Goal: Task Accomplishment & Management: Use online tool/utility

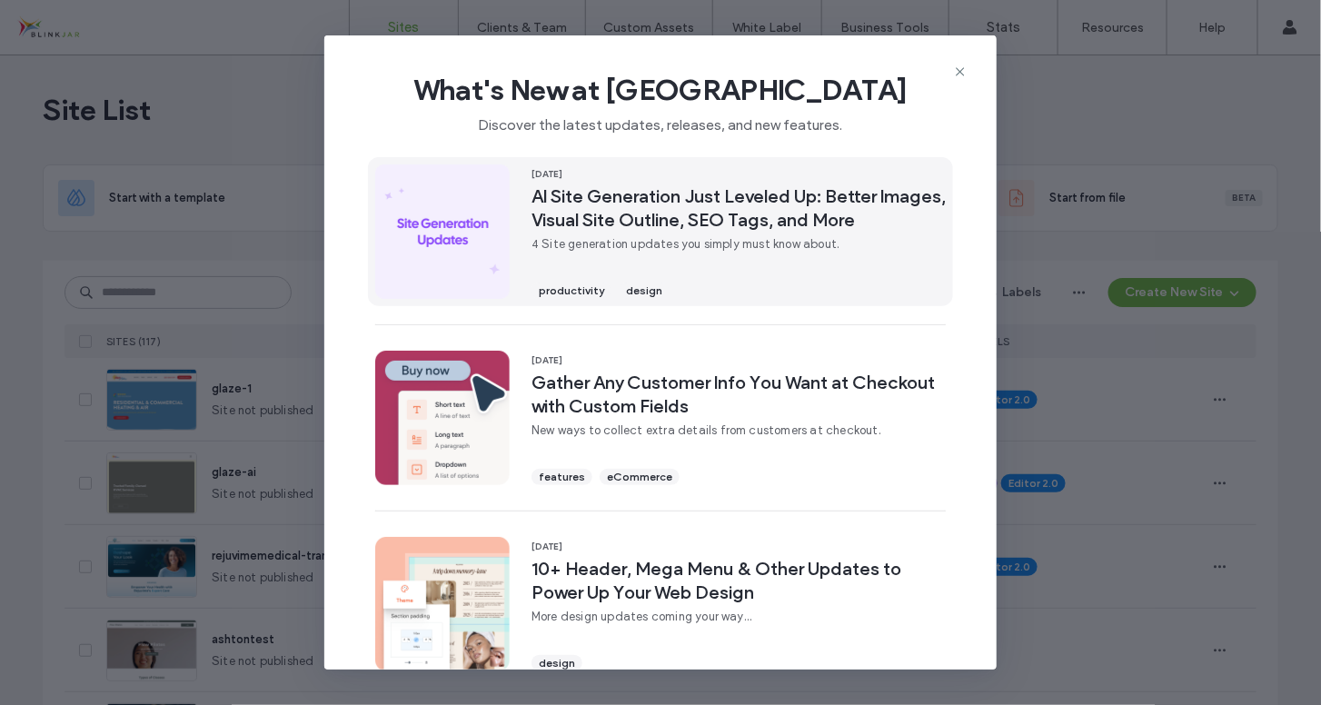
click at [657, 223] on span "AI Site Generation Just Leveled Up: Better Images, Visual Site Outline, SEO Tag…" at bounding box center [738, 207] width 414 height 47
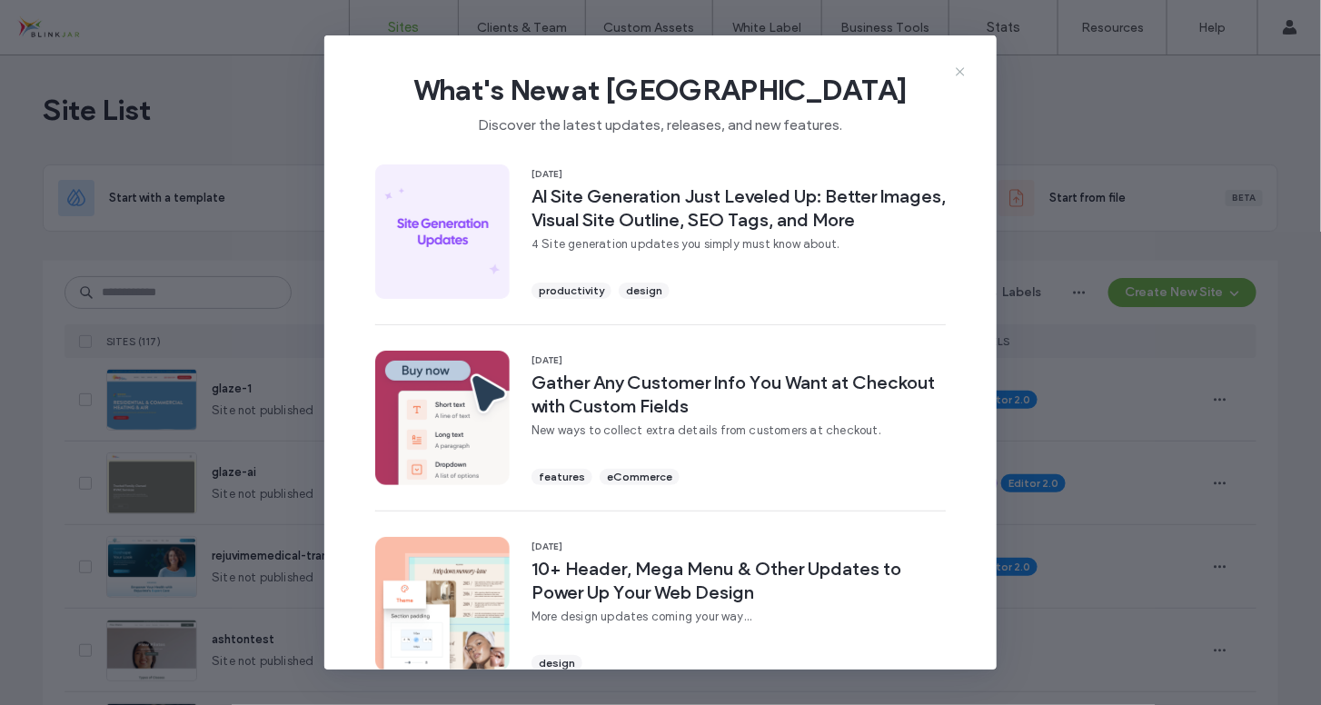
click at [961, 73] on use at bounding box center [960, 71] width 8 height 8
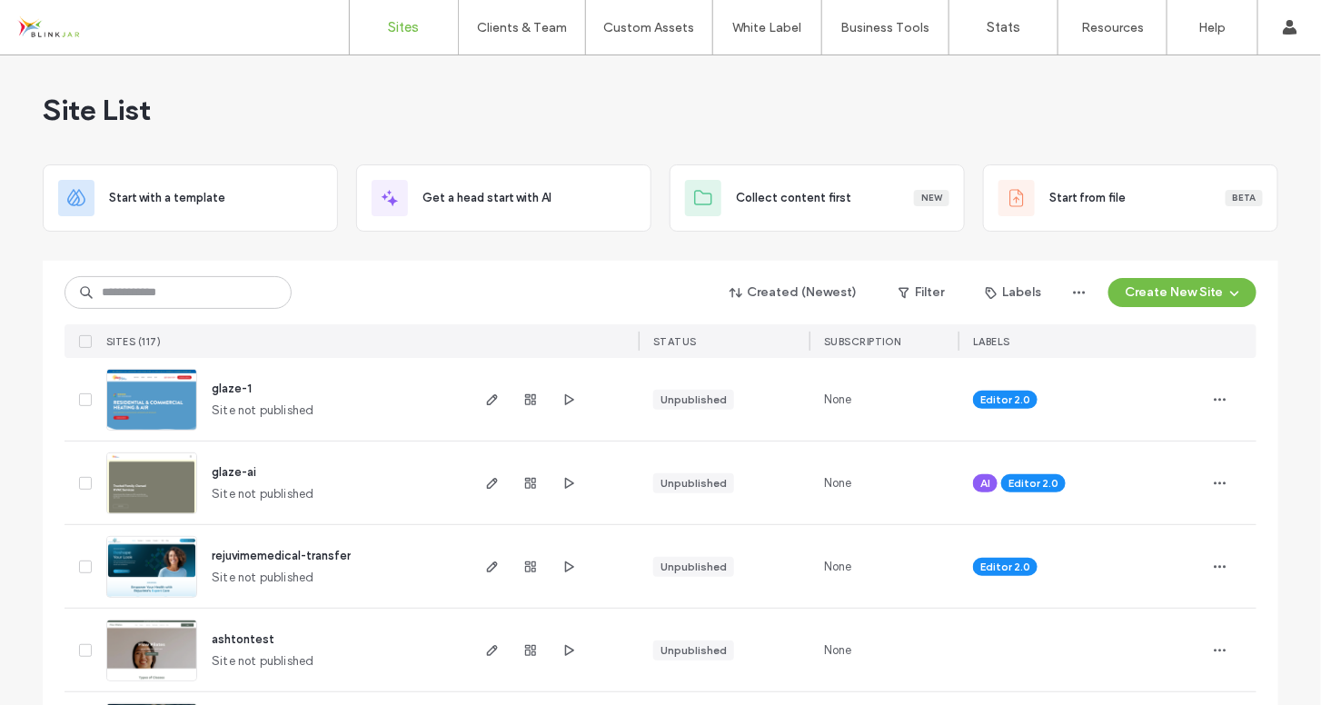
click at [282, 554] on span "rejuvimemedical-transfer" at bounding box center [281, 556] width 139 height 14
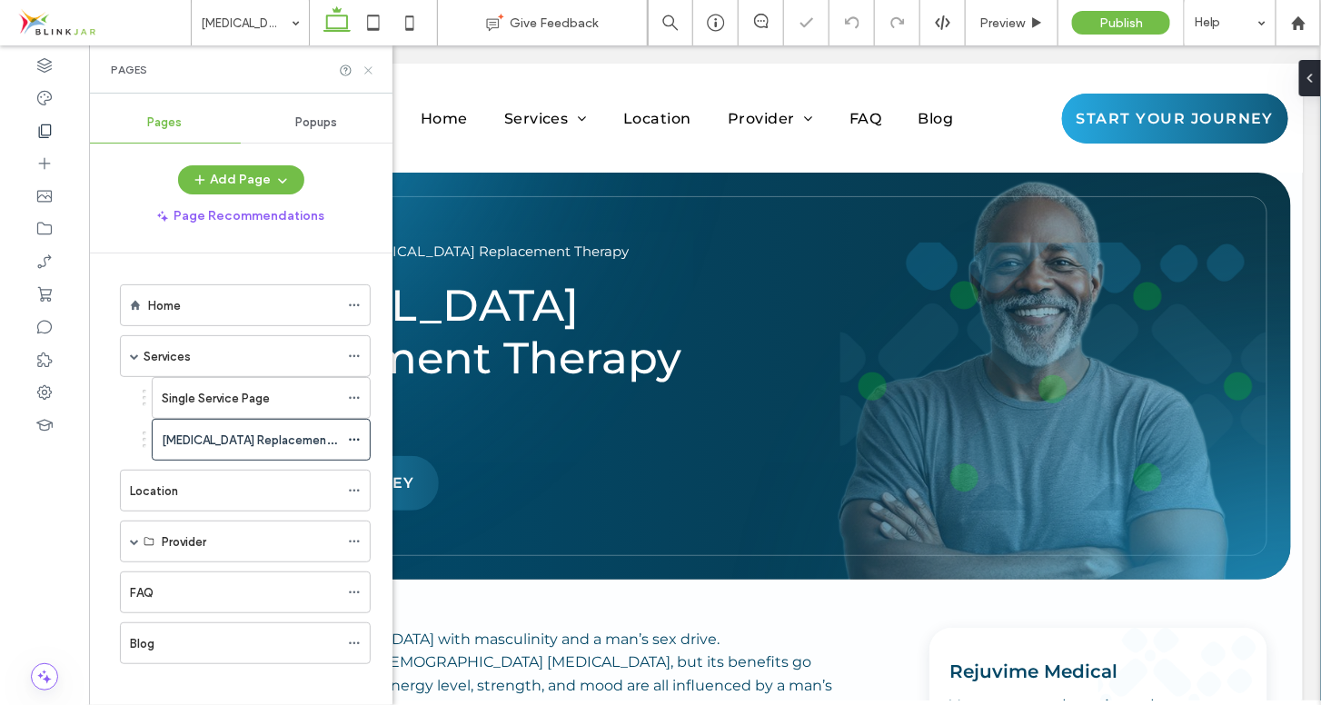
click at [368, 70] on use at bounding box center [367, 69] width 7 height 7
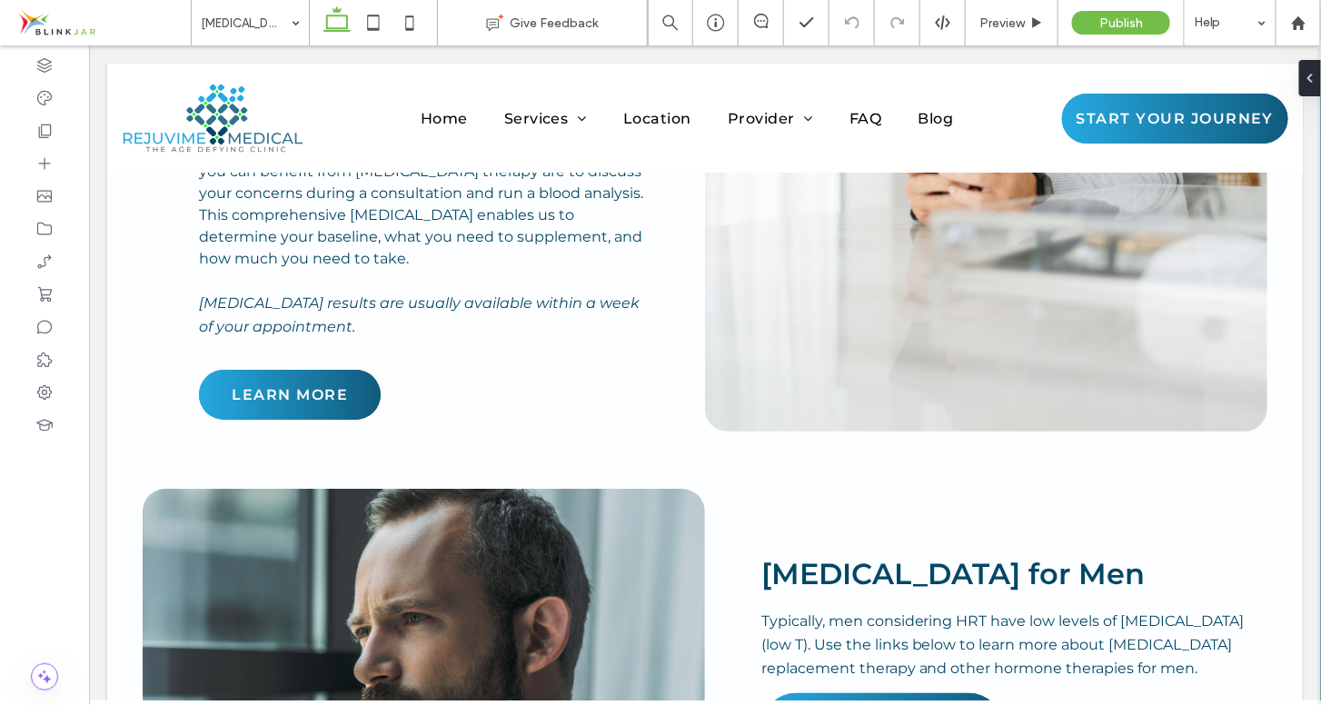
scroll to position [4626, 0]
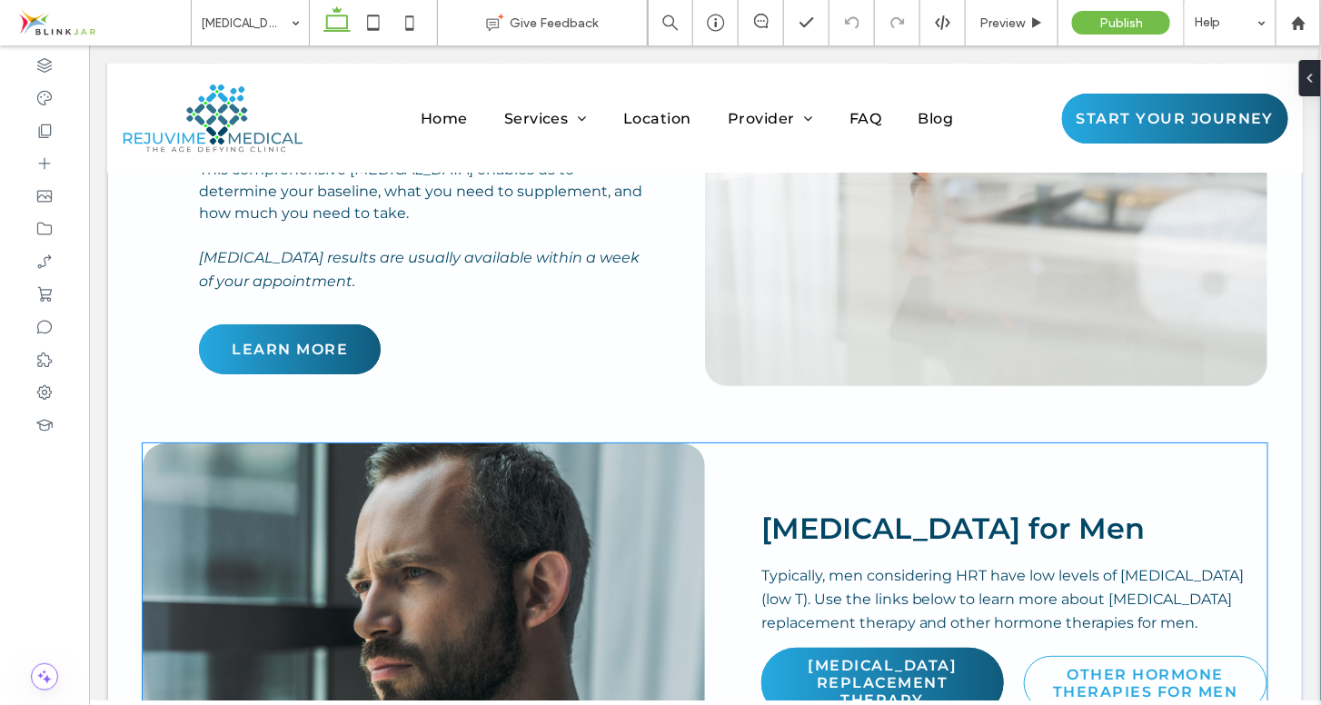
click at [863, 510] on span "Hormone Replacement Therapy for Men" at bounding box center [952, 527] width 384 height 35
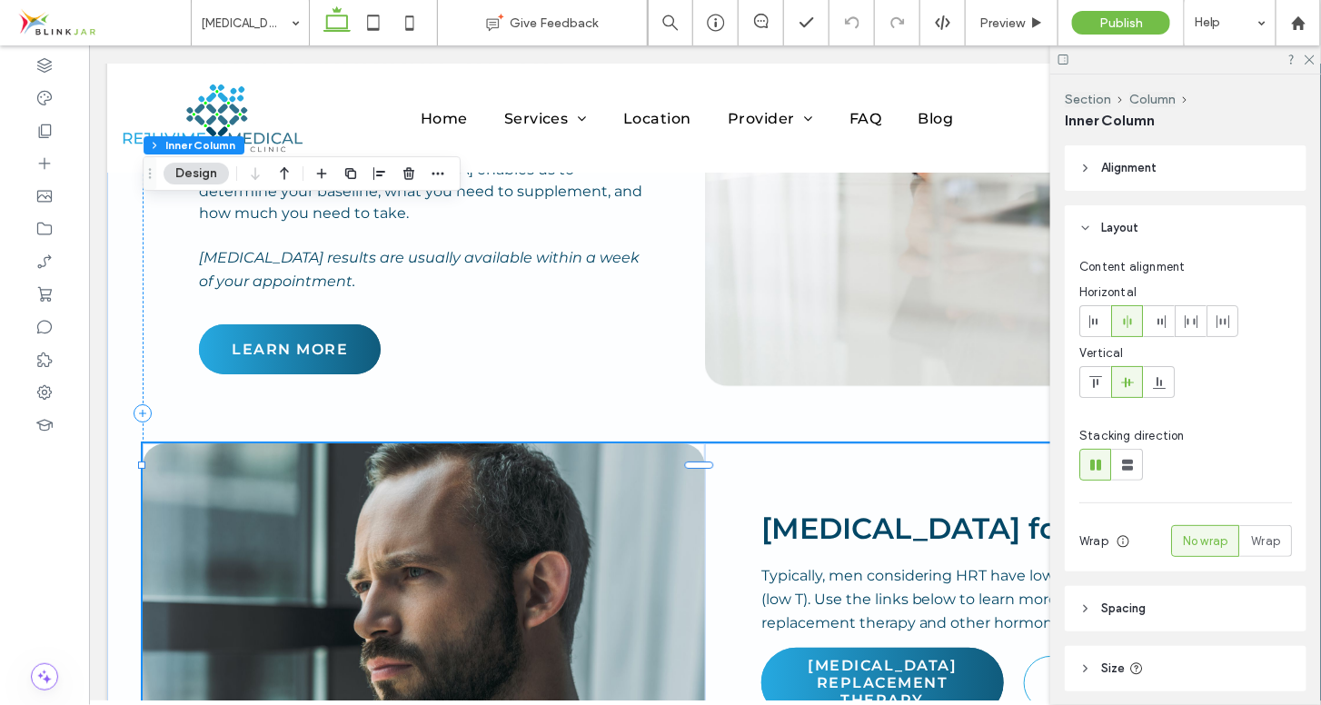
click at [863, 510] on span "Hormone Replacement Therapy for Men" at bounding box center [952, 527] width 384 height 35
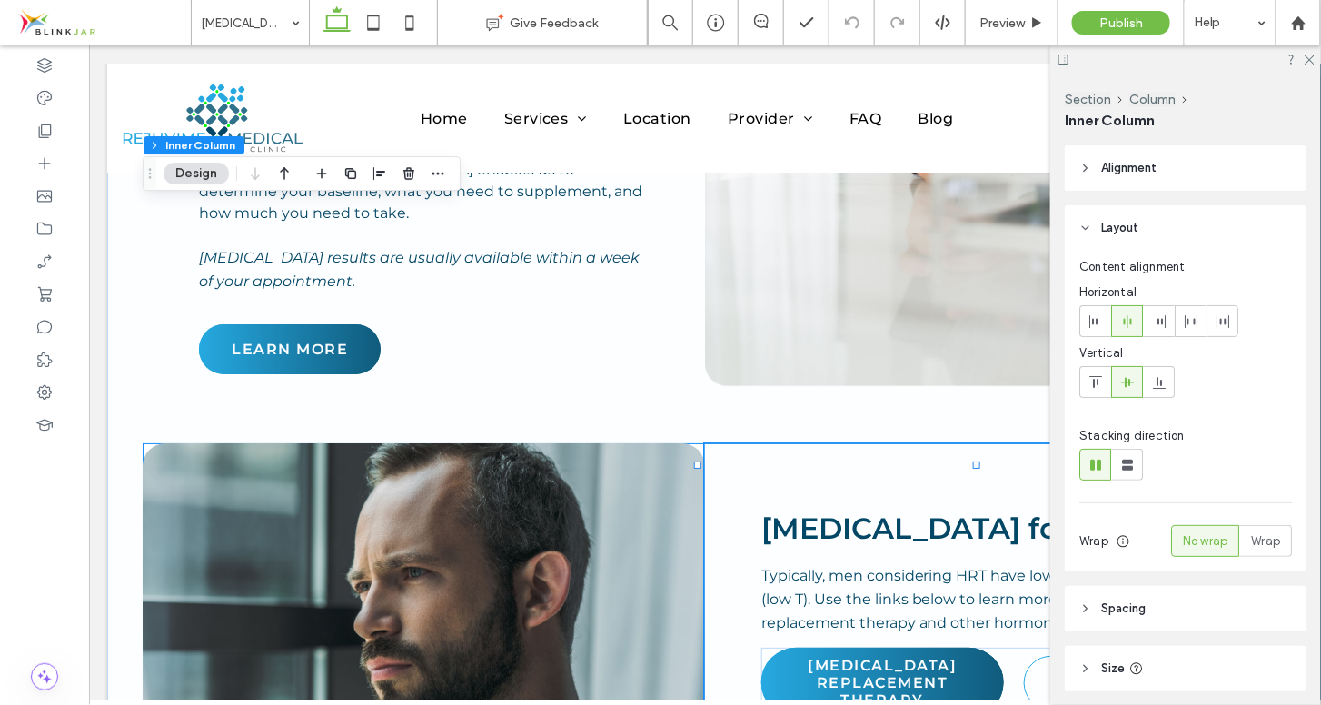
click at [863, 510] on span "Hormone Replacement Therapy for Men" at bounding box center [952, 527] width 384 height 35
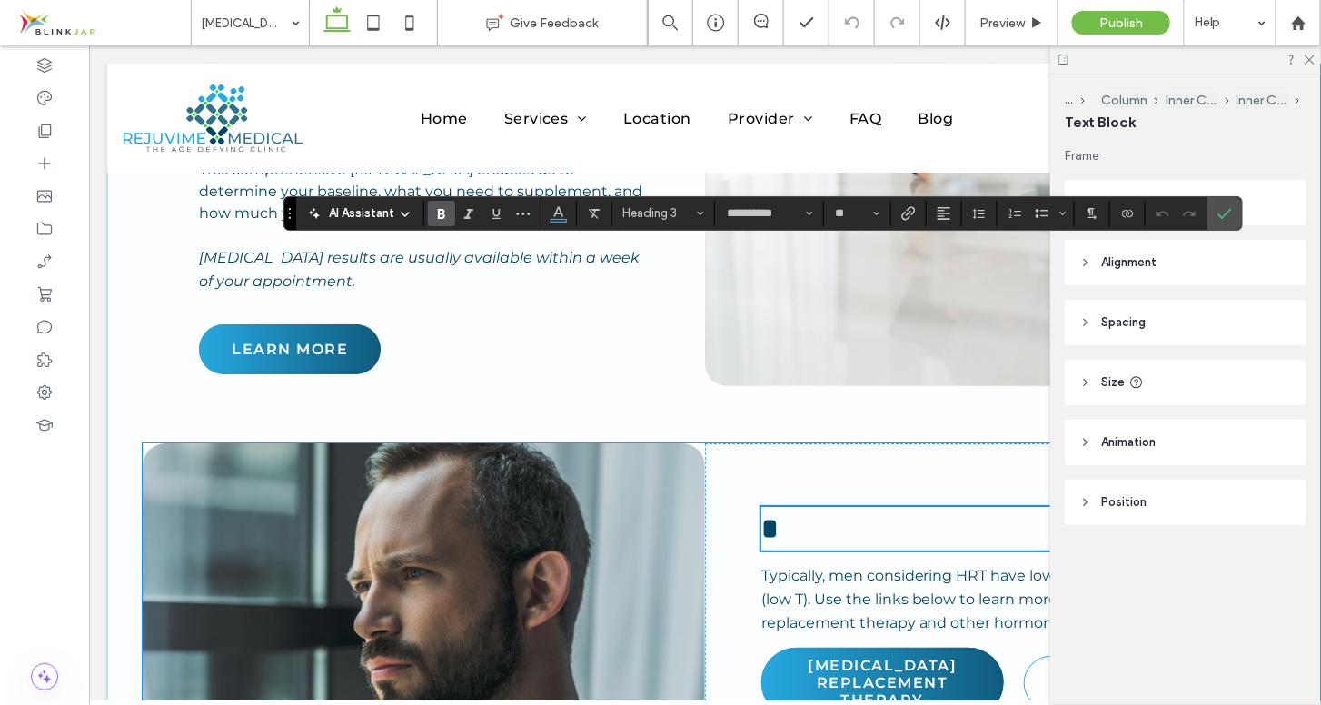
scroll to position [4648, 0]
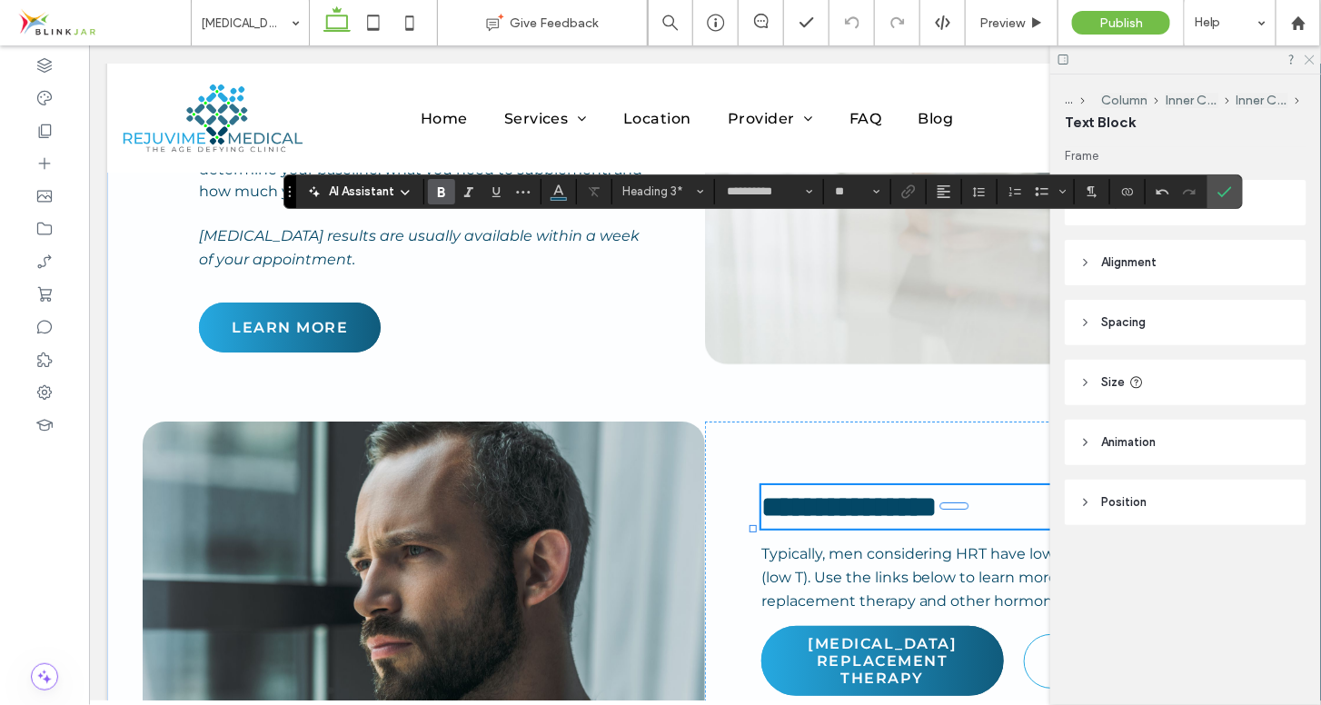
click at [1314, 61] on icon at bounding box center [1309, 59] width 12 height 12
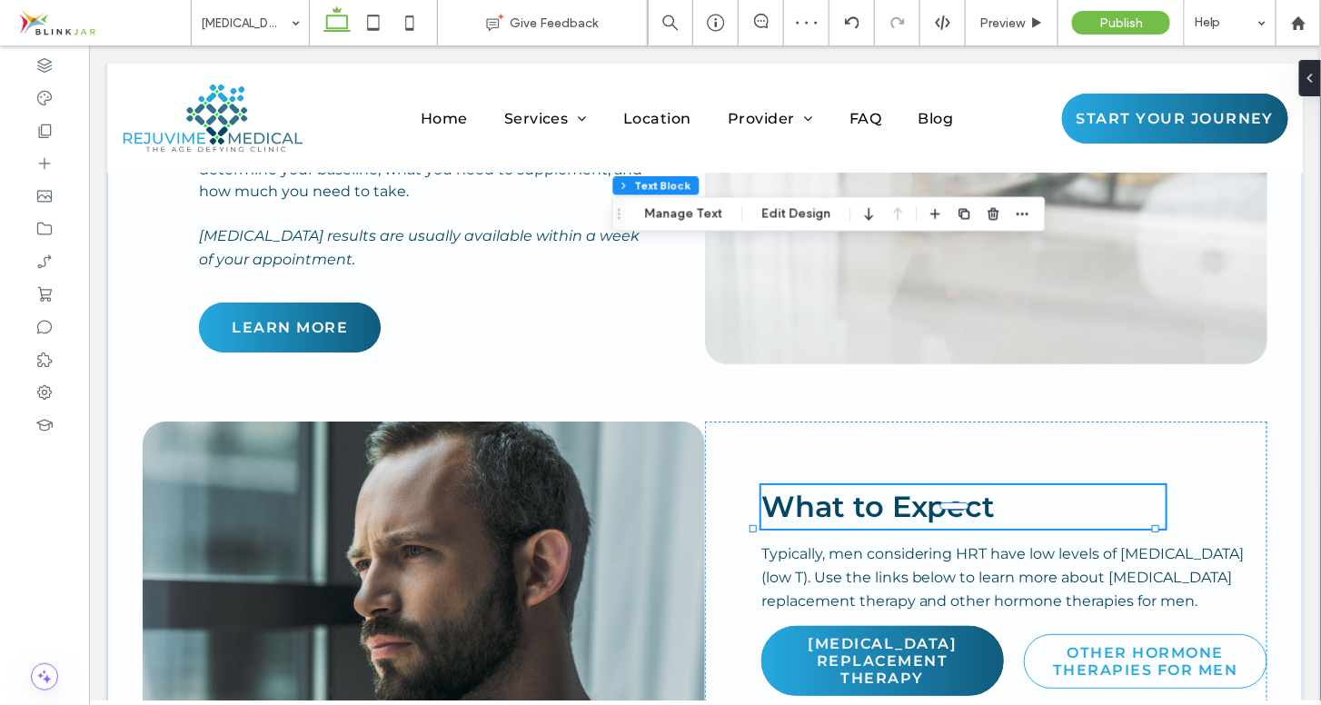
click at [993, 484] on h3 "What to Expect" at bounding box center [962, 506] width 404 height 44
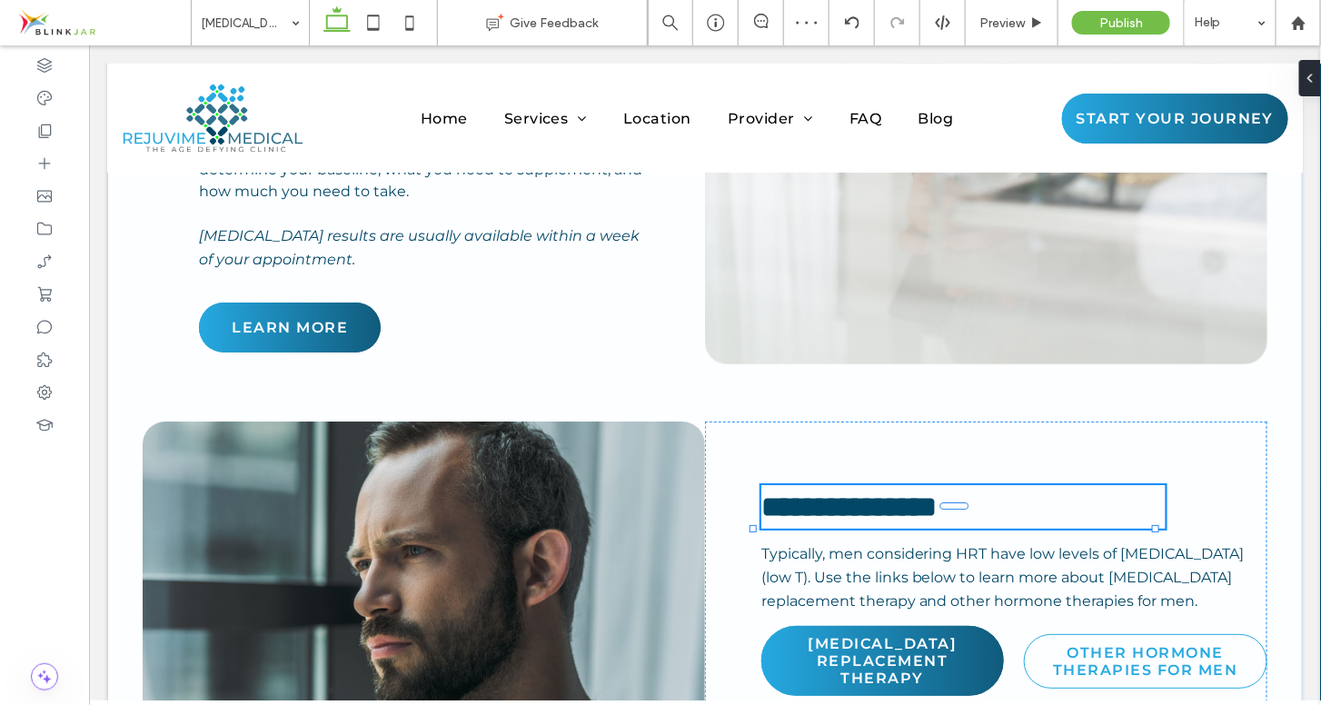
click at [936, 492] on span "**********" at bounding box center [847, 506] width 175 height 29
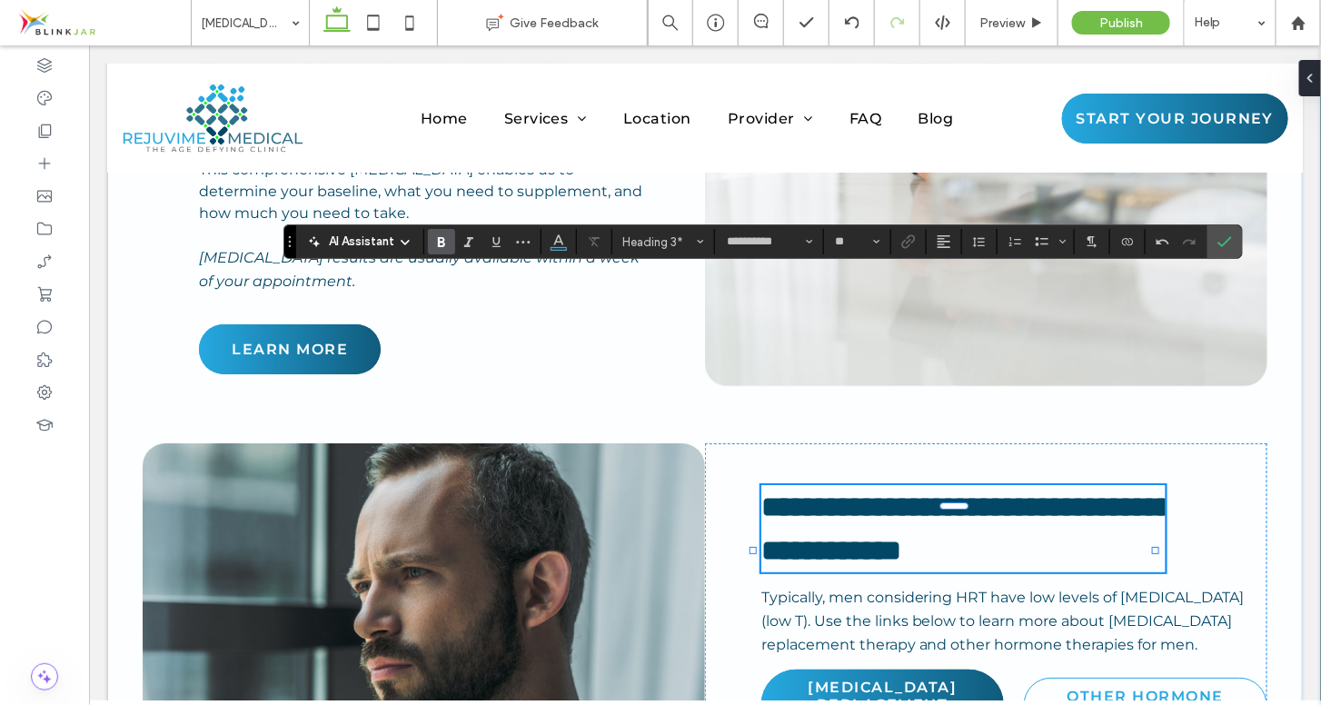
scroll to position [4619, 0]
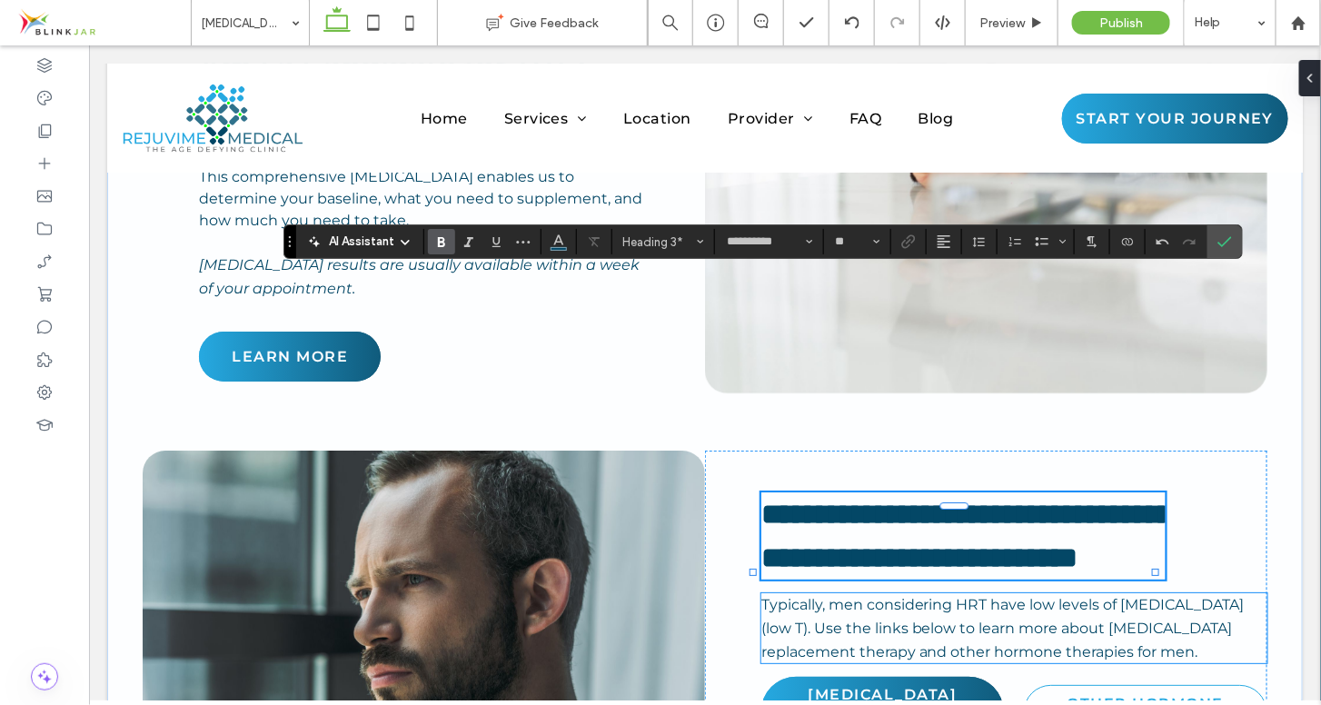
click at [814, 595] on span "Typically, men considering HRT have low levels of testosterone (low T). Use the…" at bounding box center [1001, 627] width 483 height 64
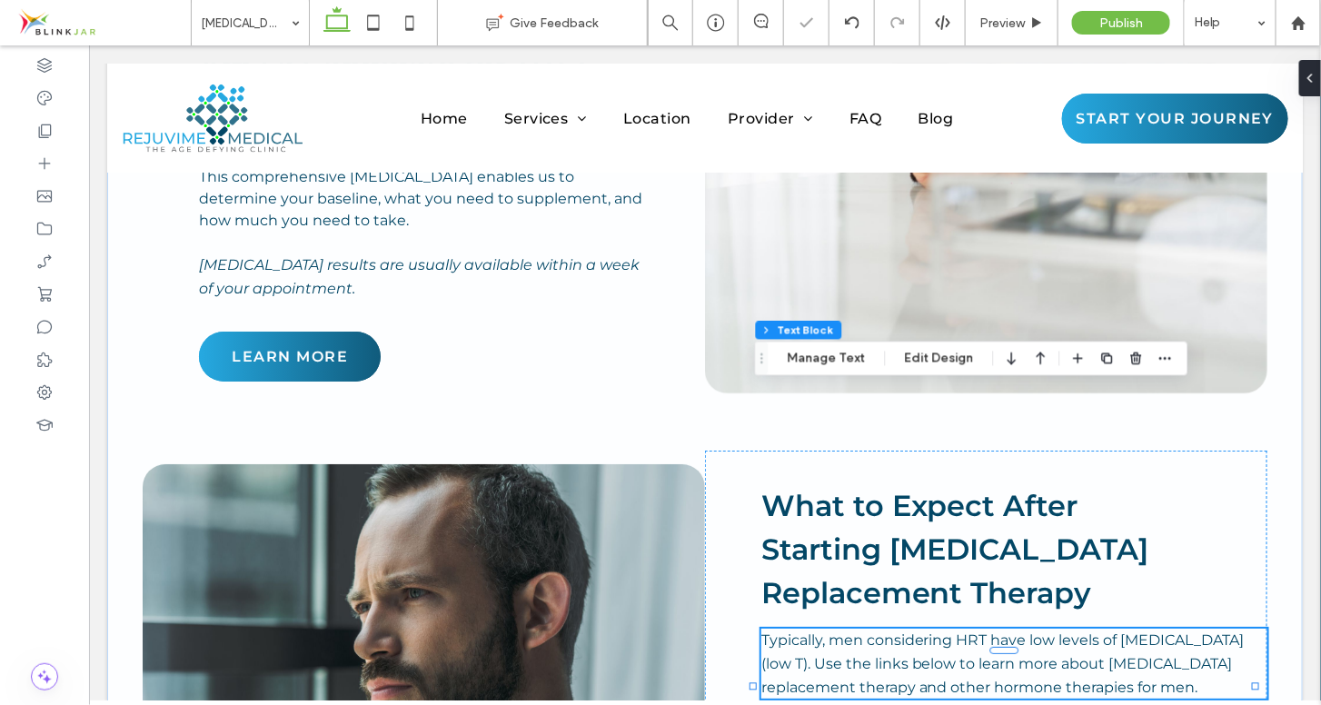
click at [814, 631] on span "Typically, men considering HRT have low levels of testosterone (low T). Use the…" at bounding box center [1001, 663] width 483 height 64
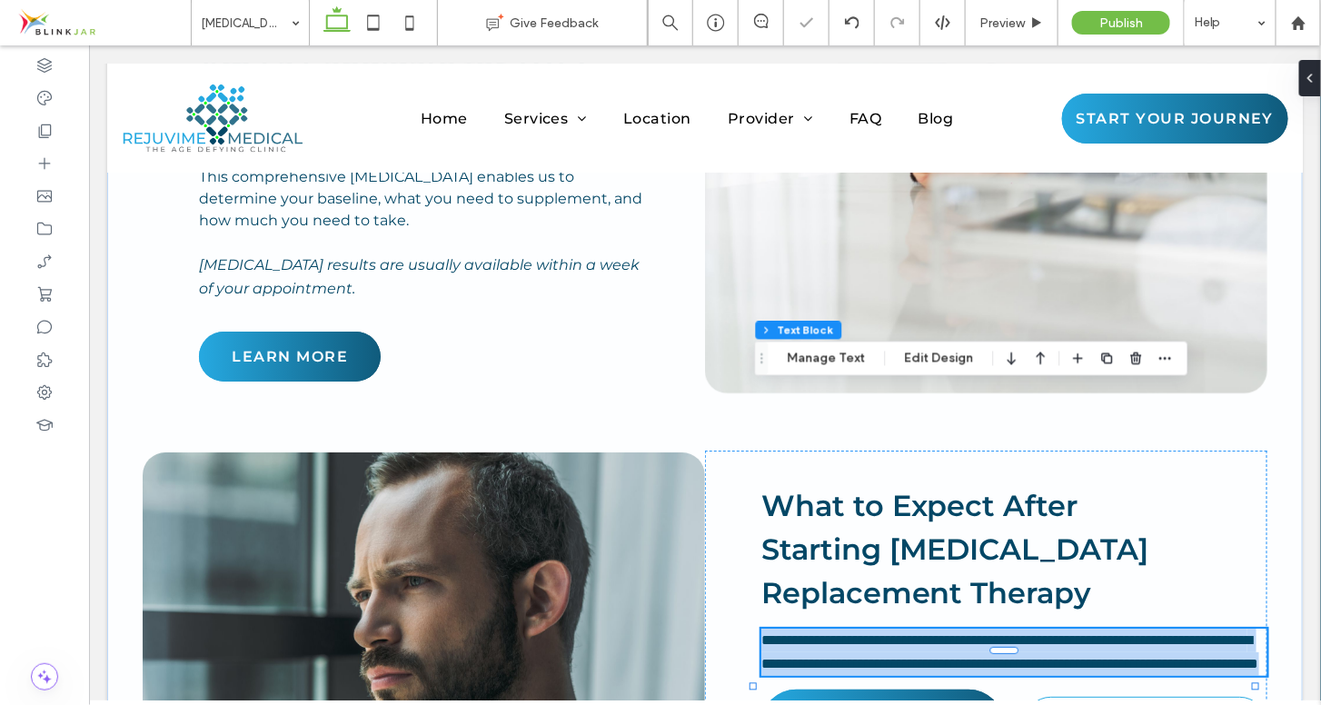
click at [814, 632] on span "**********" at bounding box center [1009, 650] width 498 height 37
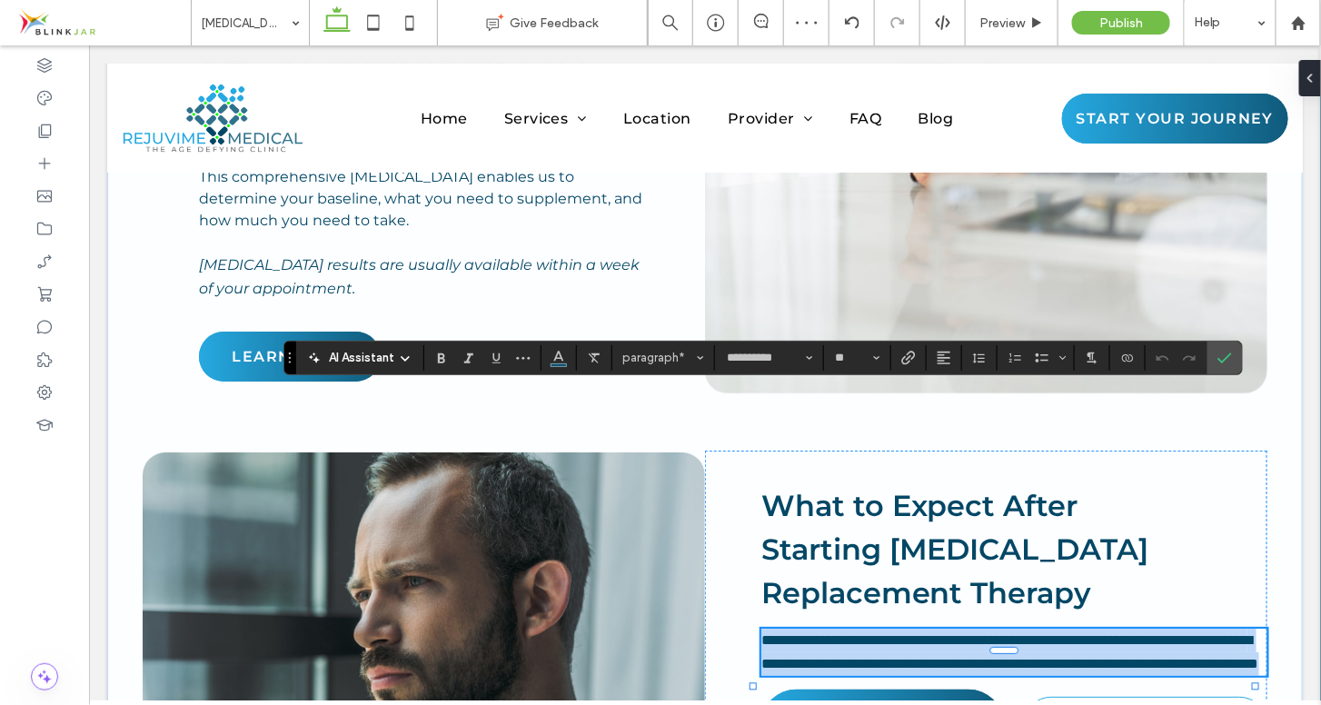
click at [760, 632] on span "**********" at bounding box center [1009, 650] width 498 height 37
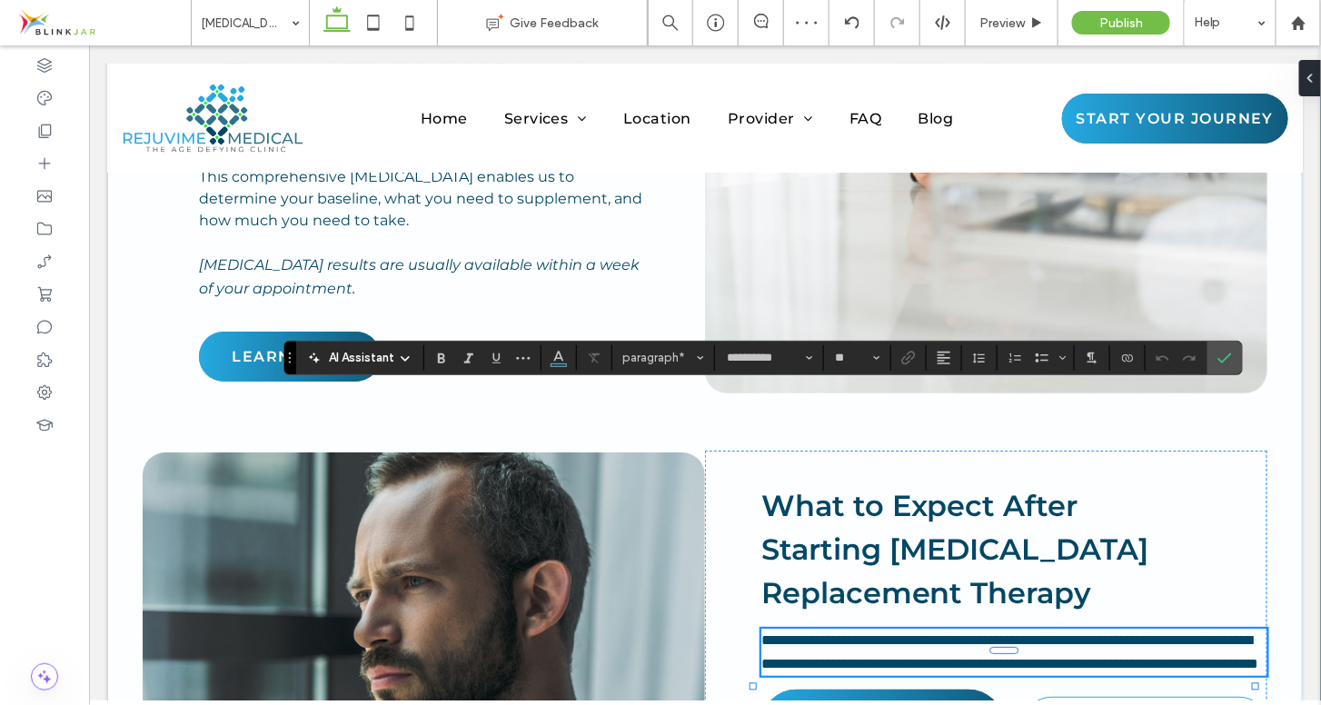
click at [760, 632] on span "**********" at bounding box center [1009, 650] width 498 height 37
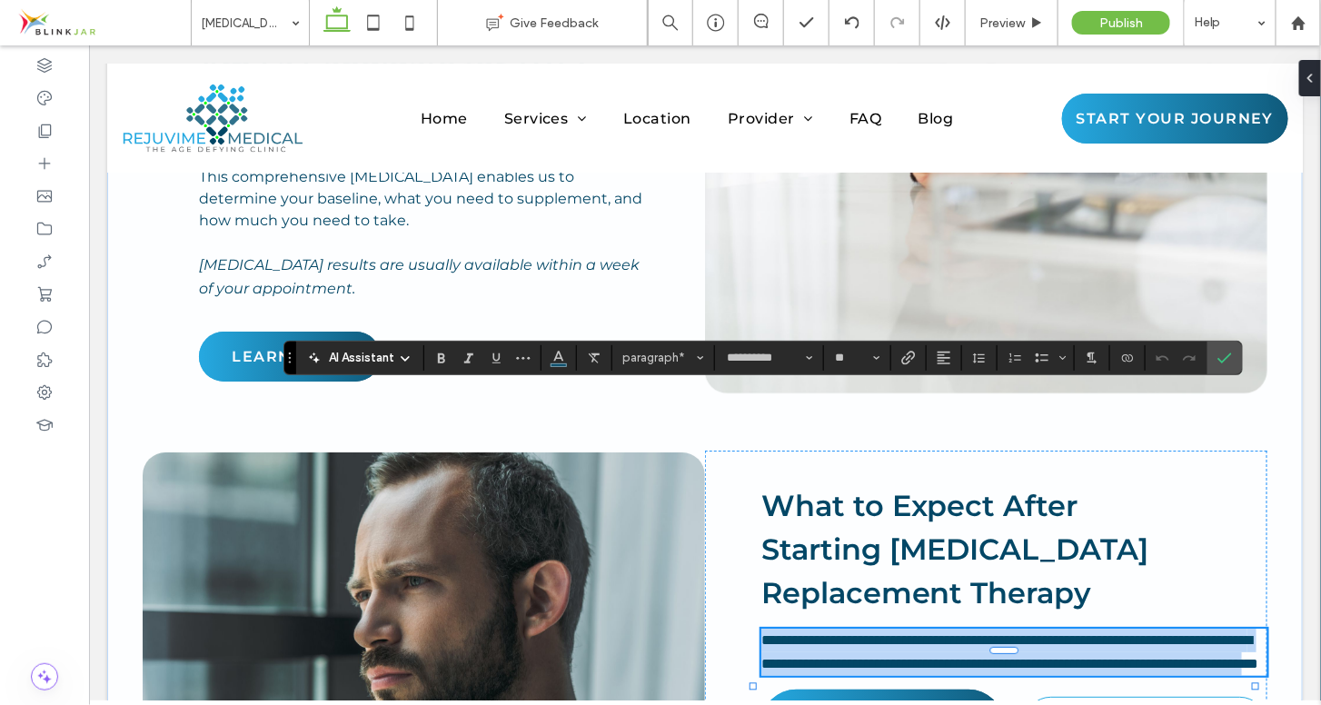
drag, startPoint x: 758, startPoint y: 401, endPoint x: 1161, endPoint y: 435, distance: 404.9
click at [1161, 632] on span "**********" at bounding box center [1009, 650] width 498 height 37
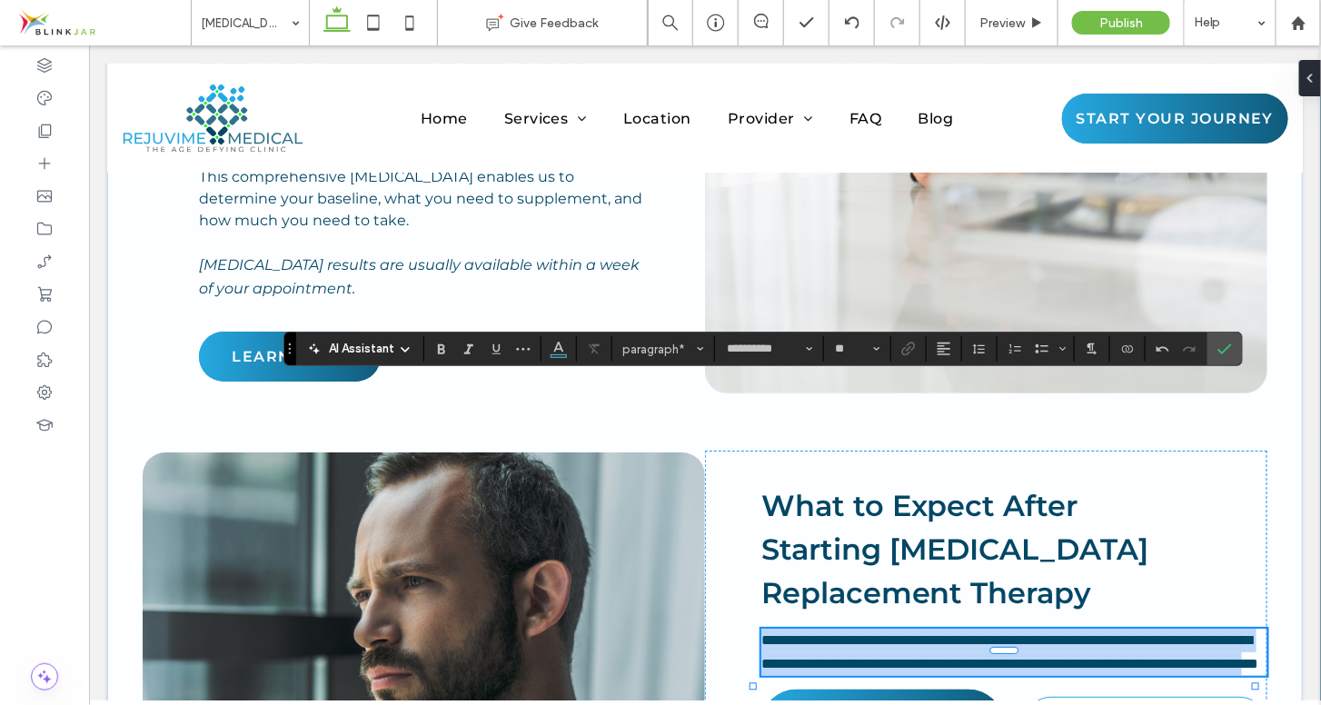
scroll to position [4627, 0]
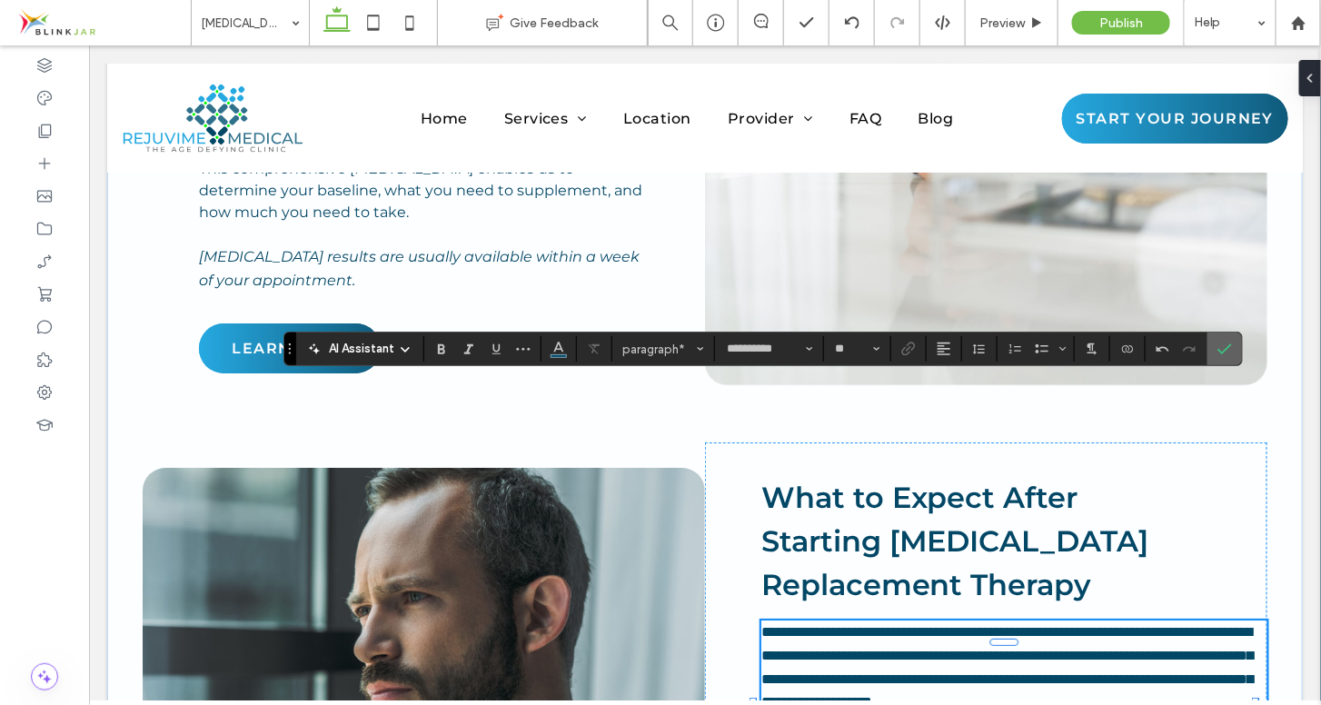
click at [1223, 354] on icon "Confirm" at bounding box center [1224, 349] width 15 height 15
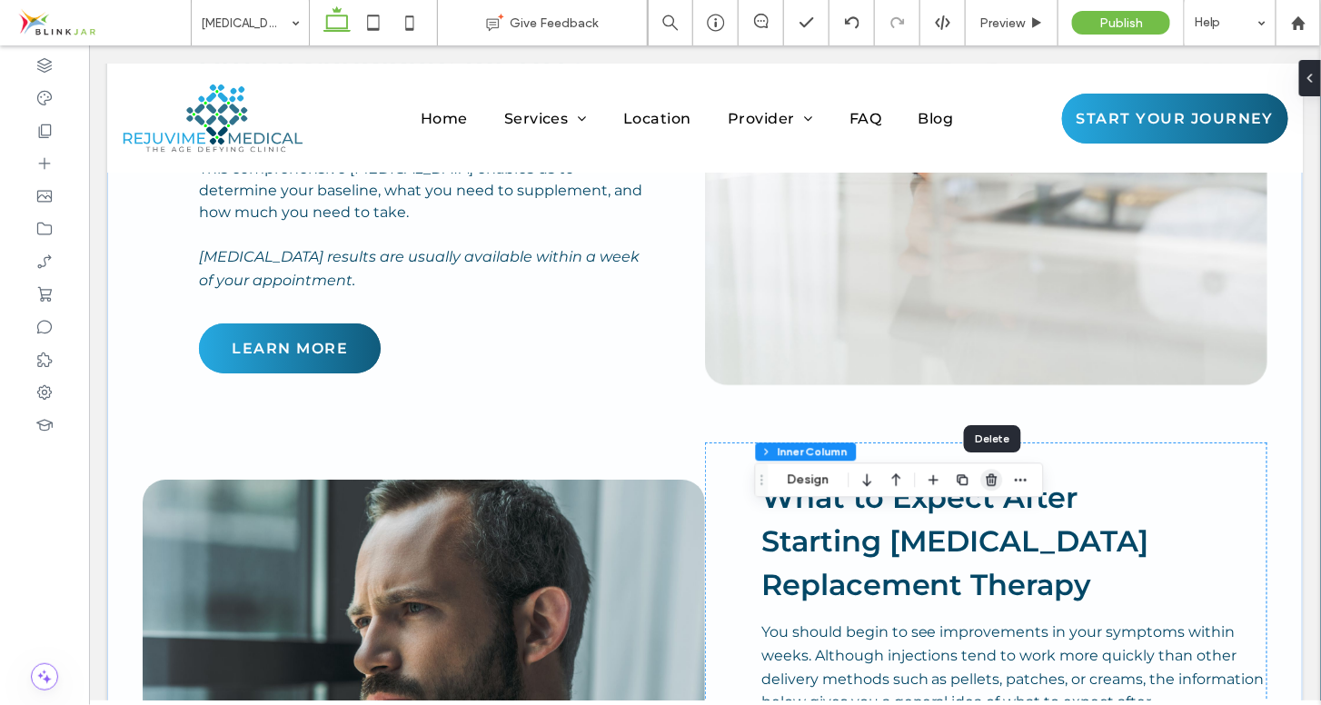
click at [995, 485] on use "button" at bounding box center [992, 480] width 11 height 12
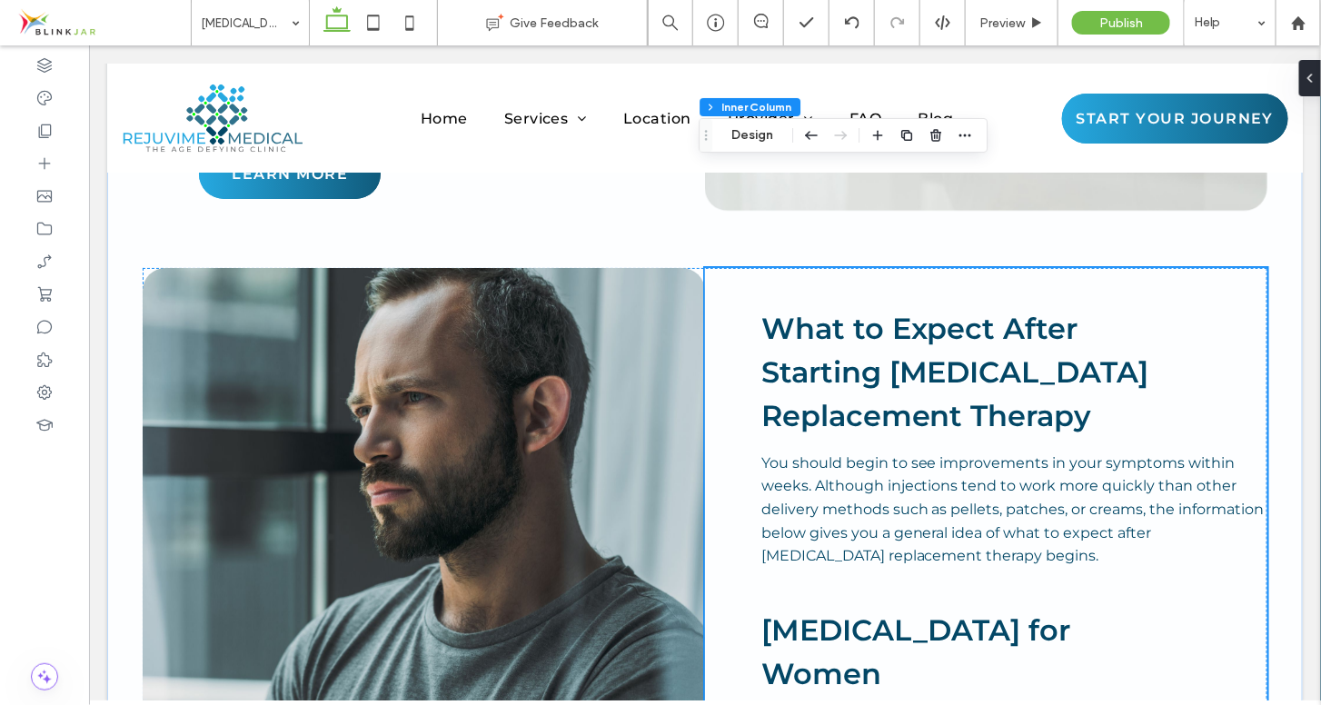
scroll to position [4810, 0]
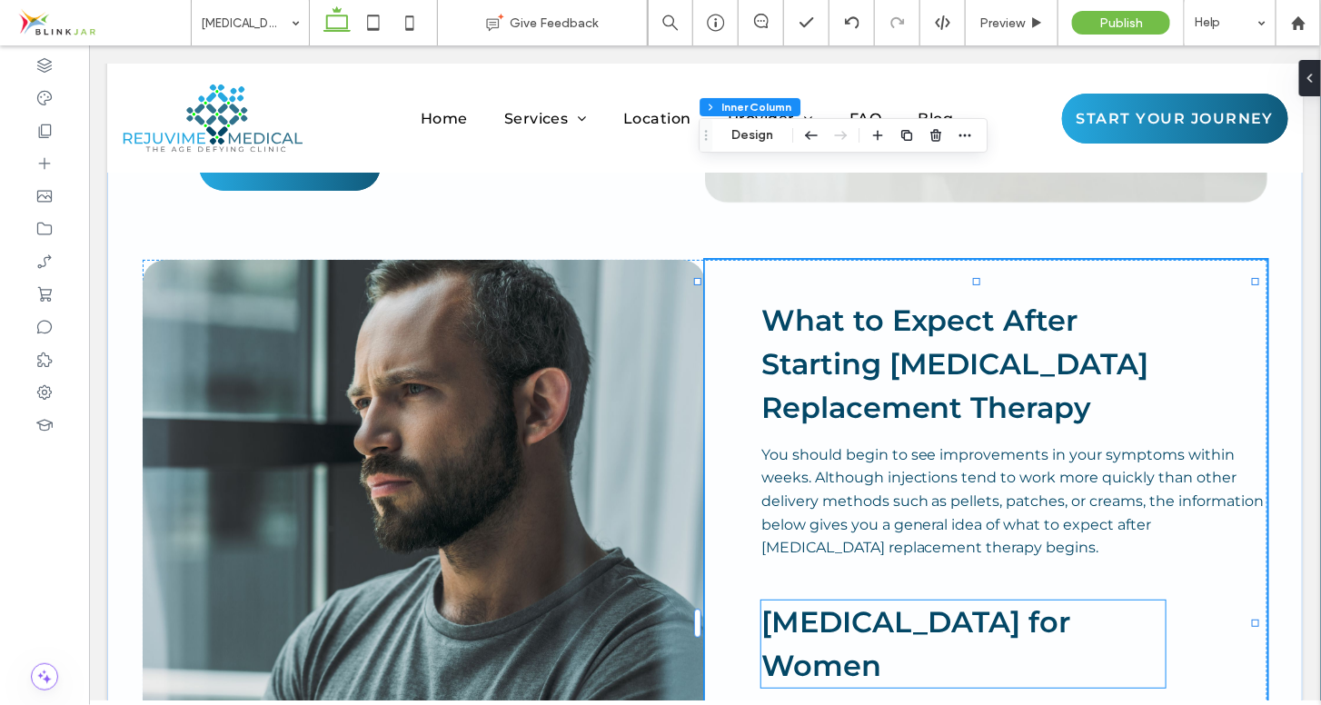
click at [930, 600] on h3 "Hormone Replacement Therapy for Women" at bounding box center [962, 643] width 404 height 87
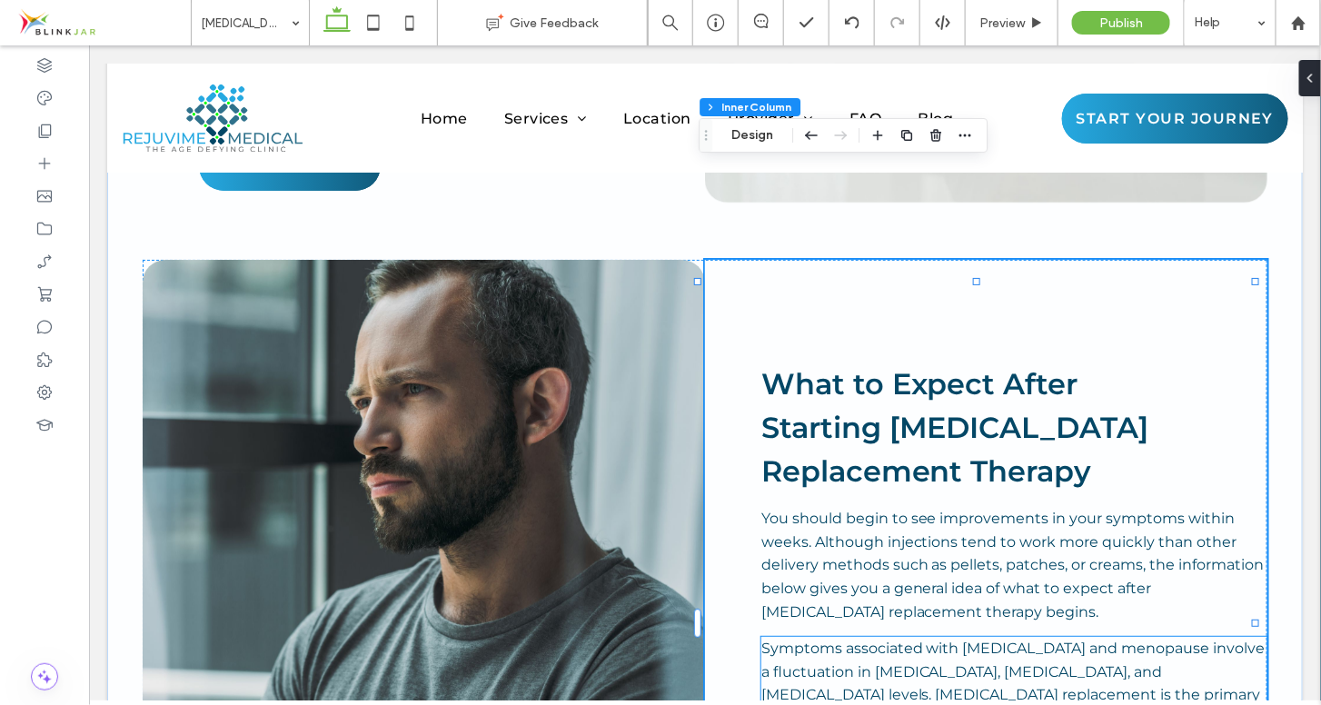
click at [928, 639] on span "Symptoms associated with perimenopause and menopause involve a fluctuation in e…" at bounding box center [1012, 694] width 504 height 110
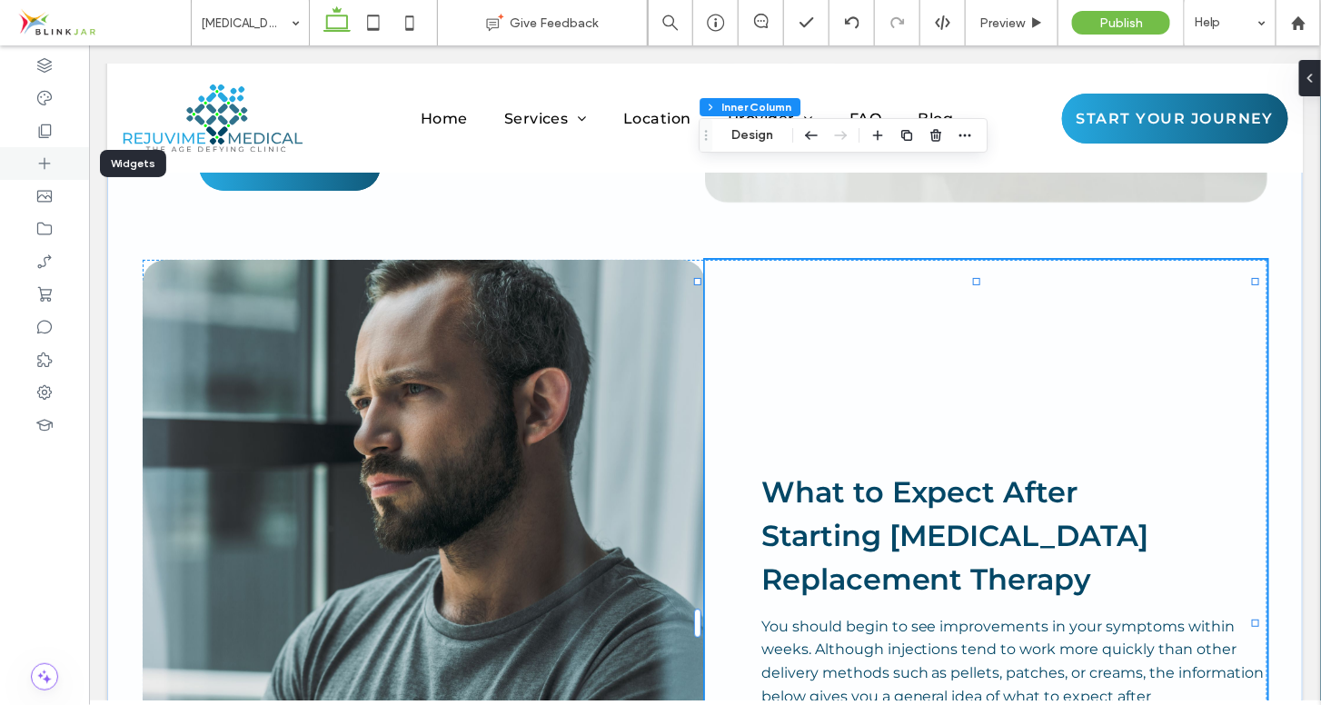
click at [49, 171] on icon at bounding box center [44, 163] width 18 height 18
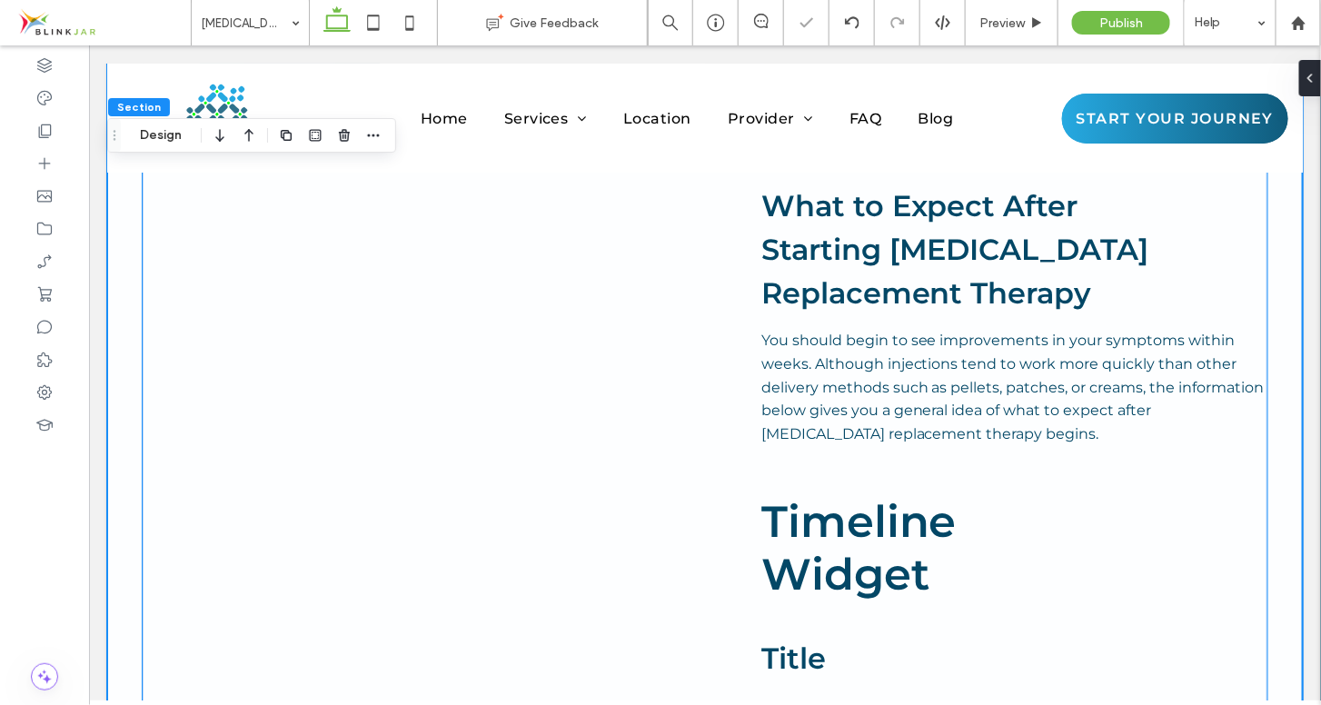
scroll to position [5209, 0]
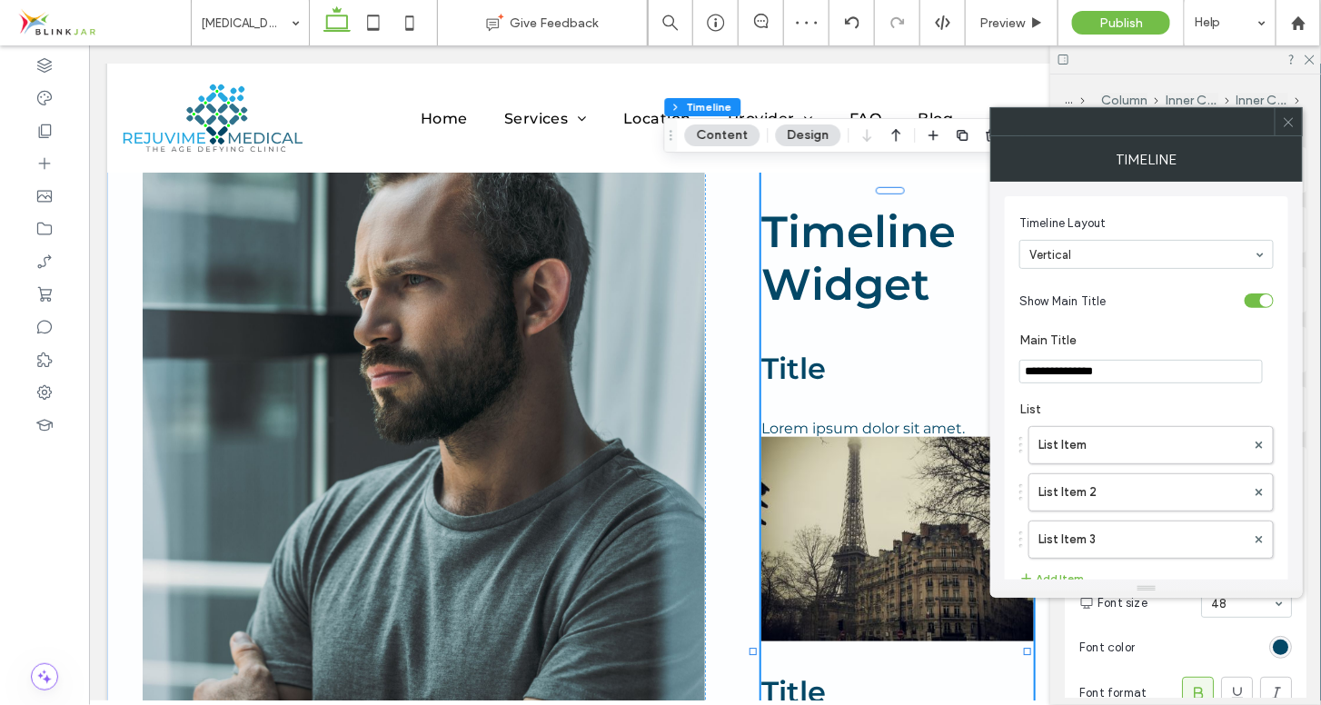
click at [1291, 124] on icon at bounding box center [1289, 122] width 14 height 14
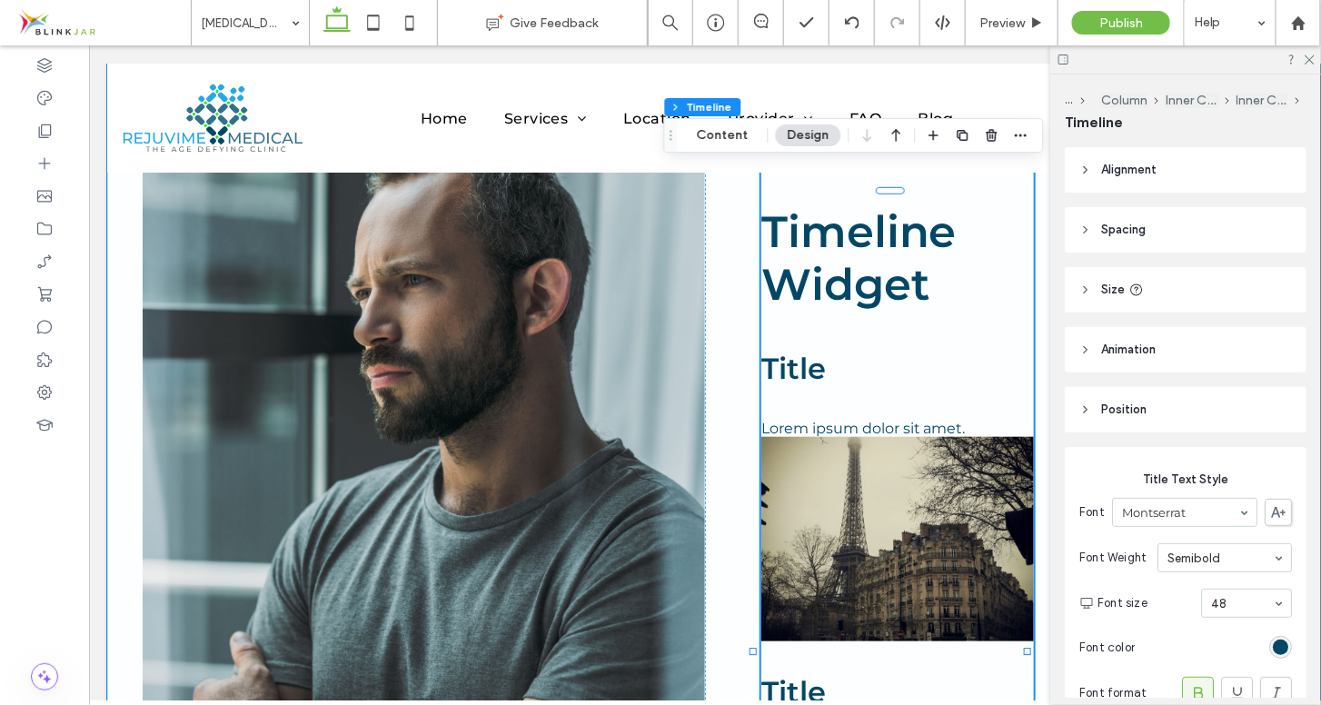
click at [938, 419] on p "Lorem ipsum dolor sit amet." at bounding box center [896, 427] width 273 height 17
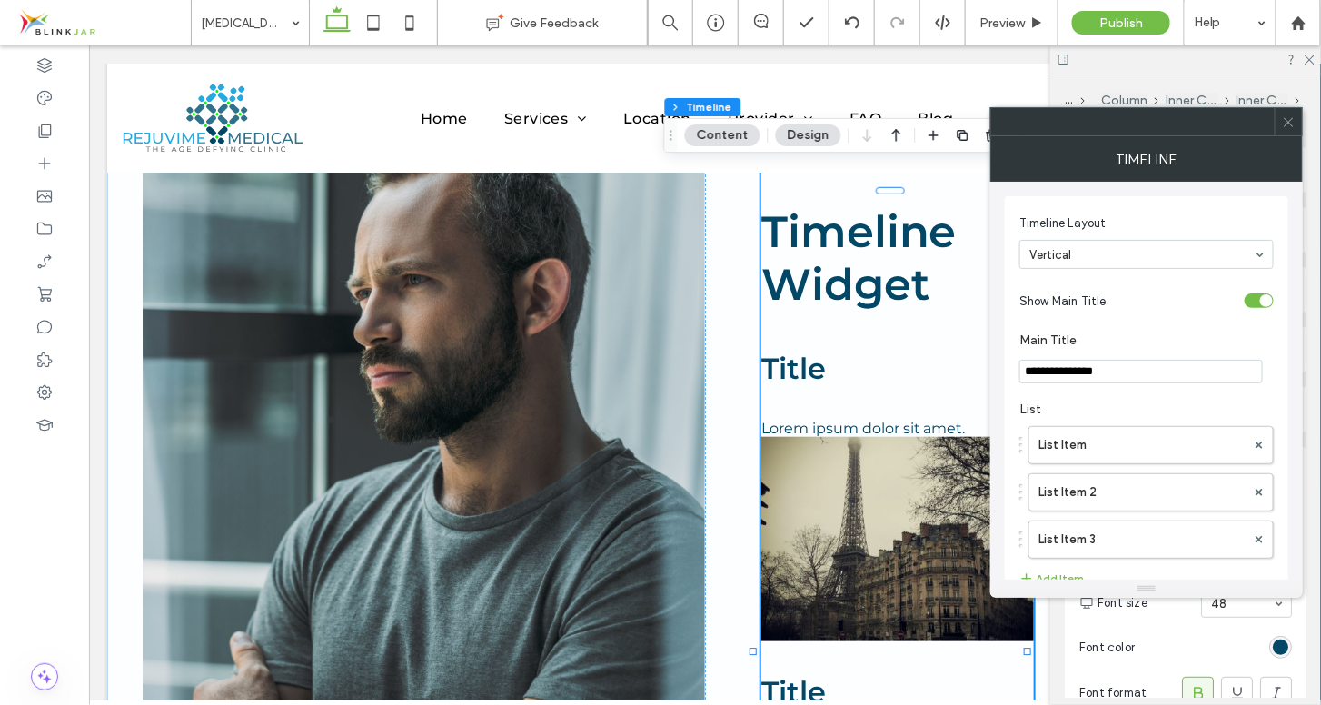
drag, startPoint x: 1120, startPoint y: 372, endPoint x: 1002, endPoint y: 375, distance: 118.2
click at [1002, 375] on div "**********" at bounding box center [1146, 381] width 313 height 398
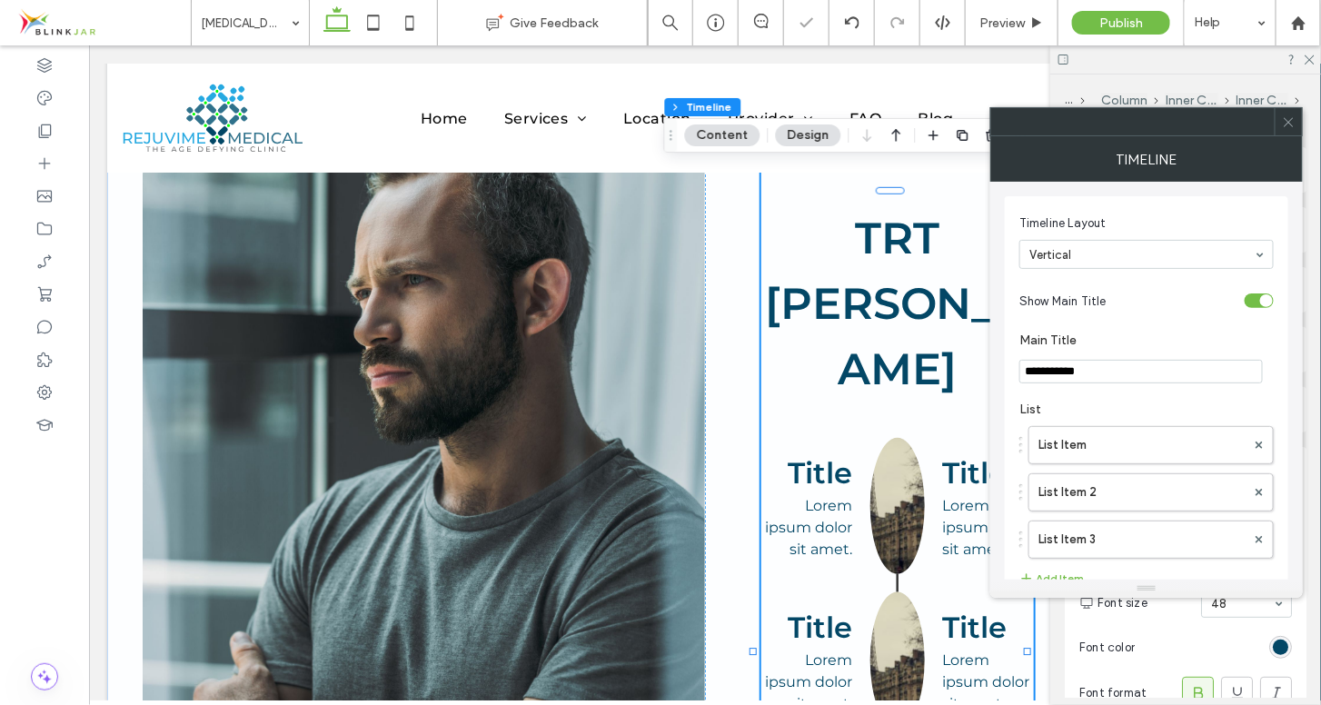
type input "**********"
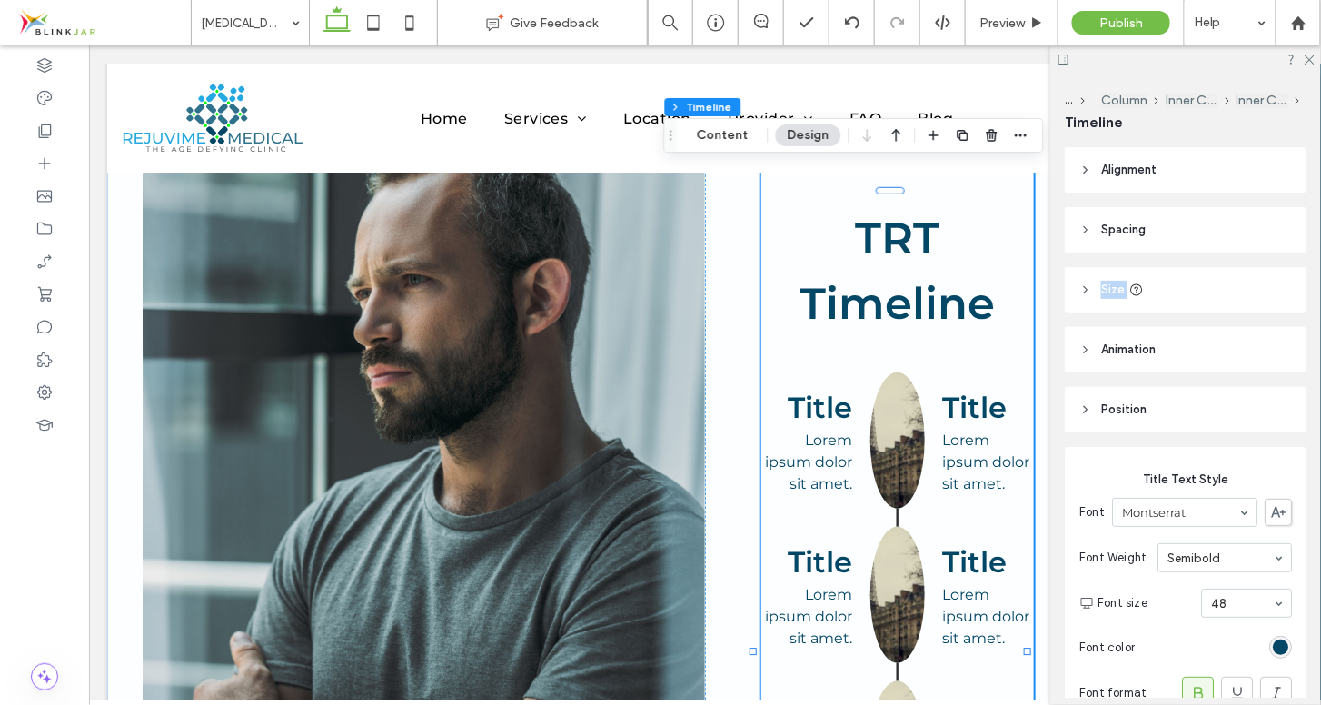
drag, startPoint x: 1308, startPoint y: 195, endPoint x: 1308, endPoint y: 272, distance: 76.3
click at [1308, 272] on div "Alignment Spacing Set margins and padding 0px 0% 0px 0% * px 0px * px 0px Clear…" at bounding box center [1191, 422] width 253 height 551
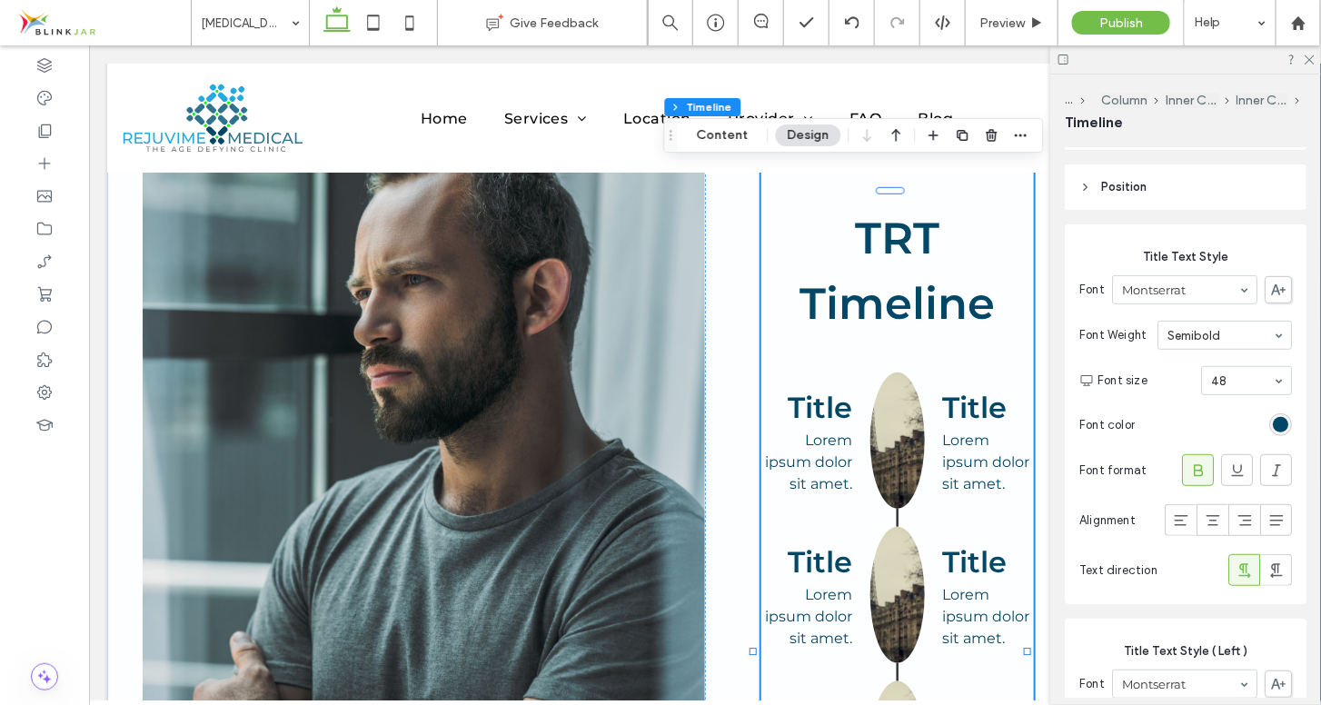
scroll to position [0, 0]
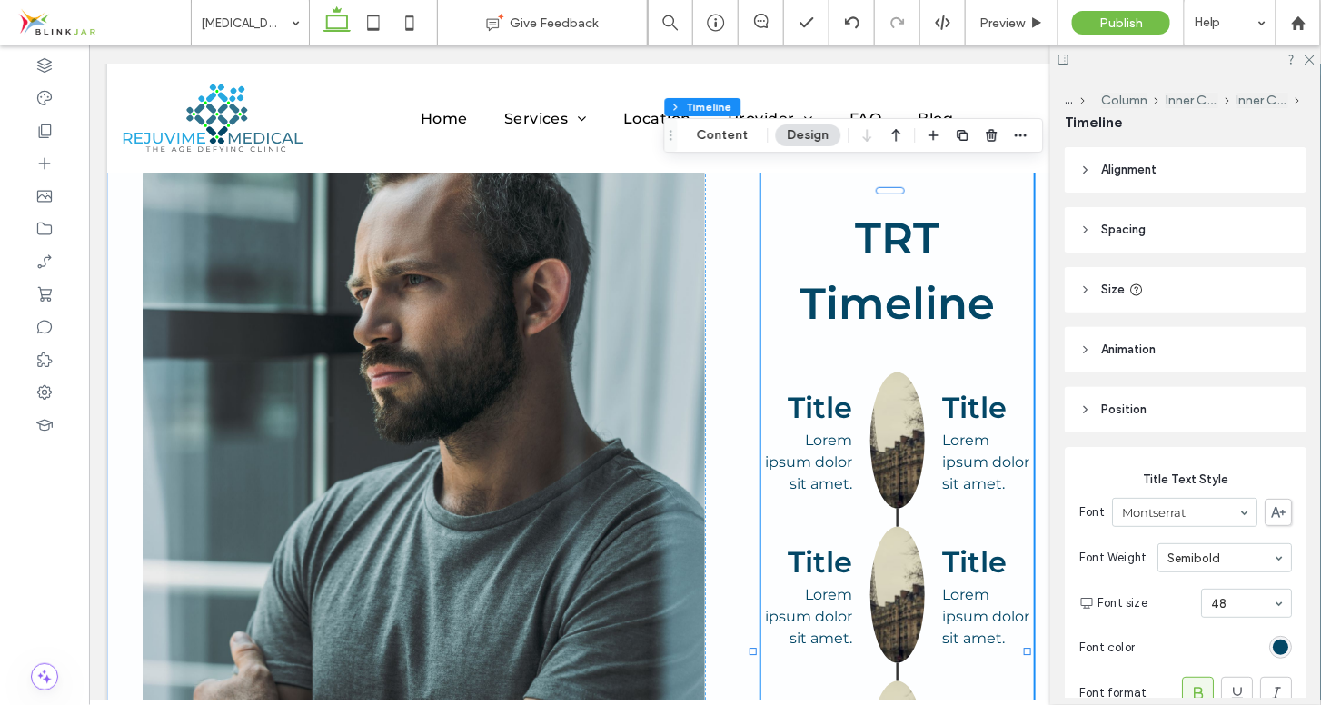
click at [1084, 164] on icon at bounding box center [1085, 170] width 13 height 13
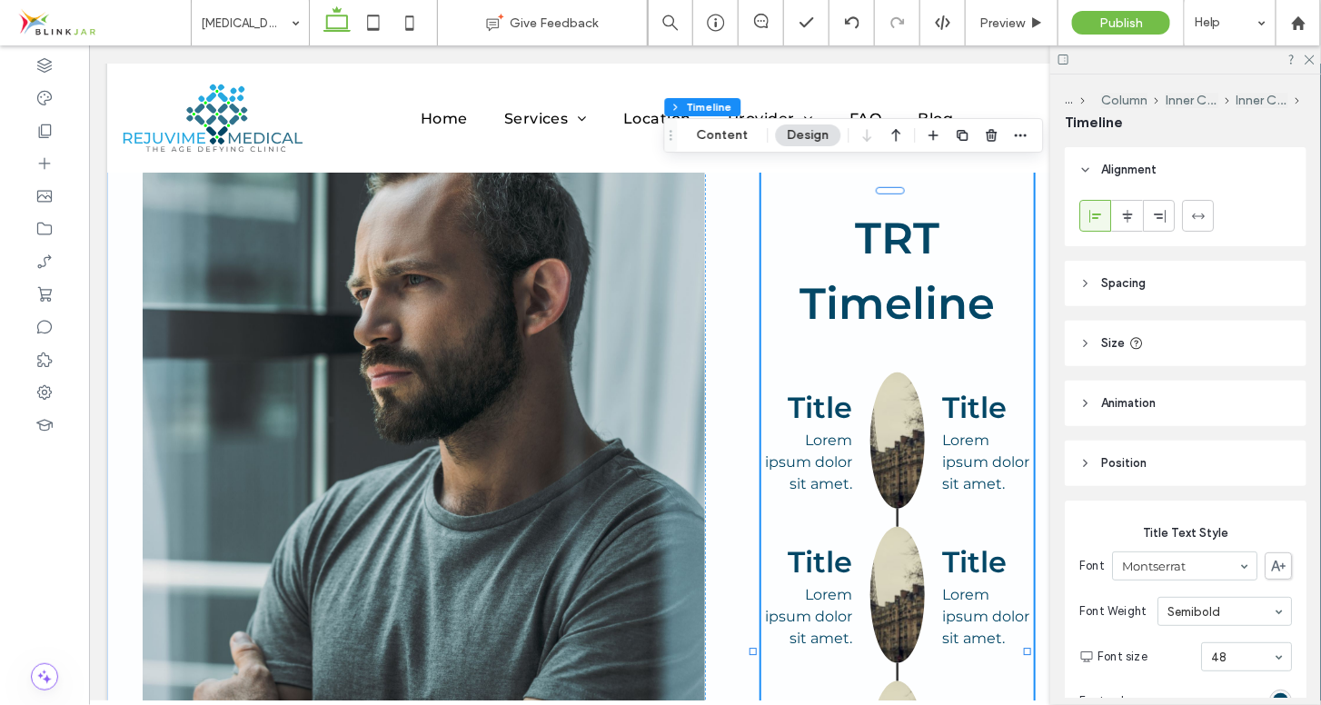
drag, startPoint x: 1320, startPoint y: 187, endPoint x: 1317, endPoint y: 235, distance: 48.2
click at [1317, 235] on div "... Column Inner Column Inner Column Timeline Alignment Spacing Set margins and…" at bounding box center [1185, 389] width 271 height 631
click at [1202, 209] on icon at bounding box center [1198, 216] width 15 height 15
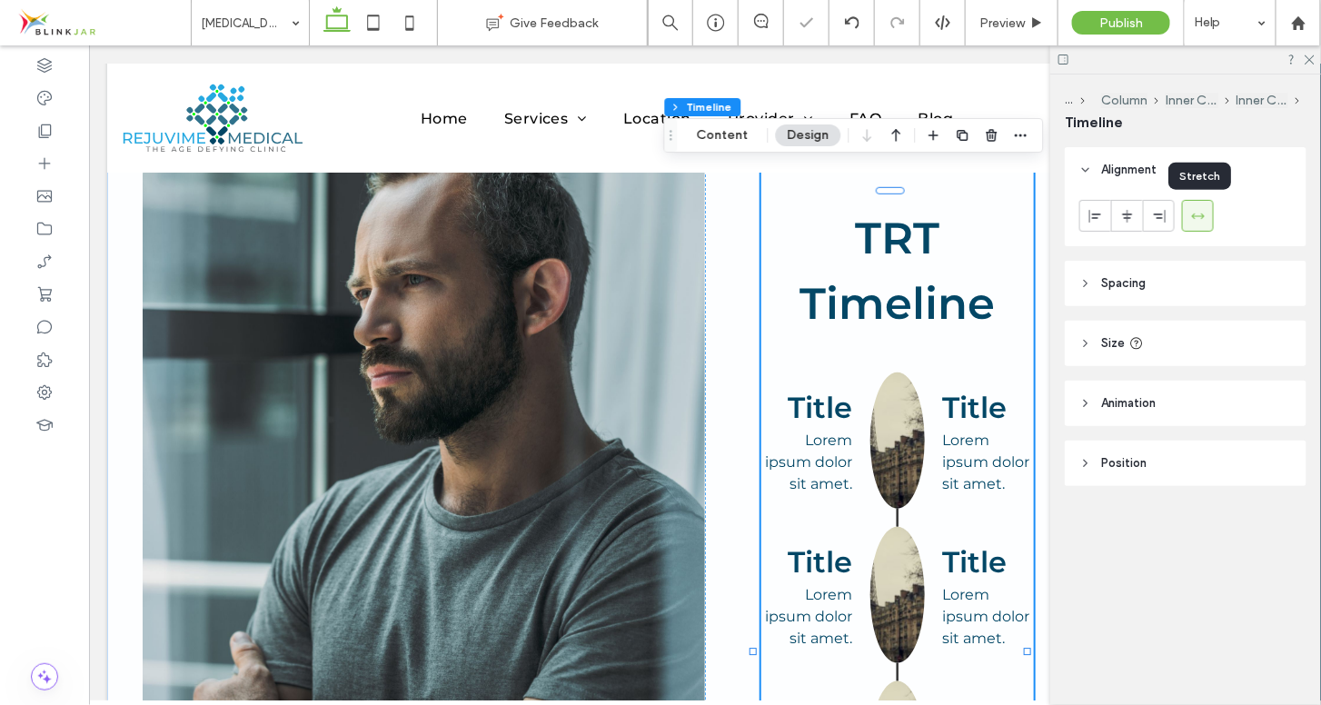
type input "***"
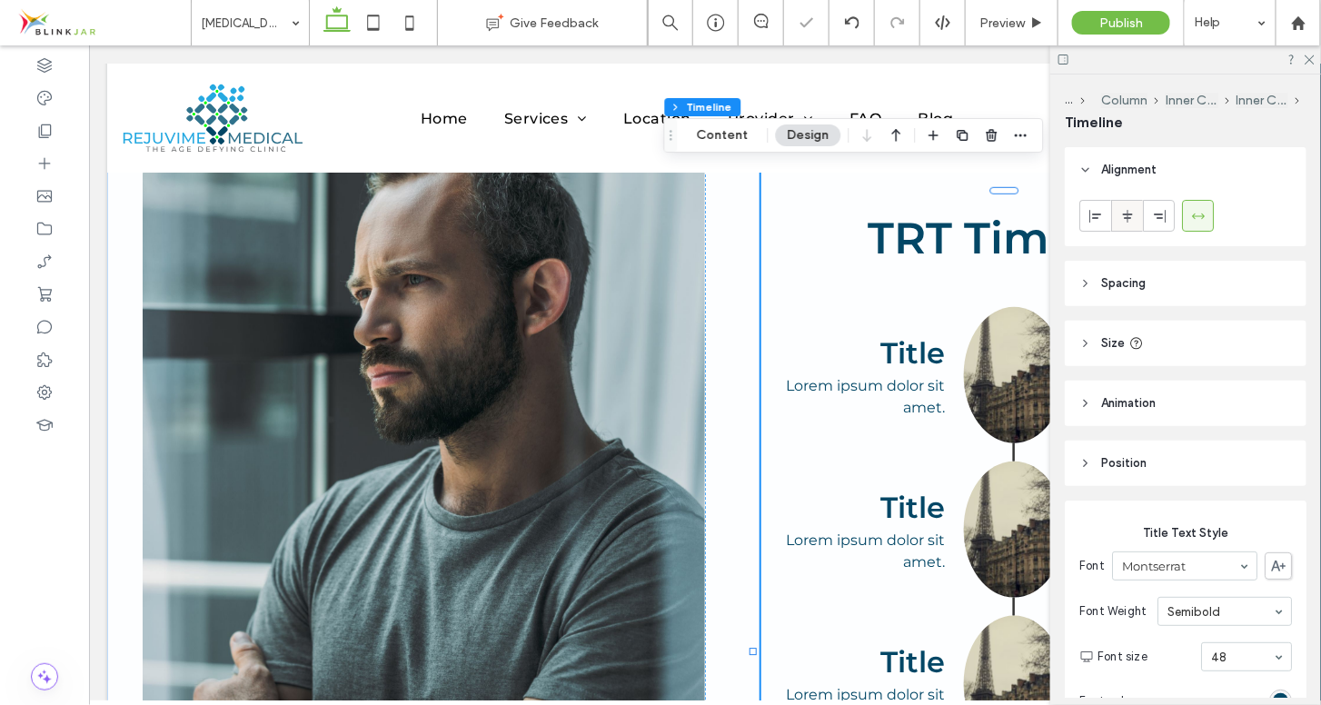
click at [1133, 213] on icon at bounding box center [1127, 216] width 15 height 15
click at [1093, 212] on icon at bounding box center [1095, 216] width 15 height 15
click at [1196, 214] on icon at bounding box center [1198, 216] width 15 height 15
click at [1159, 214] on use at bounding box center [1160, 215] width 12 height 13
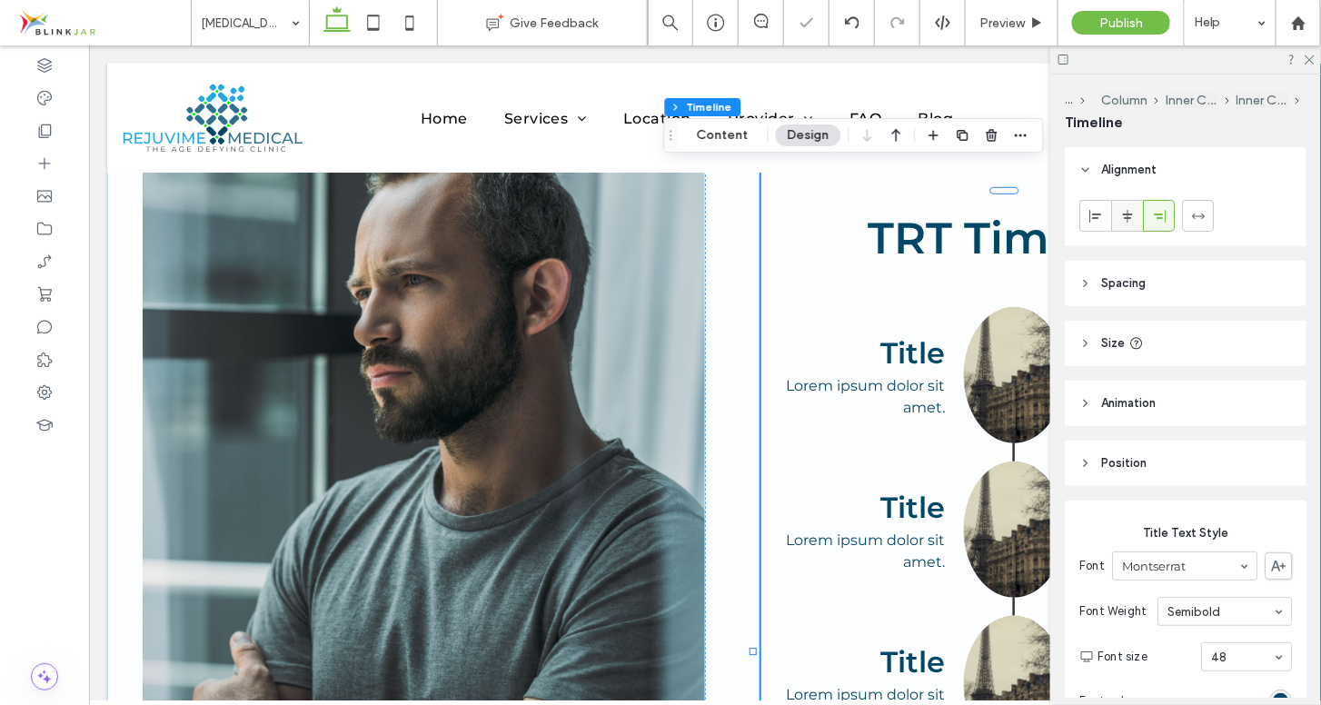
click at [1130, 212] on icon at bounding box center [1127, 216] width 15 height 15
click at [1092, 211] on icon at bounding box center [1095, 216] width 15 height 15
click at [879, 485] on h3 "Title" at bounding box center [852, 507] width 184 height 44
click at [1191, 207] on span at bounding box center [1198, 216] width 15 height 30
click at [1191, 215] on icon at bounding box center [1198, 216] width 15 height 15
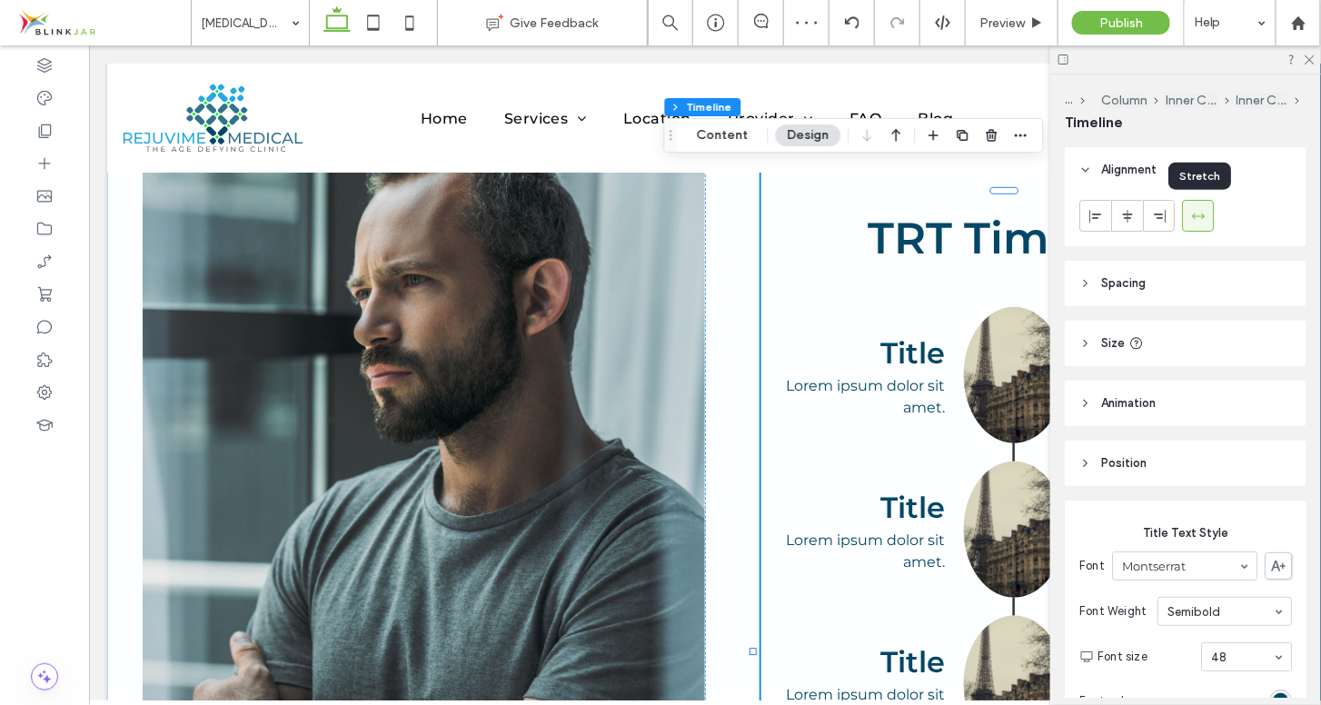
click at [1191, 215] on icon at bounding box center [1198, 216] width 15 height 15
click at [1101, 222] on icon at bounding box center [1095, 216] width 15 height 15
click at [1314, 55] on use at bounding box center [1310, 60] width 10 height 10
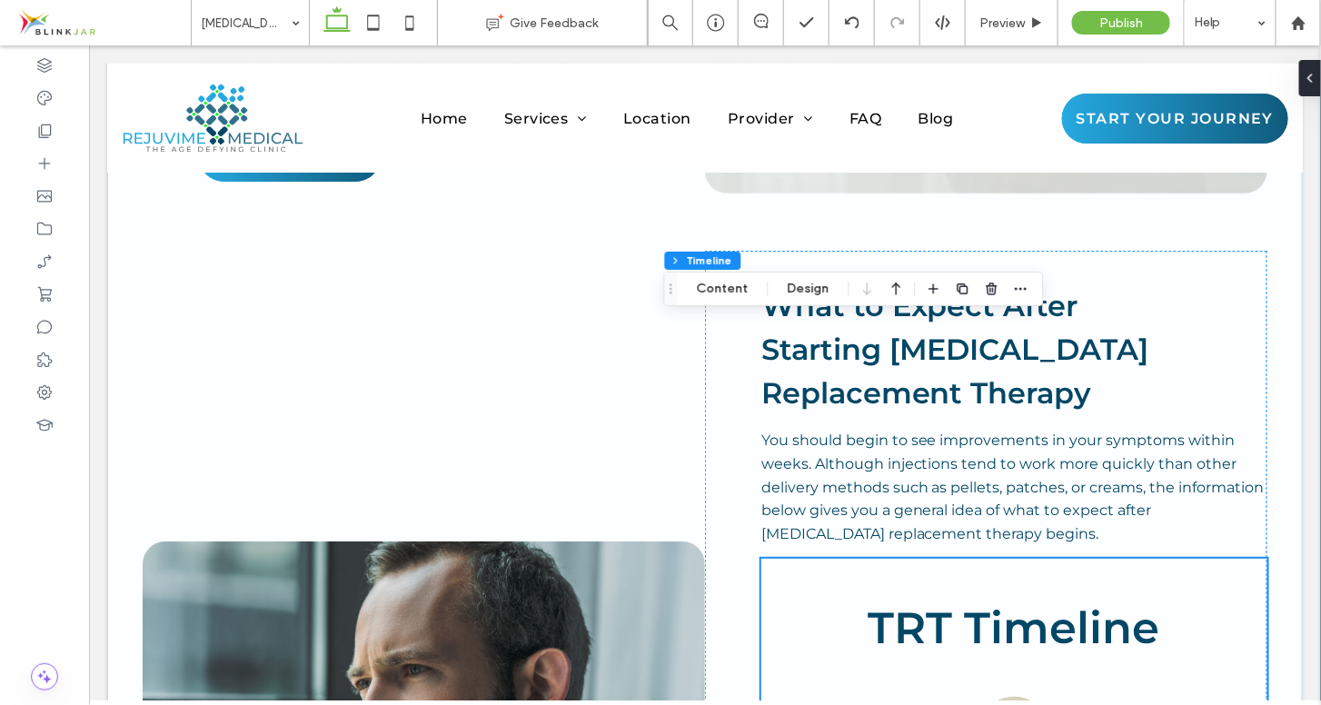
scroll to position [4730, 0]
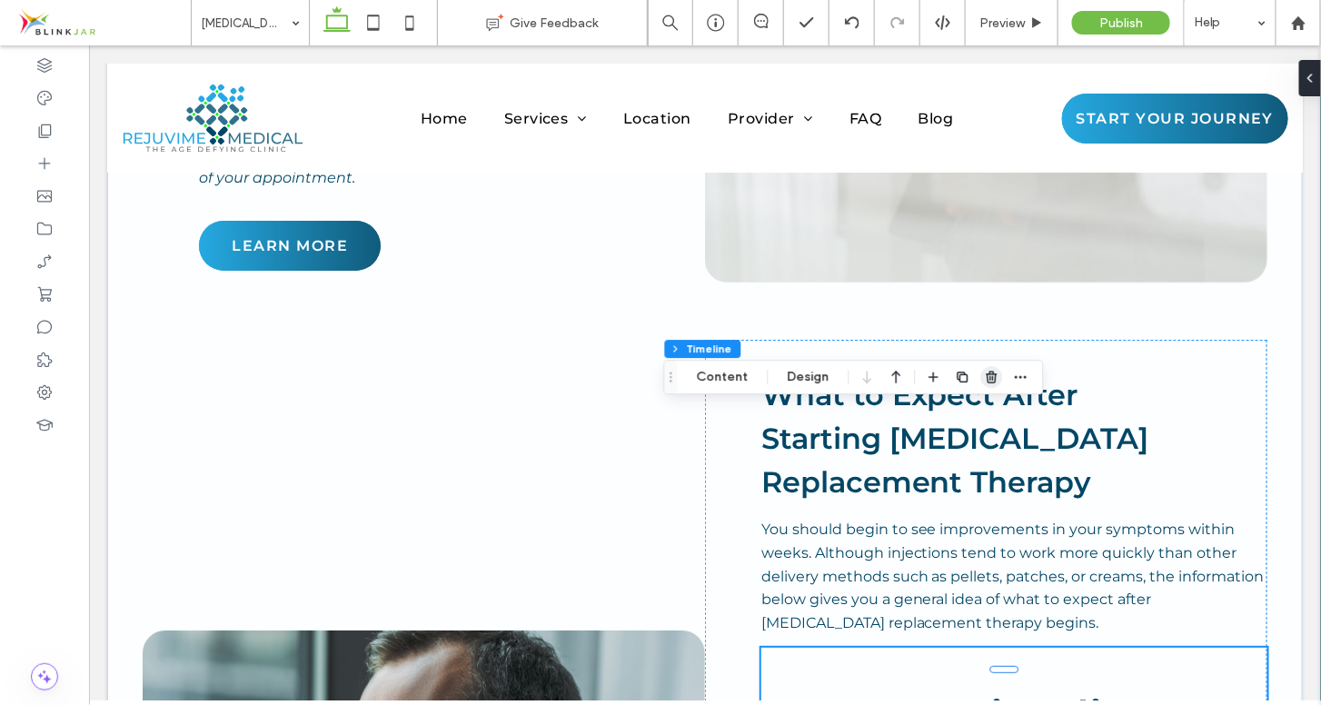
click at [995, 374] on icon "button" at bounding box center [992, 377] width 15 height 15
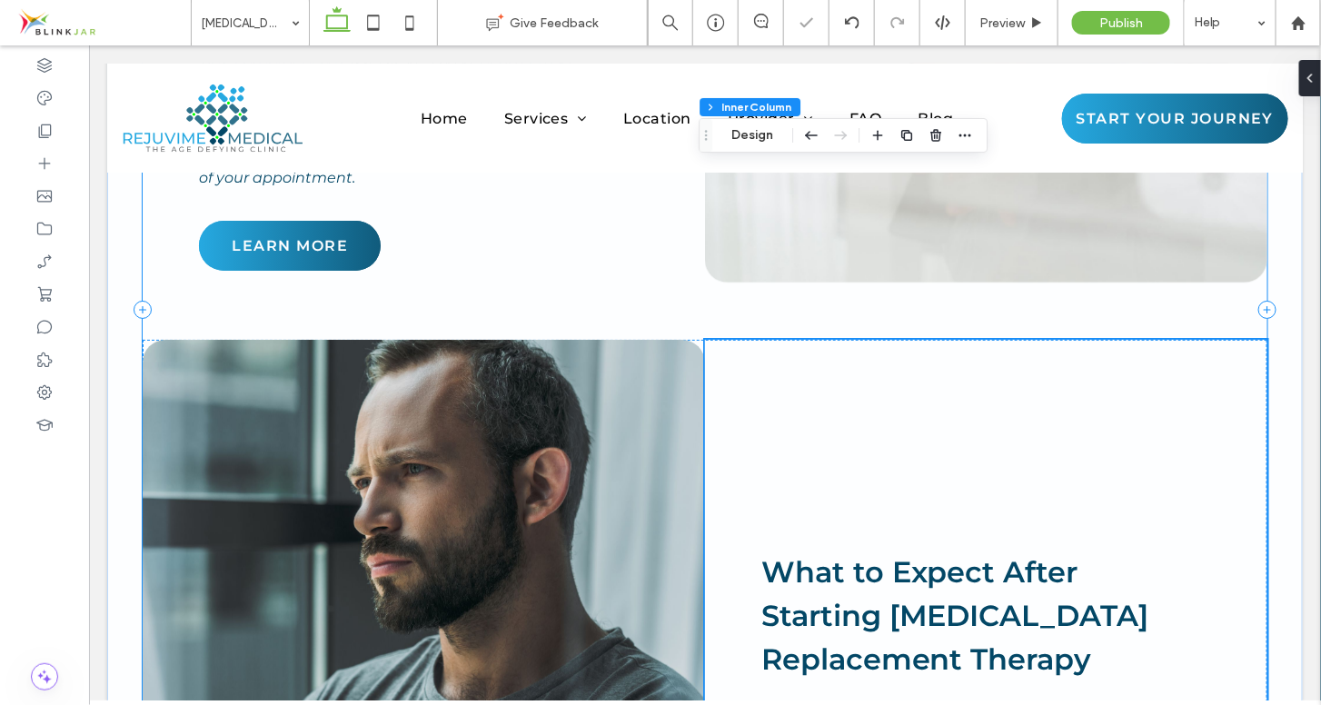
scroll to position [4440, 0]
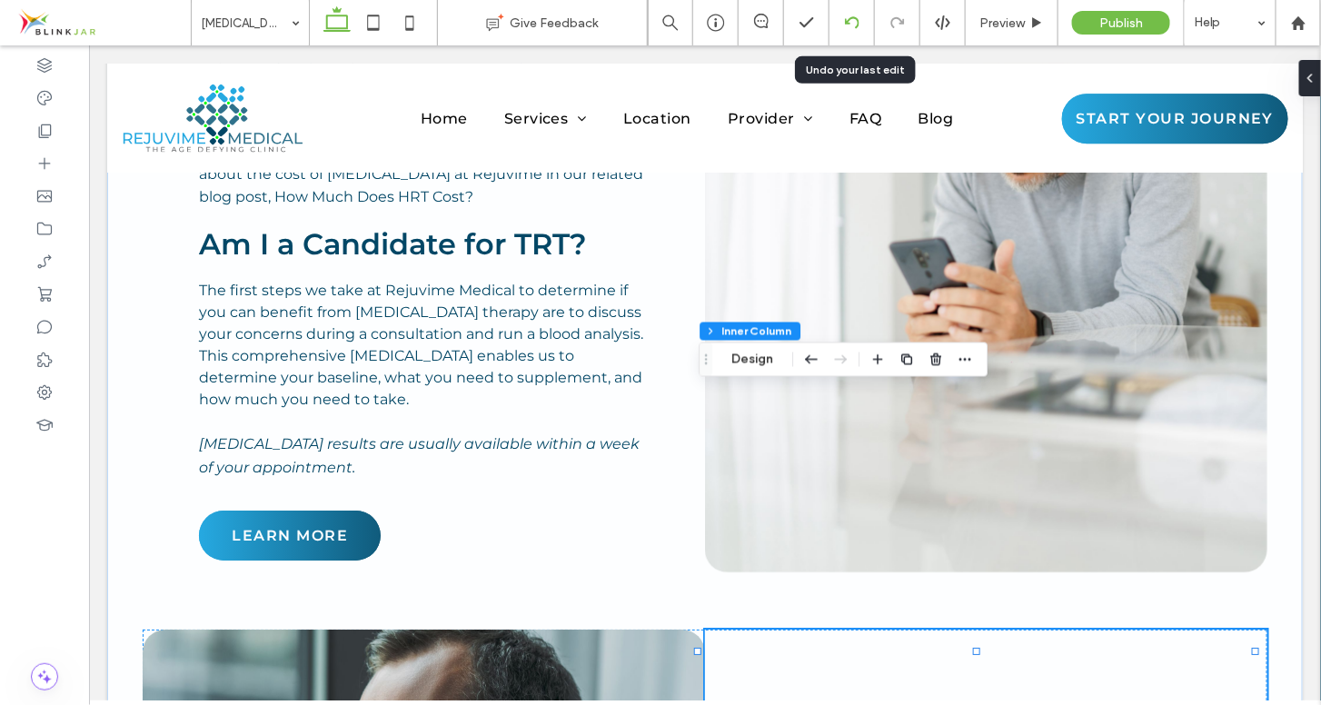
click at [849, 19] on use at bounding box center [851, 22] width 15 height 12
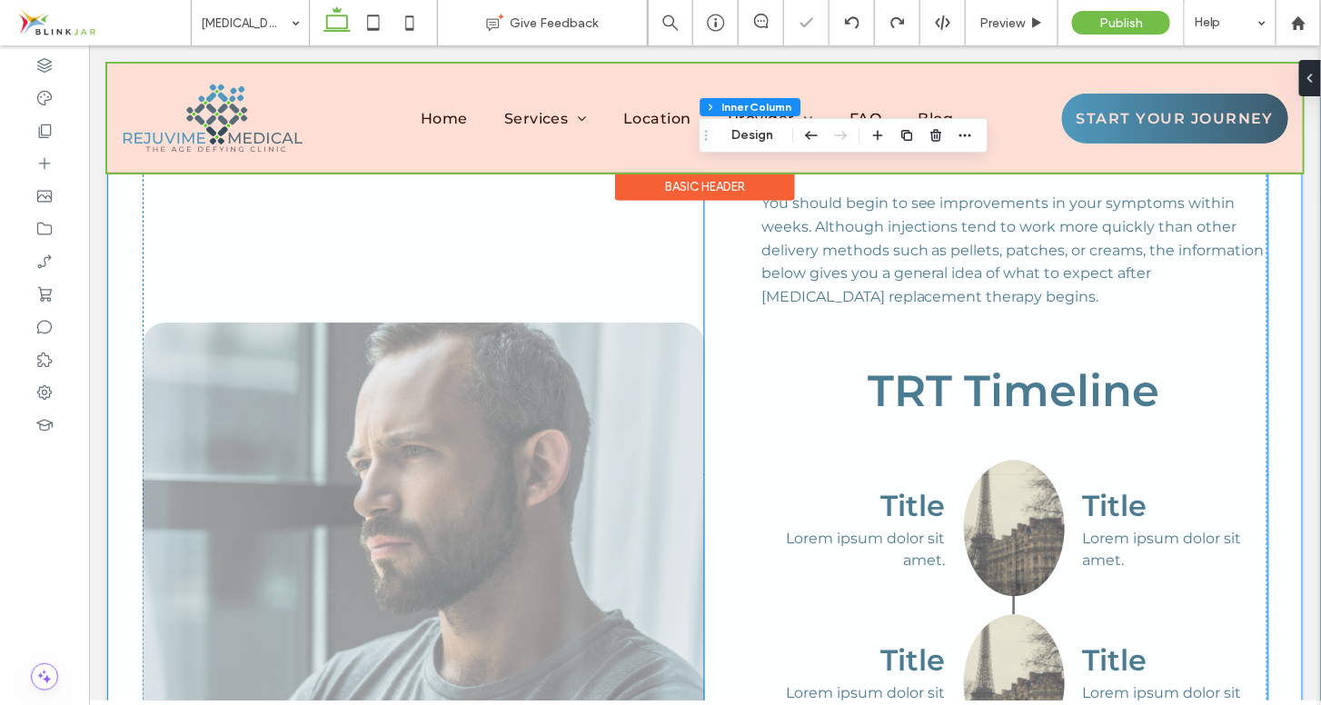
scroll to position [5088, 0]
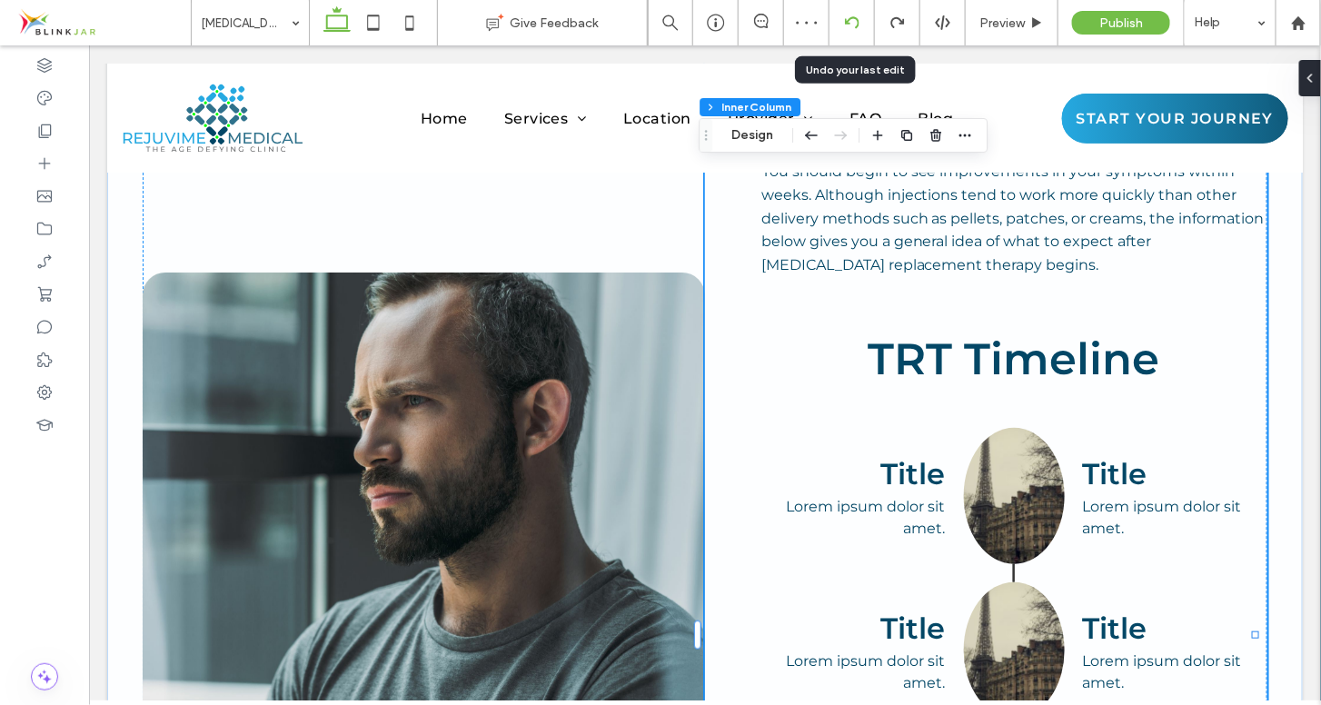
click at [856, 23] on icon at bounding box center [852, 22] width 15 height 15
click at [853, 22] on icon at bounding box center [852, 22] width 15 height 15
click at [856, 26] on icon at bounding box center [852, 22] width 15 height 15
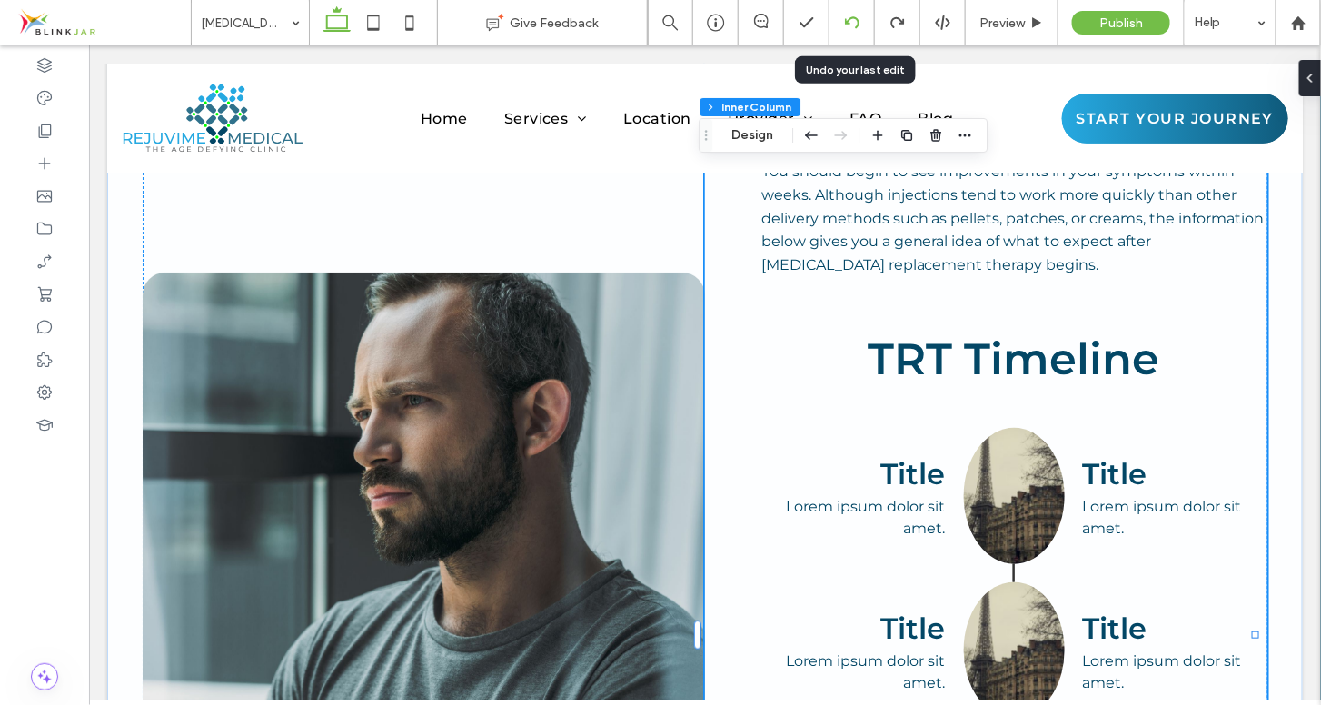
click at [856, 26] on icon at bounding box center [852, 22] width 15 height 15
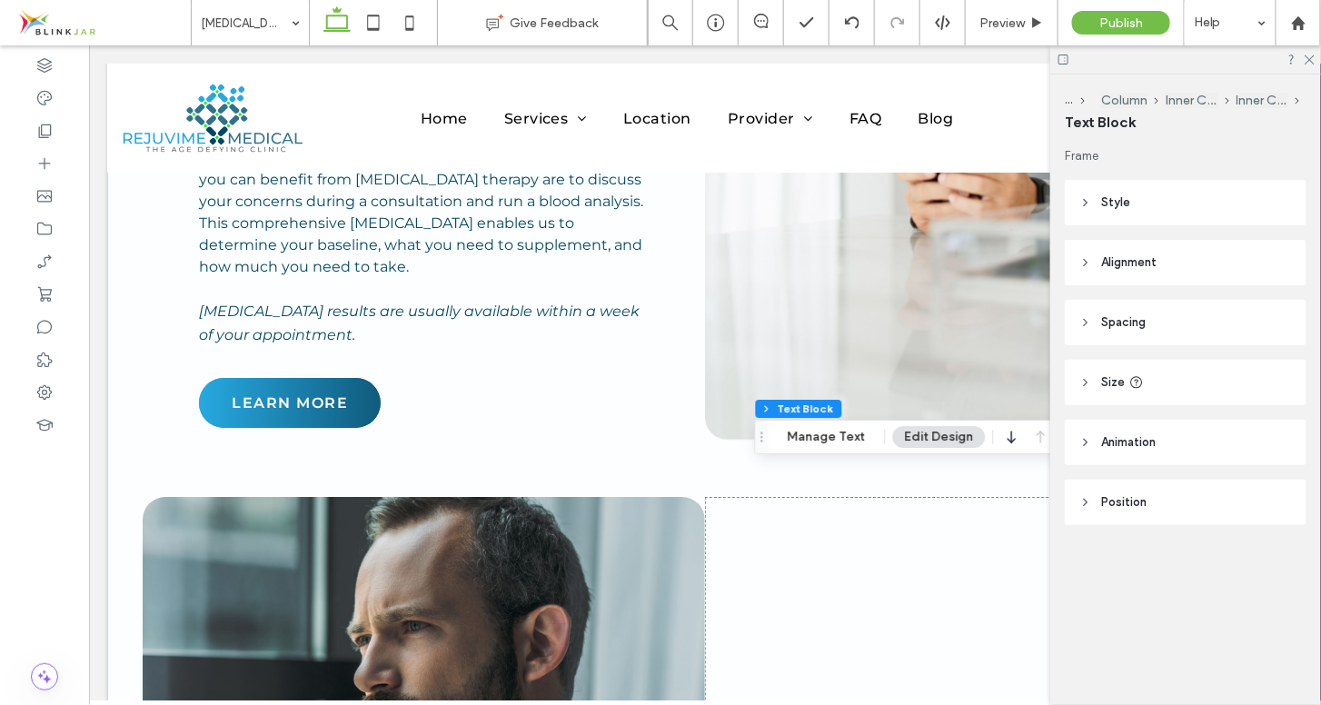
click at [1087, 323] on use at bounding box center [1086, 323] width 4 height 6
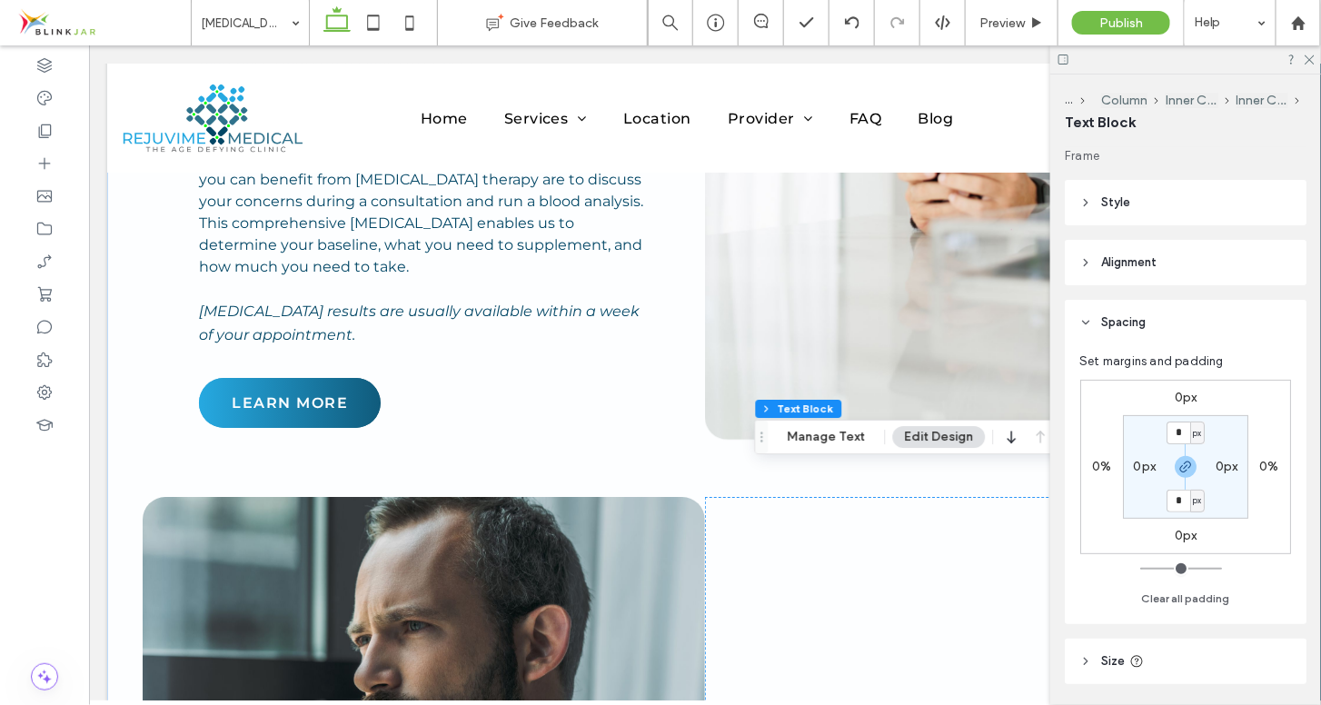
click at [1087, 323] on use at bounding box center [1086, 323] width 6 height 4
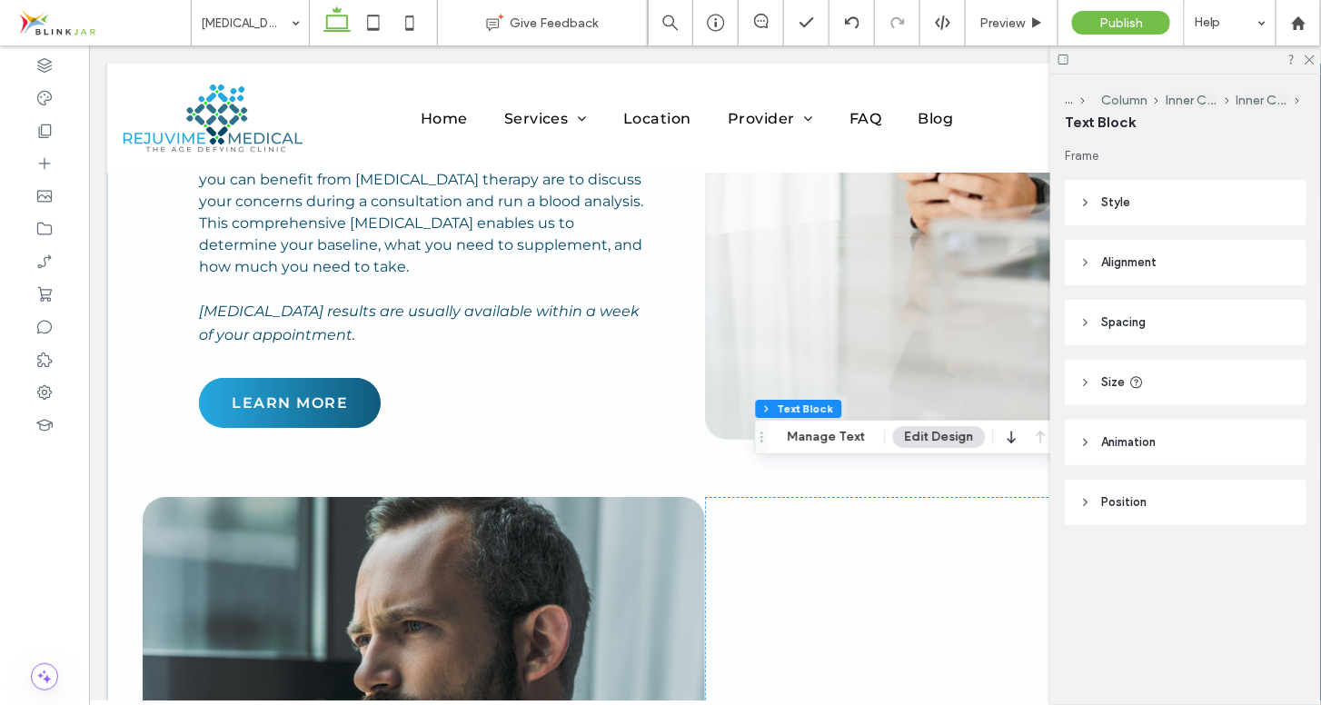
click at [1084, 270] on header "Alignment" at bounding box center [1186, 262] width 242 height 45
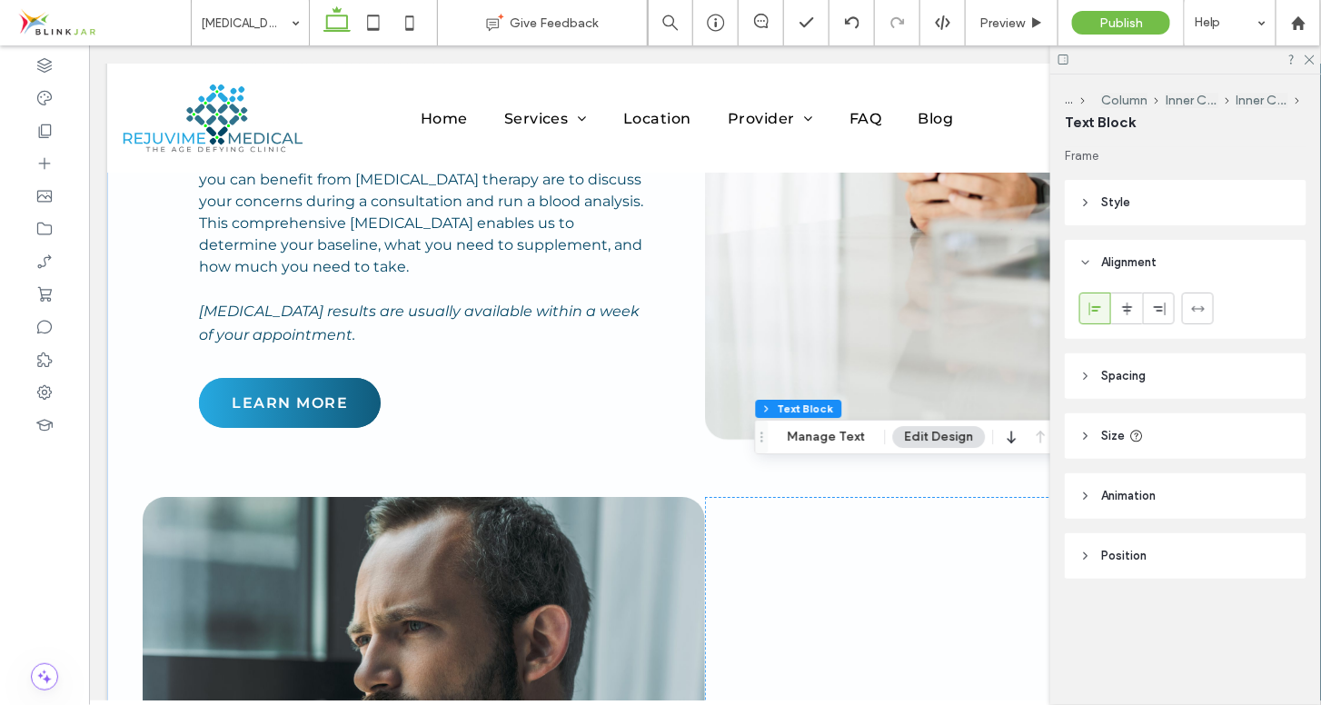
click at [1084, 270] on header "Alignment" at bounding box center [1186, 262] width 242 height 45
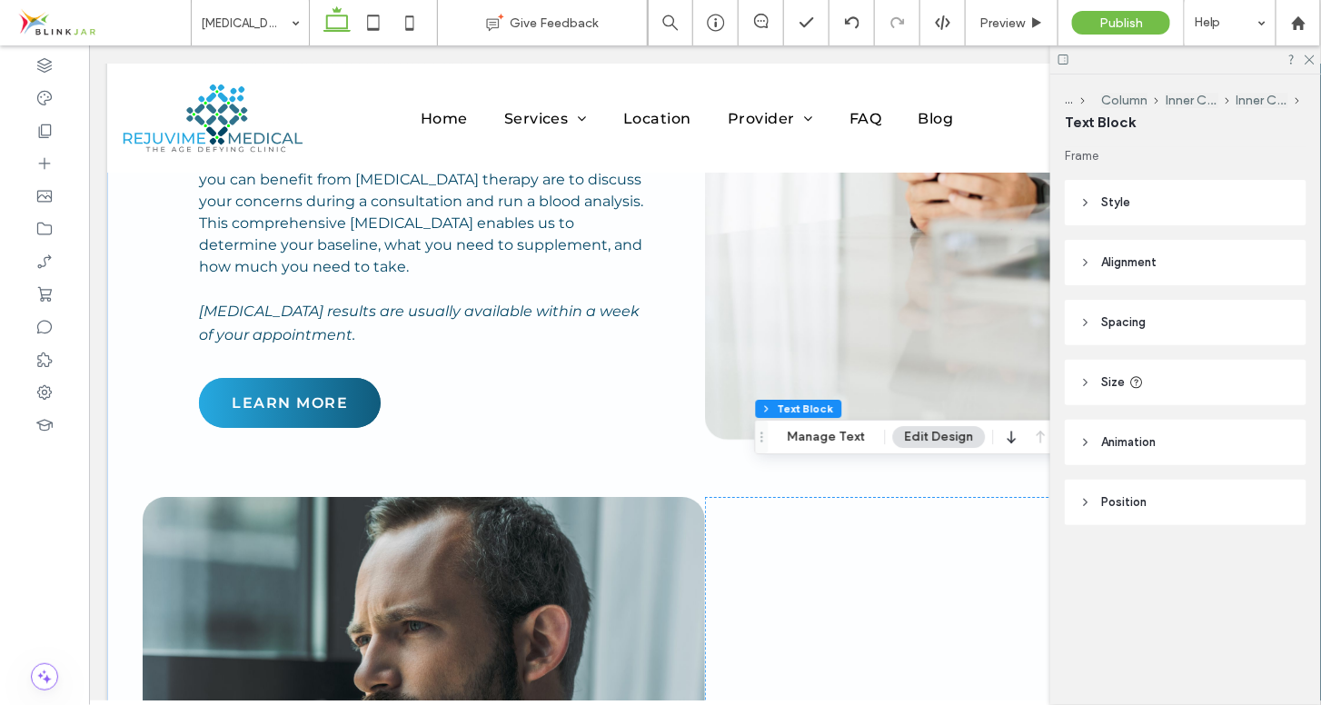
click at [1085, 194] on header "Style" at bounding box center [1186, 202] width 242 height 45
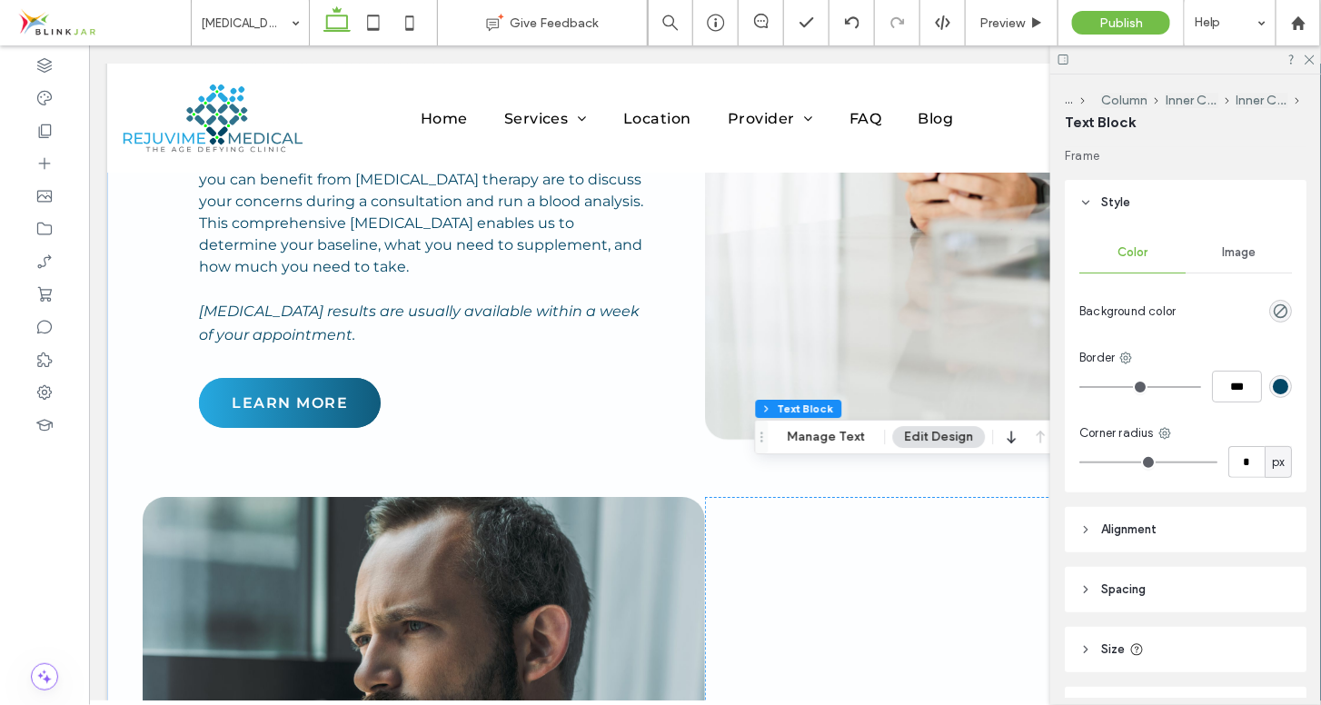
click at [1085, 194] on header "Style" at bounding box center [1186, 202] width 242 height 45
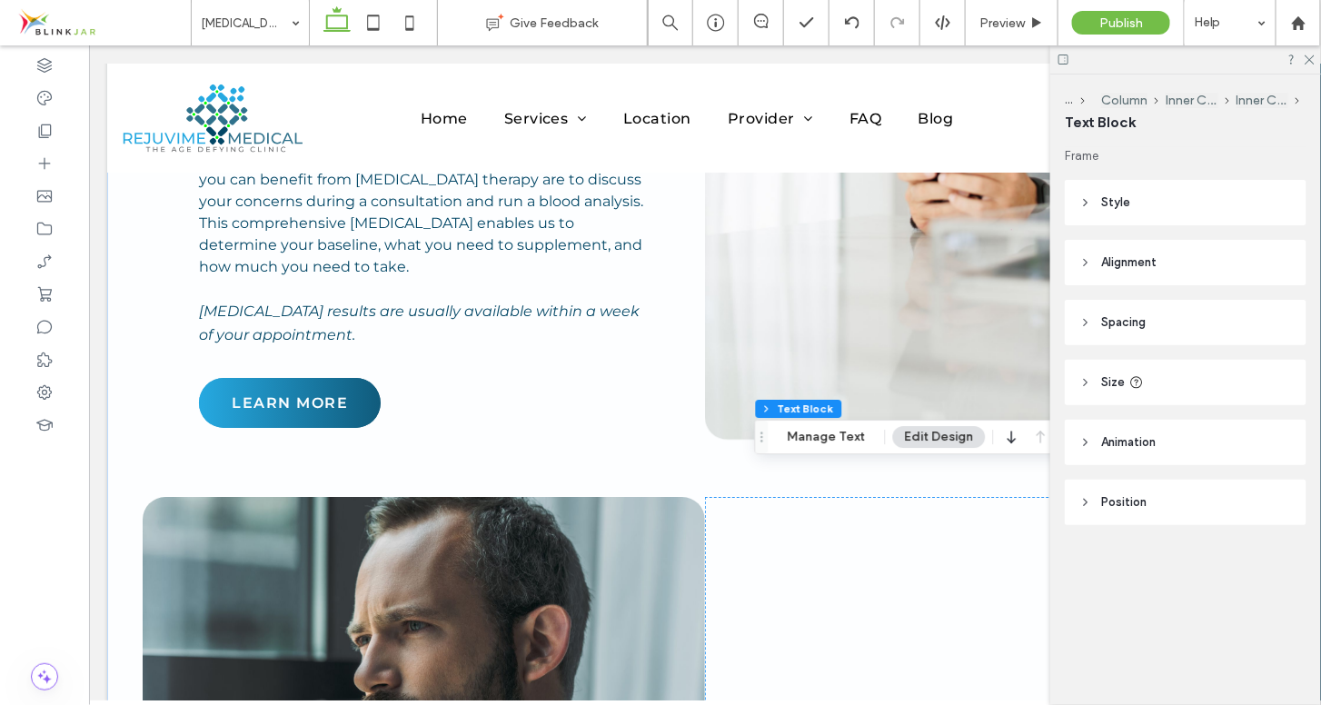
click at [1087, 500] on icon at bounding box center [1085, 502] width 13 height 13
click at [1312, 61] on use at bounding box center [1310, 60] width 10 height 10
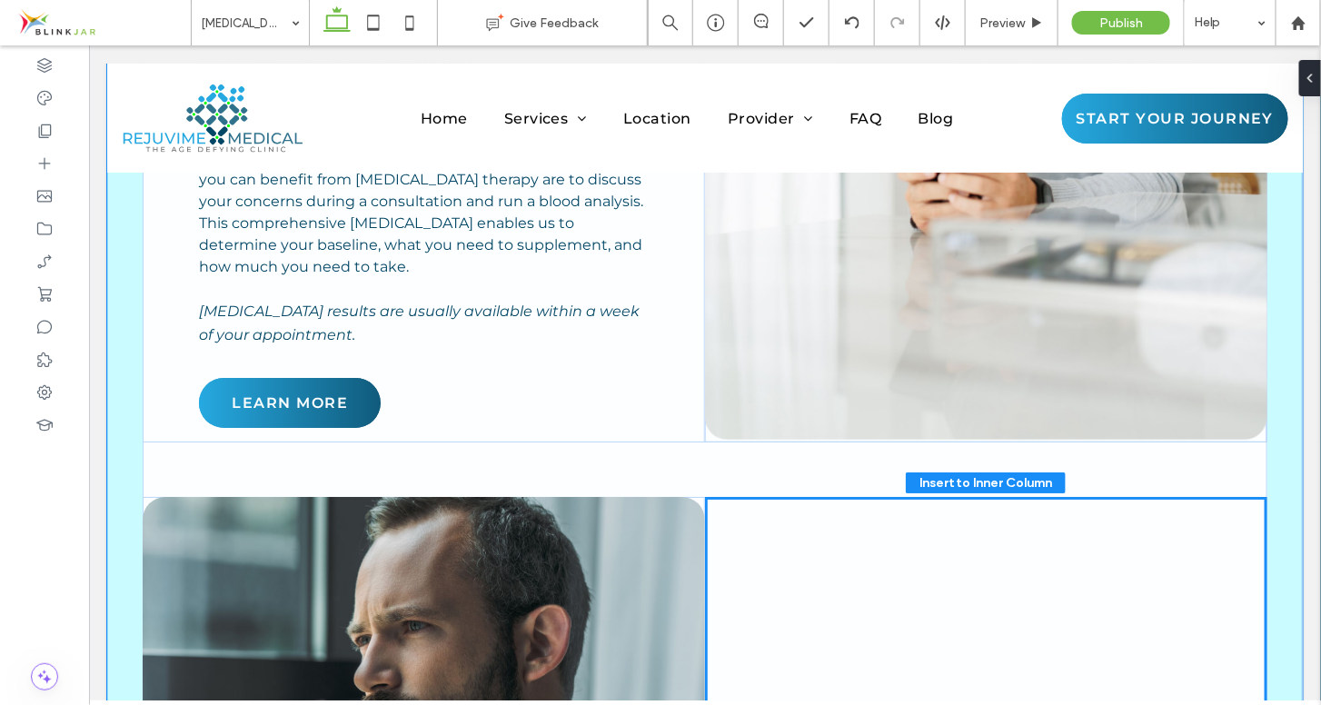
drag, startPoint x: 1056, startPoint y: 527, endPoint x: 1031, endPoint y: 379, distance: 150.1
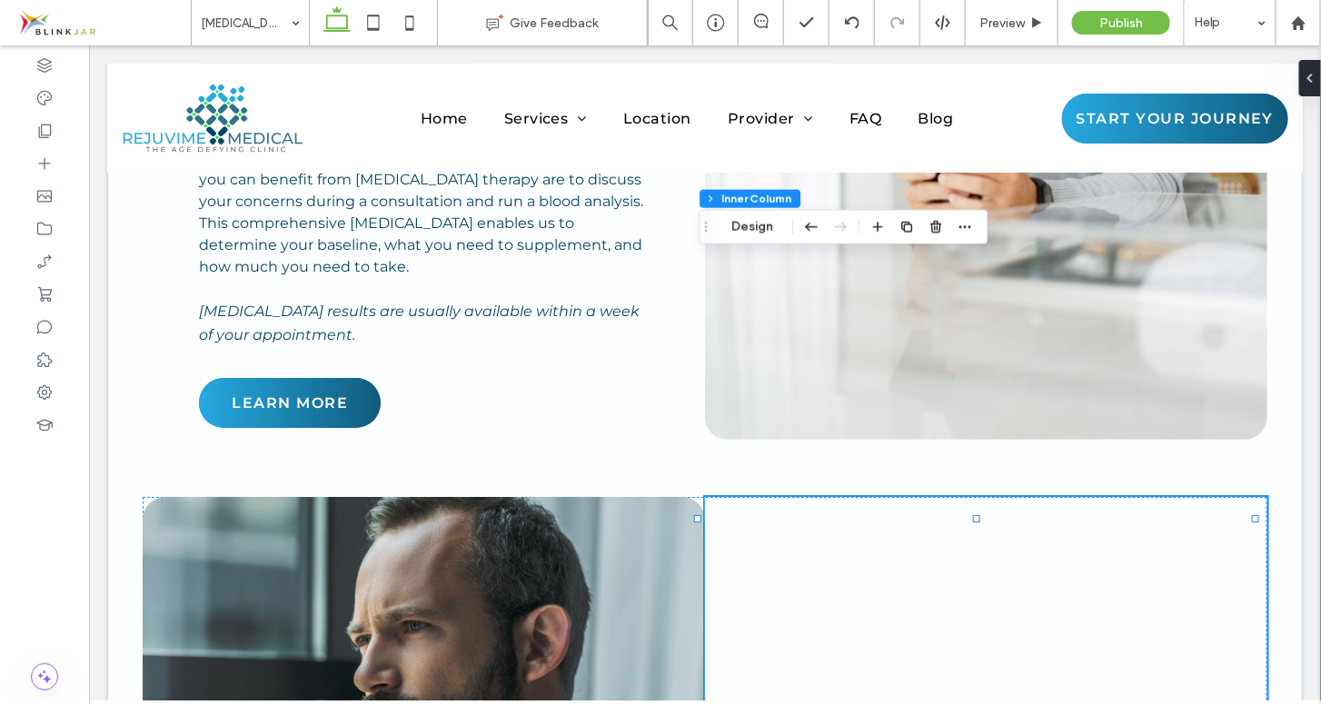
click at [758, 224] on button "Design" at bounding box center [752, 227] width 65 height 22
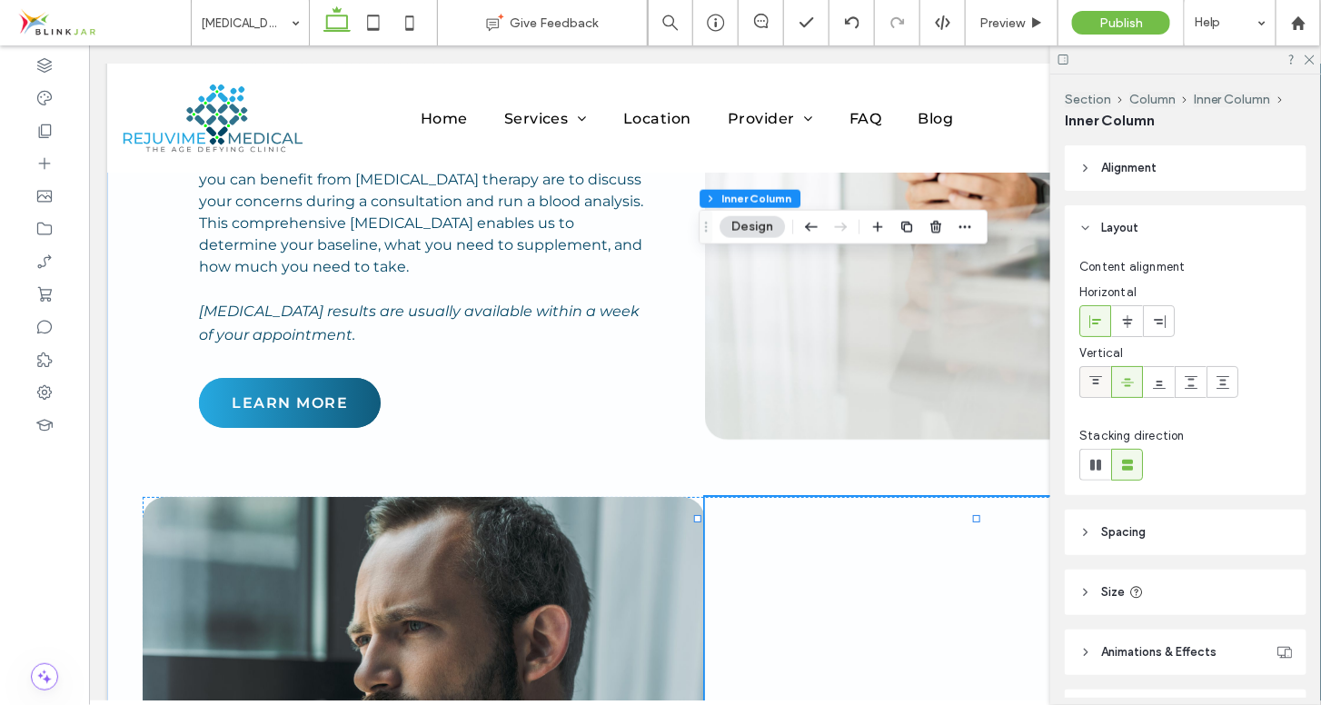
click at [1097, 381] on icon at bounding box center [1095, 382] width 15 height 15
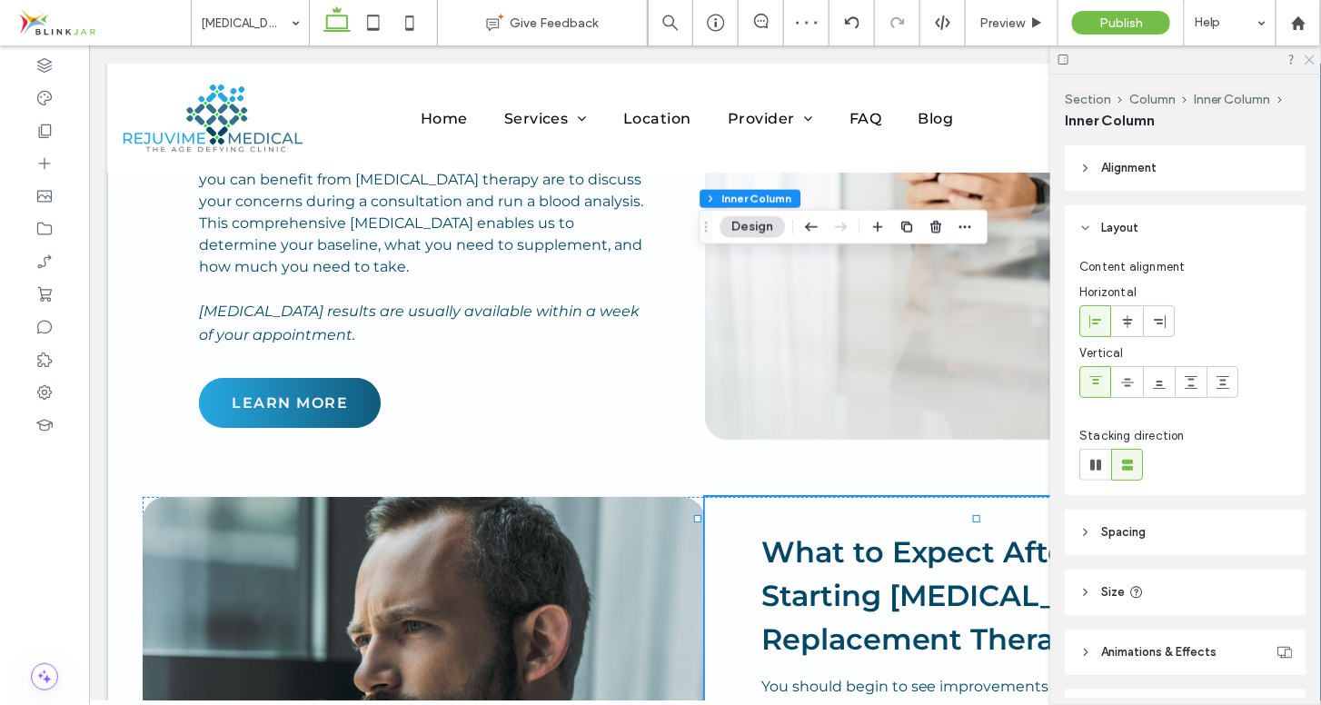
click at [1307, 60] on icon at bounding box center [1309, 59] width 12 height 12
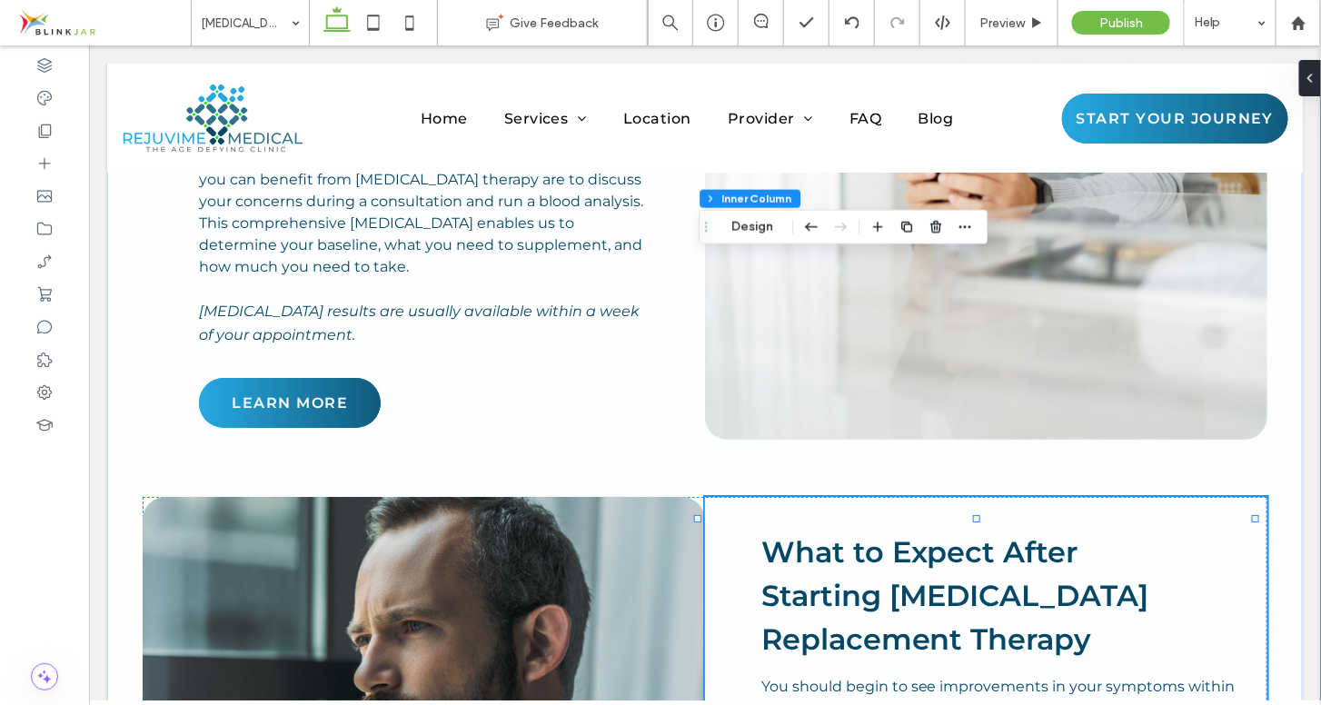
click at [1017, 21] on span "Preview" at bounding box center [1001, 22] width 45 height 15
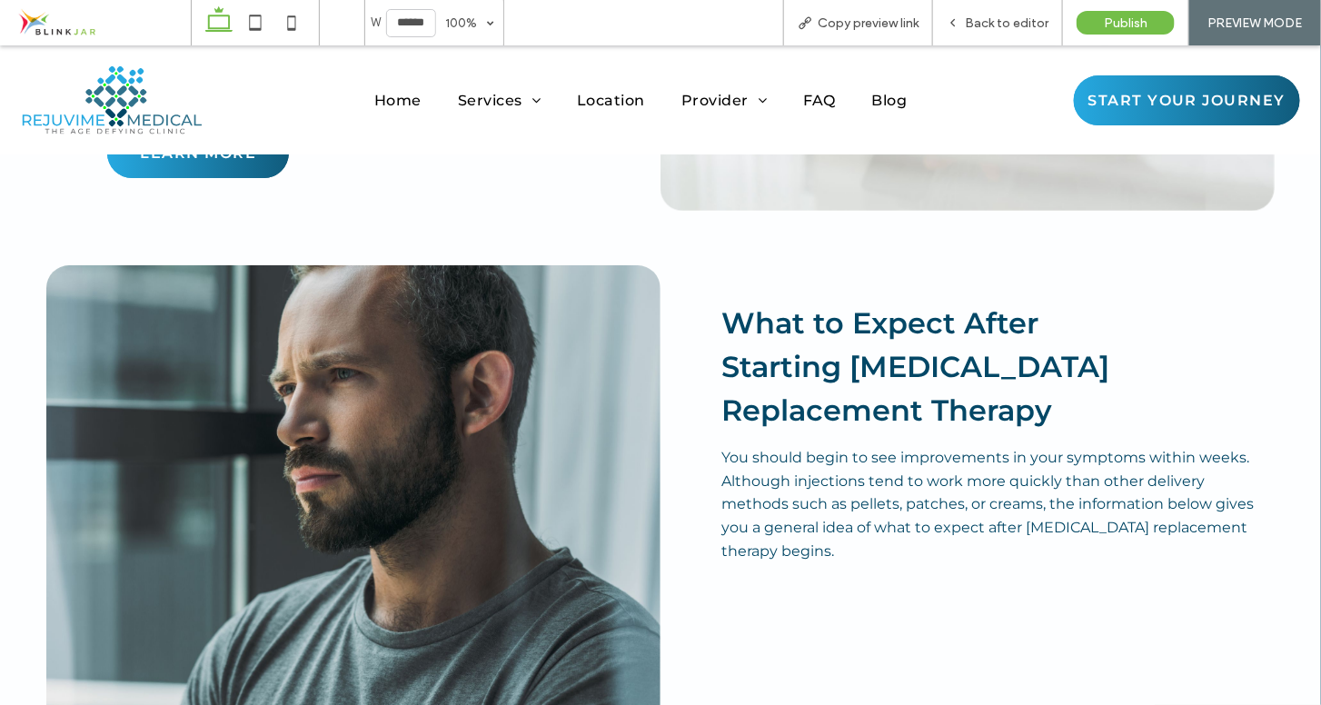
scroll to position [4420, 0]
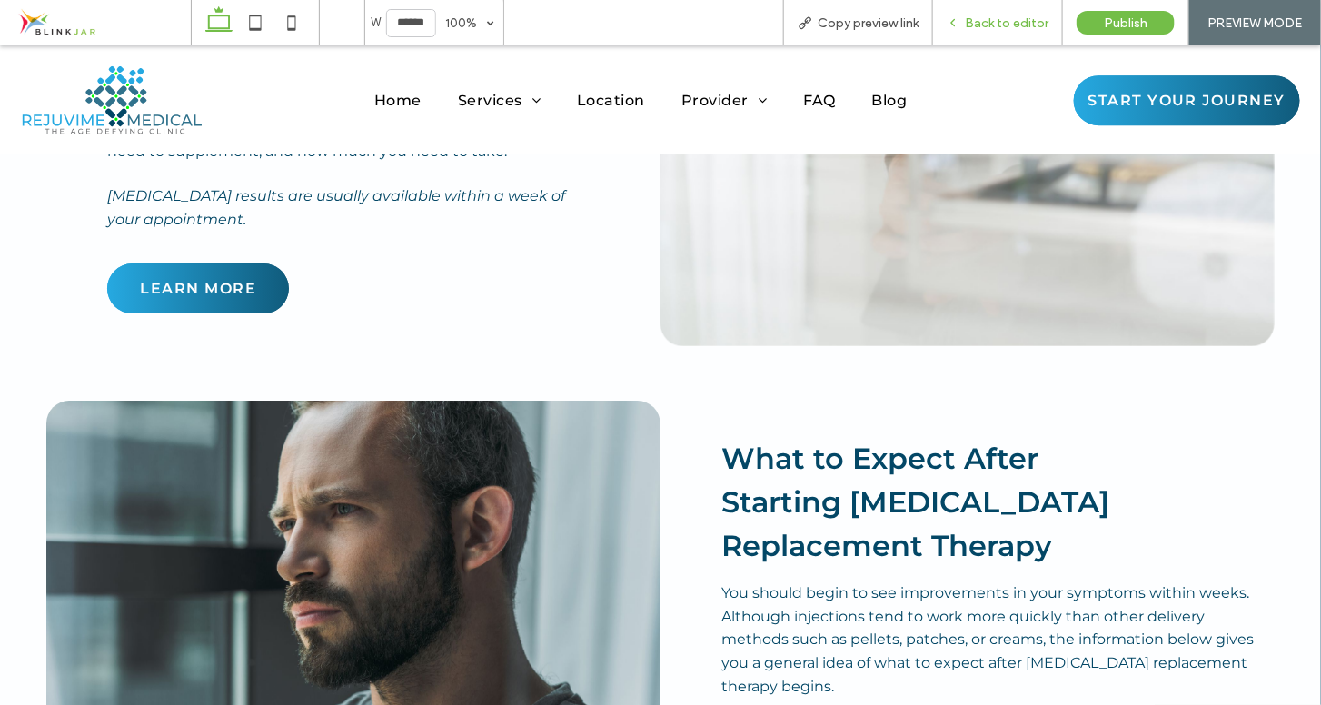
click at [1008, 25] on span "Back to editor" at bounding box center [1007, 22] width 84 height 15
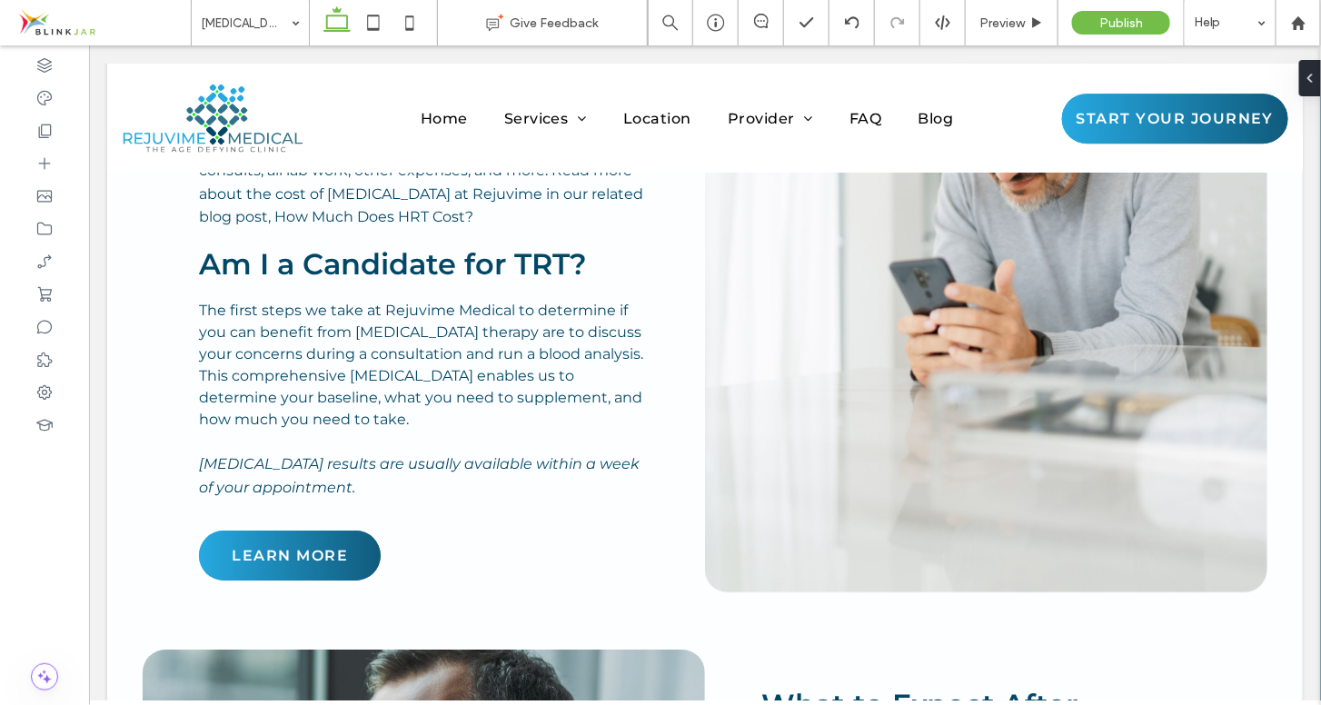
scroll to position [4527, 0]
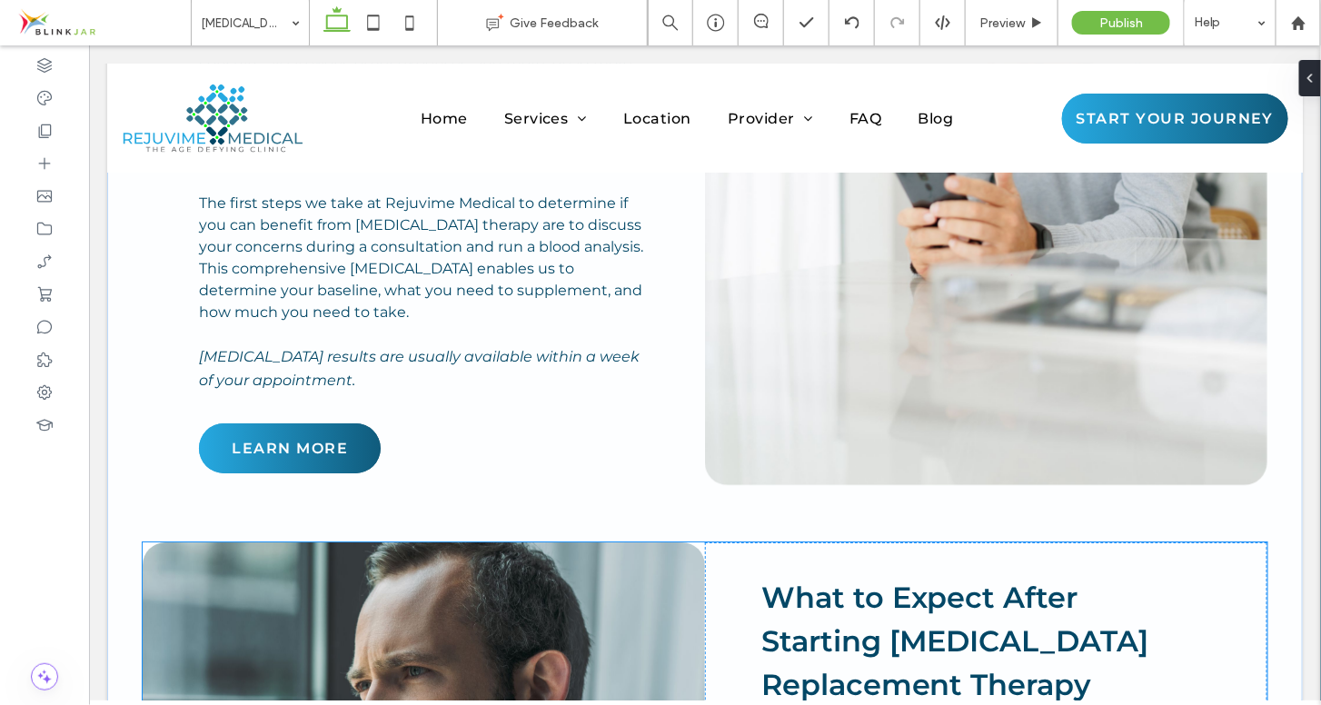
type input "**********"
type input "**"
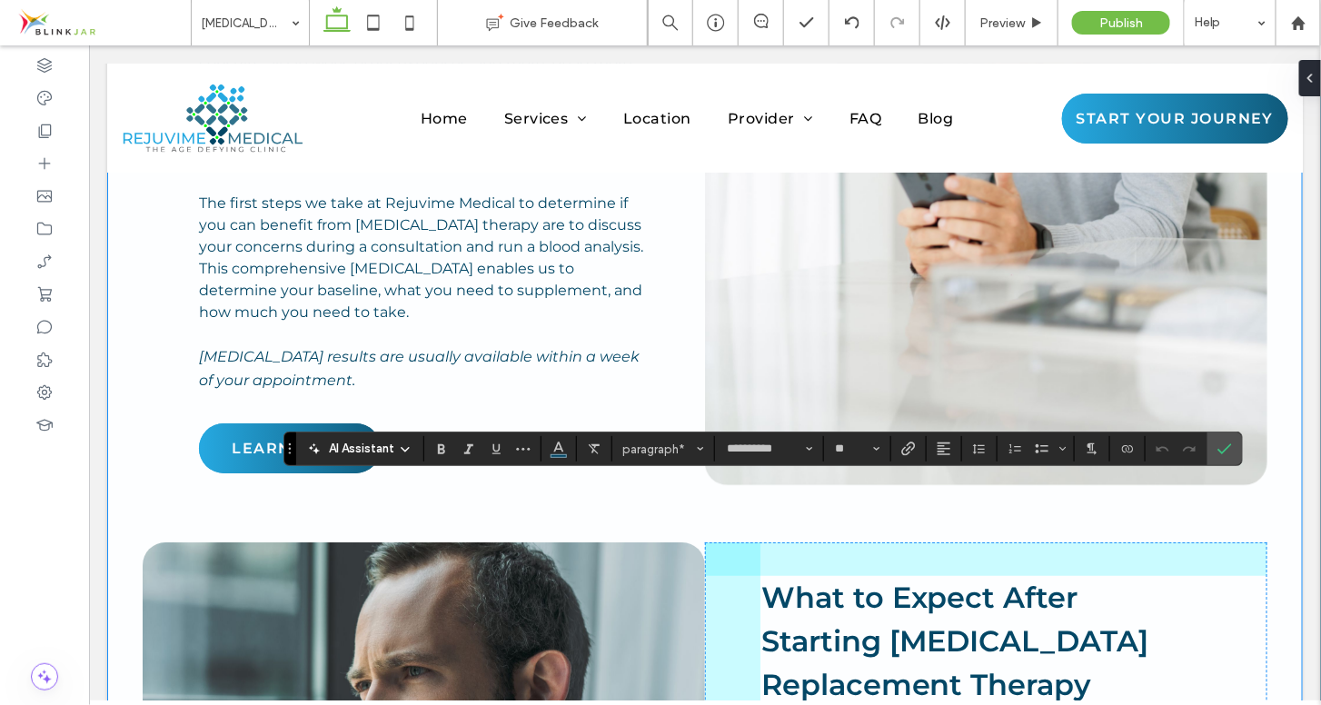
drag, startPoint x: 1255, startPoint y: 536, endPoint x: 1217, endPoint y: 539, distance: 37.3
type input "**"
type input "****"
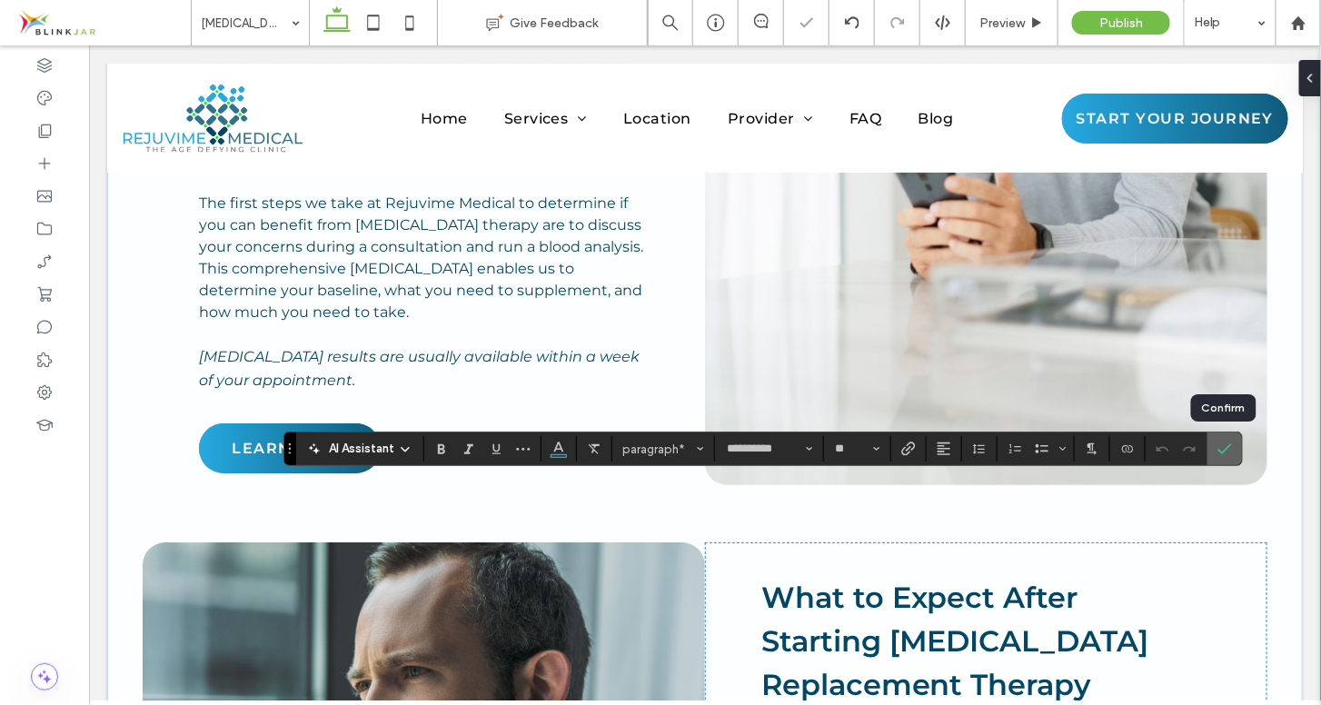
click at [1217, 440] on span "Confirm" at bounding box center [1221, 448] width 8 height 33
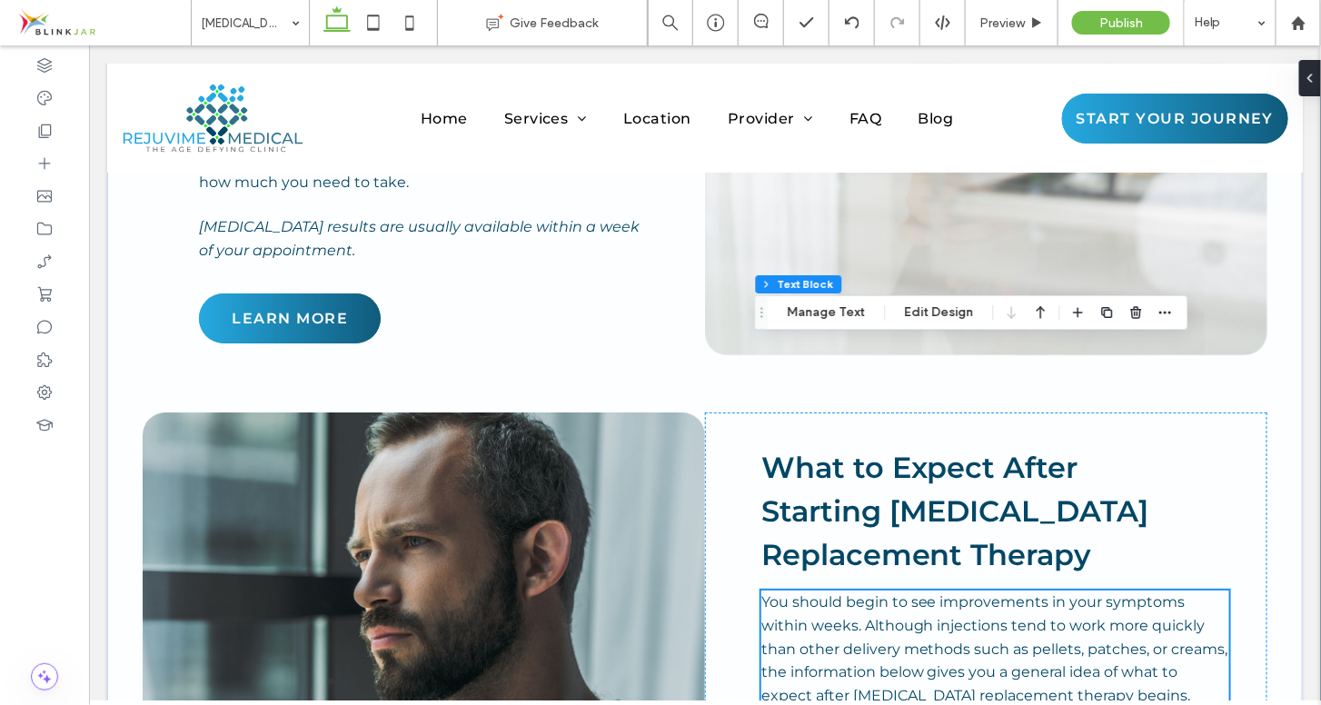
scroll to position [4665, 0]
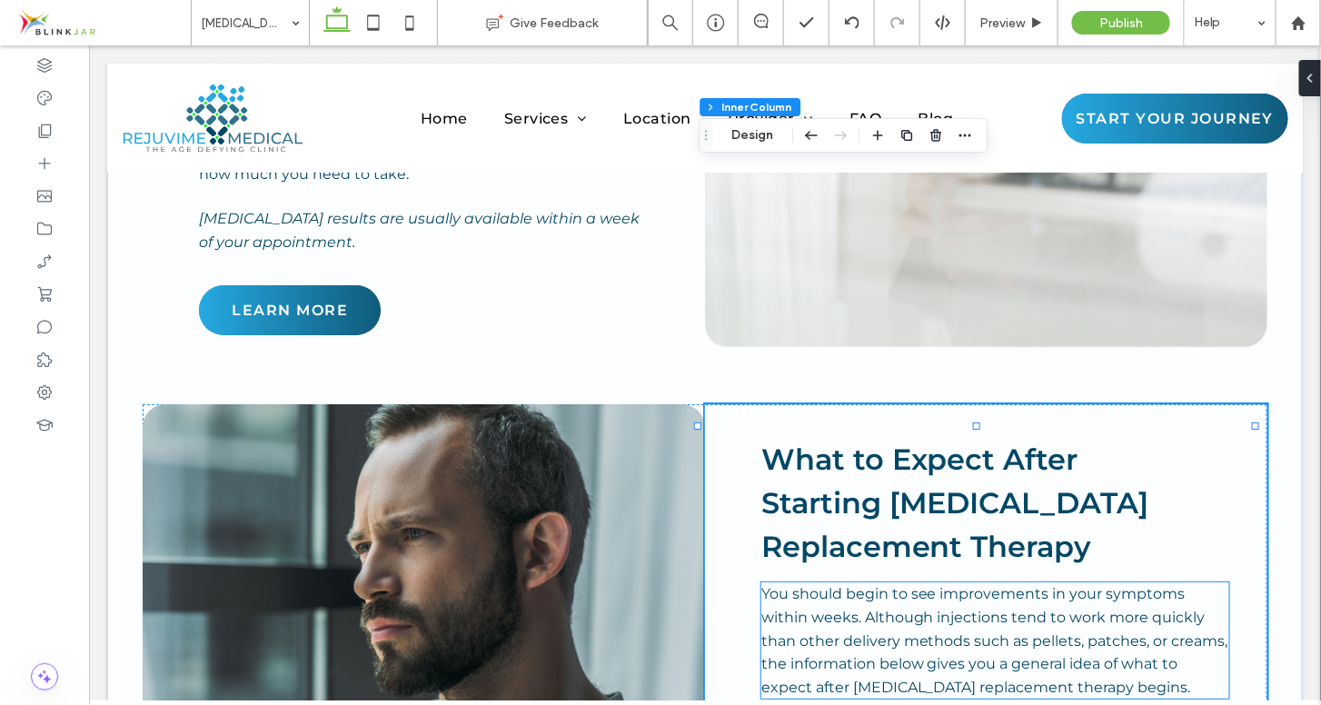
click at [1177, 581] on p "You should begin to see improvements in your symptoms within weeks. Although in…" at bounding box center [994, 639] width 468 height 116
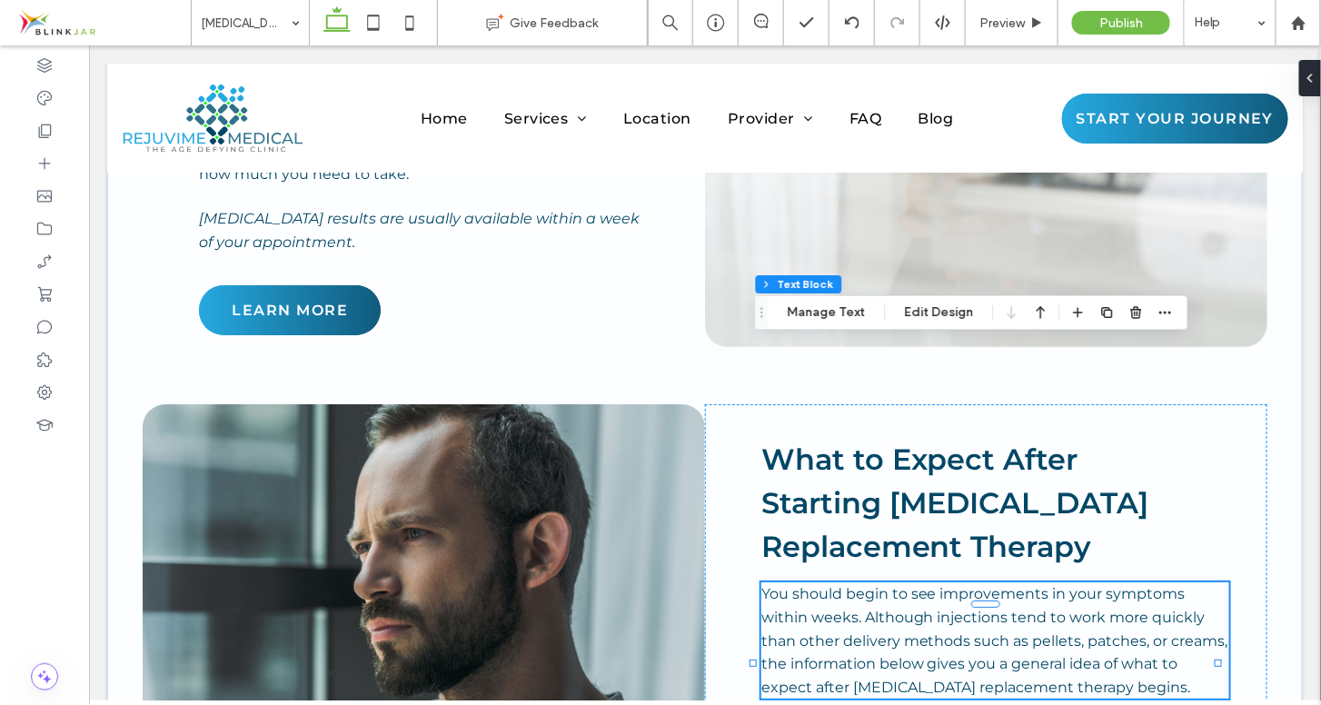
click at [1177, 581] on p "You should begin to see improvements in your symptoms within weeks. Although in…" at bounding box center [994, 639] width 468 height 116
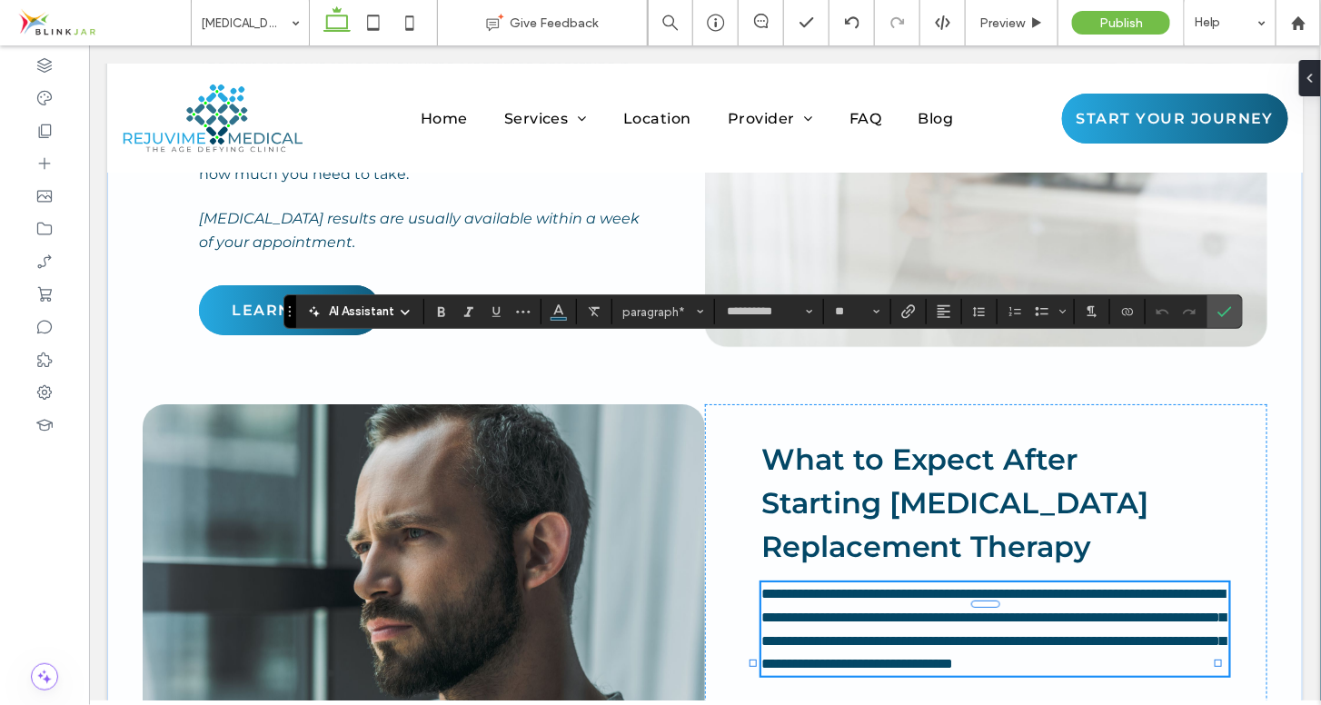
click at [1177, 581] on p "**********" at bounding box center [994, 627] width 468 height 93
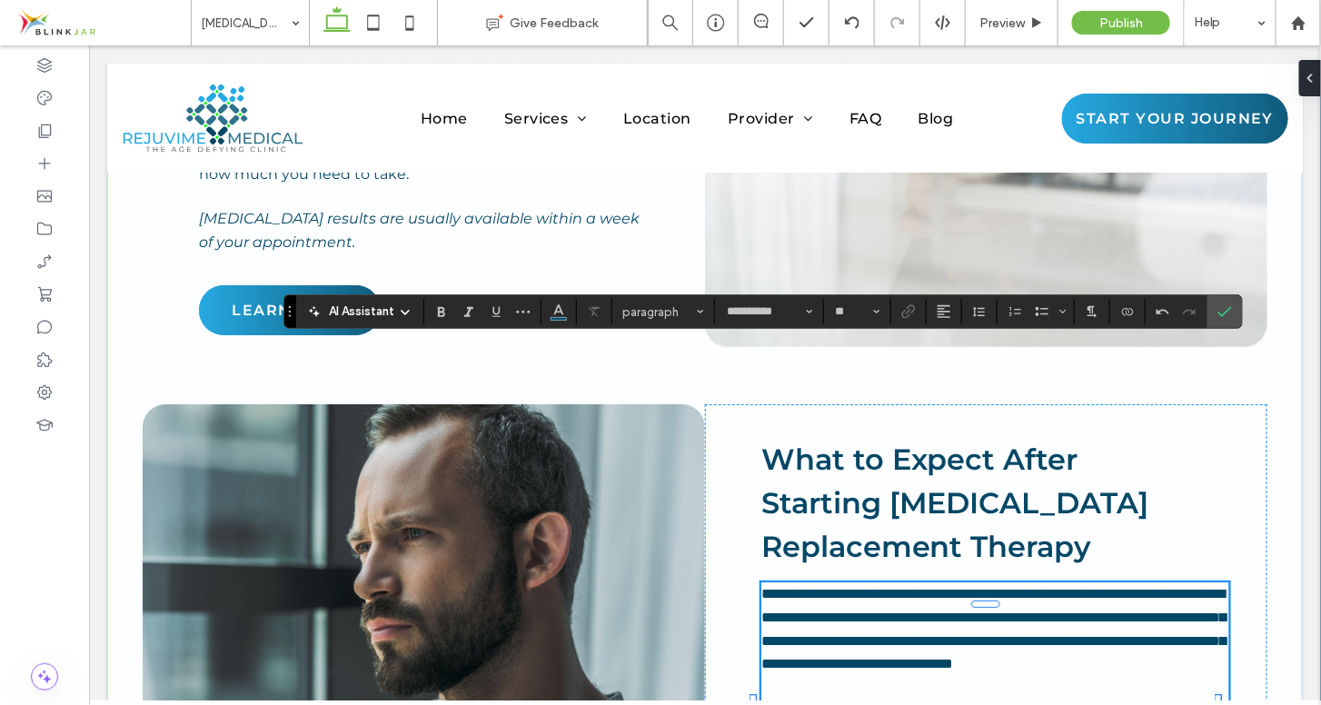
click at [795, 702] on span "******" at bounding box center [777, 709] width 35 height 14
click at [779, 698] on p "*" at bounding box center [994, 710] width 468 height 24
drag, startPoint x: 755, startPoint y: 491, endPoint x: 803, endPoint y: 490, distance: 48.2
click at [795, 702] on span "******" at bounding box center [777, 709] width 35 height 14
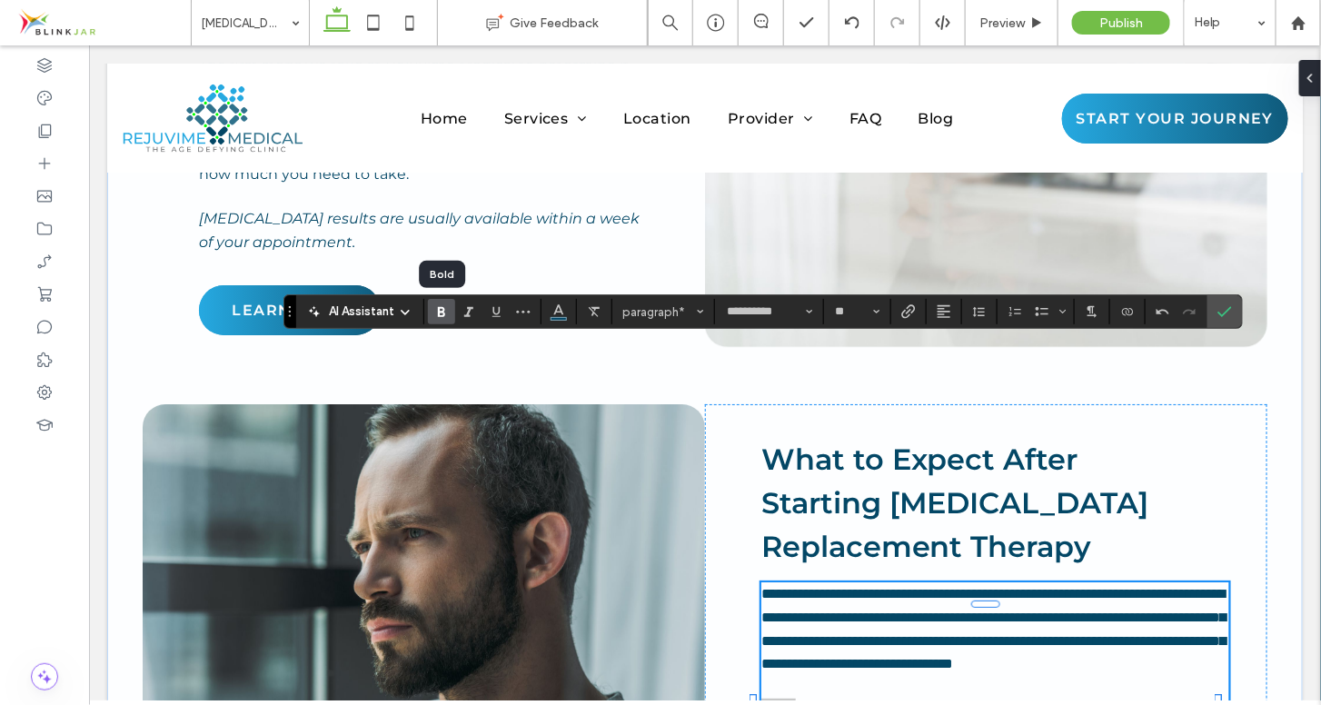
click at [440, 310] on icon "Bold" at bounding box center [441, 311] width 15 height 15
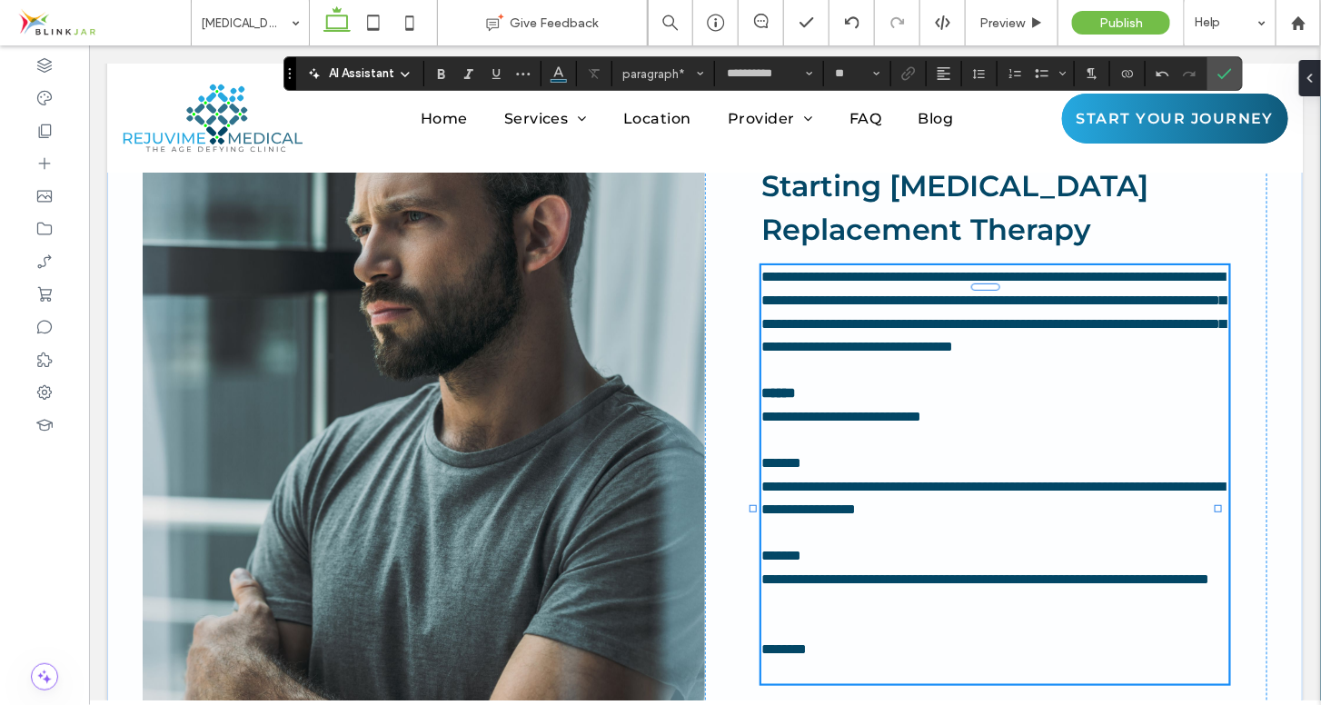
scroll to position [4982, 0]
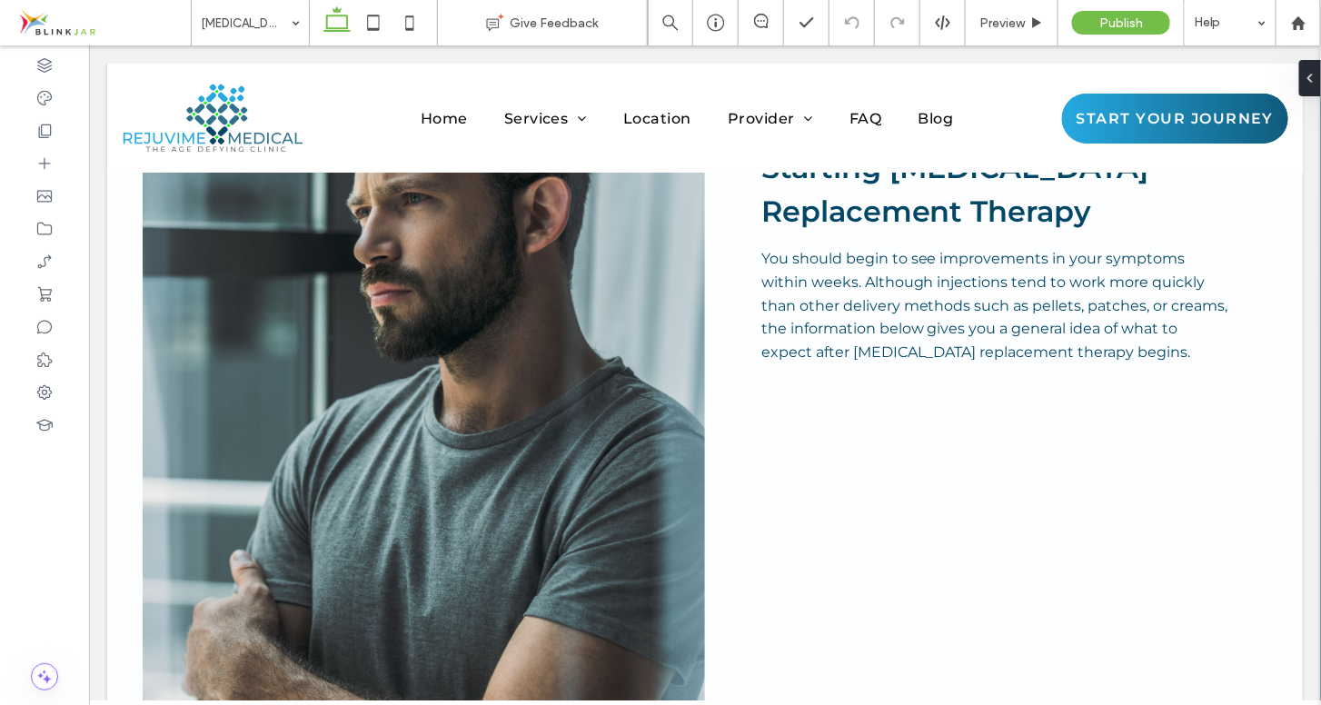
scroll to position [4649, 0]
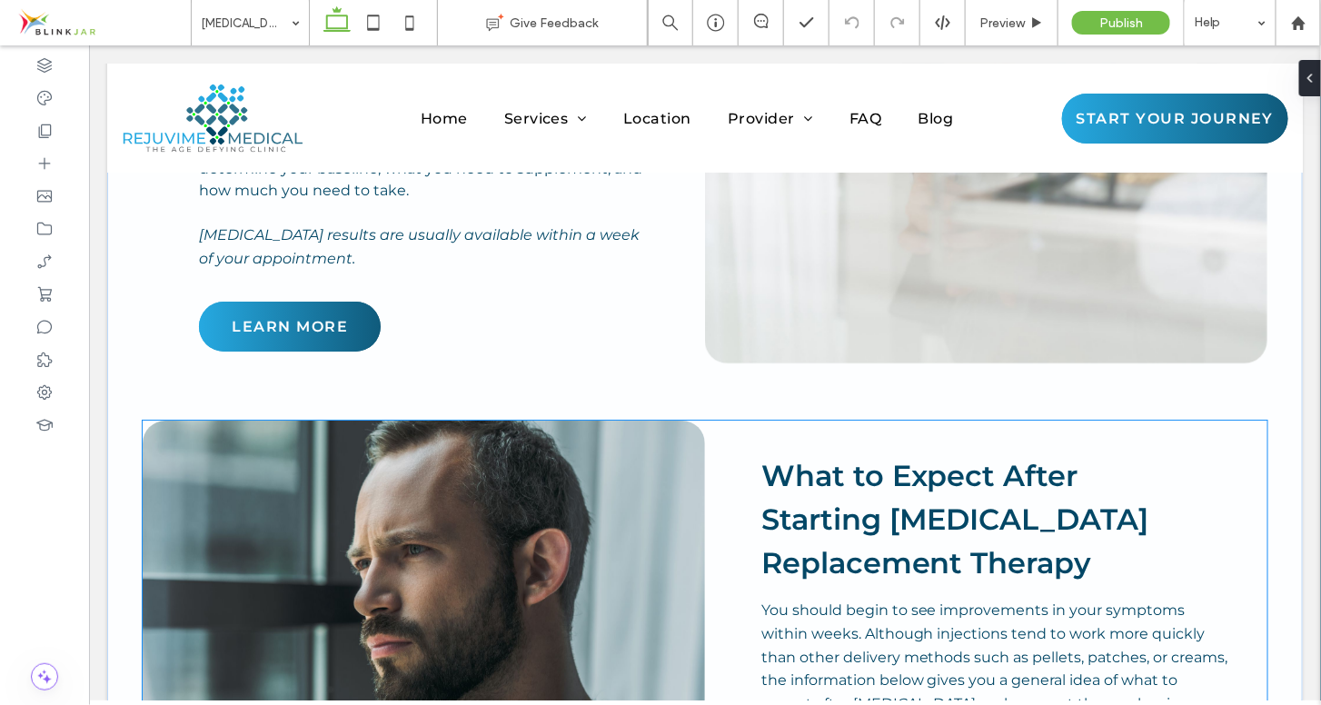
click at [1007, 601] on span "You should begin to see improvements in your symptoms within weeks. Although in…" at bounding box center [993, 656] width 467 height 110
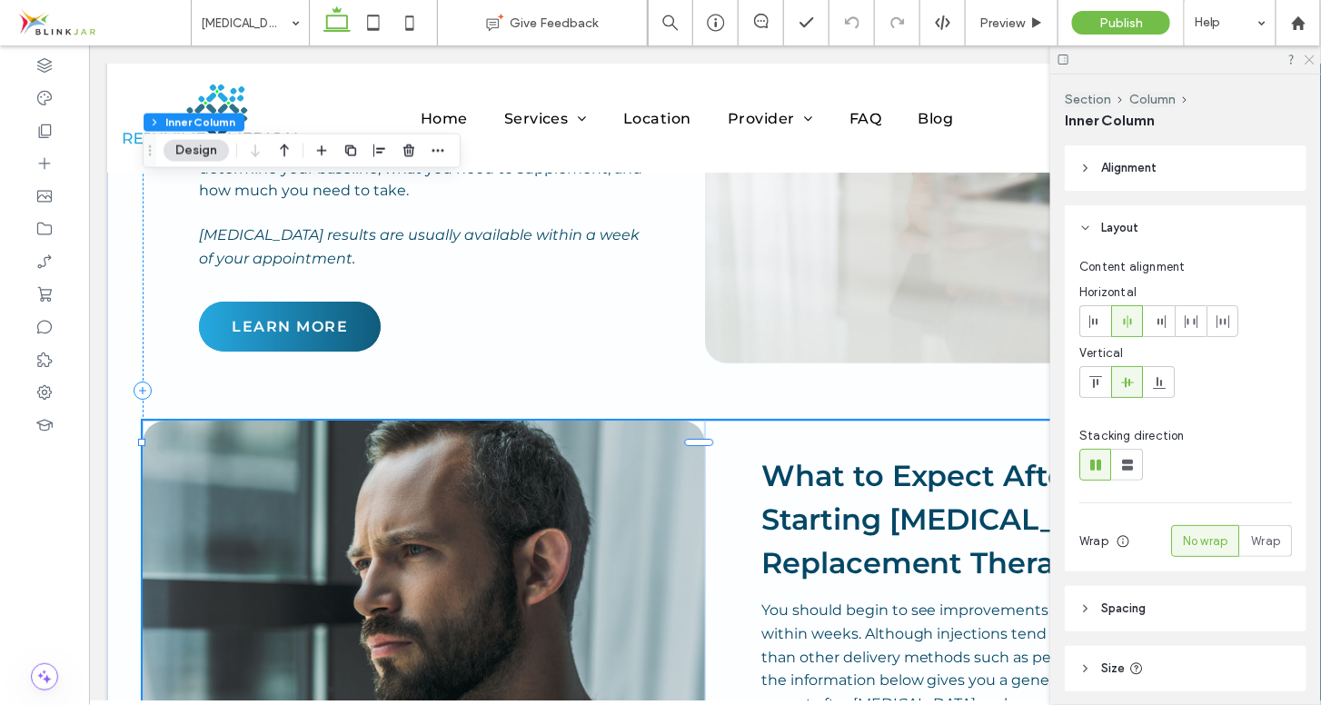
click at [1313, 55] on icon at bounding box center [1309, 59] width 12 height 12
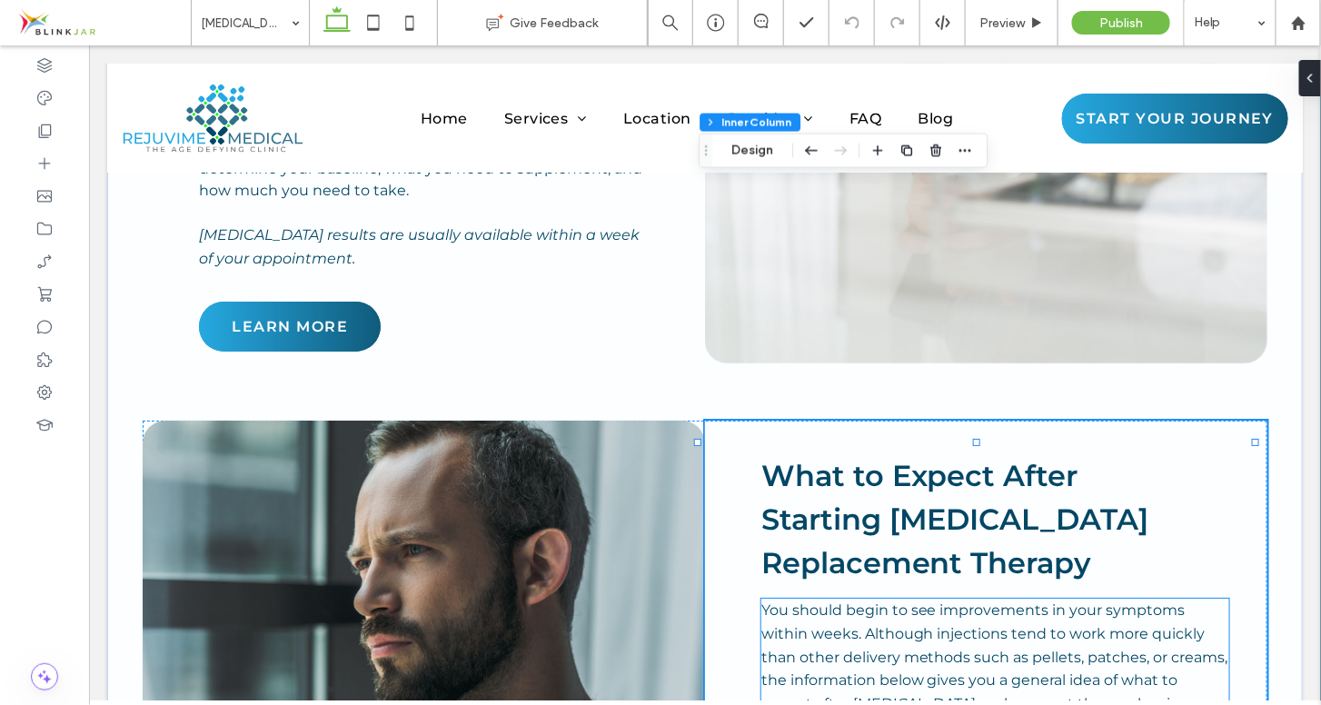
click at [1008, 598] on p "You should begin to see improvements in your symptoms within weeks. Although in…" at bounding box center [994, 656] width 468 height 116
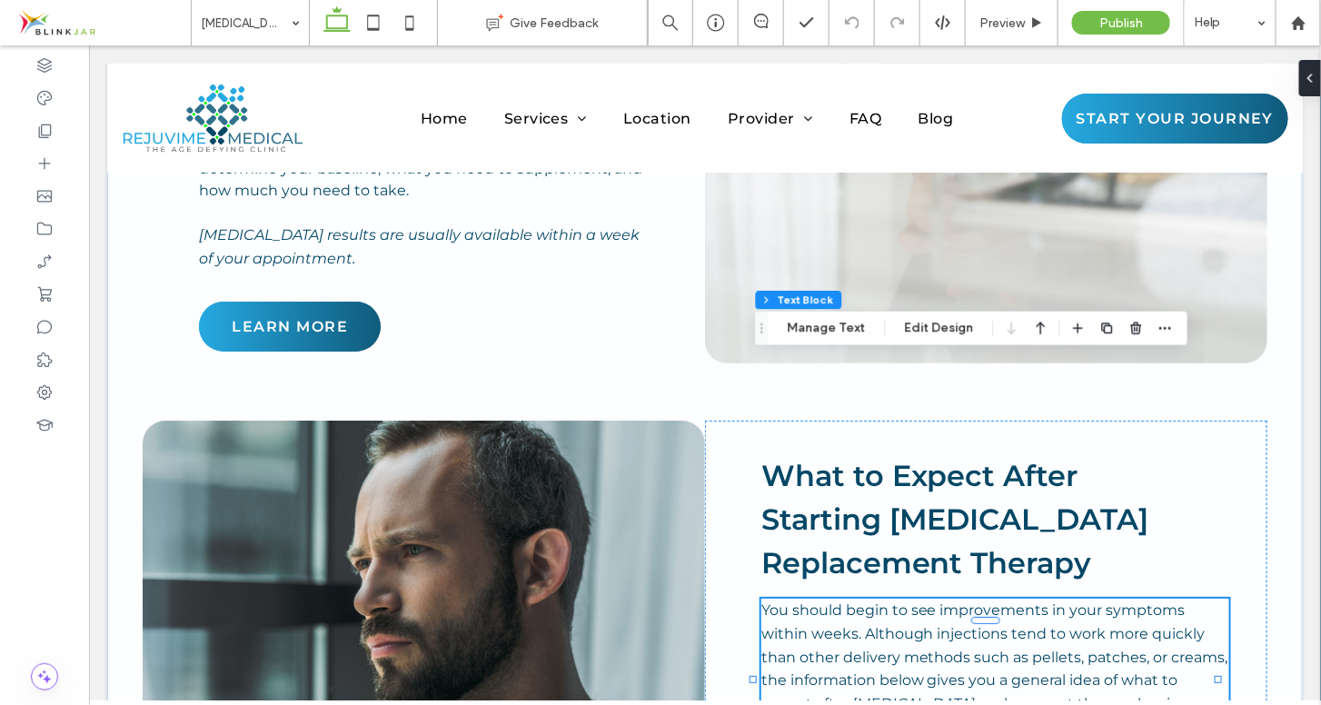
click at [1175, 598] on p "You should begin to see improvements in your symptoms within weeks. Although in…" at bounding box center [994, 656] width 468 height 116
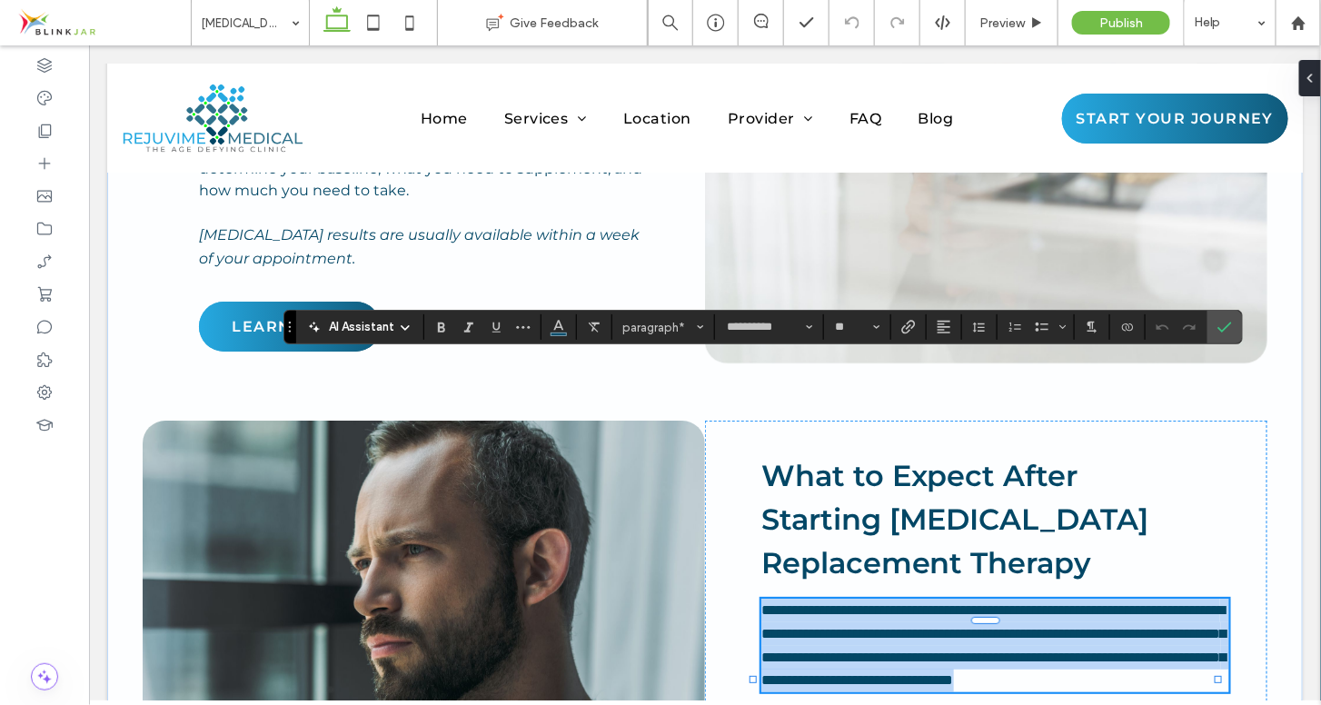
click at [1175, 598] on p "**********" at bounding box center [994, 644] width 468 height 93
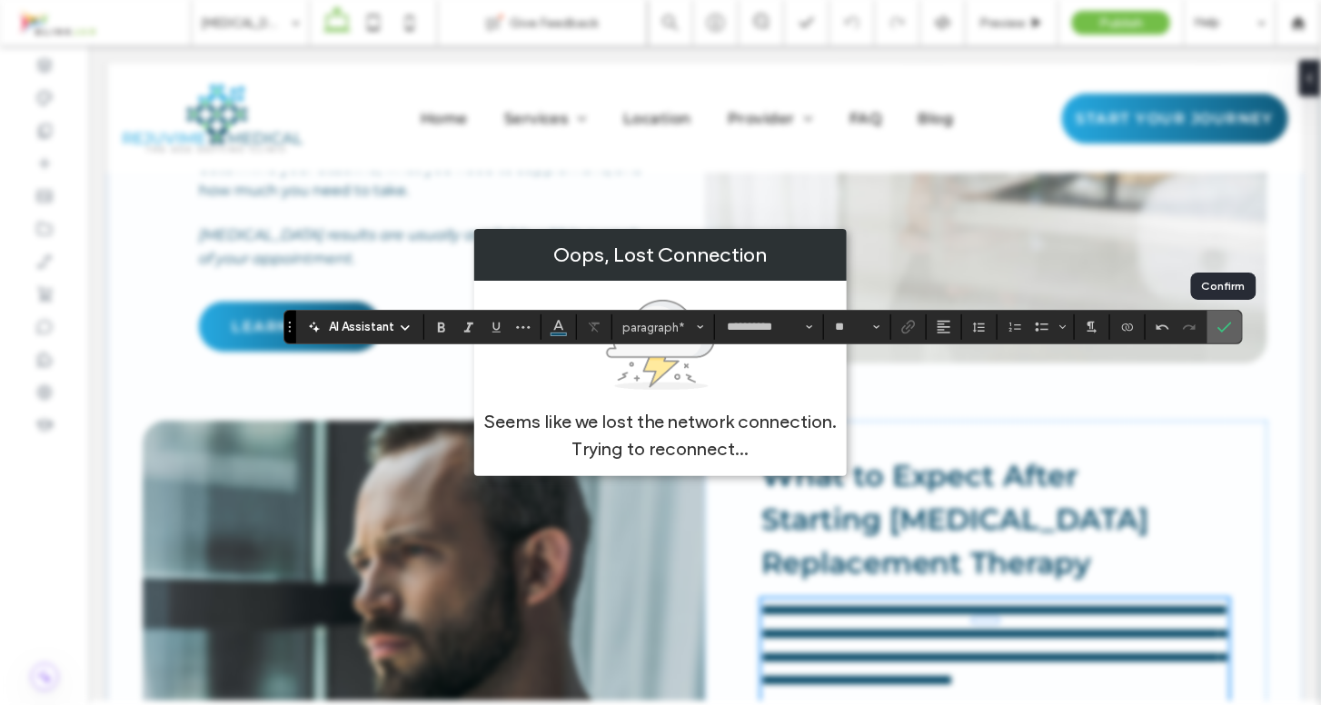
click at [1222, 323] on icon "Confirm" at bounding box center [1224, 327] width 15 height 15
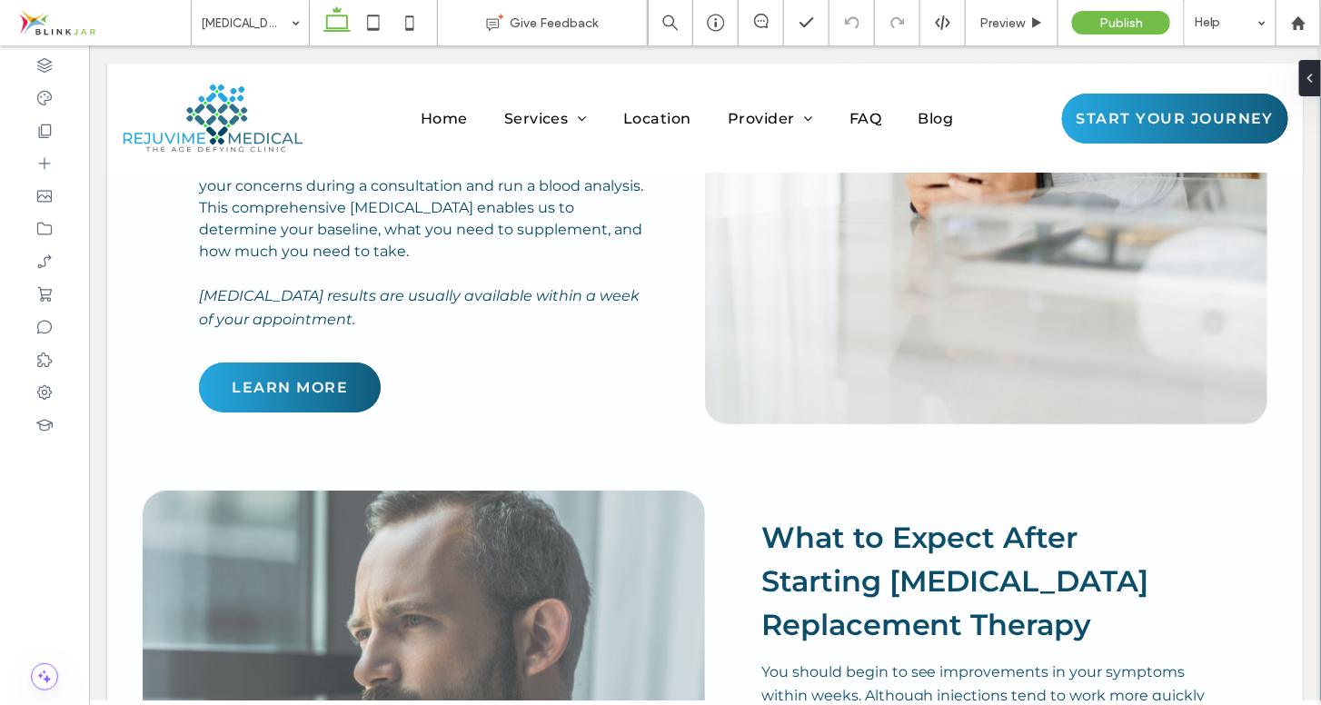
scroll to position [4817, 0]
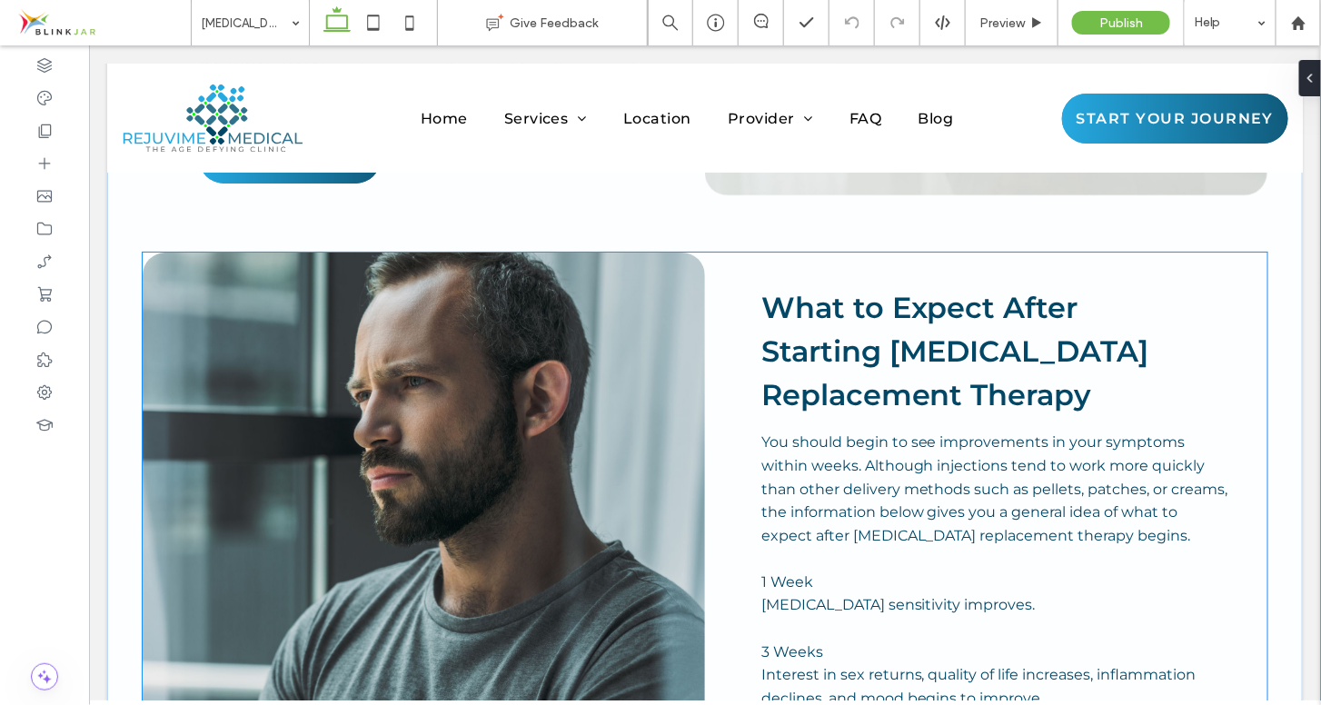
click at [1054, 662] on p "Interest in sex returns, quality of life increases, inflammation declines, and …" at bounding box center [994, 685] width 468 height 46
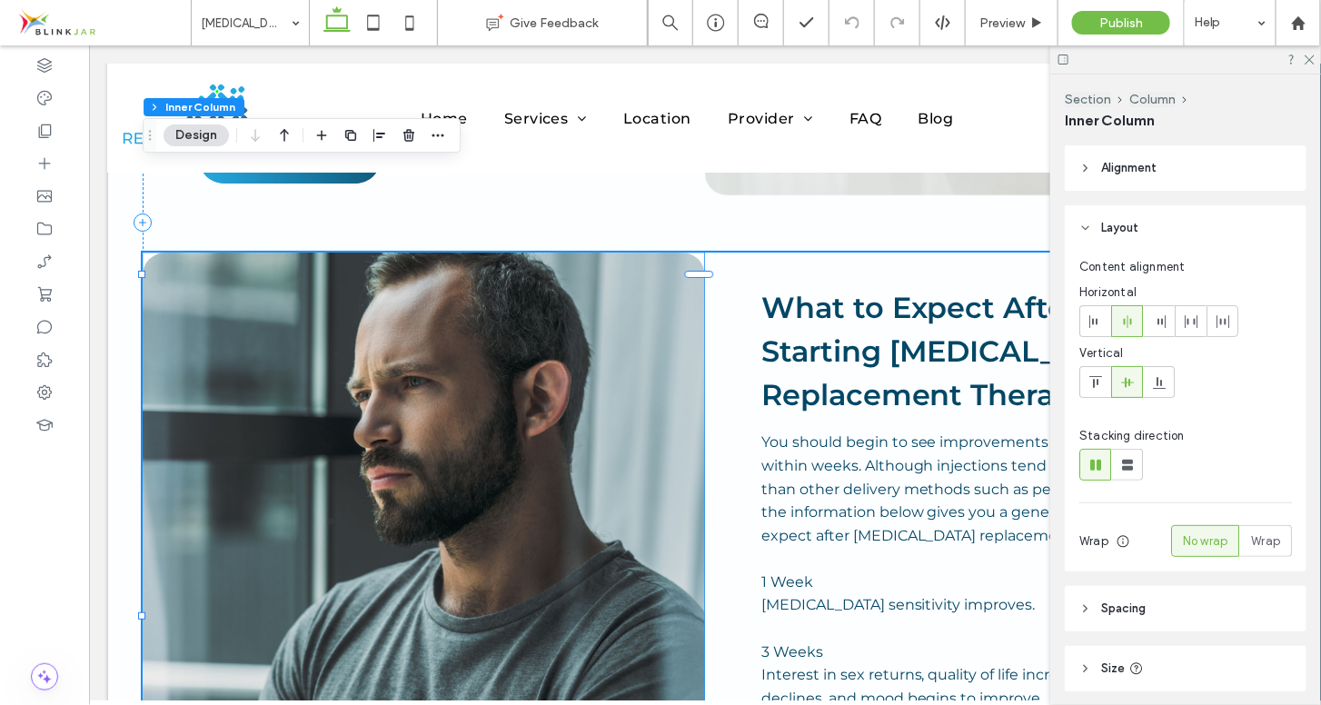
click at [1040, 662] on p "Interest in sex returns, quality of life increases, inflammation declines, and …" at bounding box center [994, 685] width 468 height 46
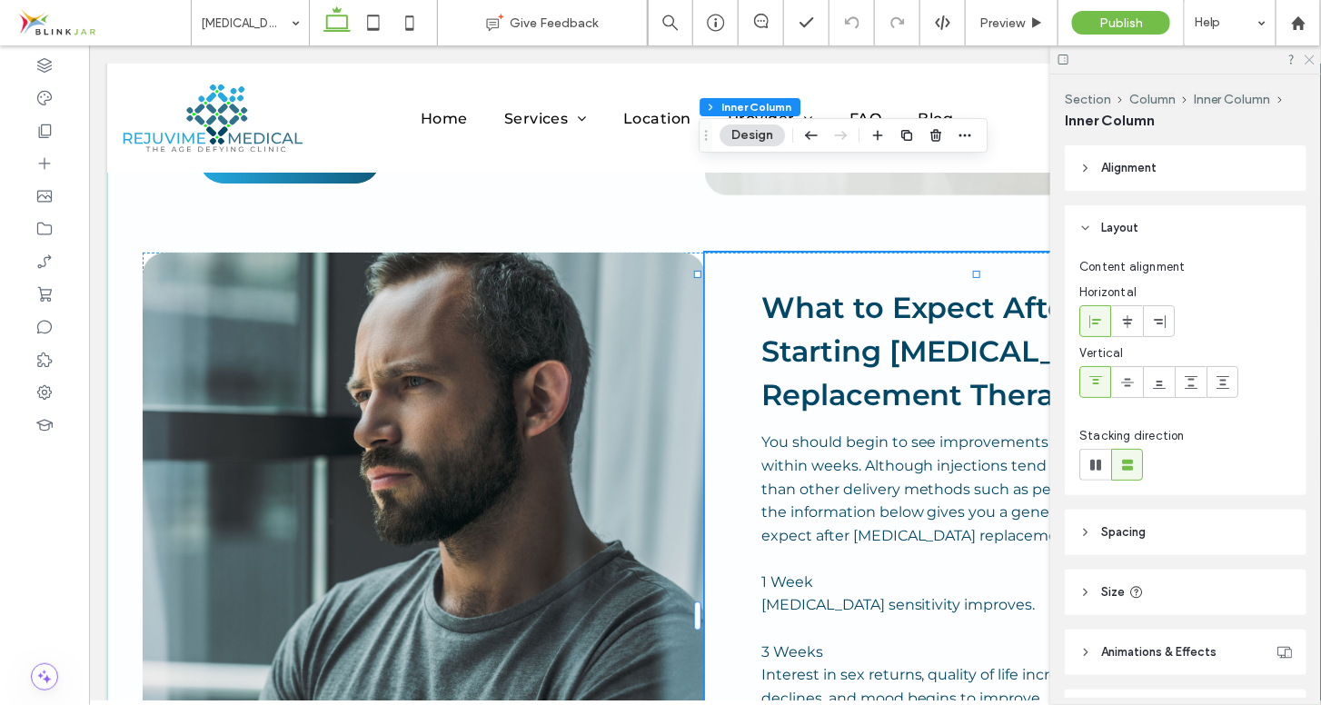
click at [1309, 55] on icon at bounding box center [1309, 59] width 12 height 12
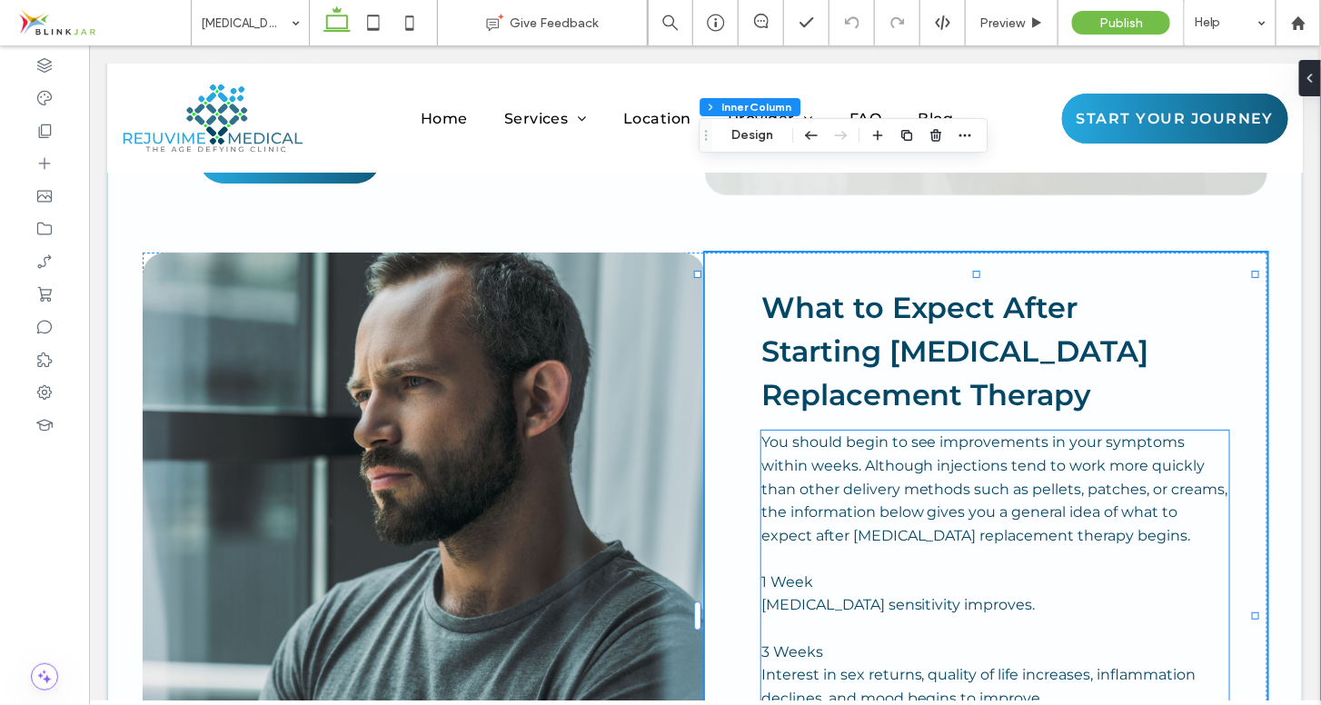
click at [1052, 662] on p "Interest in sex returns, quality of life increases, inflammation declines, and …" at bounding box center [994, 685] width 468 height 46
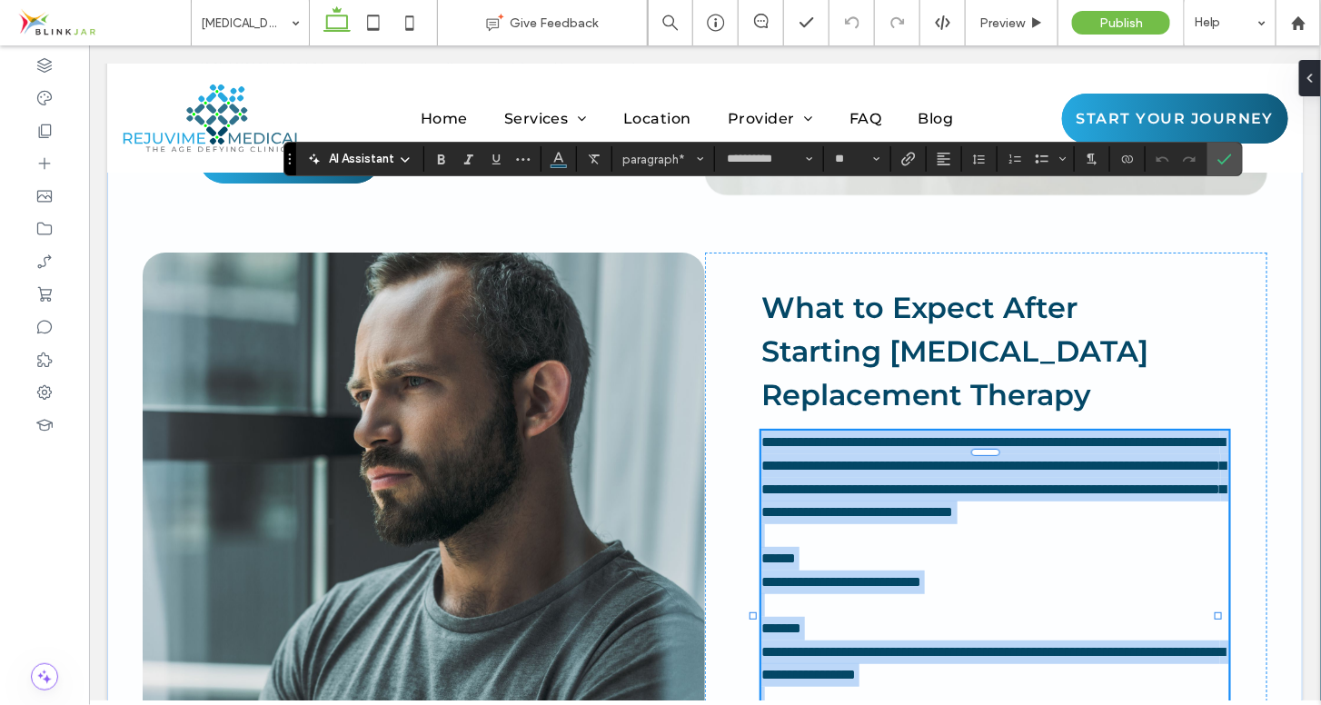
click at [1044, 686] on p at bounding box center [994, 698] width 468 height 24
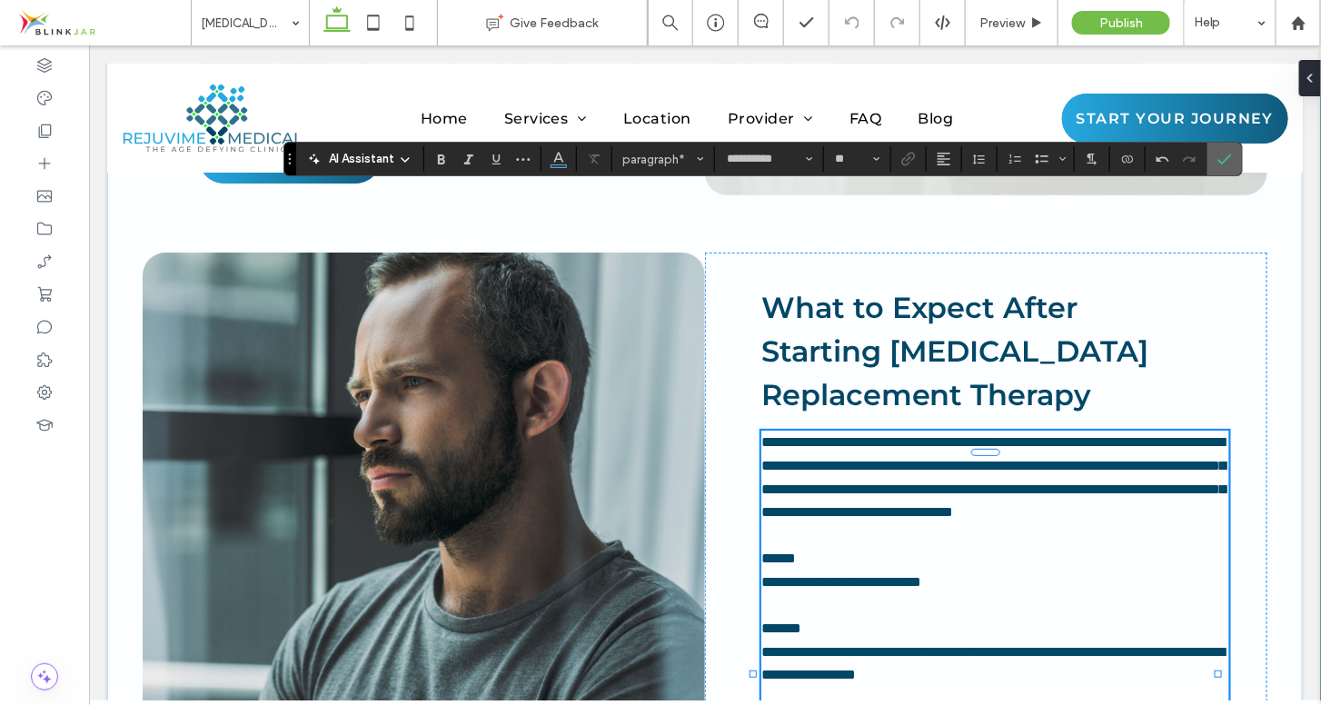
click at [1220, 157] on icon "Confirm" at bounding box center [1224, 159] width 15 height 15
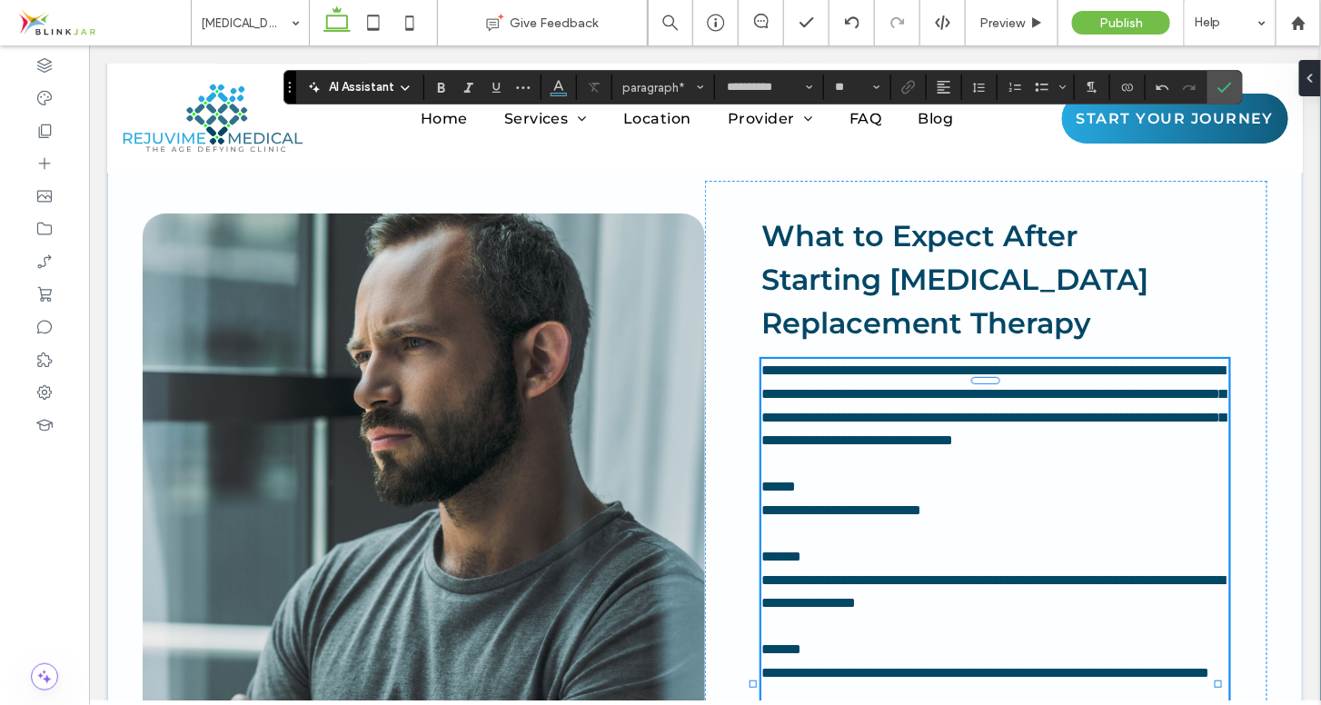
scroll to position [4936, 0]
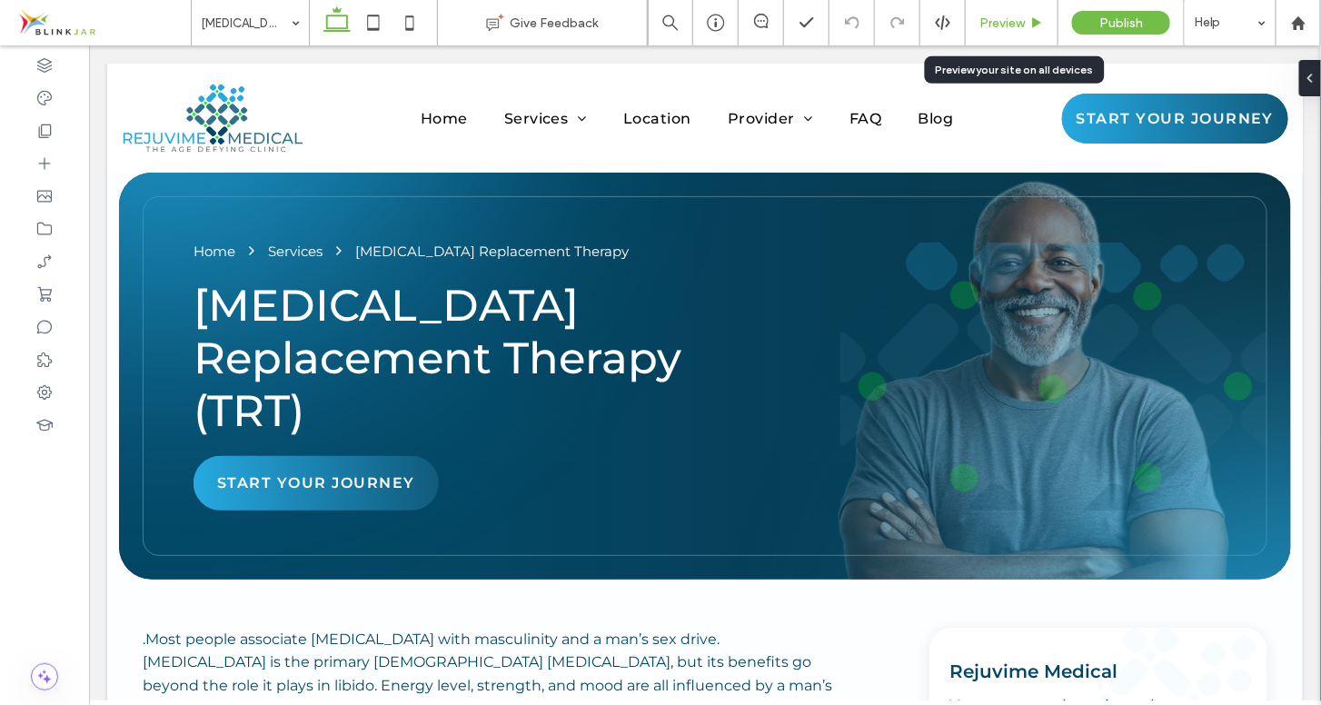
click at [1020, 23] on span "Preview" at bounding box center [1001, 22] width 45 height 15
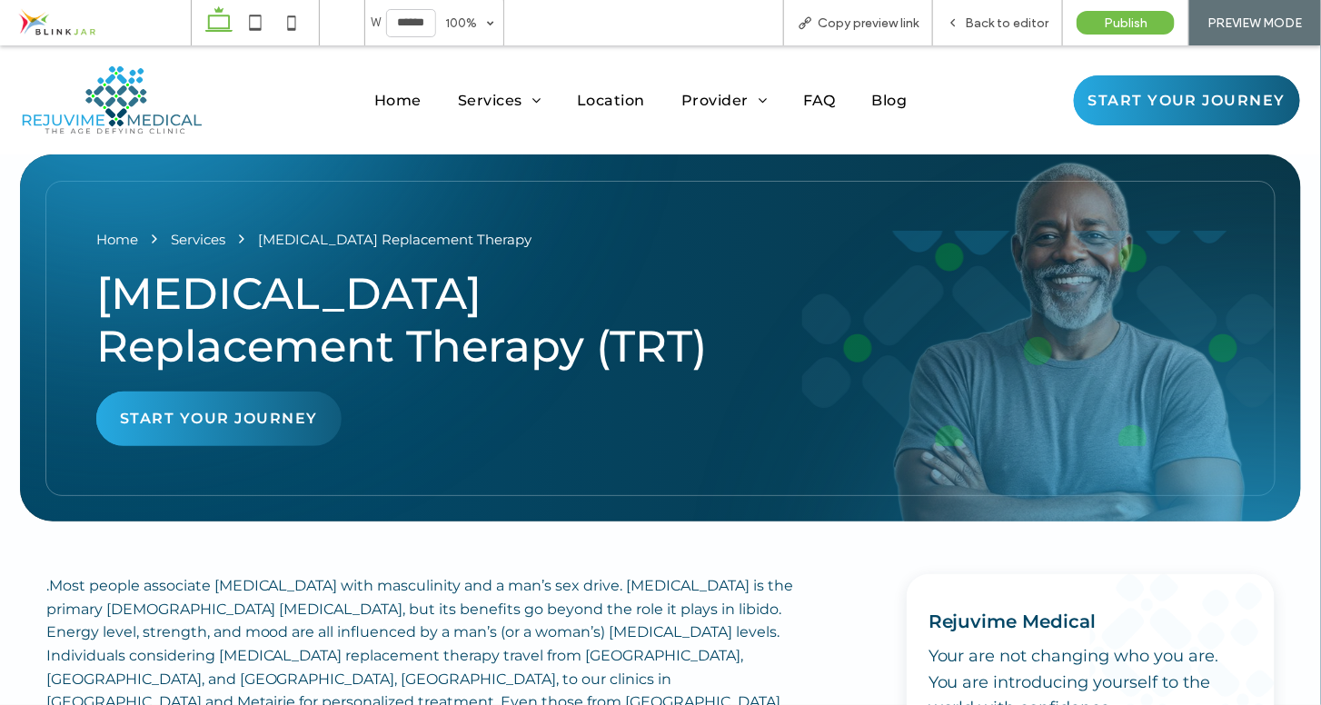
click at [1020, 23] on span "Back to editor" at bounding box center [1007, 22] width 84 height 15
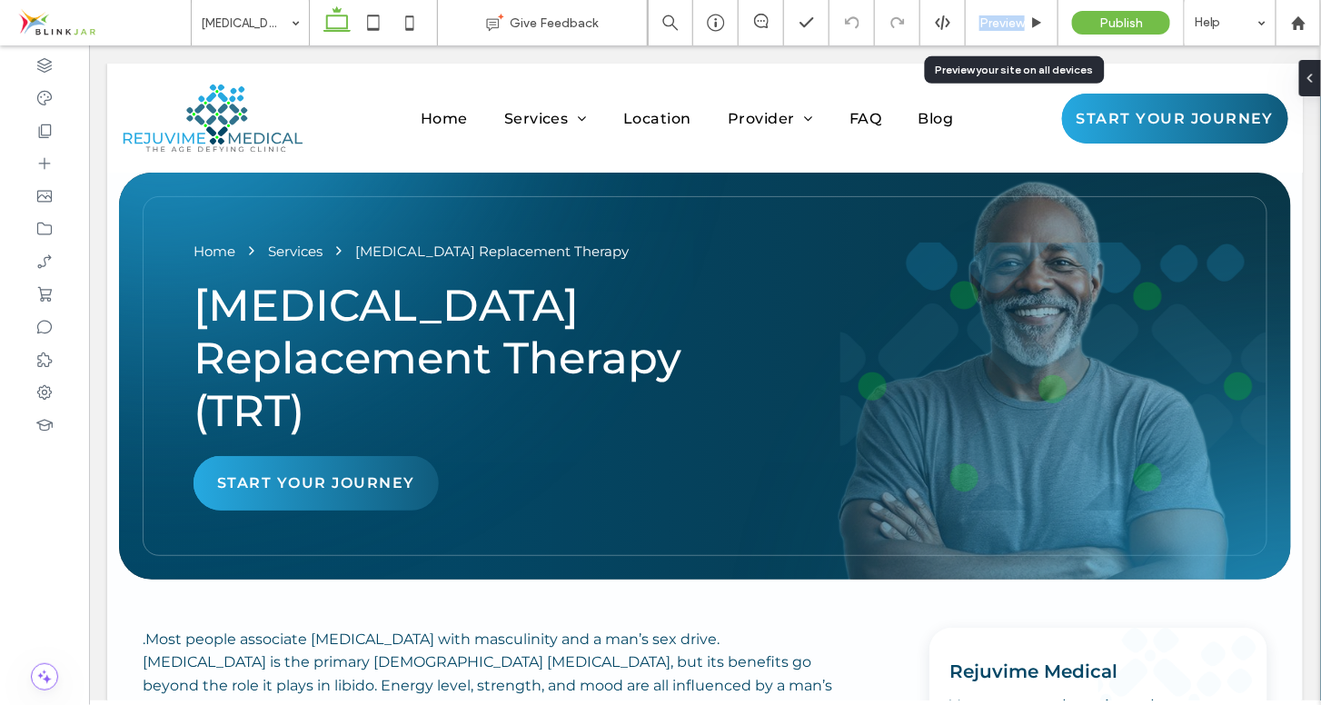
click at [1020, 23] on span "Preview" at bounding box center [1001, 22] width 45 height 15
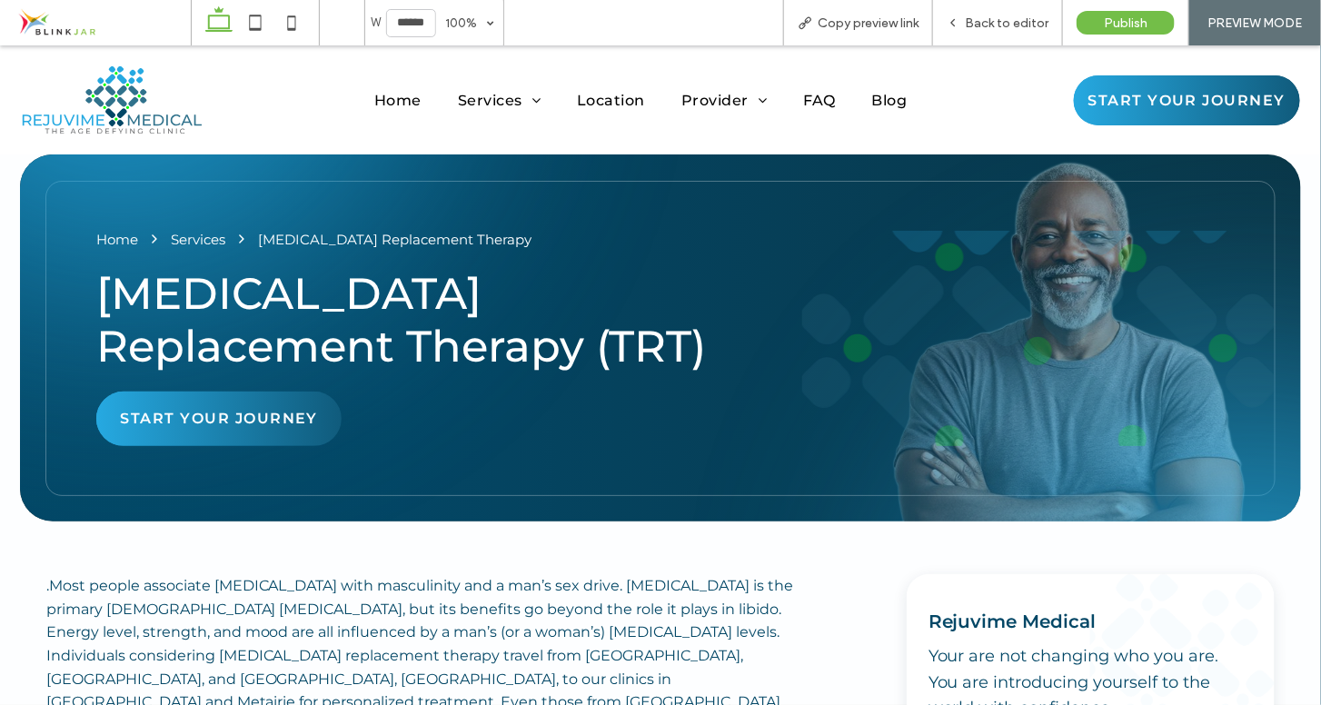
click at [1020, 23] on span "Back to editor" at bounding box center [1007, 22] width 84 height 15
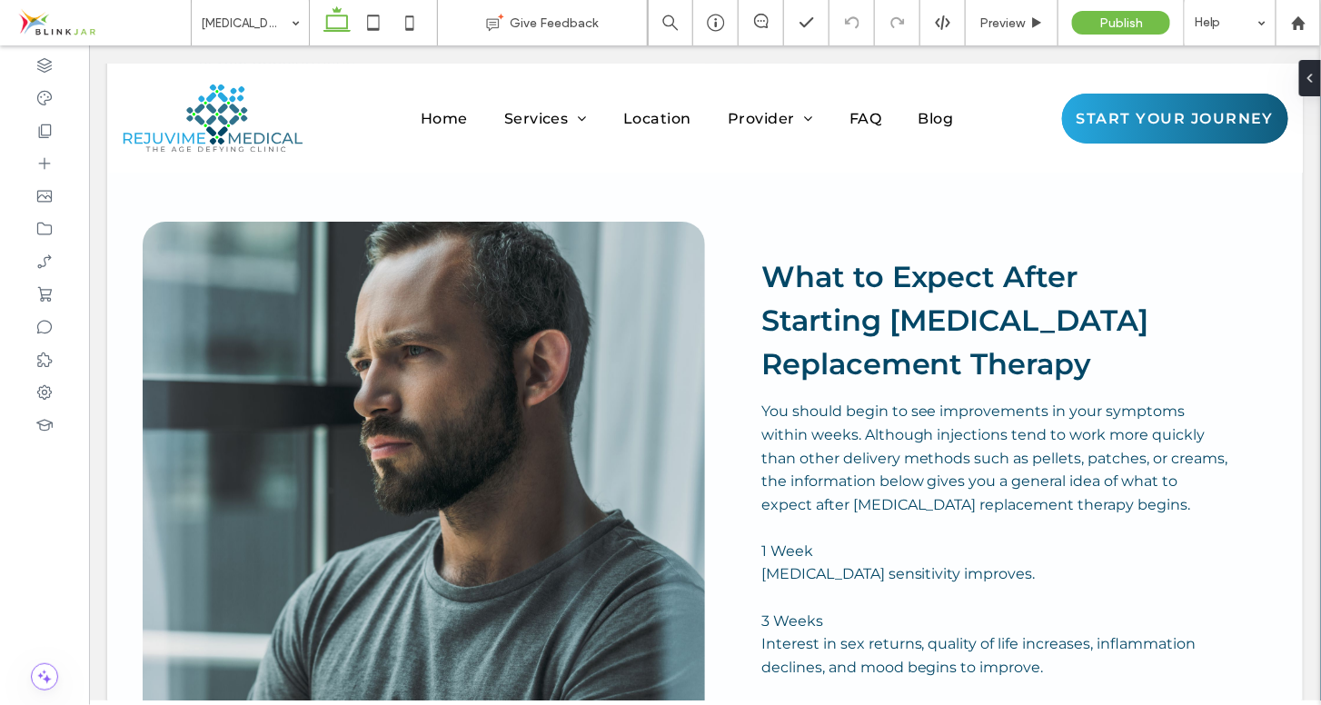
scroll to position [4871, 0]
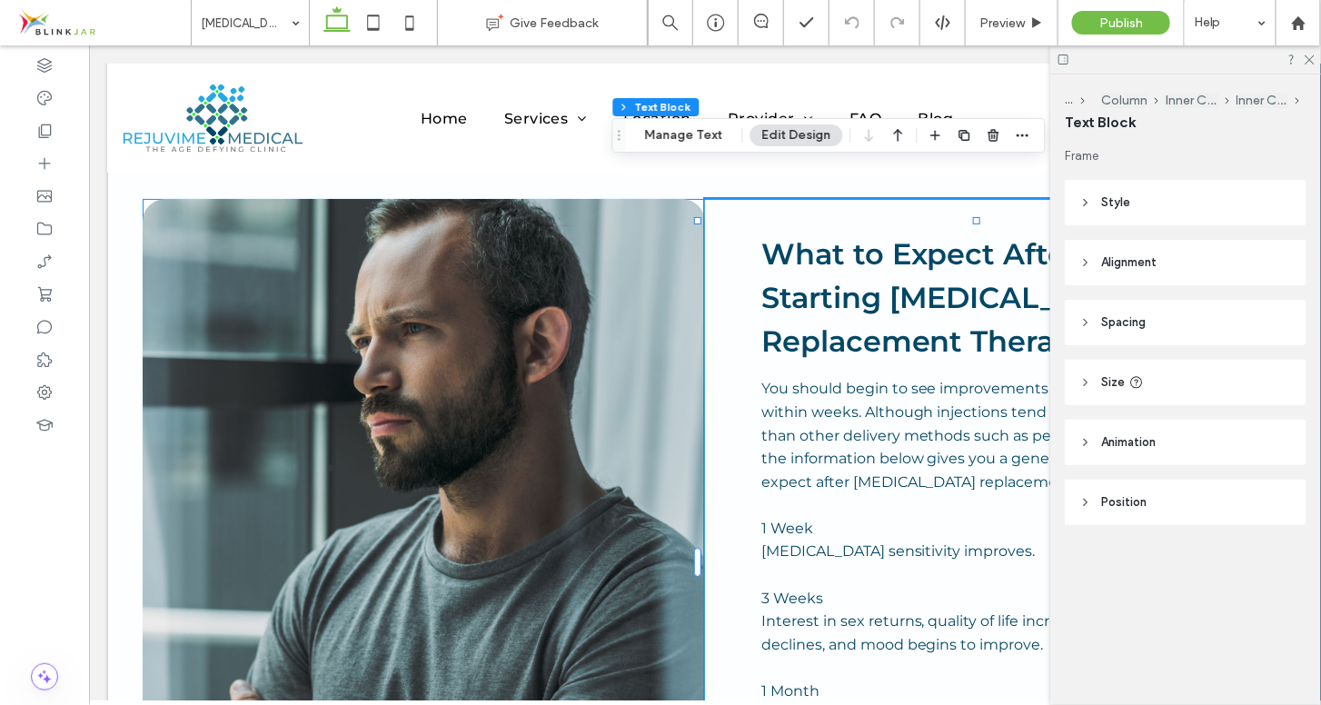
click at [940, 490] on div "You should begin to see improvements in your symptoms within weeks. Although in…" at bounding box center [994, 597] width 468 height 442
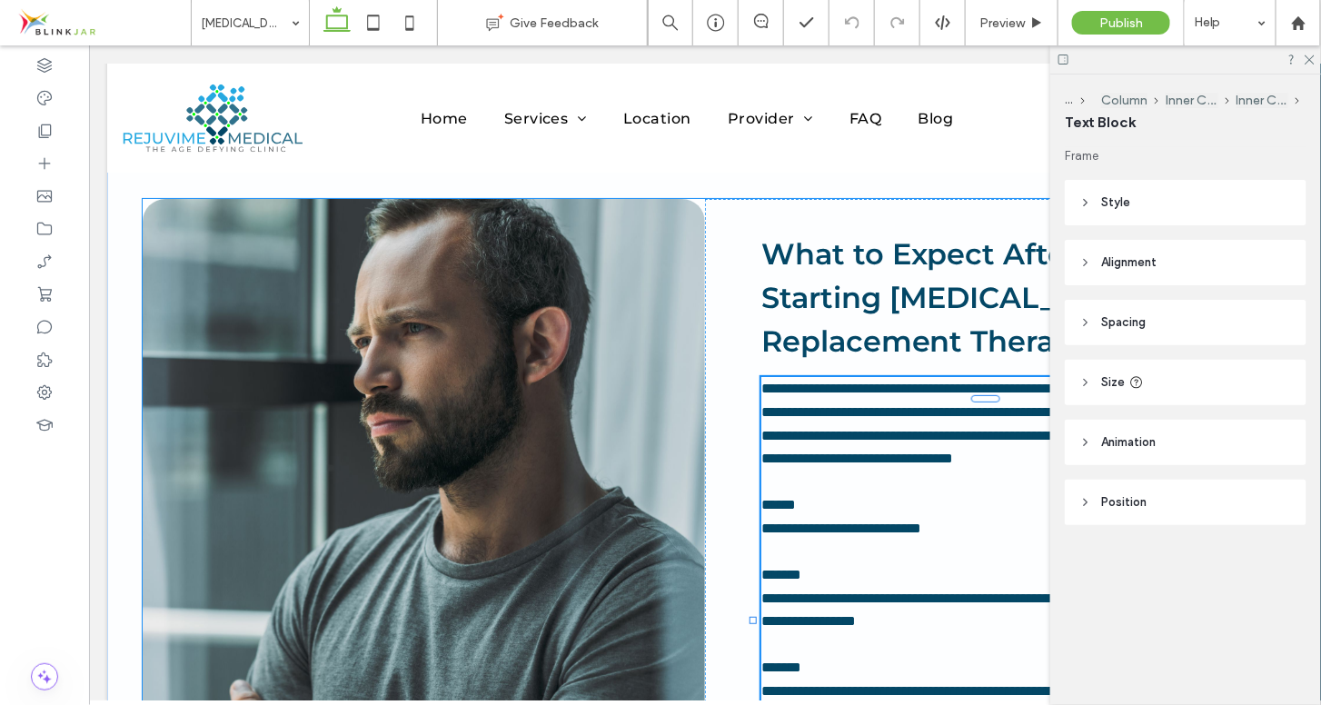
type input "**********"
type input "**"
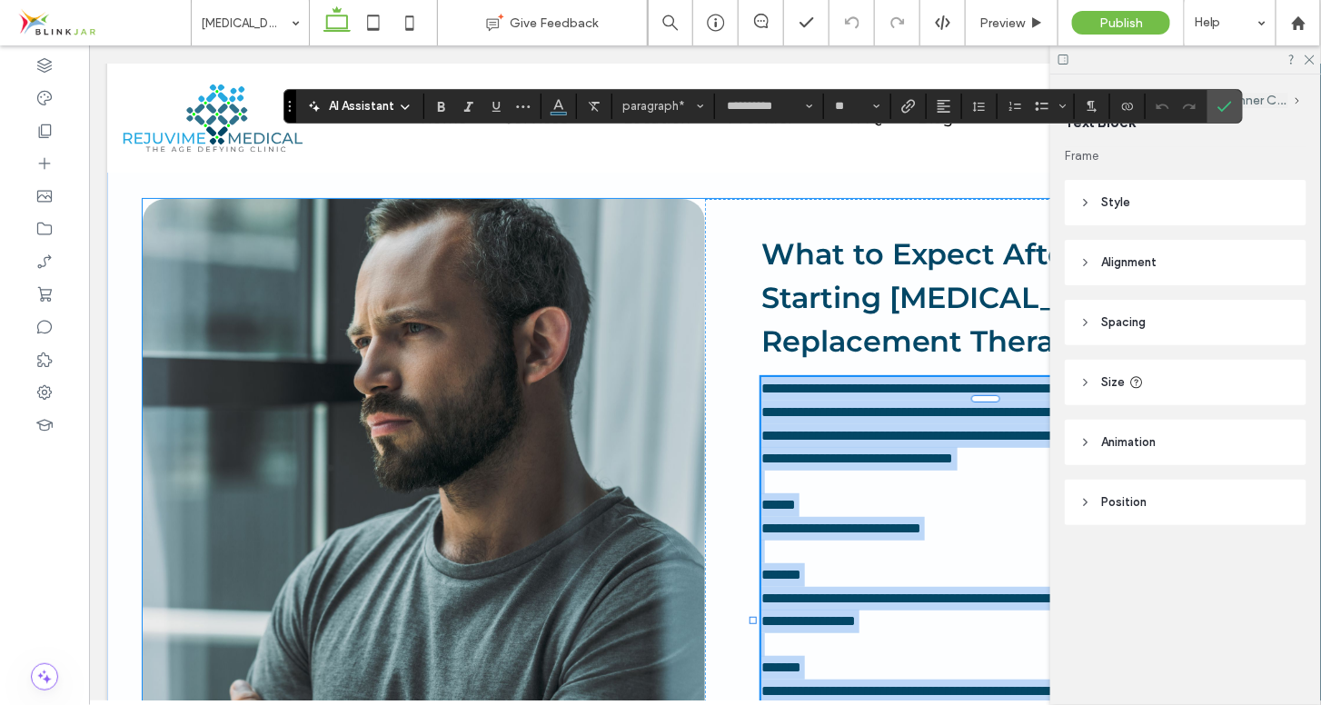
click at [940, 679] on p "**********" at bounding box center [994, 691] width 468 height 24
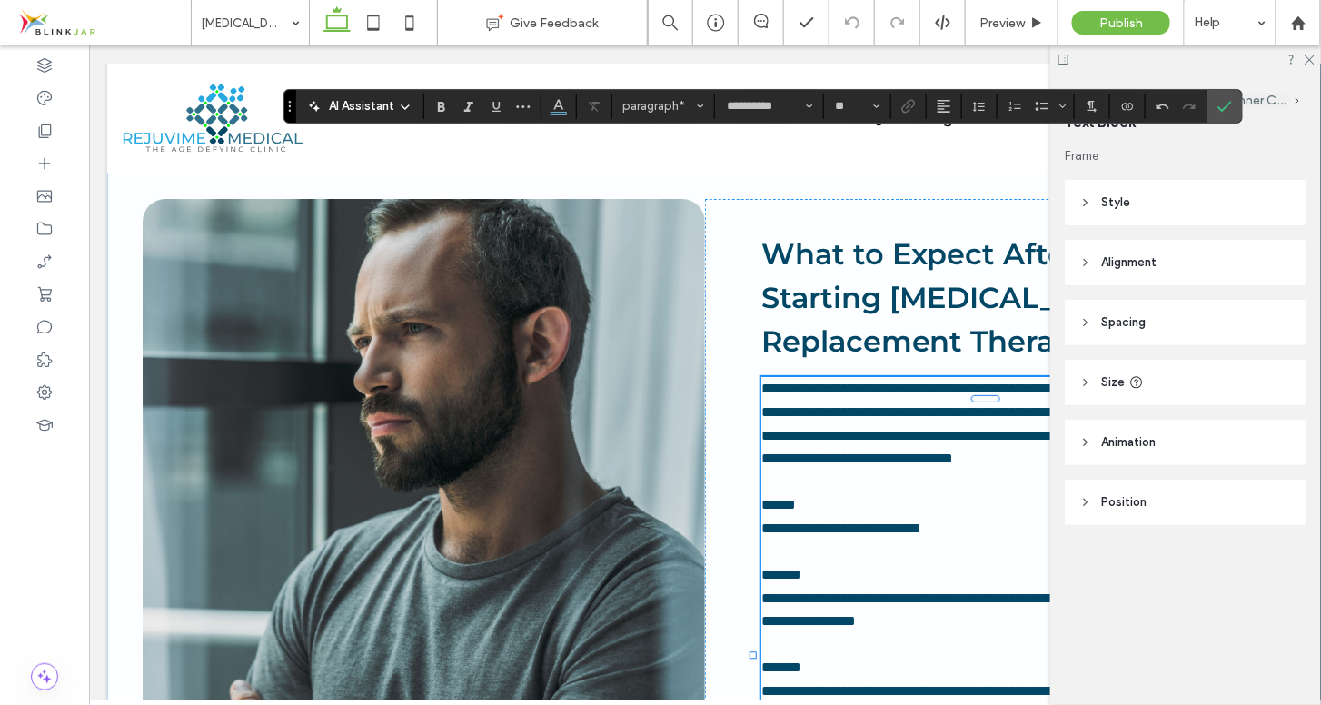
paste div
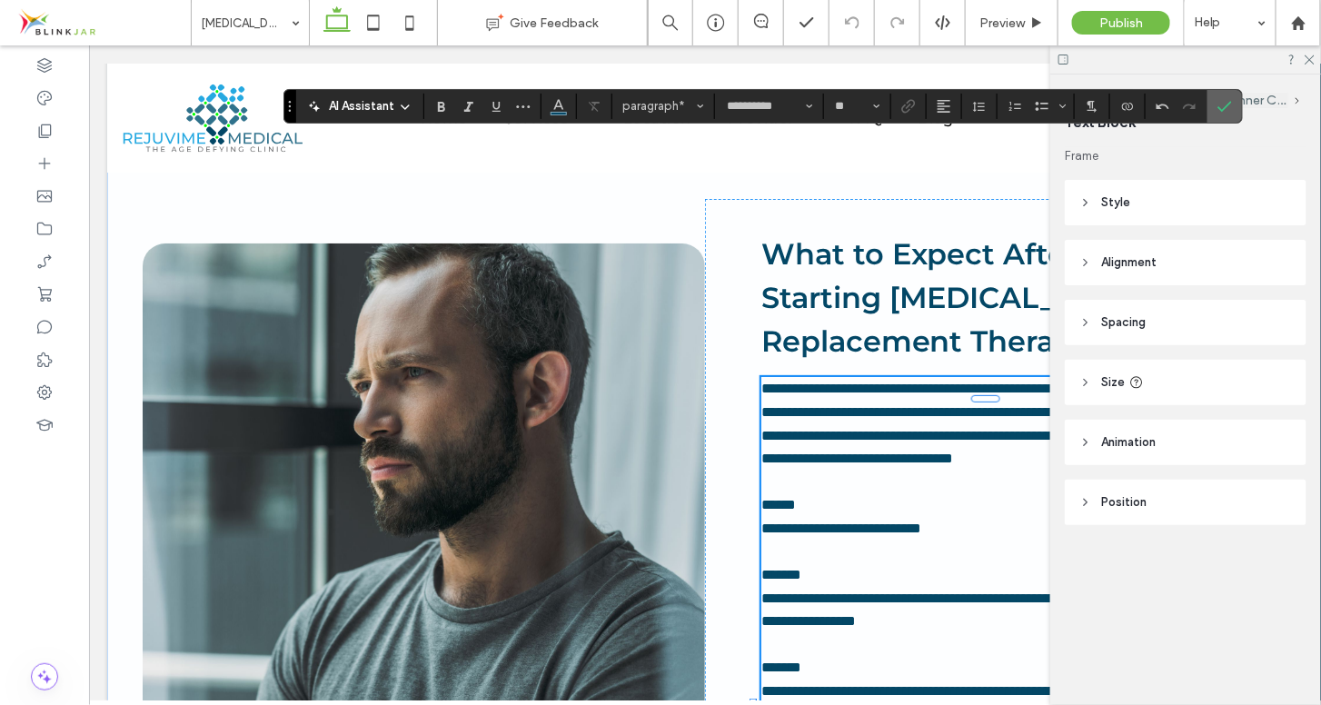
click at [1221, 108] on use "Confirm" at bounding box center [1224, 106] width 15 height 11
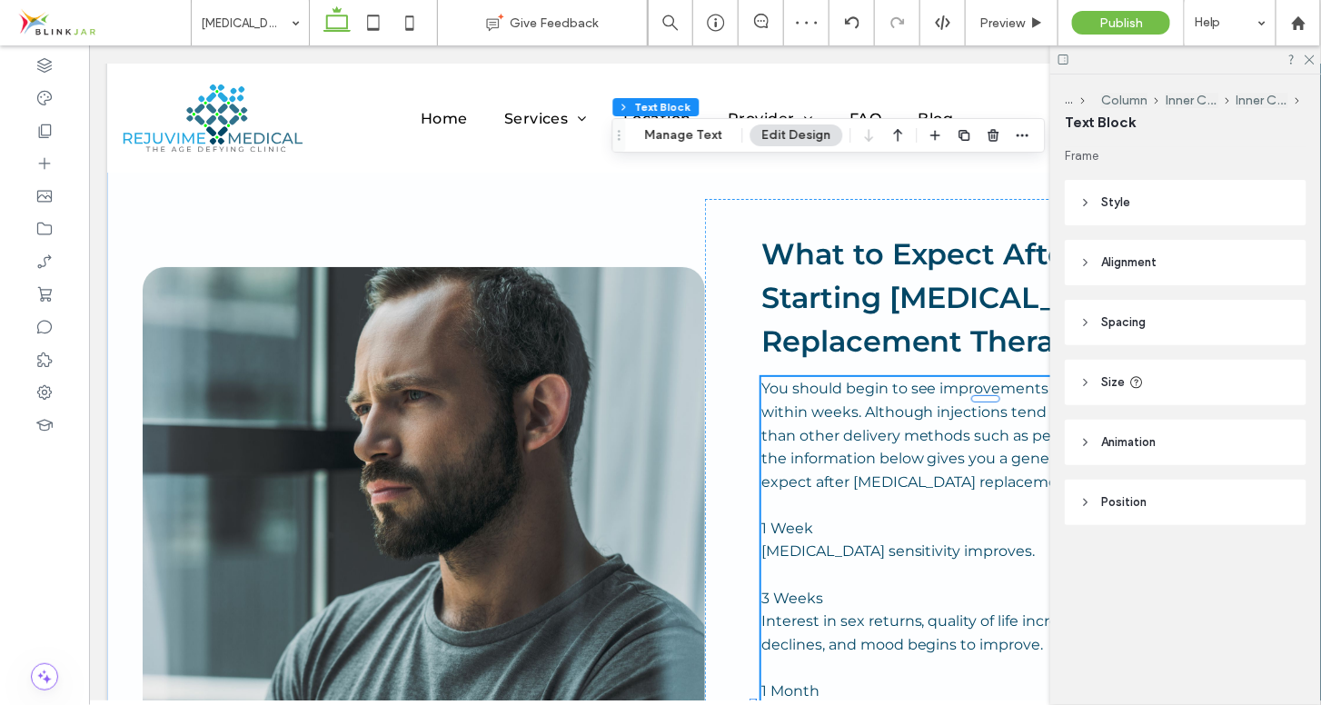
click at [1315, 60] on icon at bounding box center [1309, 59] width 12 height 12
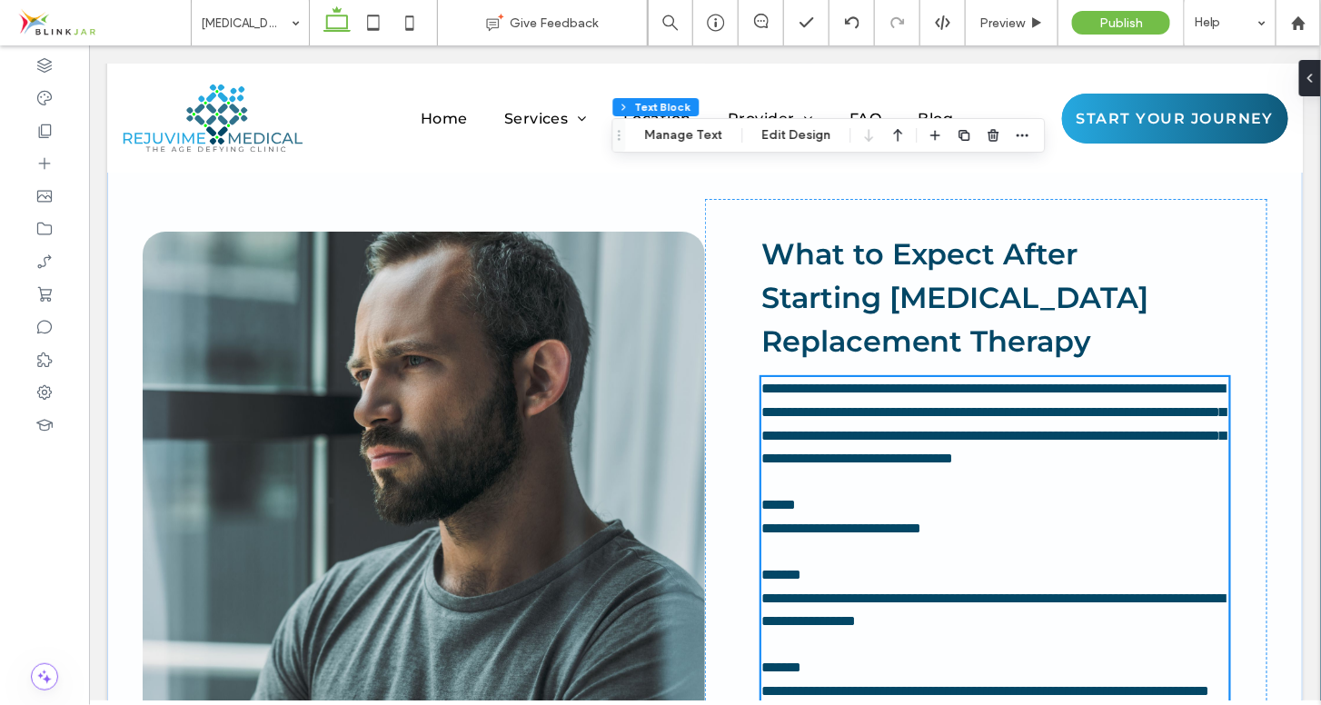
scroll to position [4937, 0]
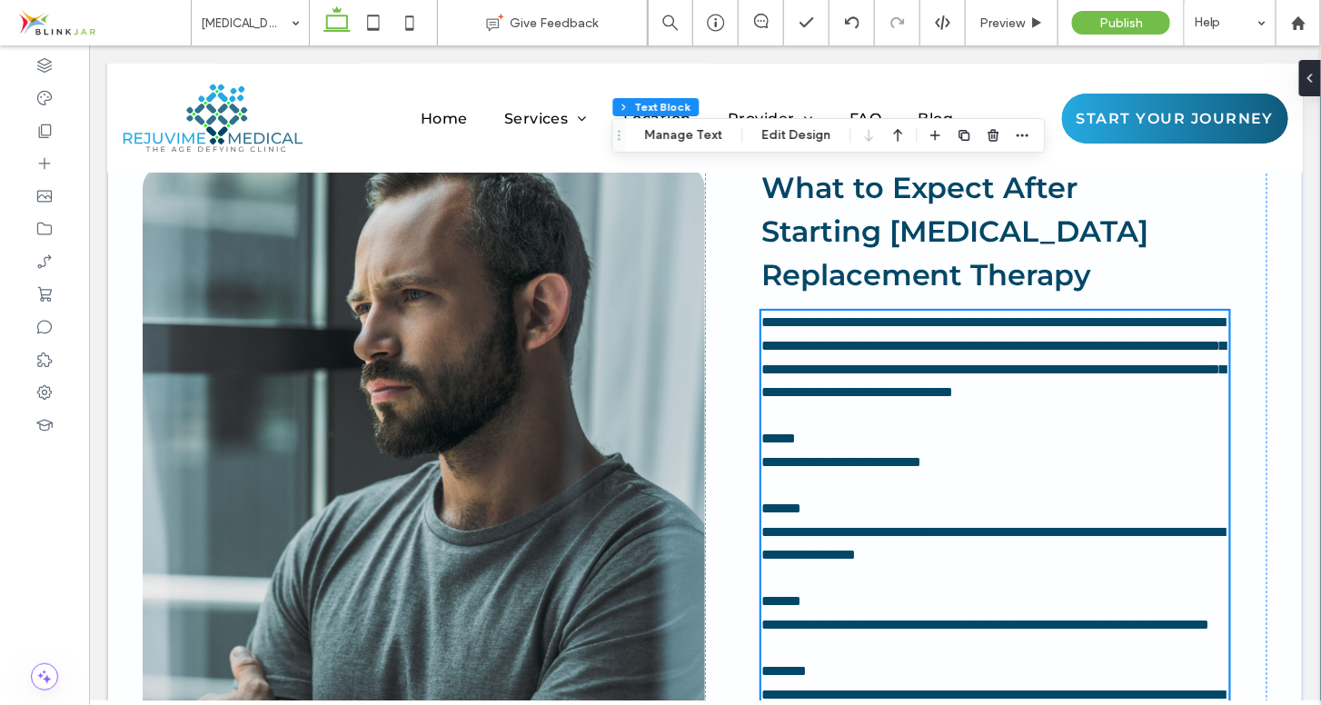
type input "**********"
type input "**"
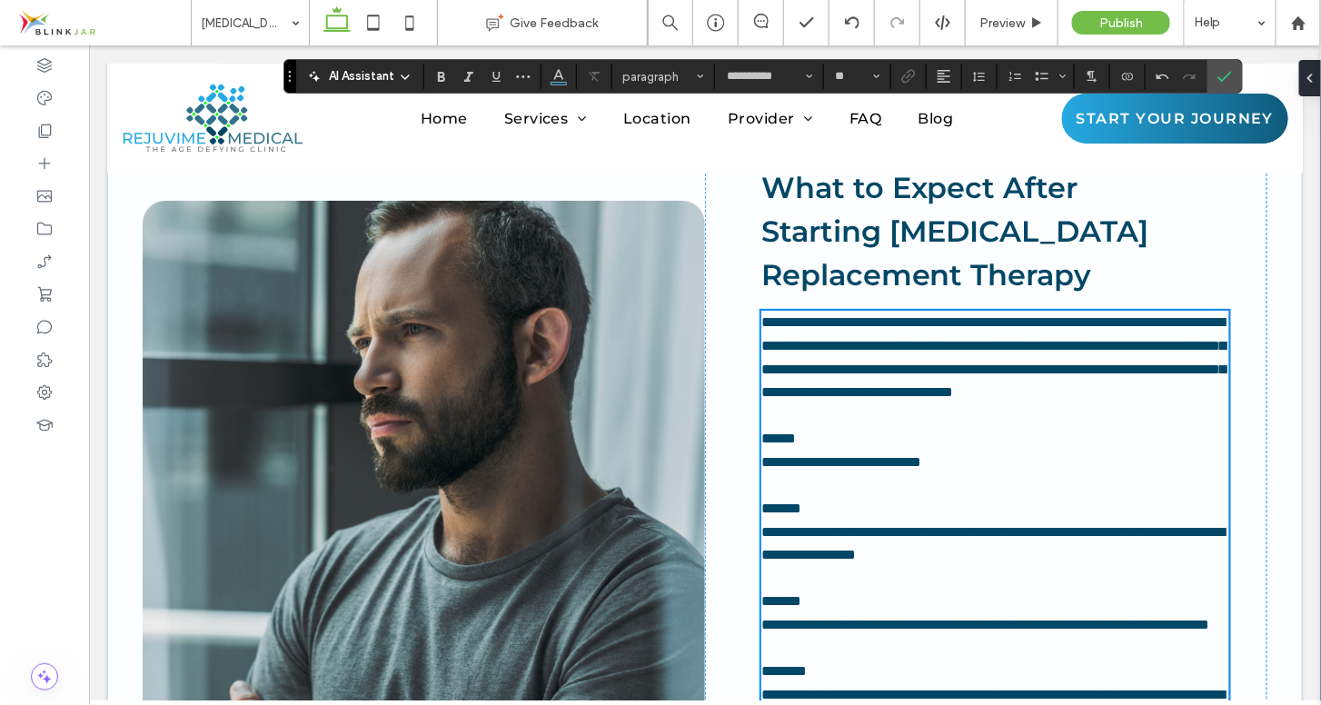
scroll to position [4959, 0]
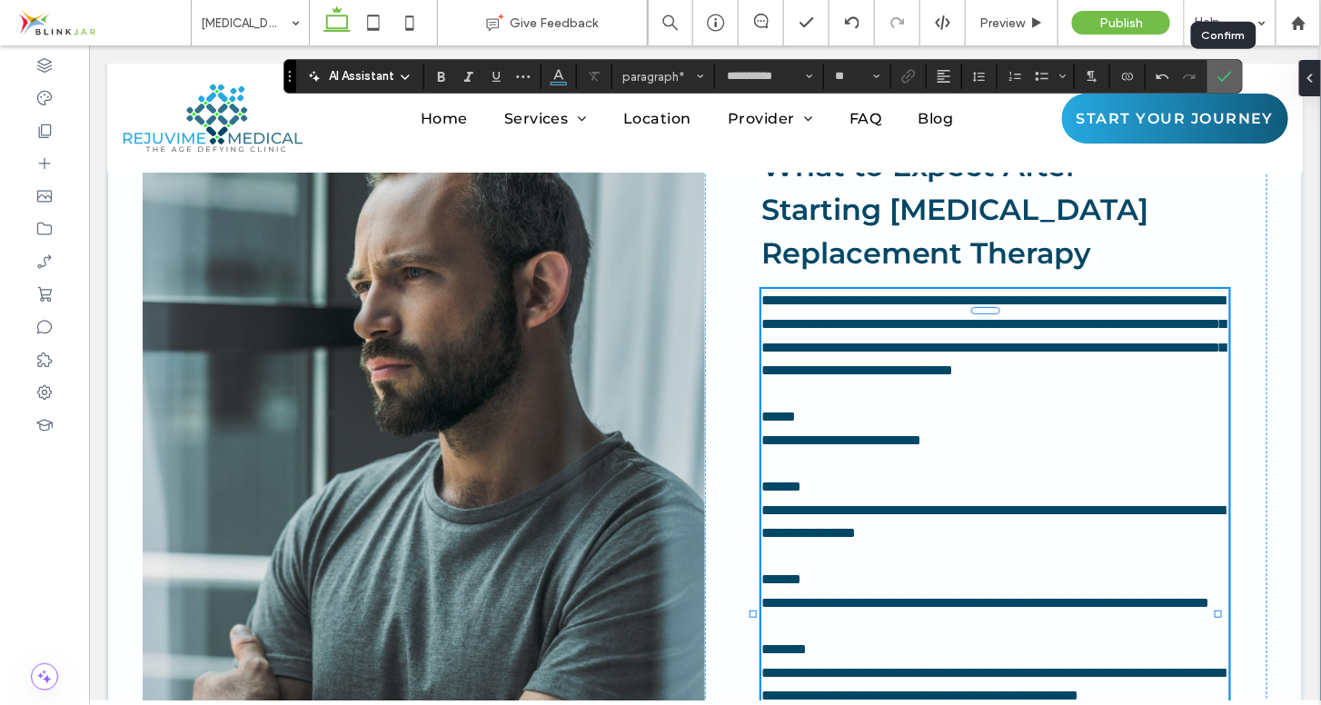
click at [1217, 74] on icon "Confirm" at bounding box center [1224, 76] width 15 height 15
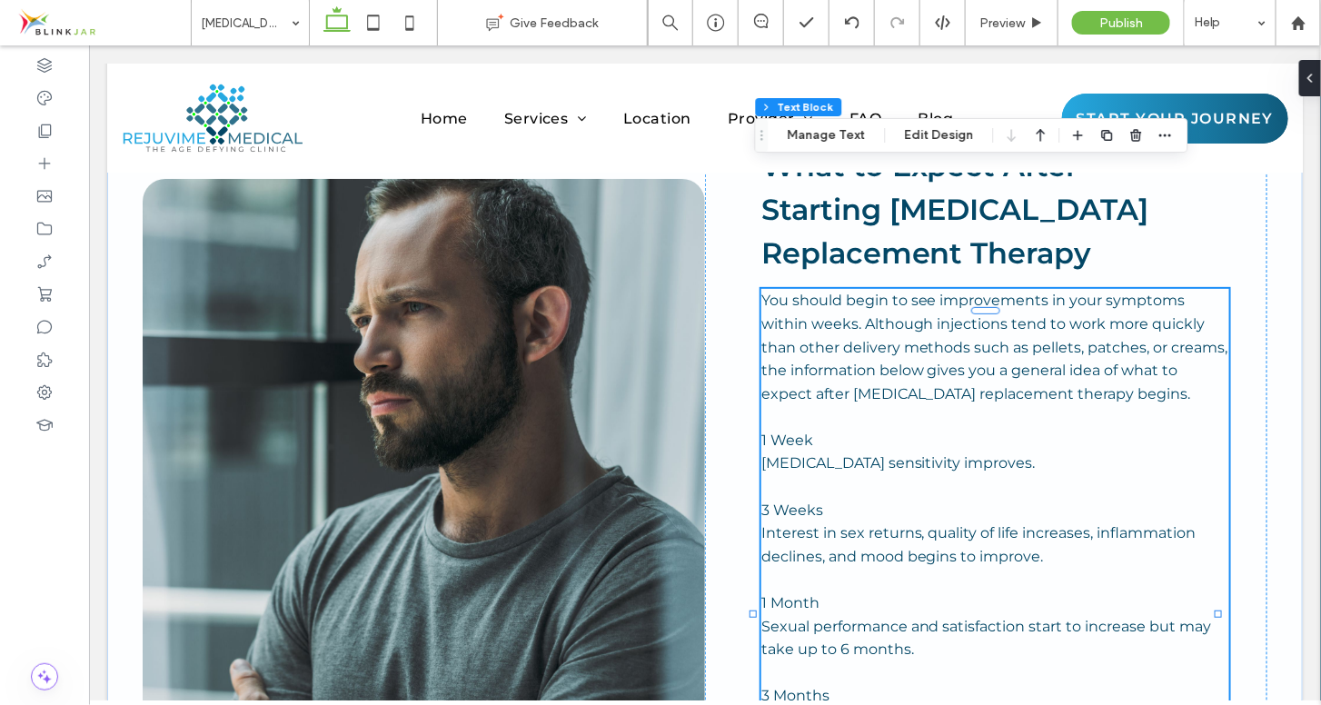
click at [793, 593] on span "1 Month" at bounding box center [789, 601] width 58 height 17
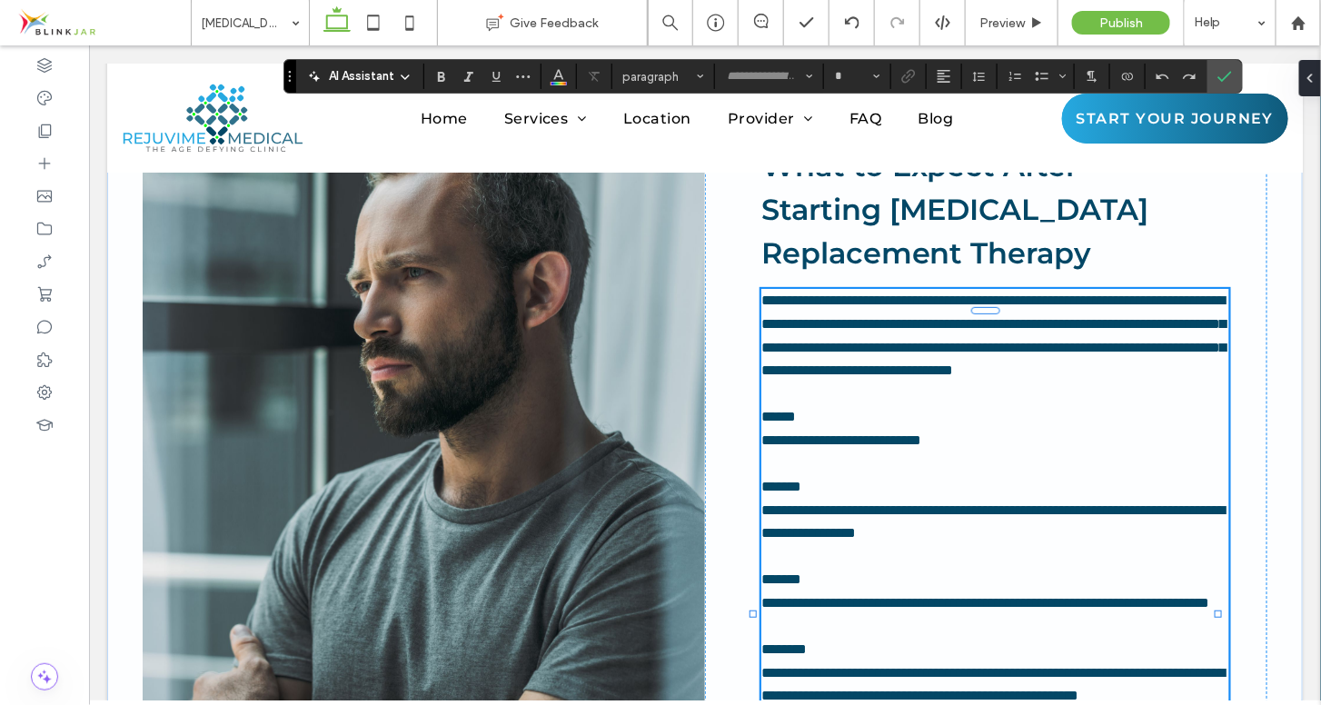
type input "**********"
type input "**"
click at [793, 571] on span "*******" at bounding box center [780, 578] width 40 height 14
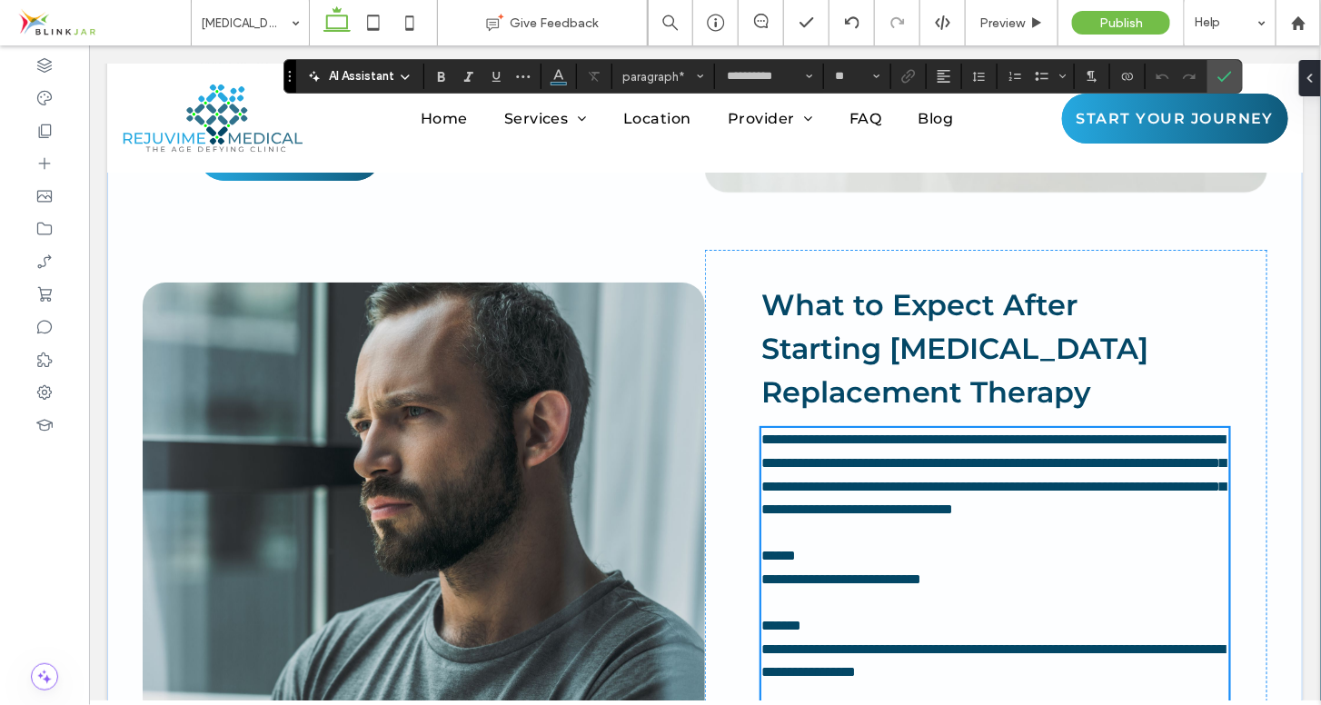
scroll to position [4828, 0]
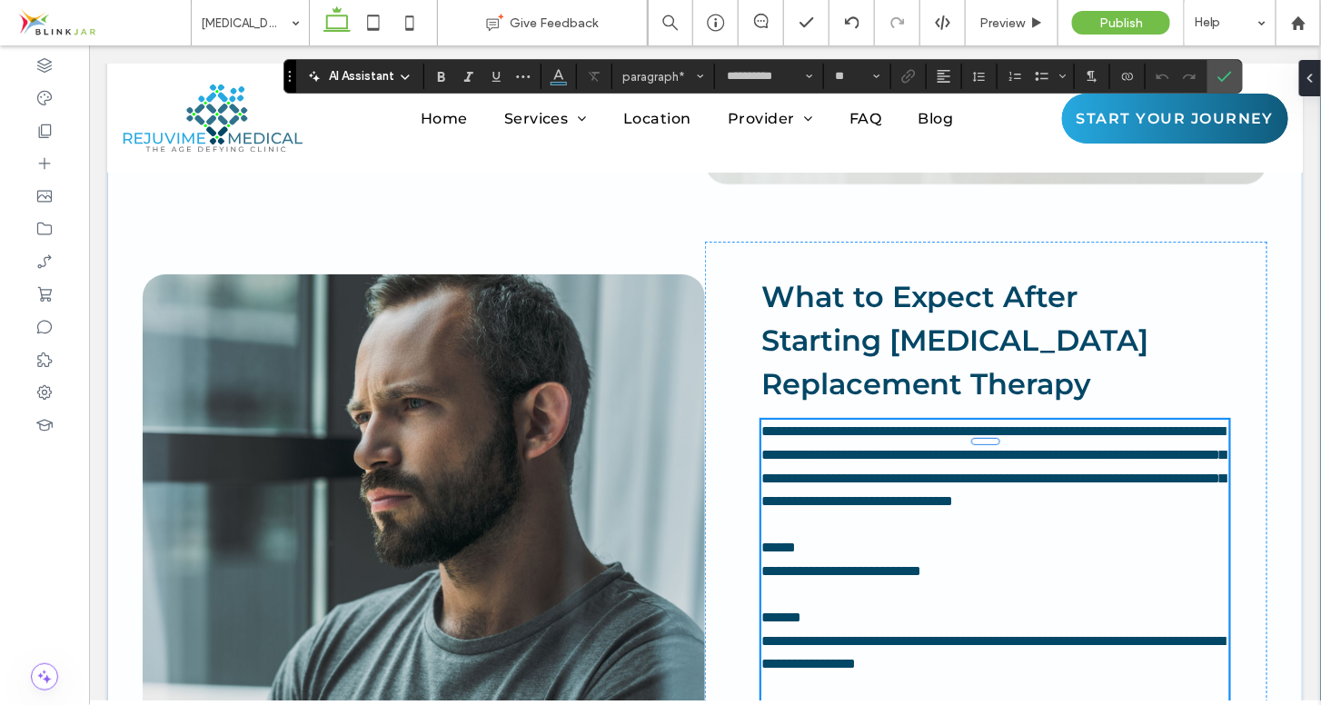
click at [760, 540] on span "******" at bounding box center [777, 547] width 35 height 14
drag, startPoint x: 755, startPoint y: 331, endPoint x: 810, endPoint y: 327, distance: 55.5
click at [810, 535] on p "******" at bounding box center [994, 547] width 468 height 24
click at [441, 72] on use "Bold" at bounding box center [441, 77] width 7 height 10
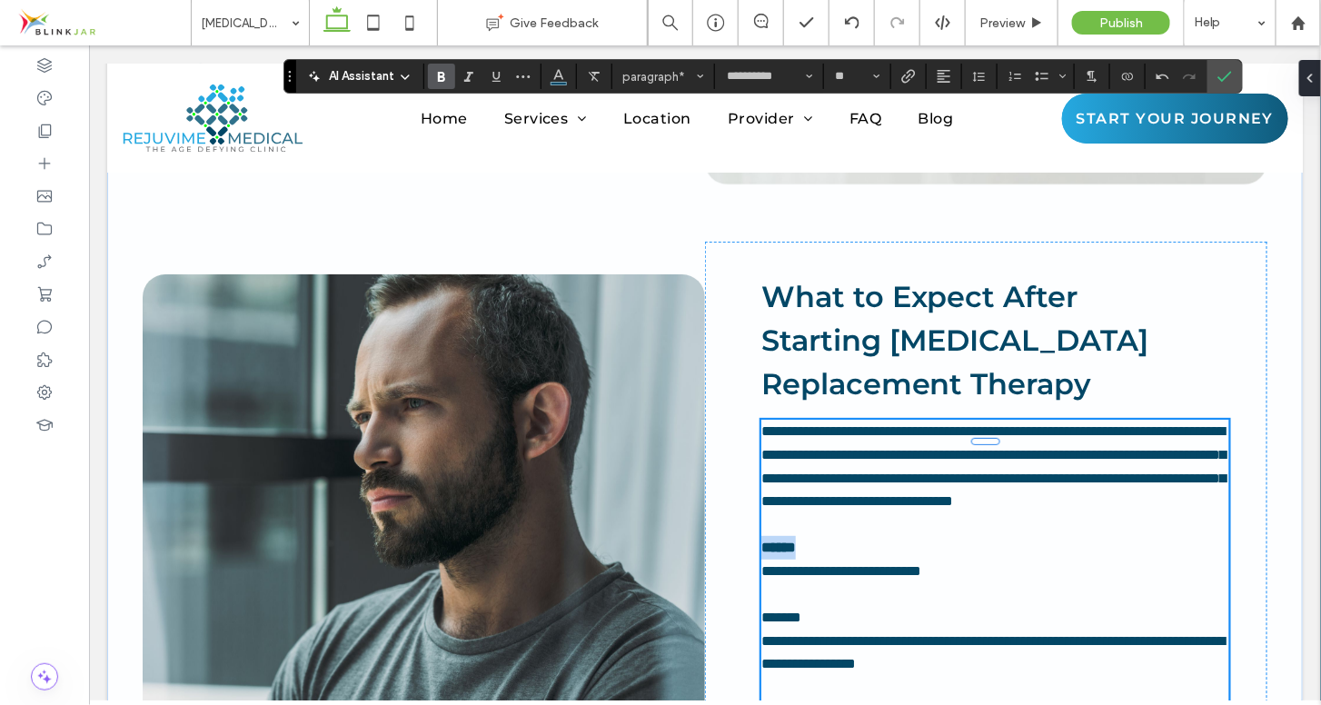
click at [760, 610] on span "*******" at bounding box center [780, 617] width 40 height 14
drag, startPoint x: 757, startPoint y: 398, endPoint x: 810, endPoint y: 402, distance: 53.7
click at [800, 610] on span "*******" at bounding box center [780, 617] width 40 height 14
click at [438, 78] on use "Bold" at bounding box center [441, 77] width 7 height 10
click at [760, 702] on span "*******" at bounding box center [780, 709] width 40 height 14
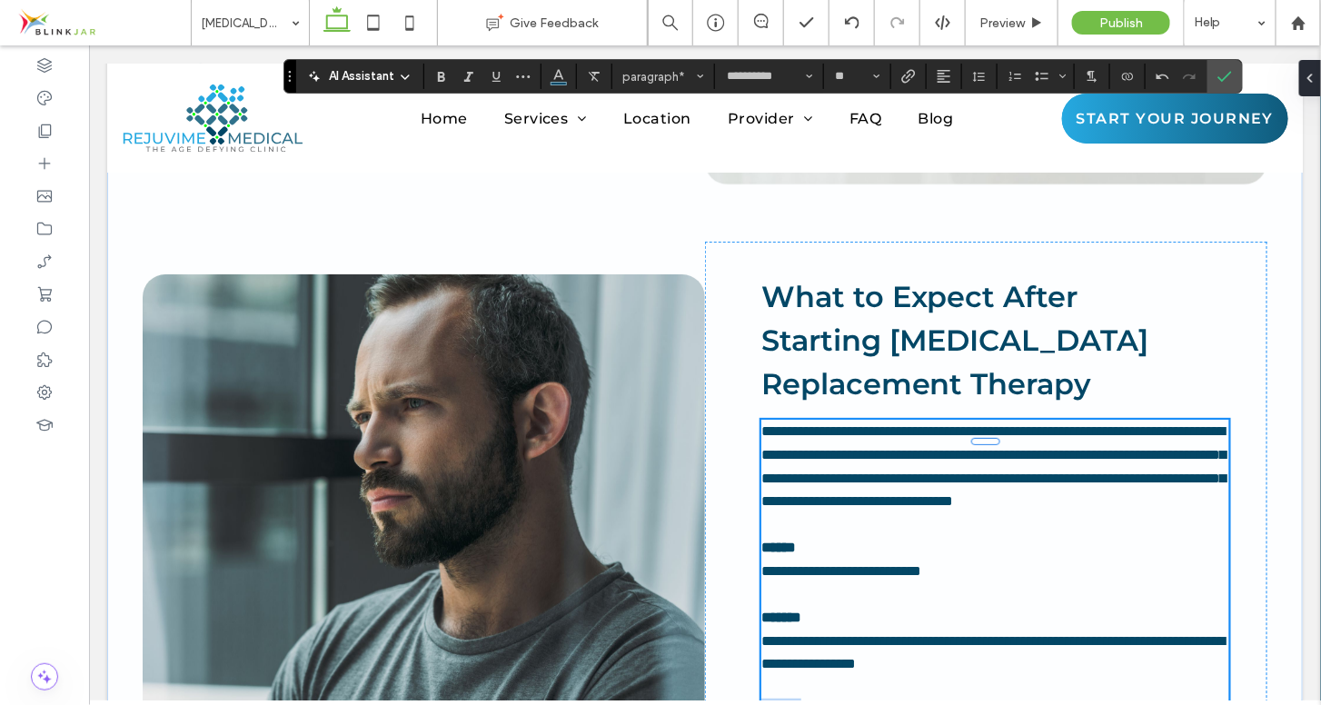
drag, startPoint x: 754, startPoint y: 492, endPoint x: 812, endPoint y: 499, distance: 58.5
click at [812, 698] on p "*******" at bounding box center [994, 710] width 468 height 24
click at [444, 78] on use "Bold" at bounding box center [441, 77] width 7 height 10
drag, startPoint x: 756, startPoint y: 585, endPoint x: 822, endPoint y: 591, distance: 66.6
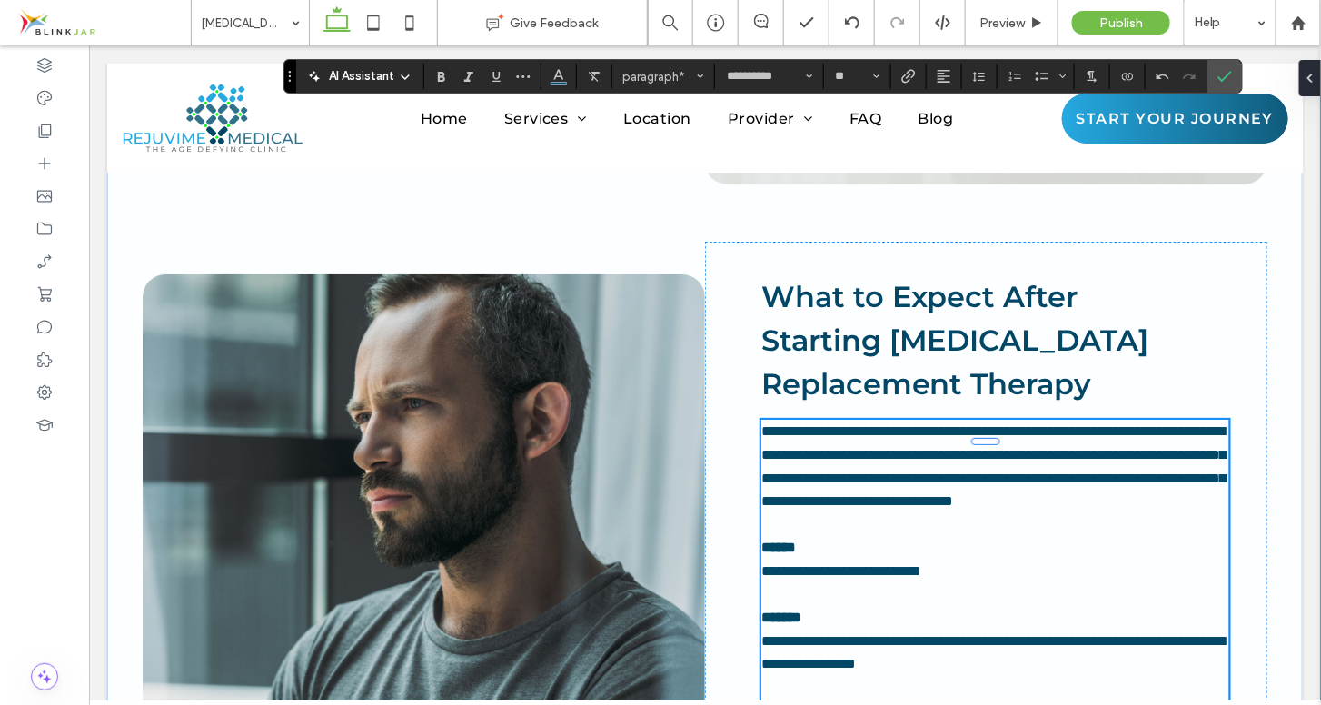
click at [443, 77] on use "Bold" at bounding box center [441, 77] width 7 height 10
click at [1066, 629] on p "**********" at bounding box center [994, 652] width 468 height 46
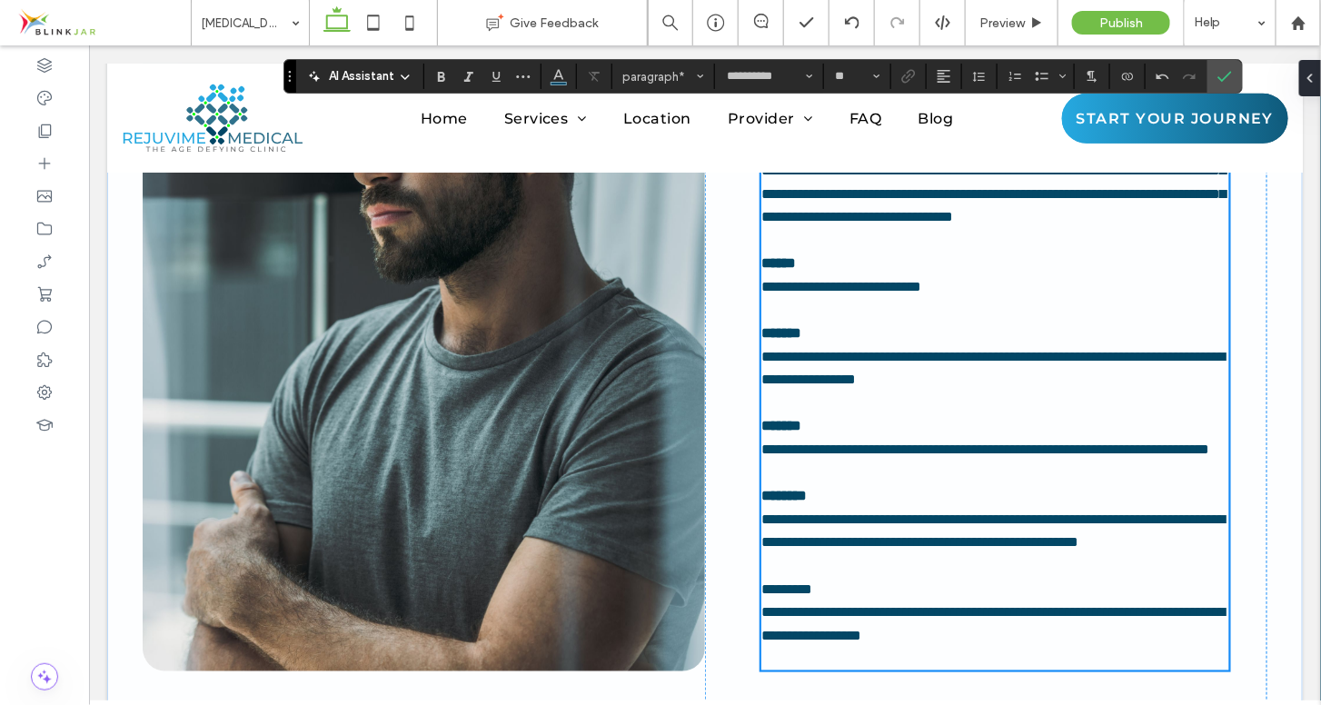
scroll to position [5167, 0]
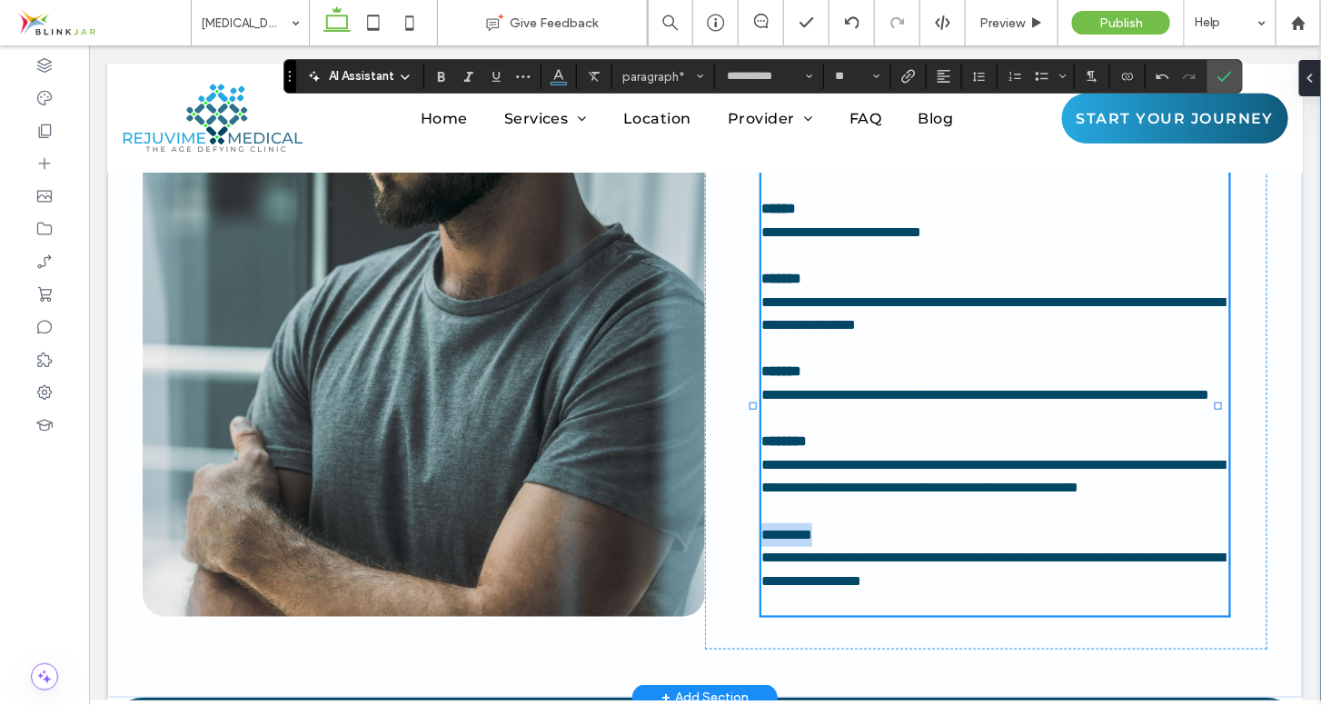
drag, startPoint x: 755, startPoint y: 365, endPoint x: 827, endPoint y: 367, distance: 71.8
click at [827, 522] on p "*********" at bounding box center [994, 534] width 468 height 24
click at [447, 74] on icon "Bold" at bounding box center [441, 76] width 15 height 15
click at [1069, 545] on p "**********" at bounding box center [994, 568] width 468 height 46
click at [1220, 72] on icon "Confirm" at bounding box center [1224, 76] width 15 height 15
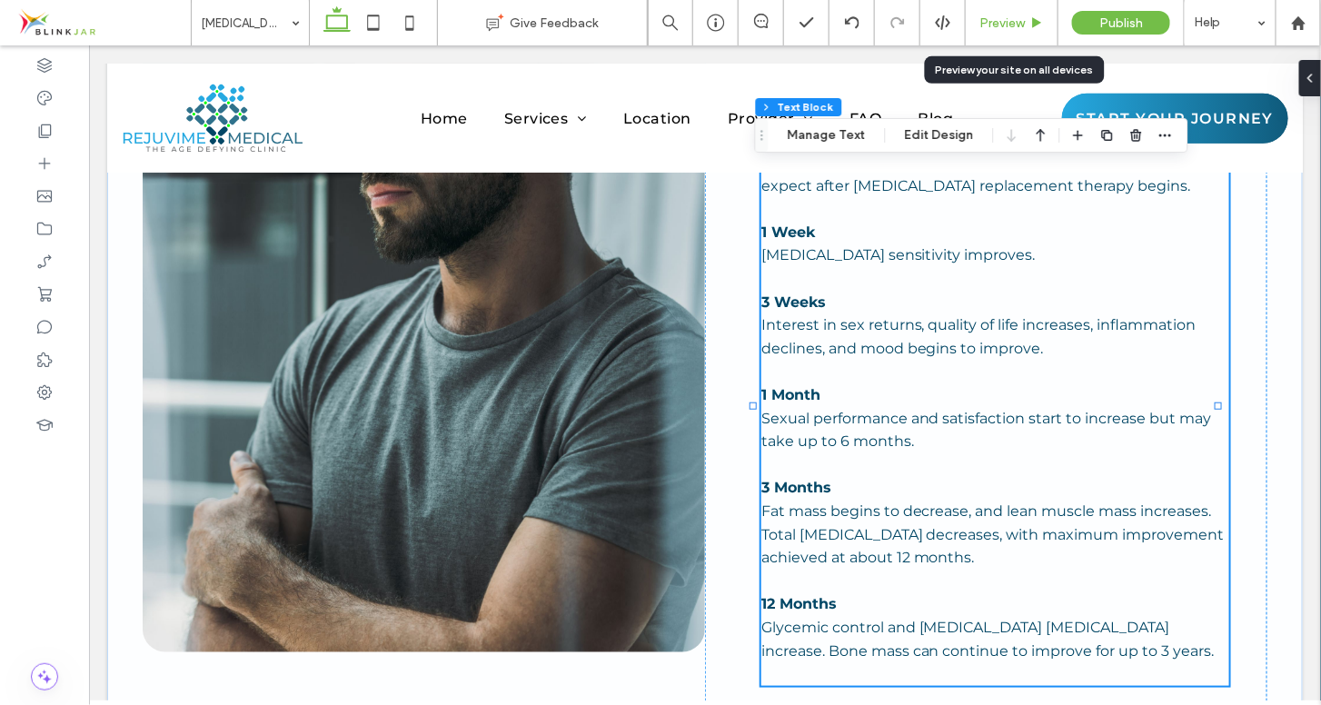
click at [1000, 32] on div "Preview" at bounding box center [1012, 22] width 93 height 45
click at [1068, 501] on span "Fat mass begins to decrease, and lean muscle mass increases. Total [MEDICAL_DAT…" at bounding box center [991, 533] width 463 height 64
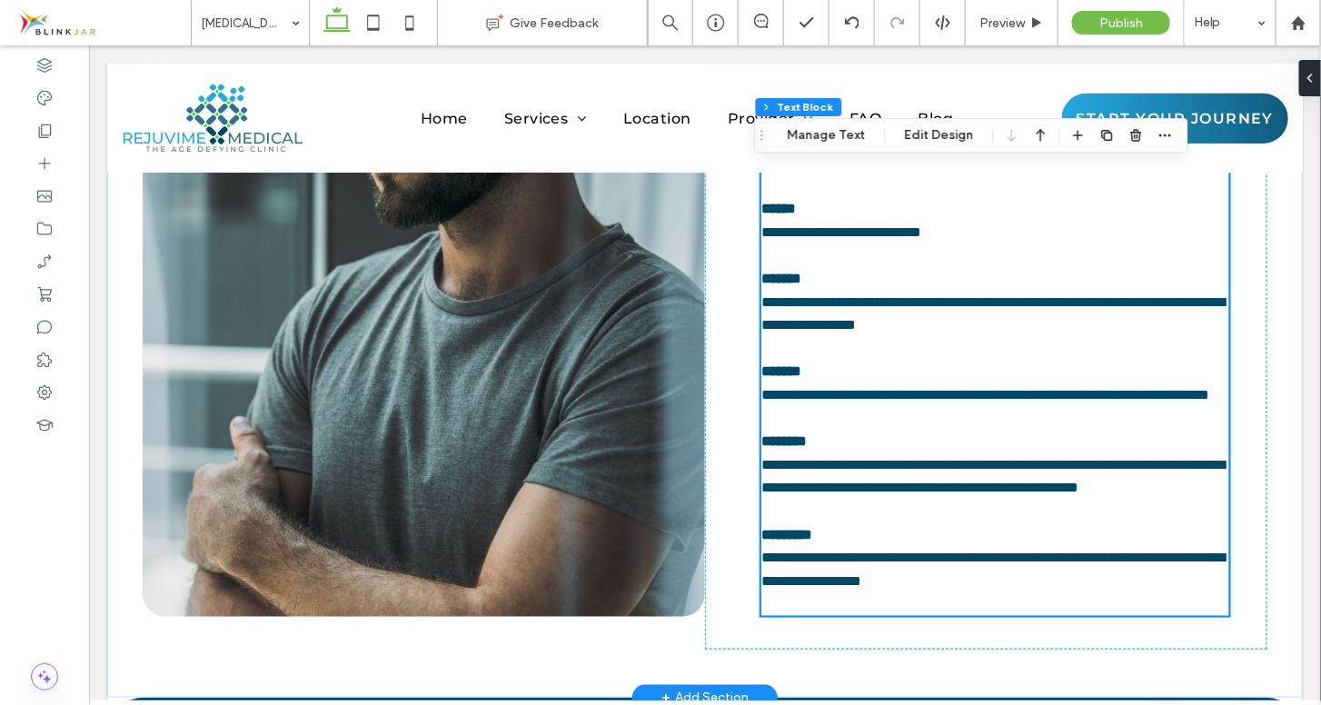
scroll to position [4937, 0]
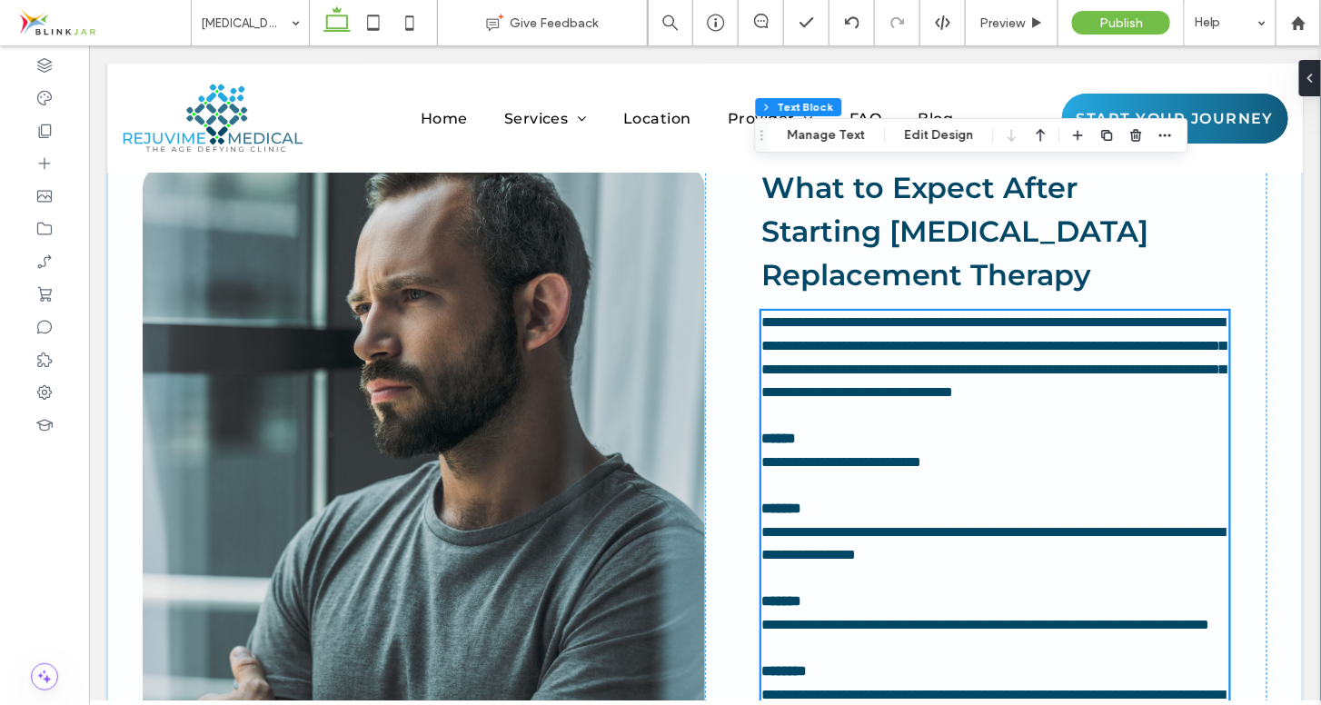
type input "**********"
type input "**"
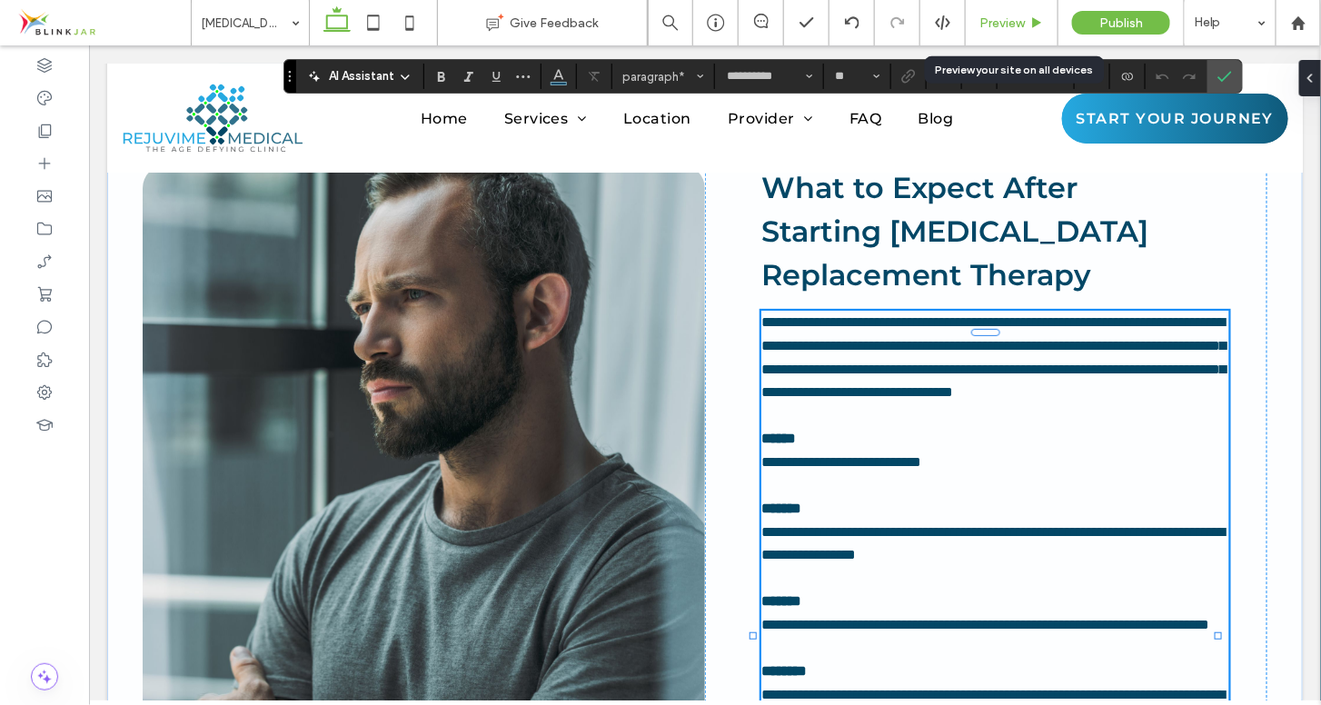
click at [1024, 25] on span "Preview" at bounding box center [1001, 22] width 45 height 15
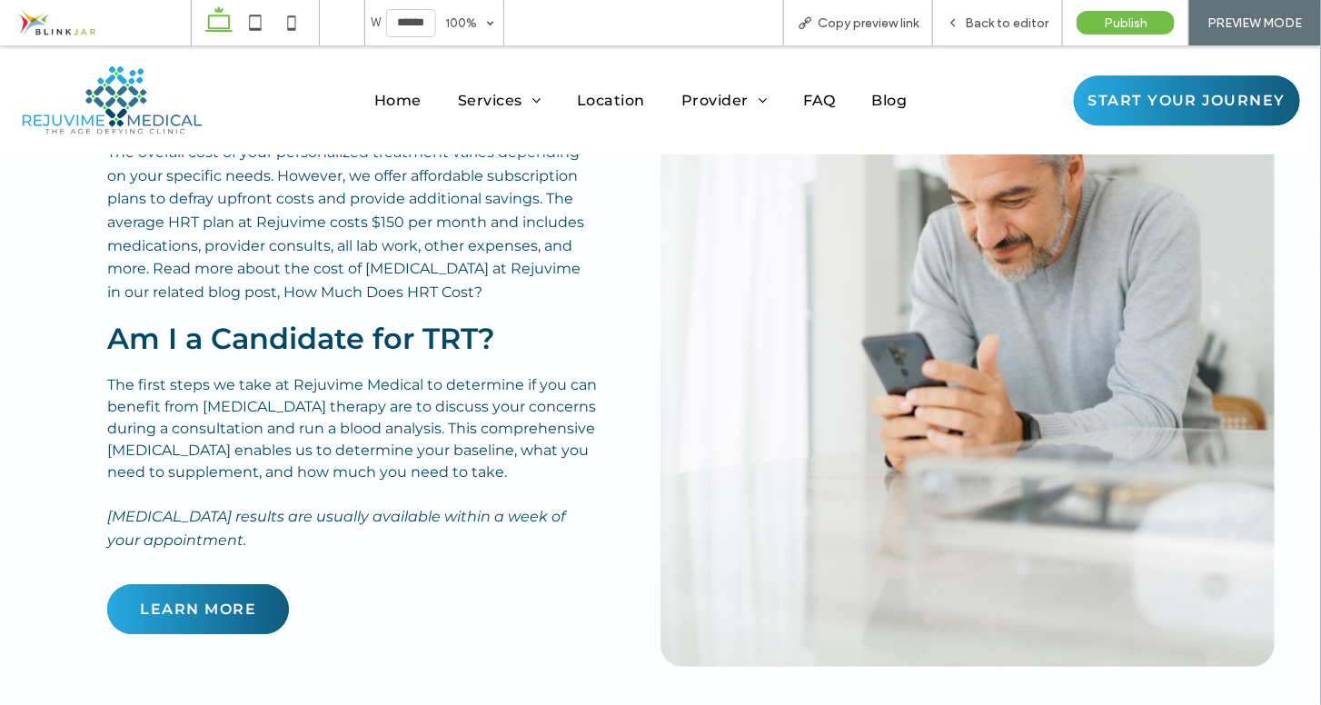
scroll to position [4076, 0]
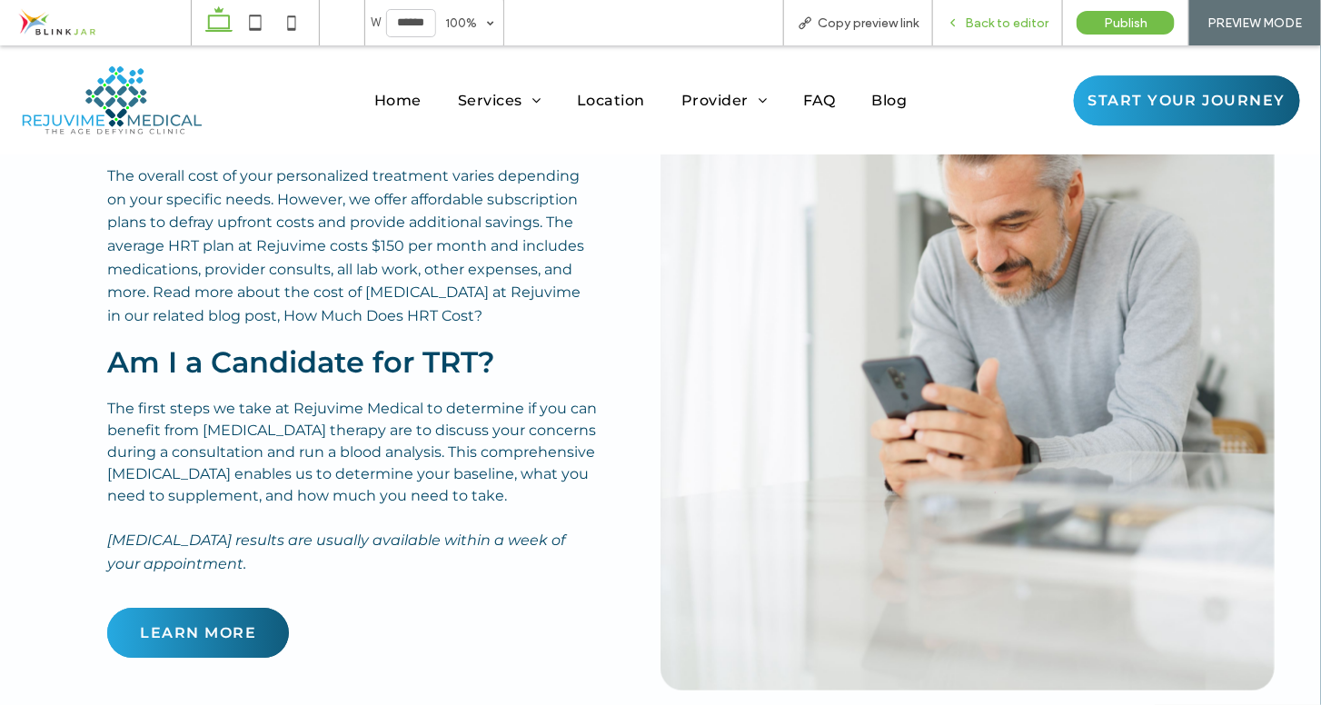
click at [984, 12] on div "Back to editor" at bounding box center [998, 22] width 130 height 45
click at [991, 18] on span "Back to editor" at bounding box center [1007, 22] width 84 height 15
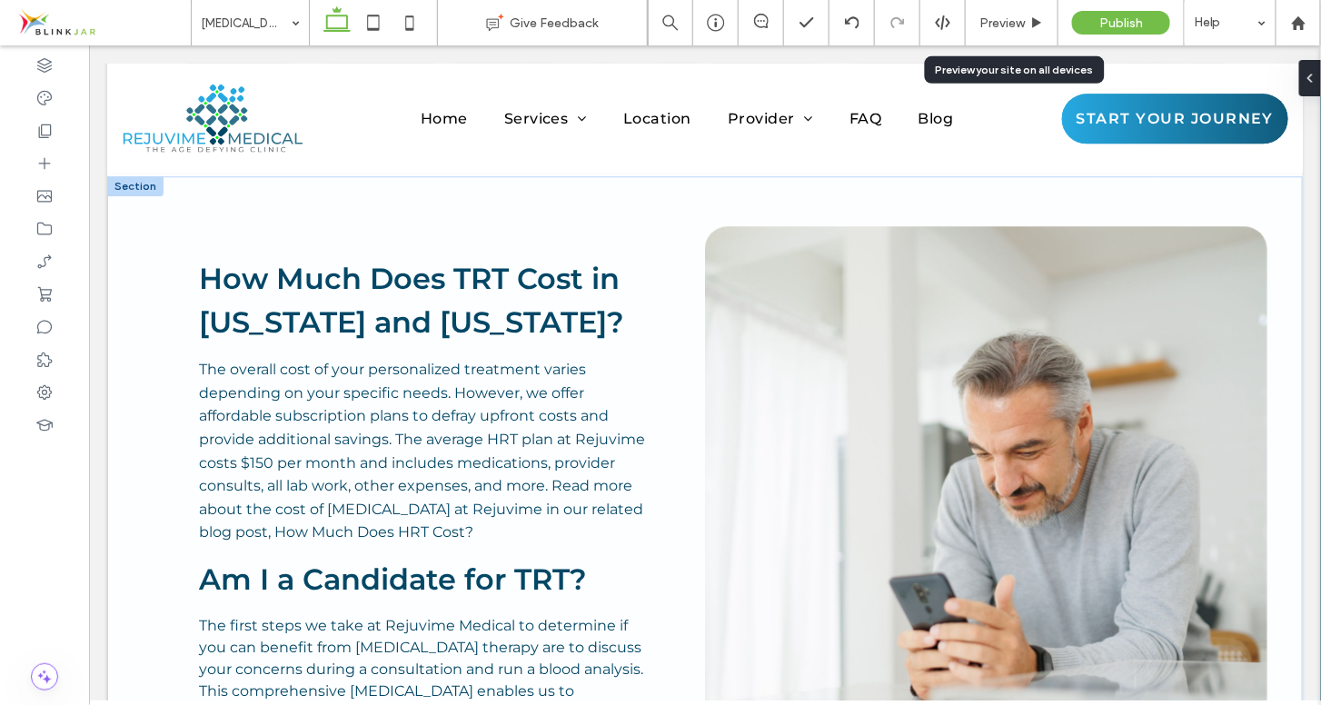
scroll to position [4160, 0]
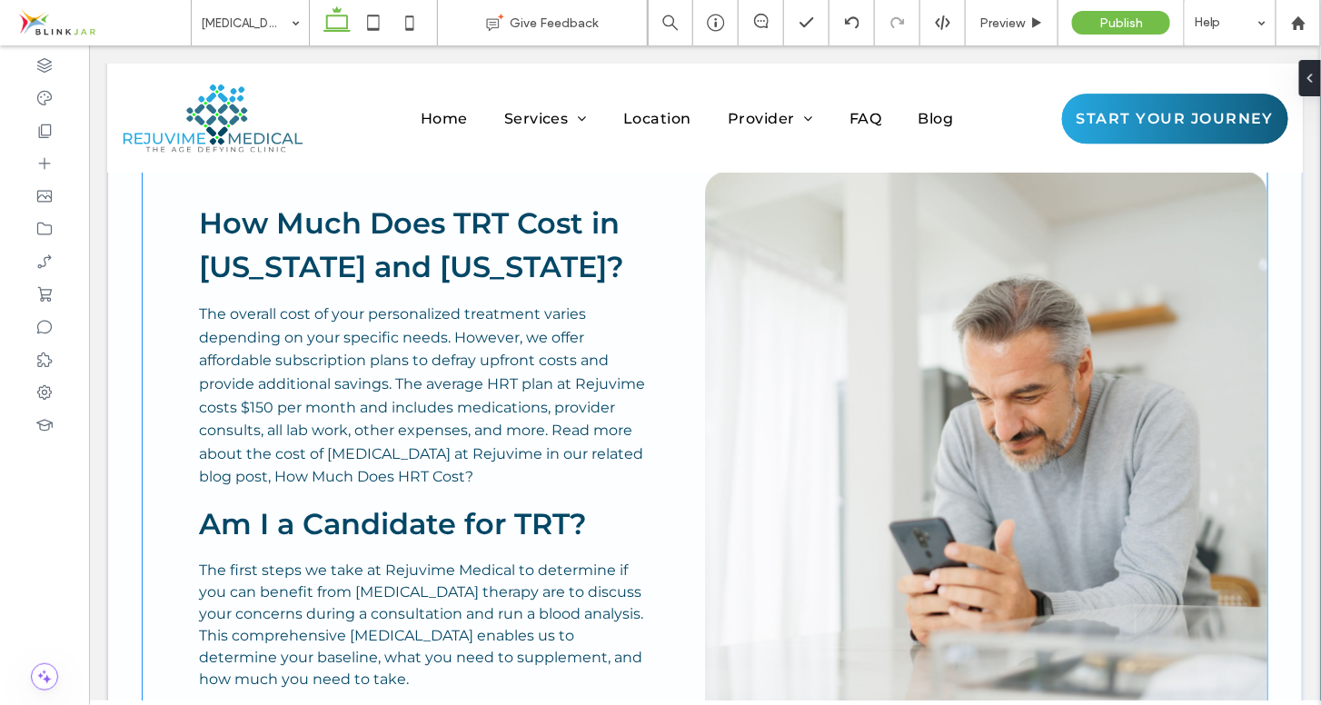
click at [454, 551] on div "How Much Does TRT Cost in [US_STATE] and [US_STATE]? The overall cost of your p…" at bounding box center [423, 510] width 562 height 687
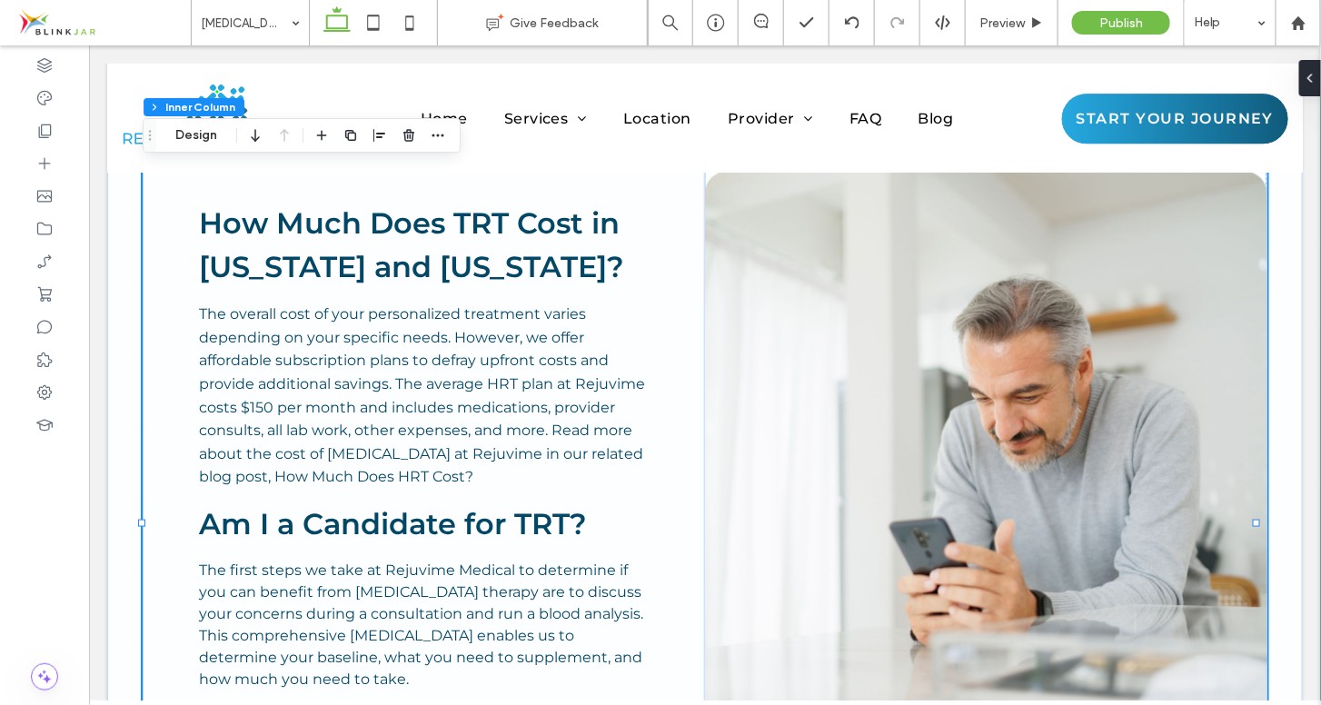
click at [353, 519] on div "How Much Does TRT Cost in [US_STATE] and [US_STATE]? The overall cost of your p…" at bounding box center [423, 510] width 562 height 687
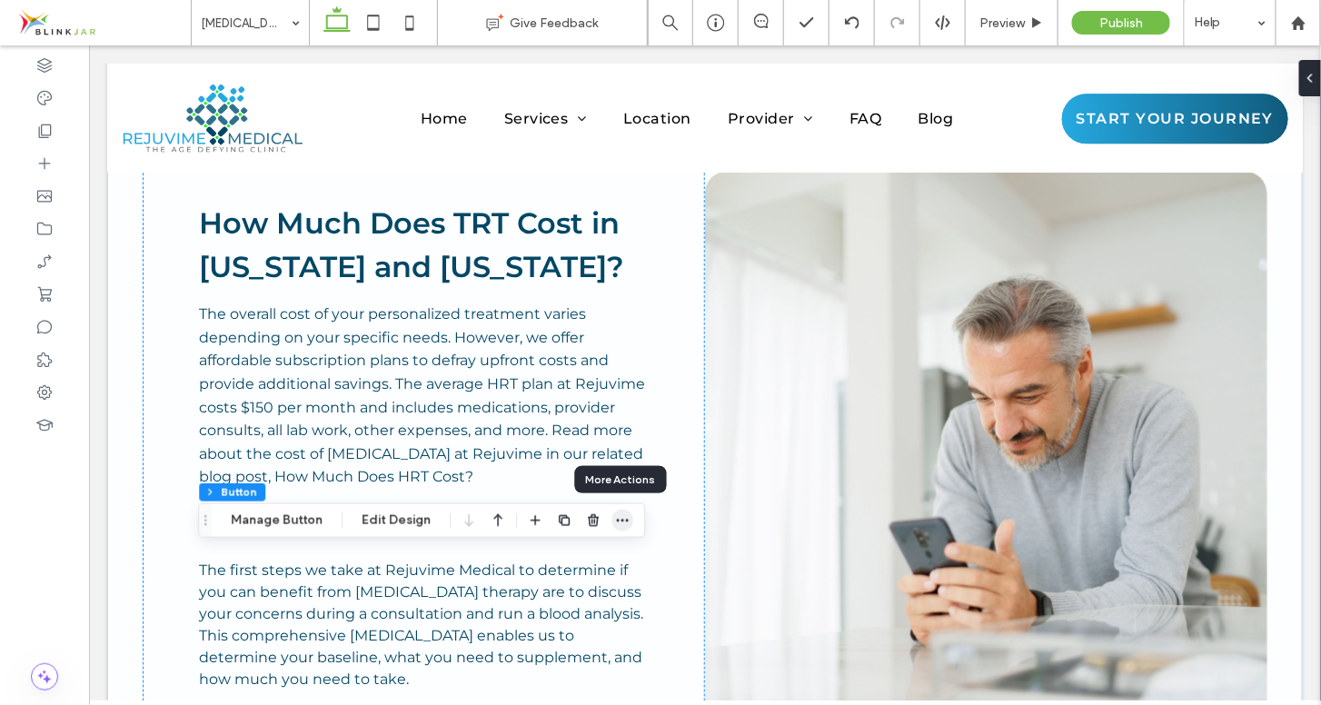
click at [622, 522] on icon "button" at bounding box center [622, 520] width 15 height 15
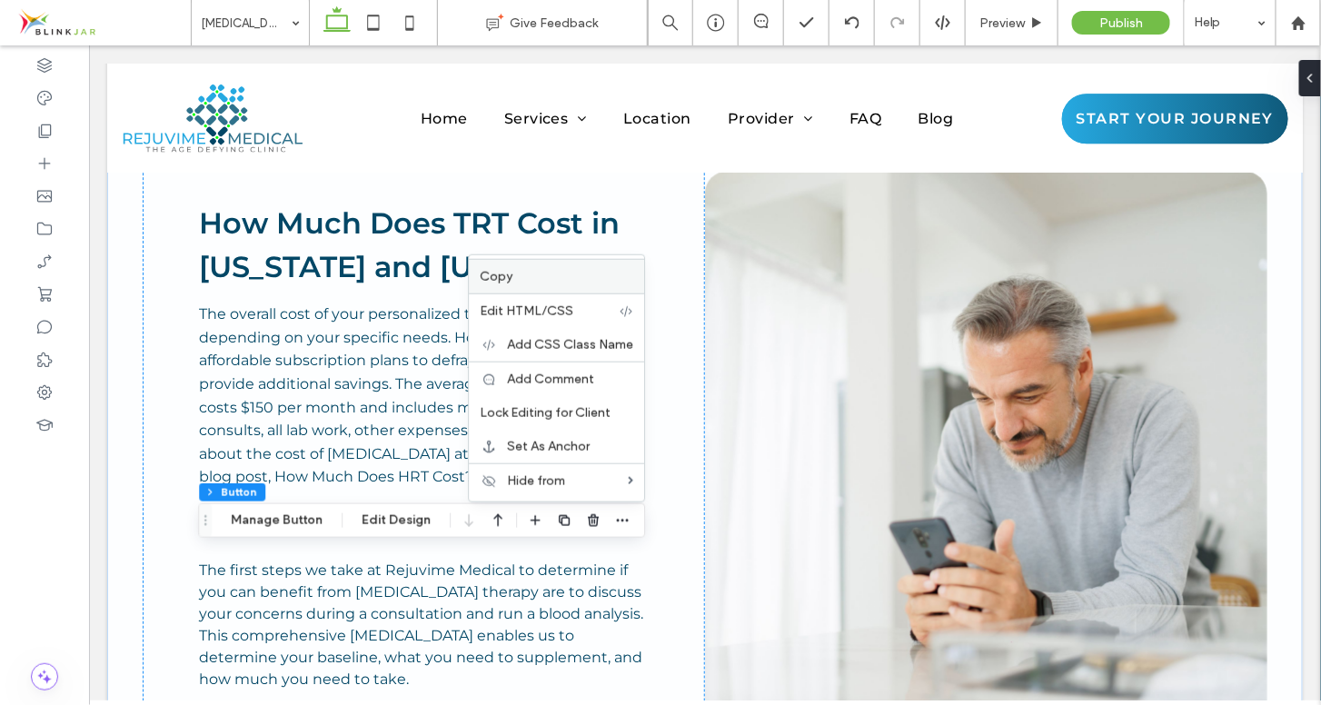
click at [541, 276] on label "Copy" at bounding box center [557, 276] width 154 height 15
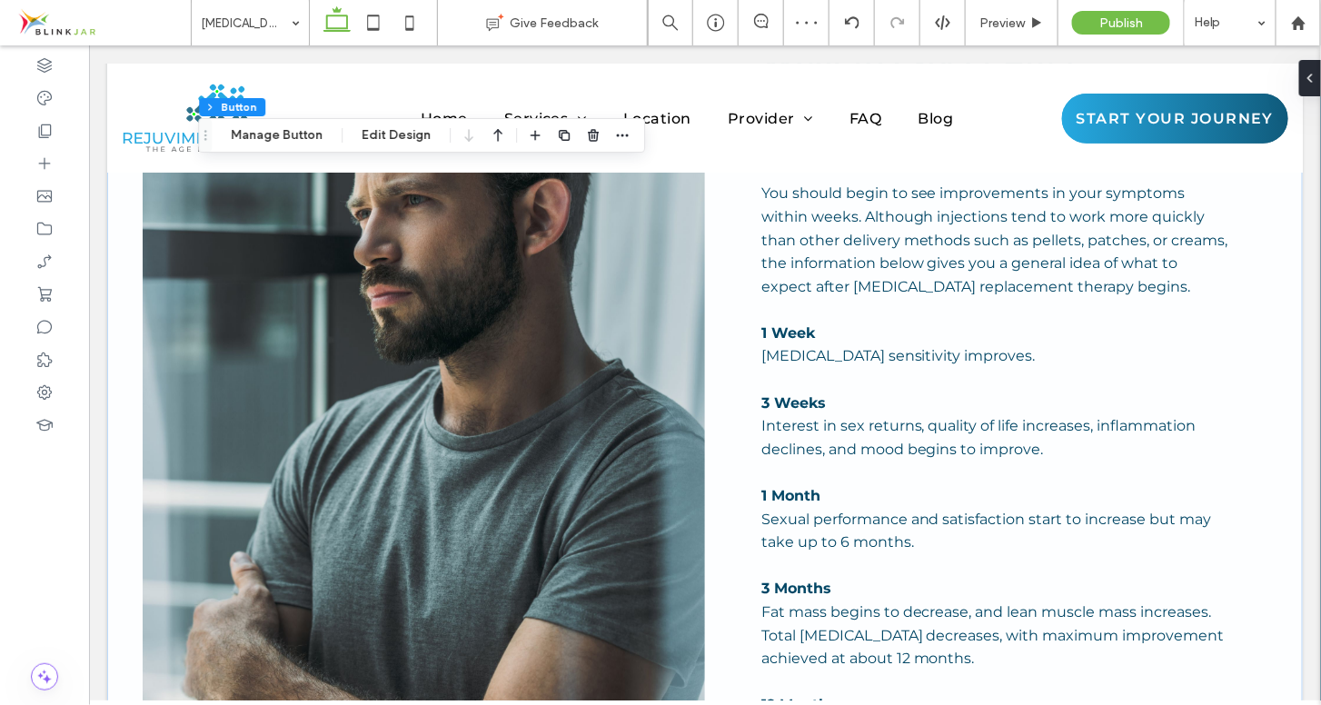
scroll to position [5089, 0]
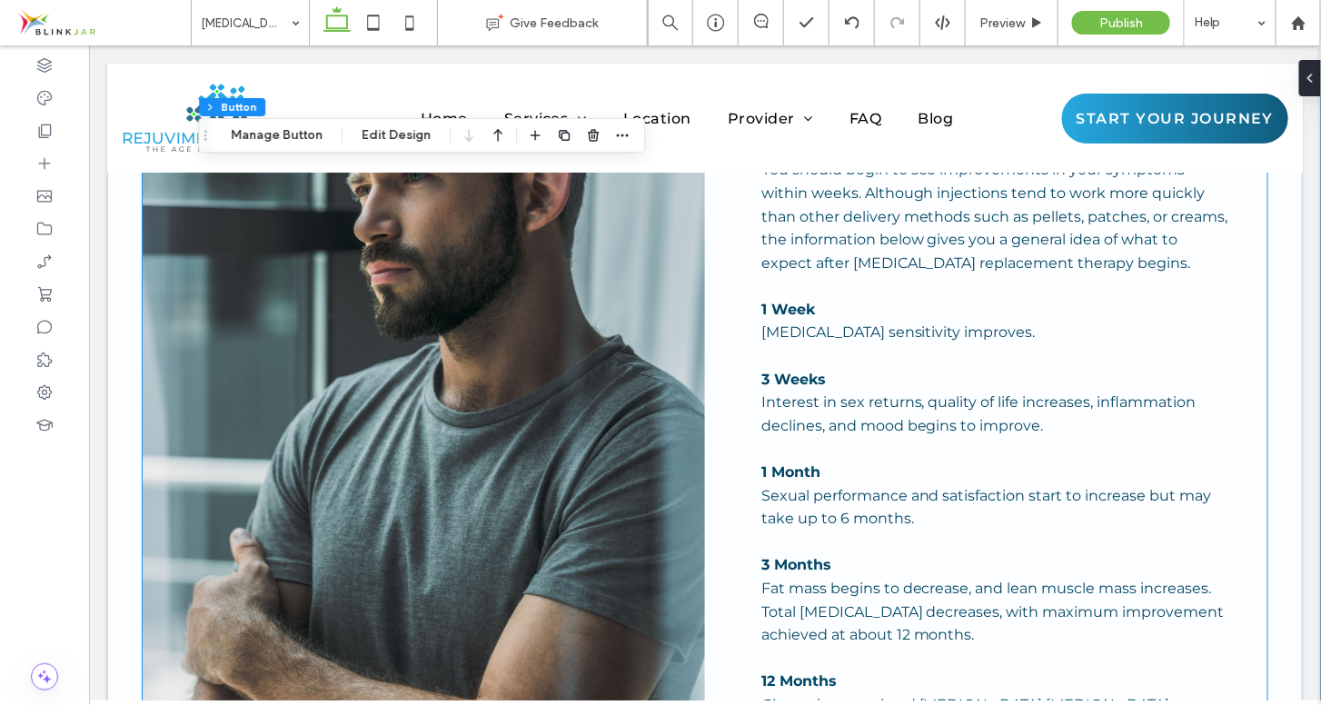
click at [1081, 692] on p "Glycemic control and [MEDICAL_DATA] [MEDICAL_DATA] increase. Bone mass can cont…" at bounding box center [994, 715] width 468 height 46
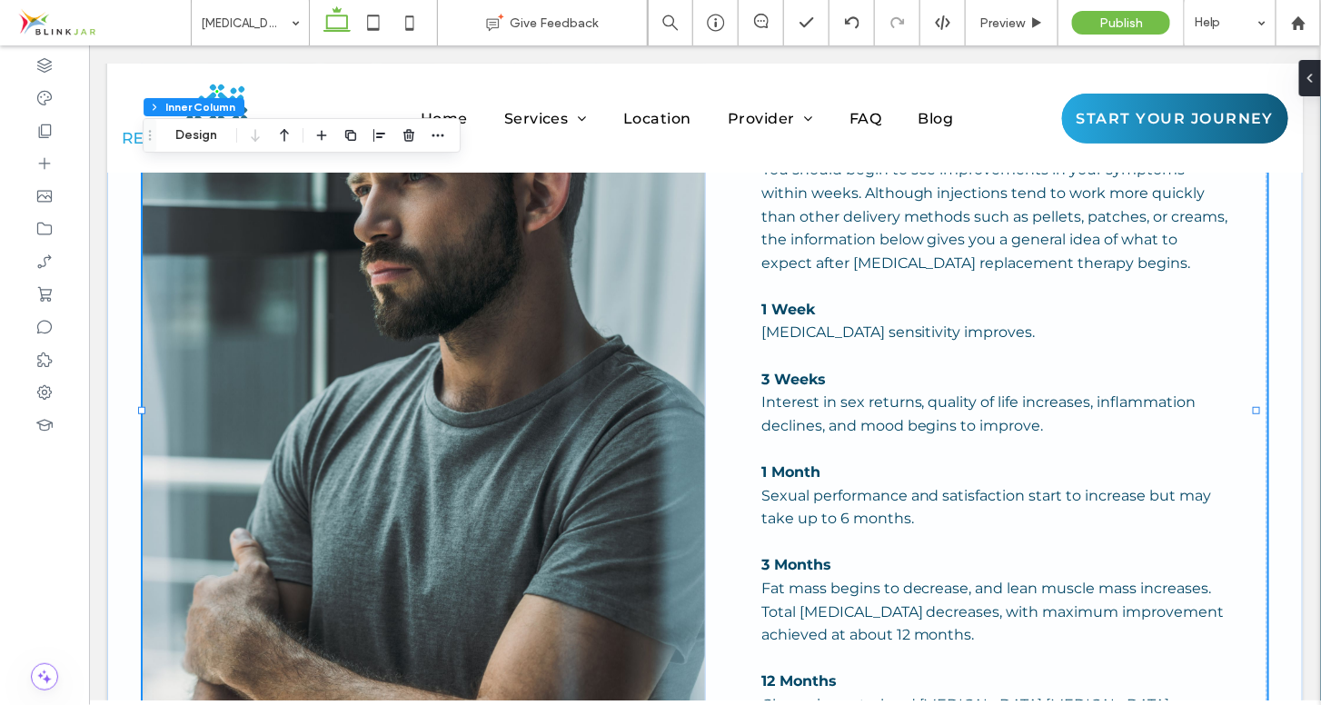
click at [1081, 692] on p "Glycemic control and [MEDICAL_DATA] [MEDICAL_DATA] increase. Bone mass can cont…" at bounding box center [994, 715] width 468 height 46
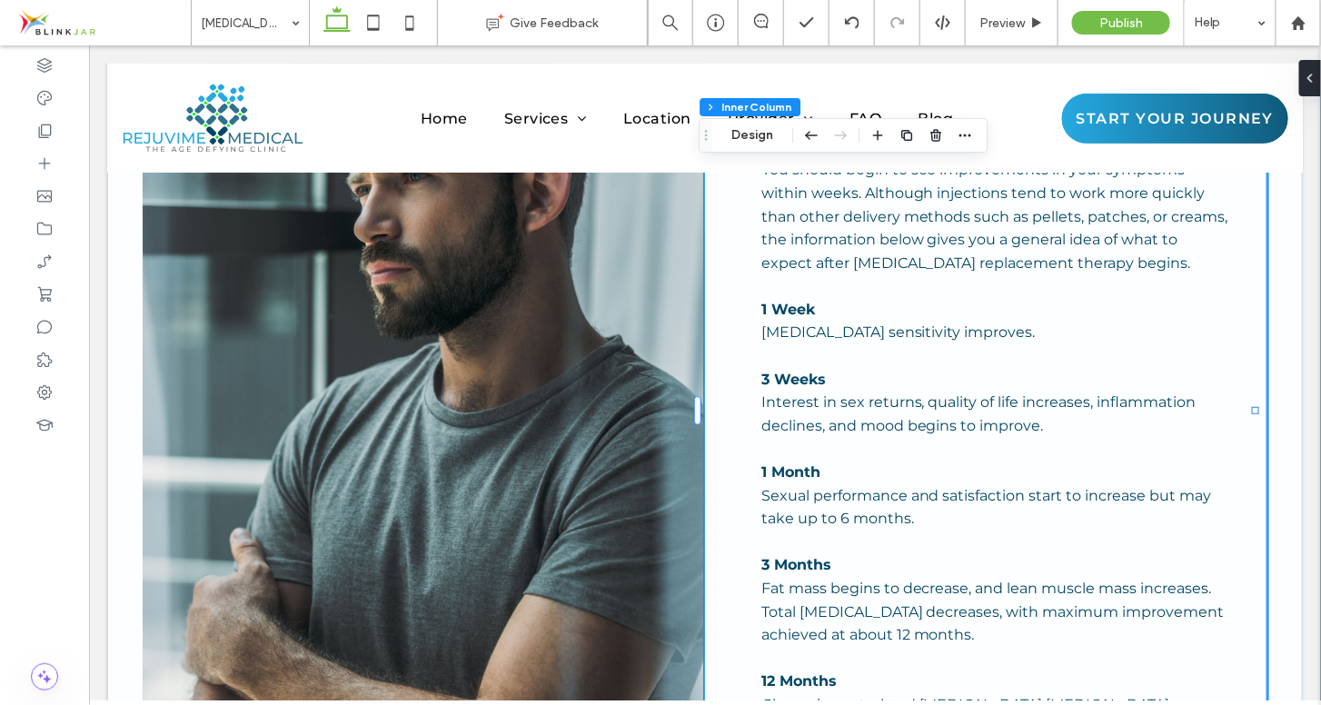
click at [1066, 692] on p "Glycemic control and [MEDICAL_DATA] [MEDICAL_DATA] increase. Bone mass can cont…" at bounding box center [994, 715] width 468 height 46
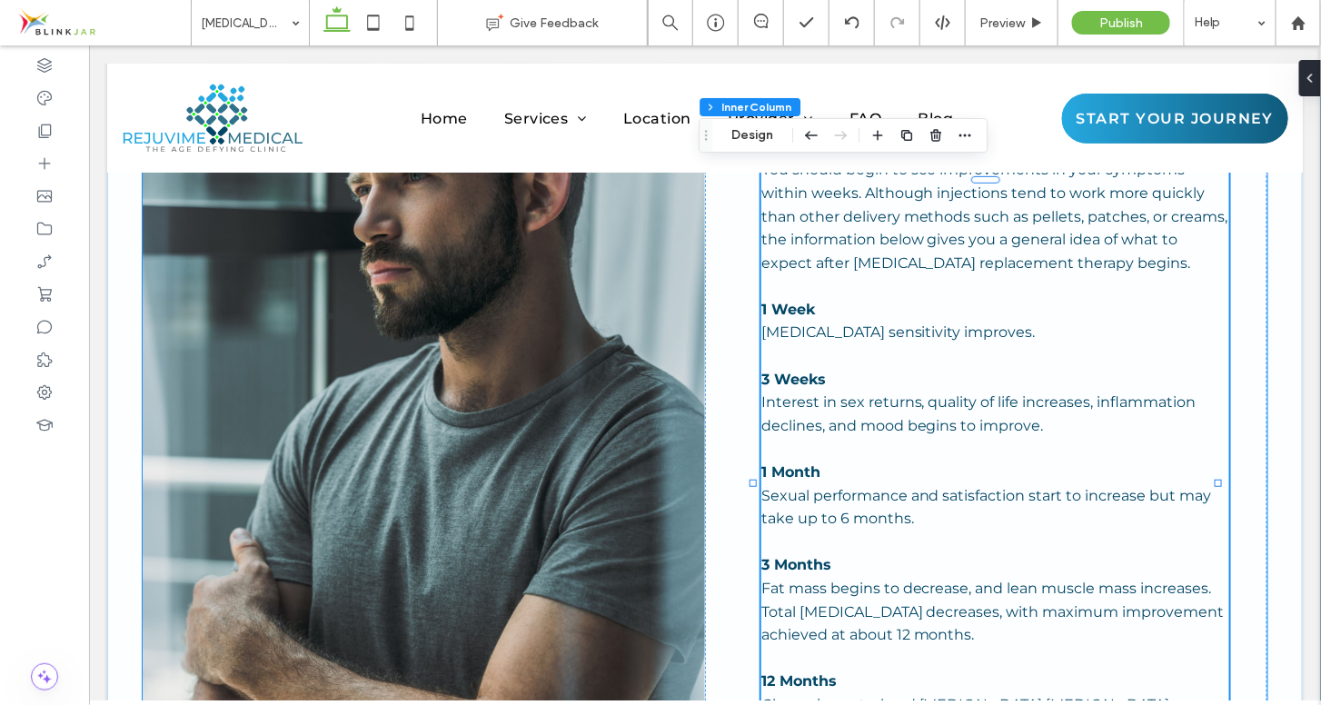
click at [1066, 490] on div "You should begin to see improvements in your symptoms within weeks. Although in…" at bounding box center [994, 459] width 468 height 604
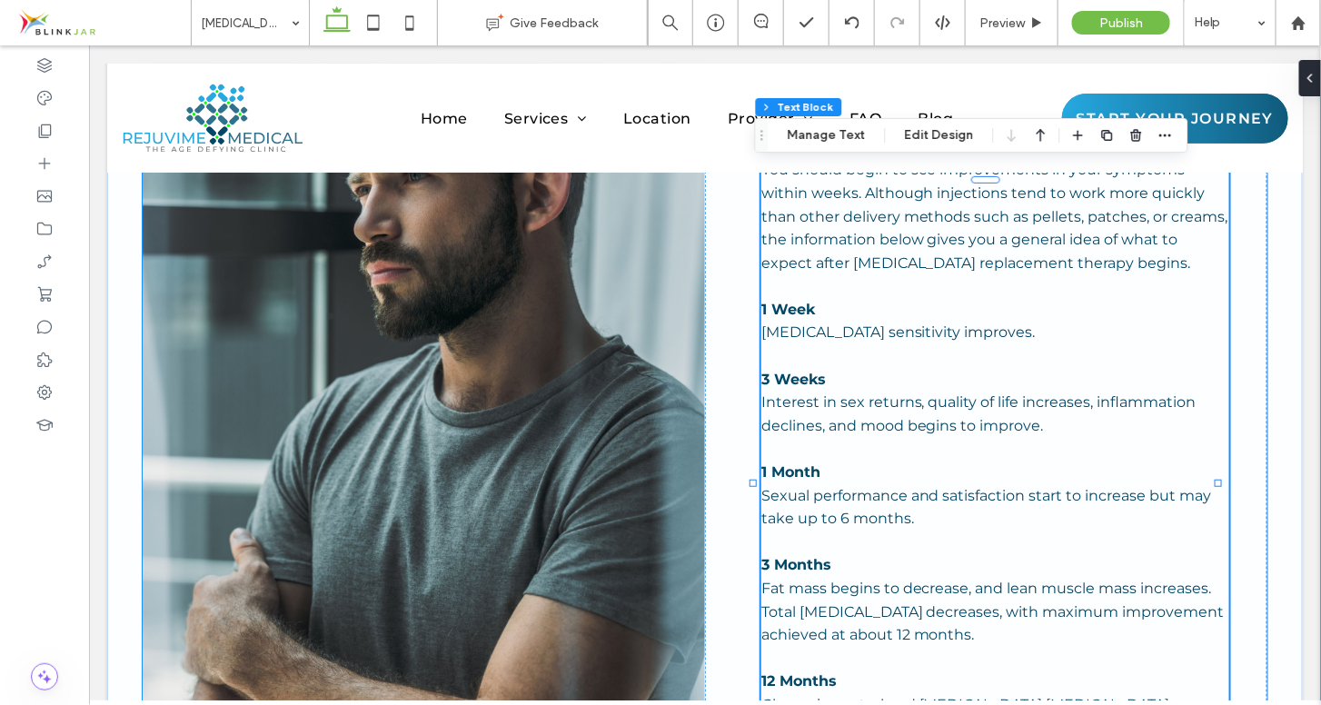
type input "**********"
type input "**"
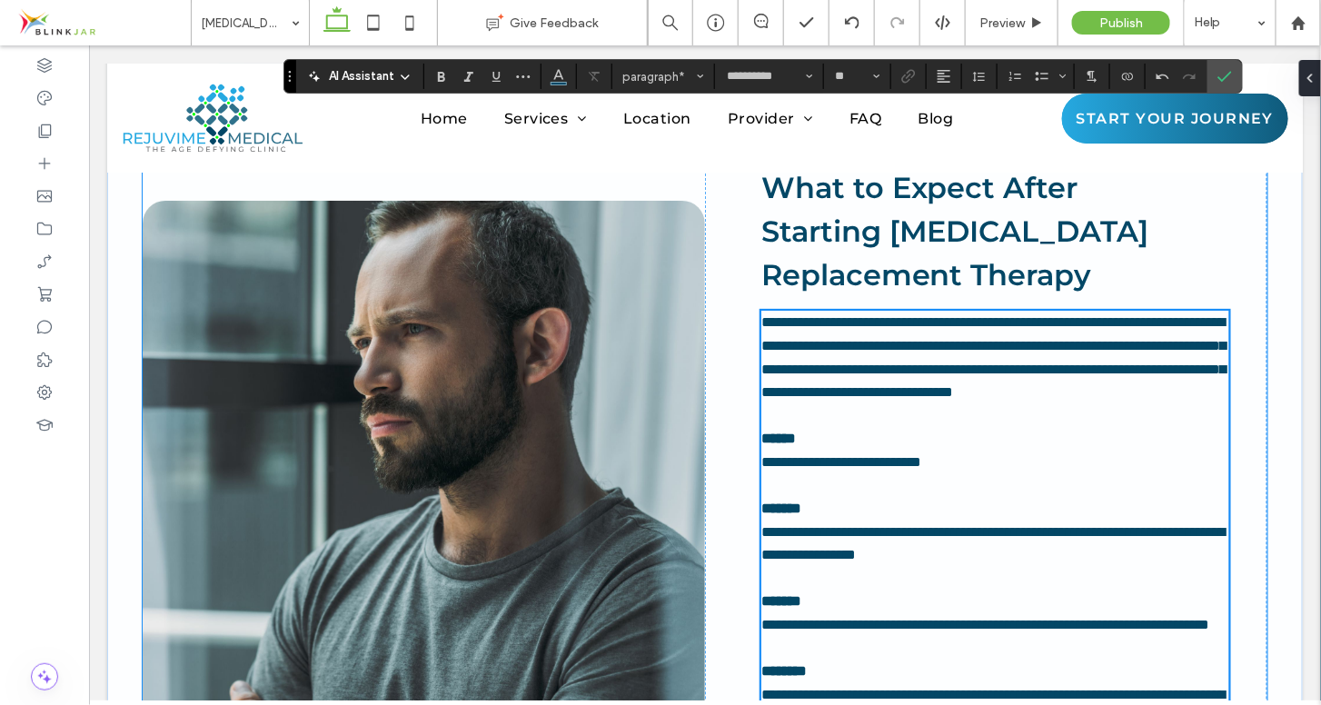
scroll to position [4959, 0]
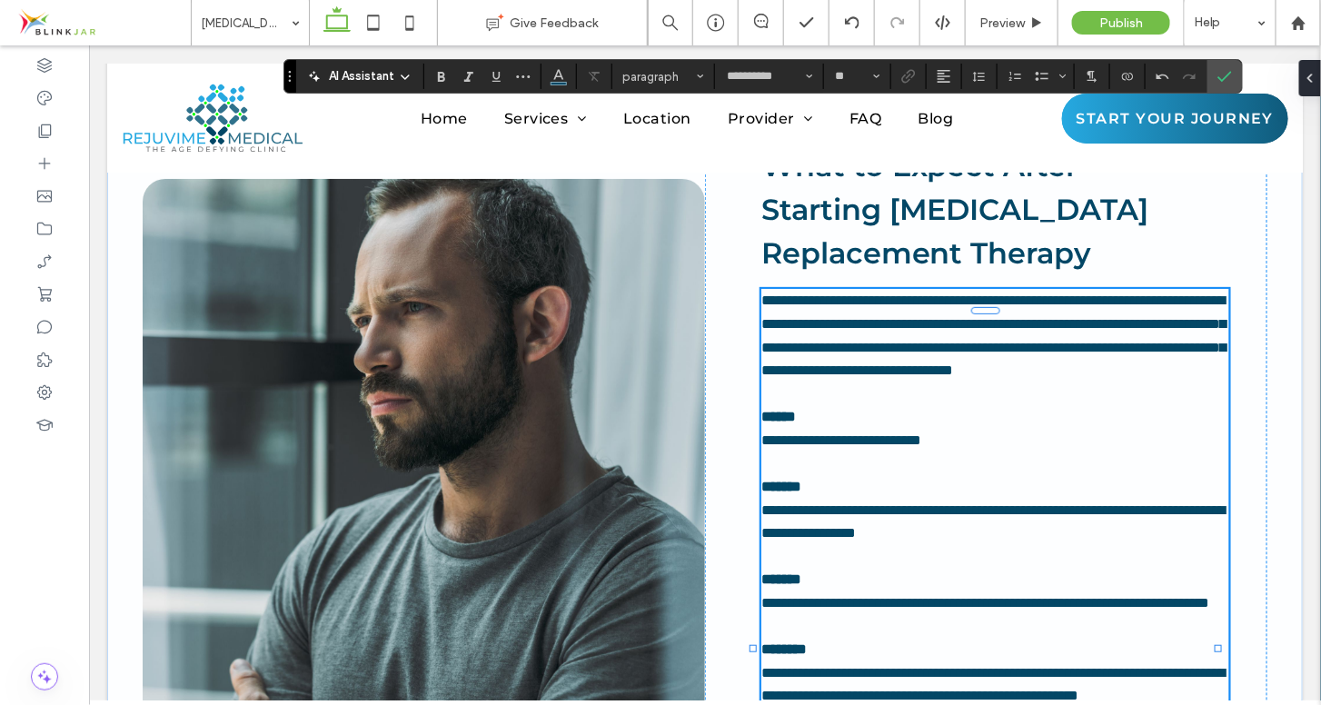
drag, startPoint x: 1317, startPoint y: 341, endPoint x: 1061, endPoint y: 566, distance: 341.2
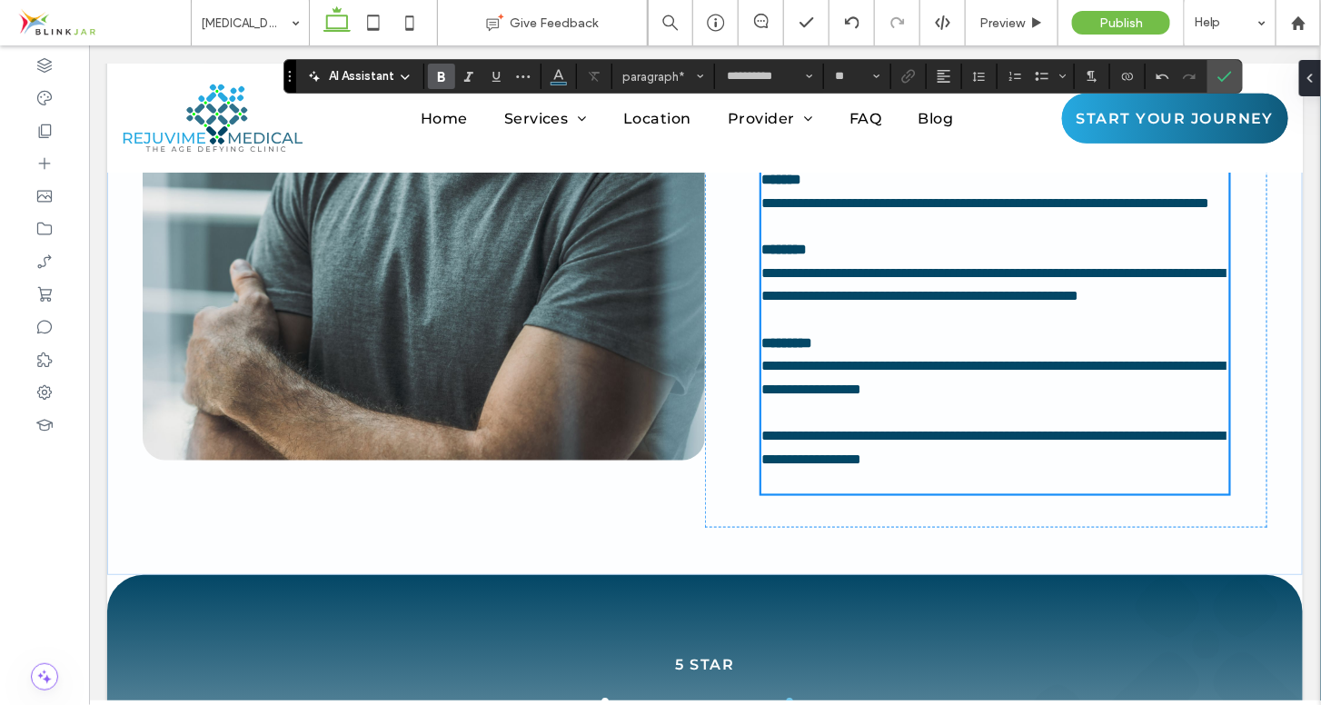
scroll to position [5319, 0]
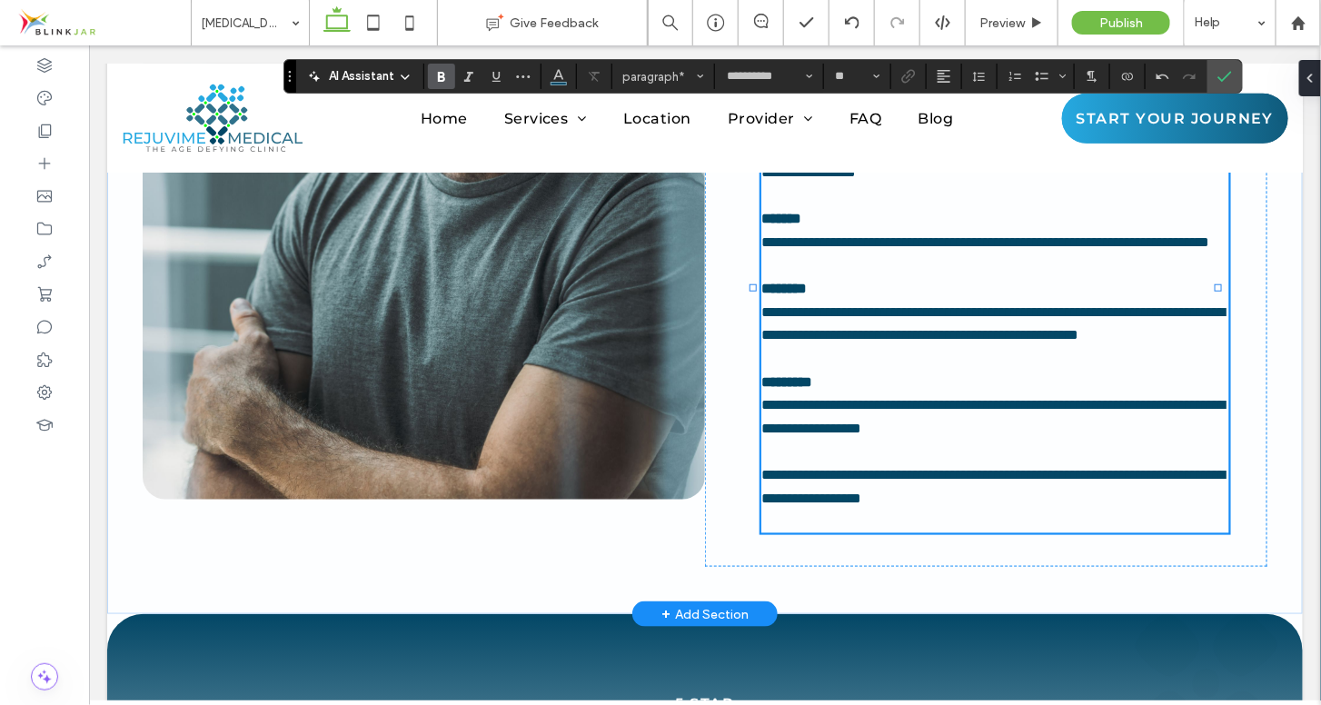
click at [1070, 462] on p "**********" at bounding box center [994, 485] width 468 height 46
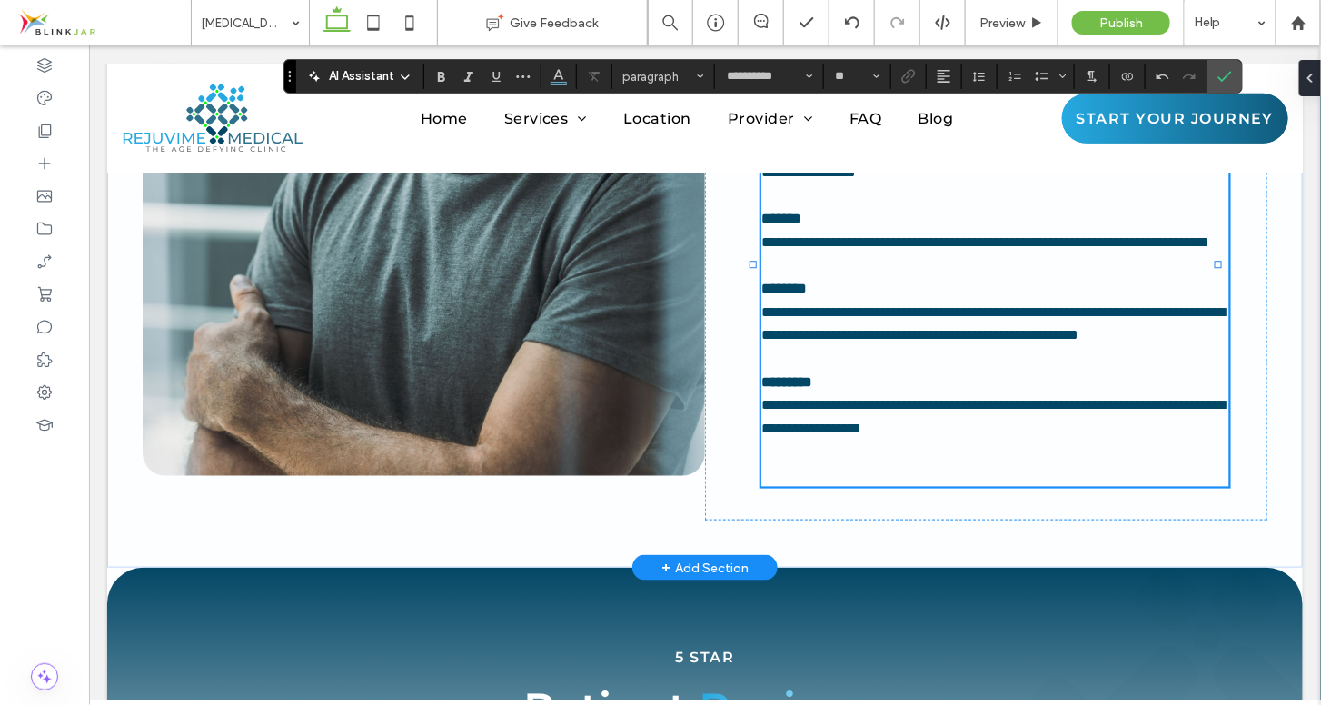
click at [1073, 392] on p "**********" at bounding box center [994, 415] width 468 height 46
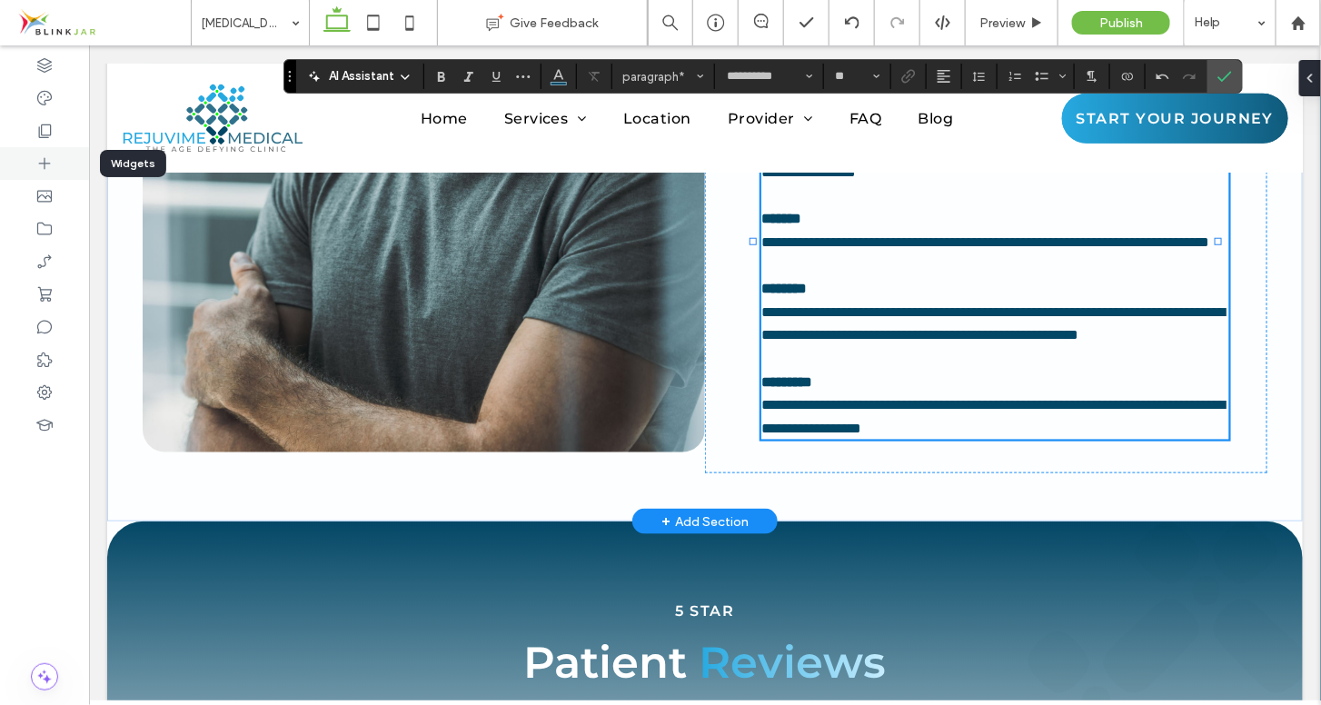
click at [40, 158] on icon at bounding box center [44, 163] width 18 height 18
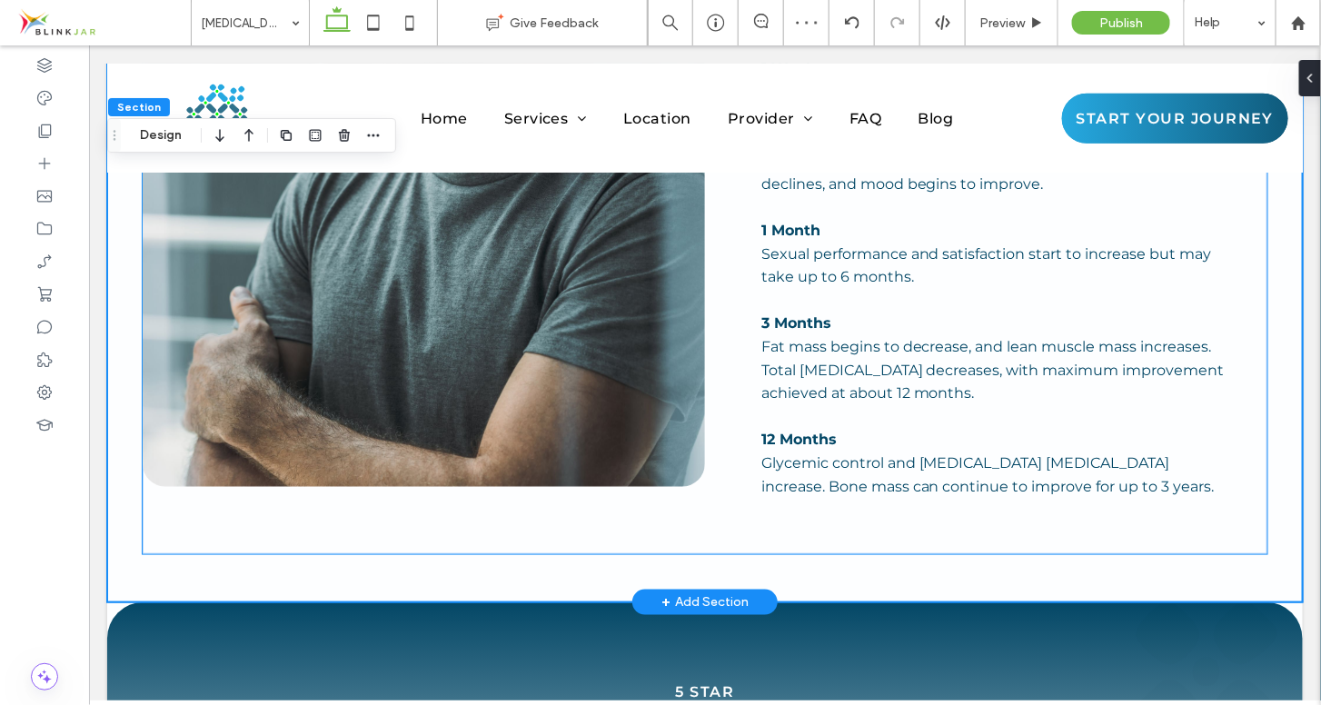
scroll to position [5345, 0]
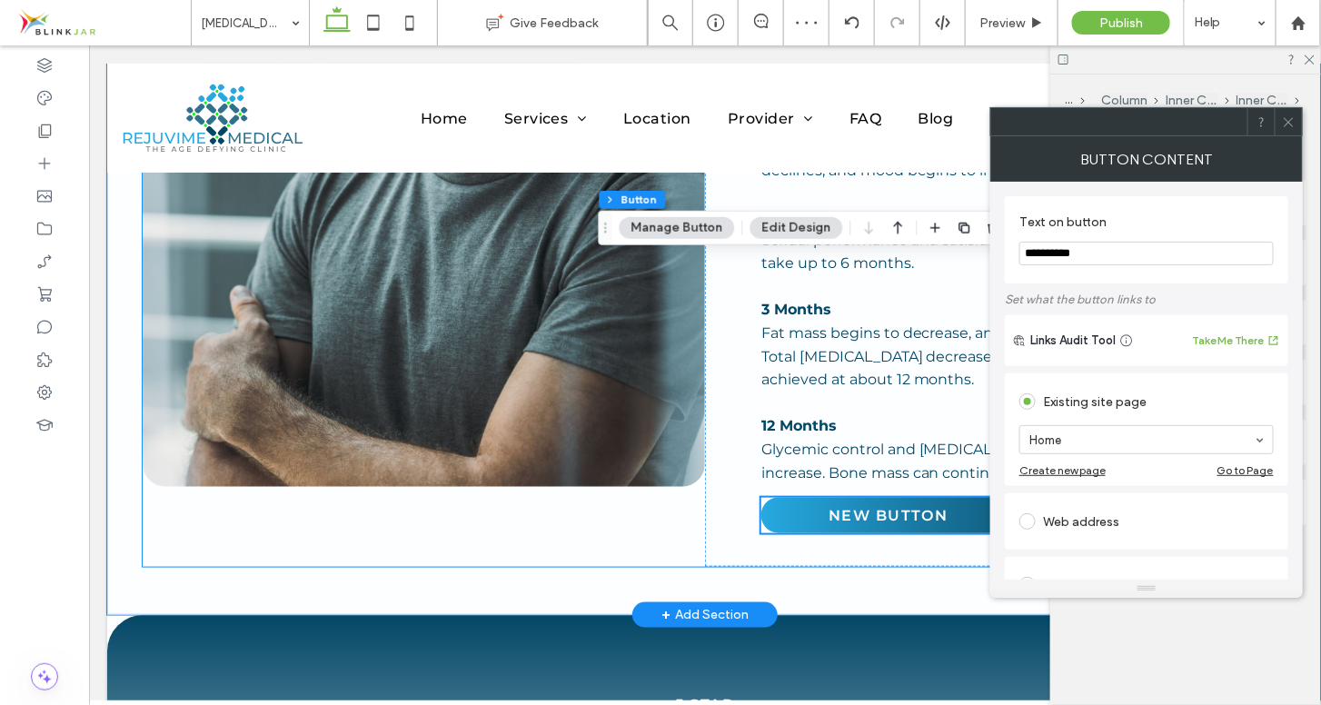
type input "**"
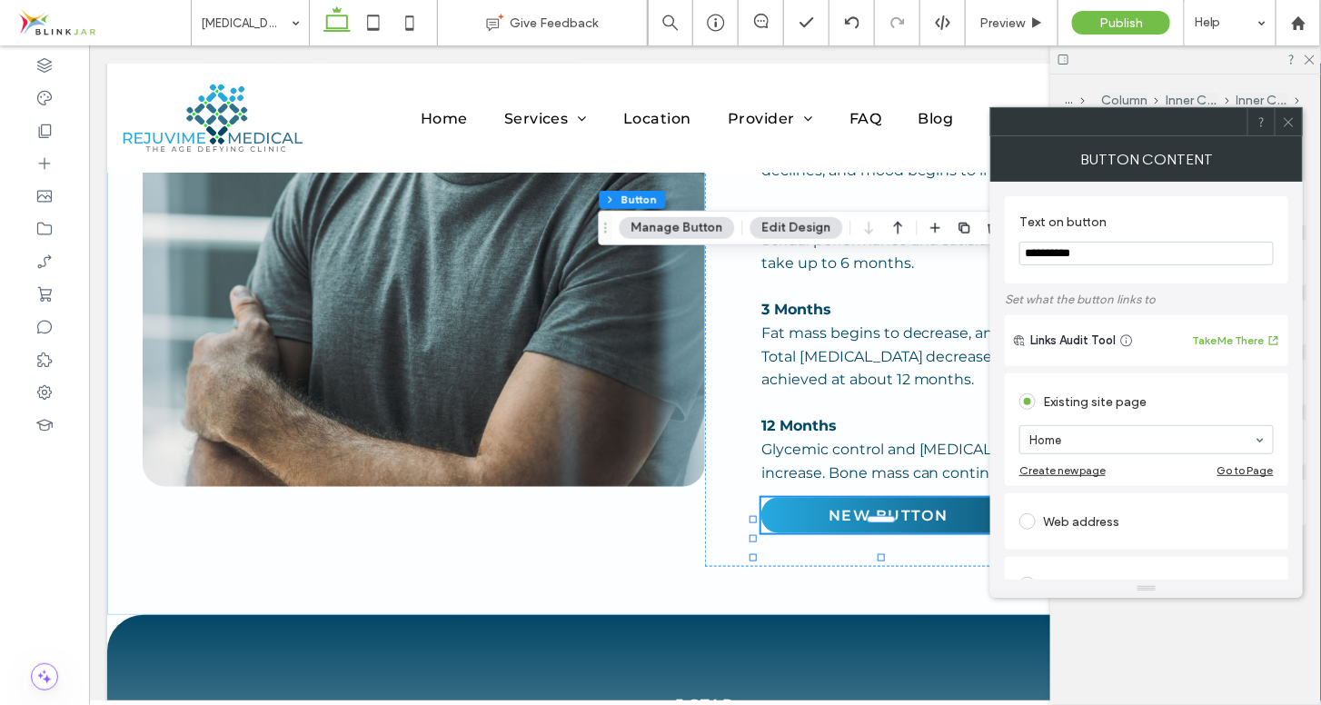
click at [1285, 124] on icon at bounding box center [1289, 122] width 14 height 14
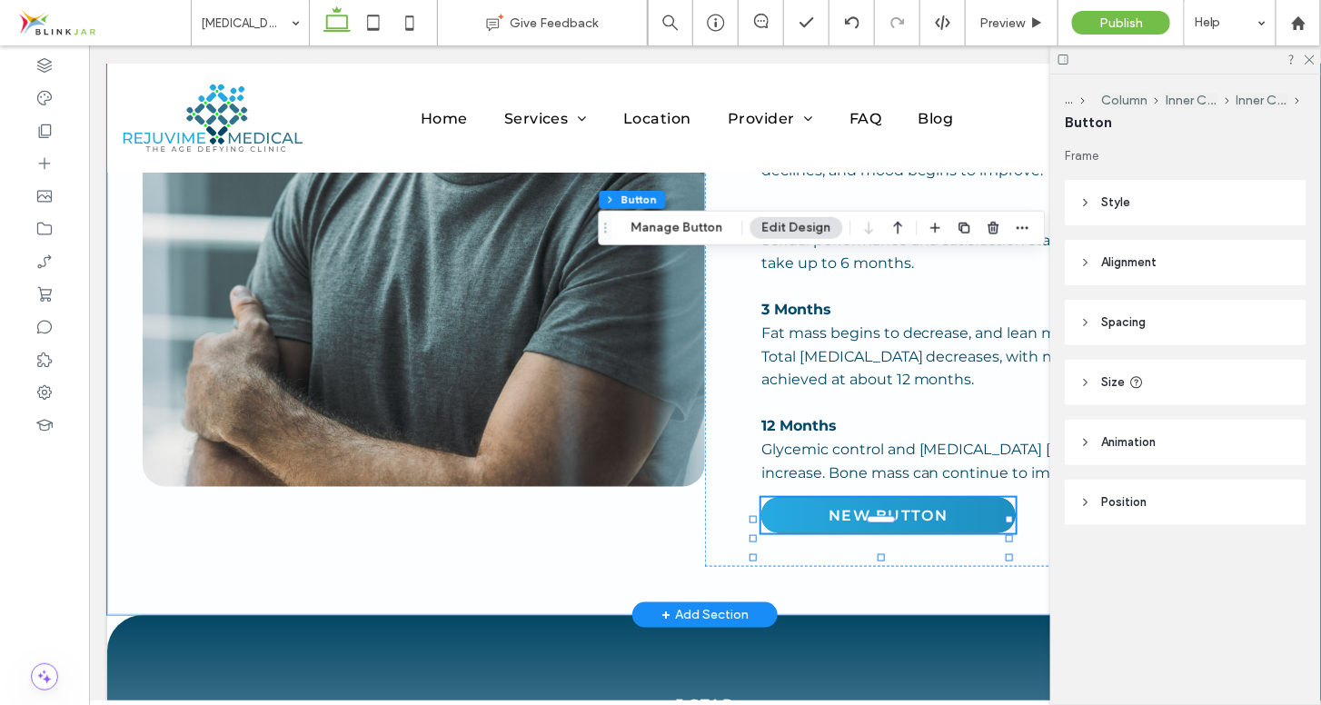
click at [922, 497] on link "New Button" at bounding box center [887, 514] width 254 height 35
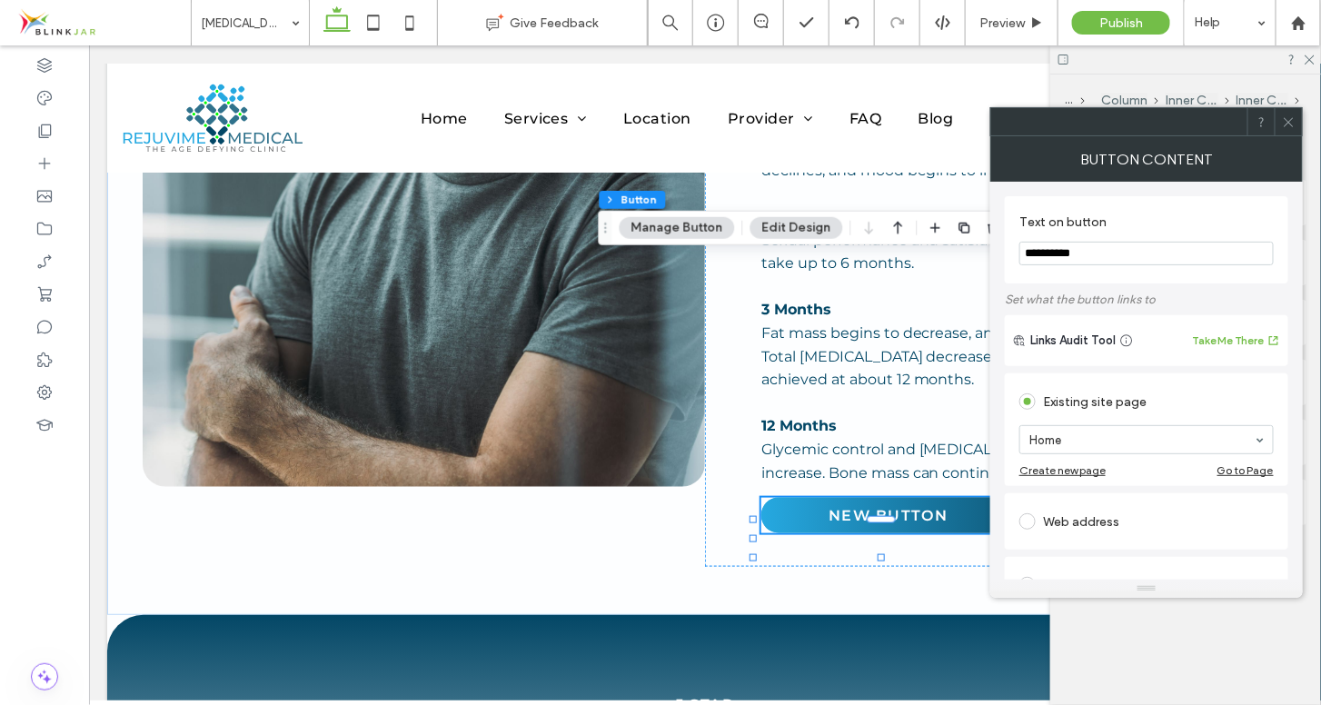
drag, startPoint x: 1097, startPoint y: 250, endPoint x: 1020, endPoint y: 257, distance: 76.7
click at [1020, 257] on input "**********" at bounding box center [1146, 254] width 254 height 24
type input "**********"
click at [1291, 124] on use at bounding box center [1288, 121] width 9 height 9
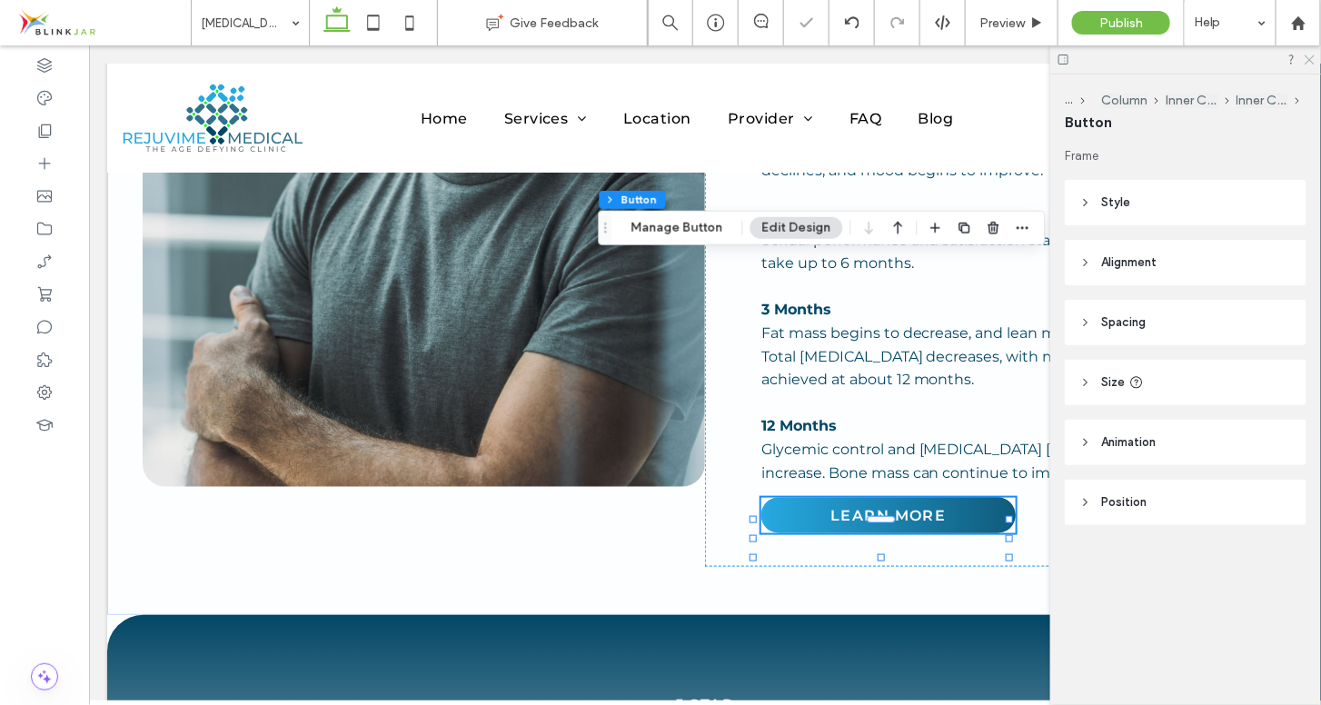
click at [1313, 54] on icon at bounding box center [1309, 59] width 12 height 12
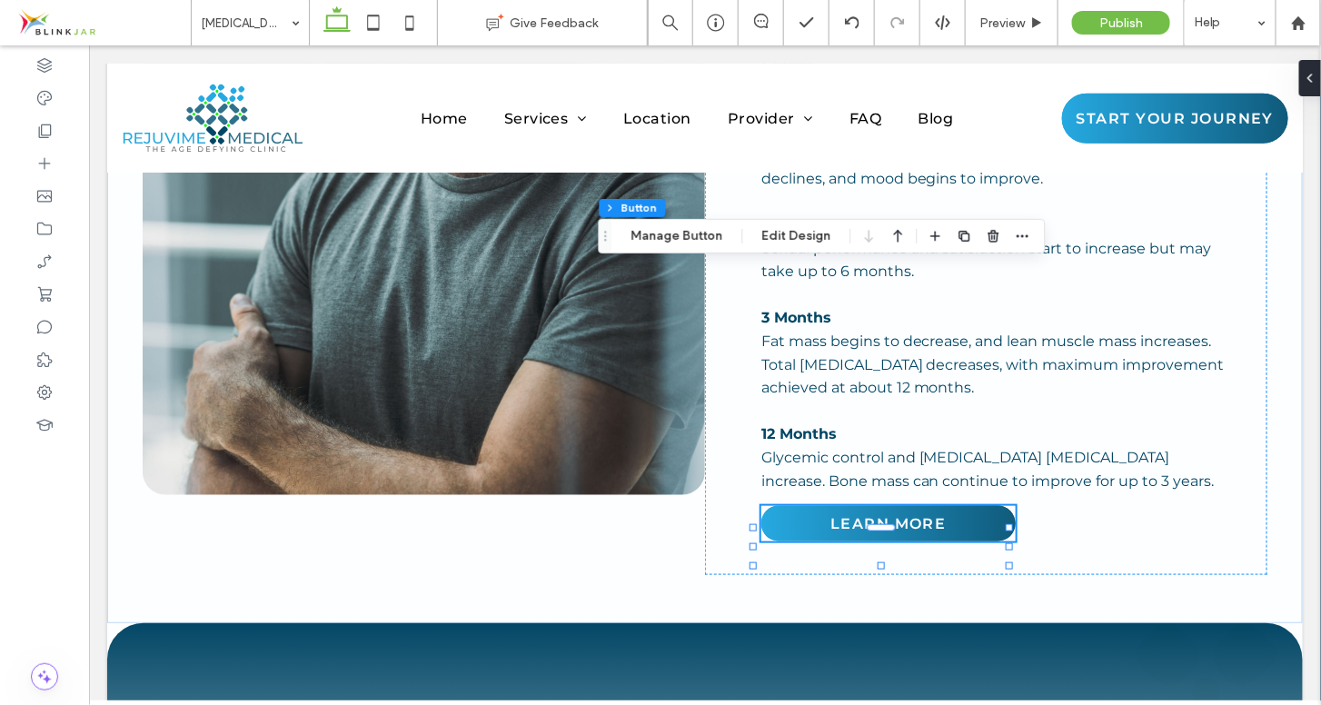
scroll to position [5351, 0]
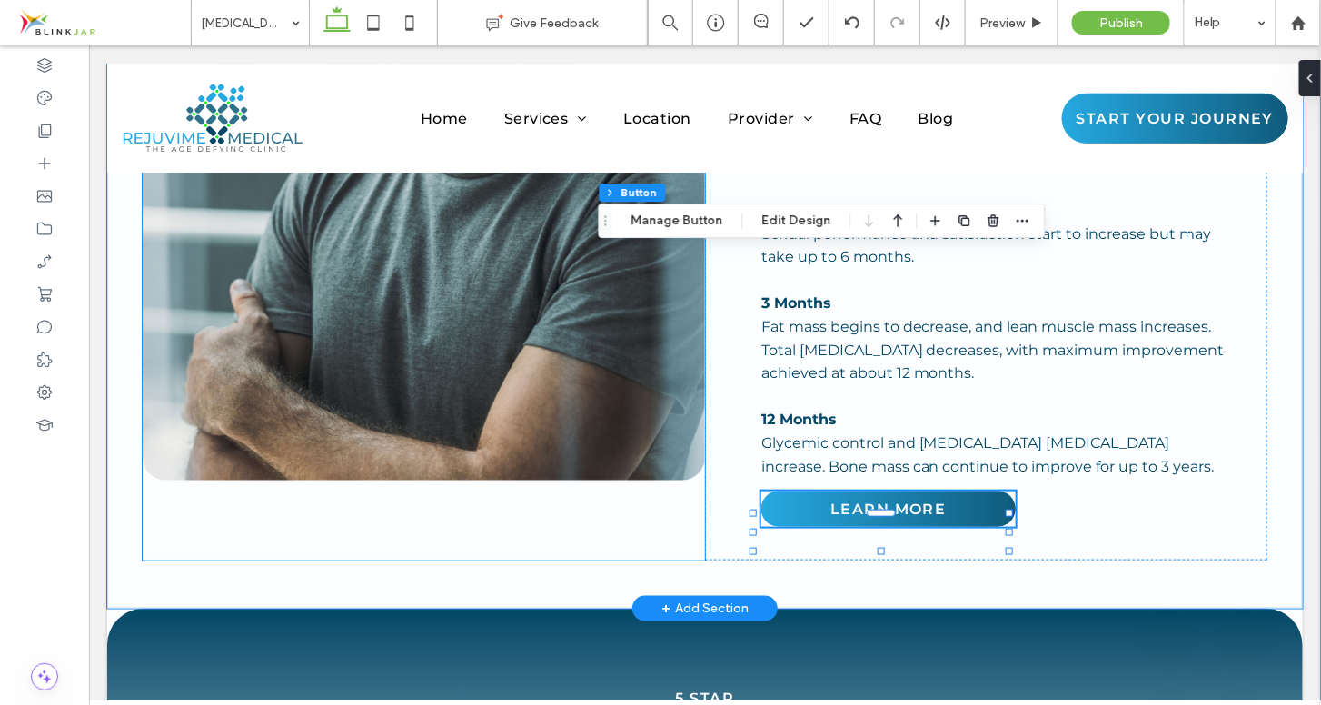
click at [577, 293] on div at bounding box center [423, 138] width 562 height 842
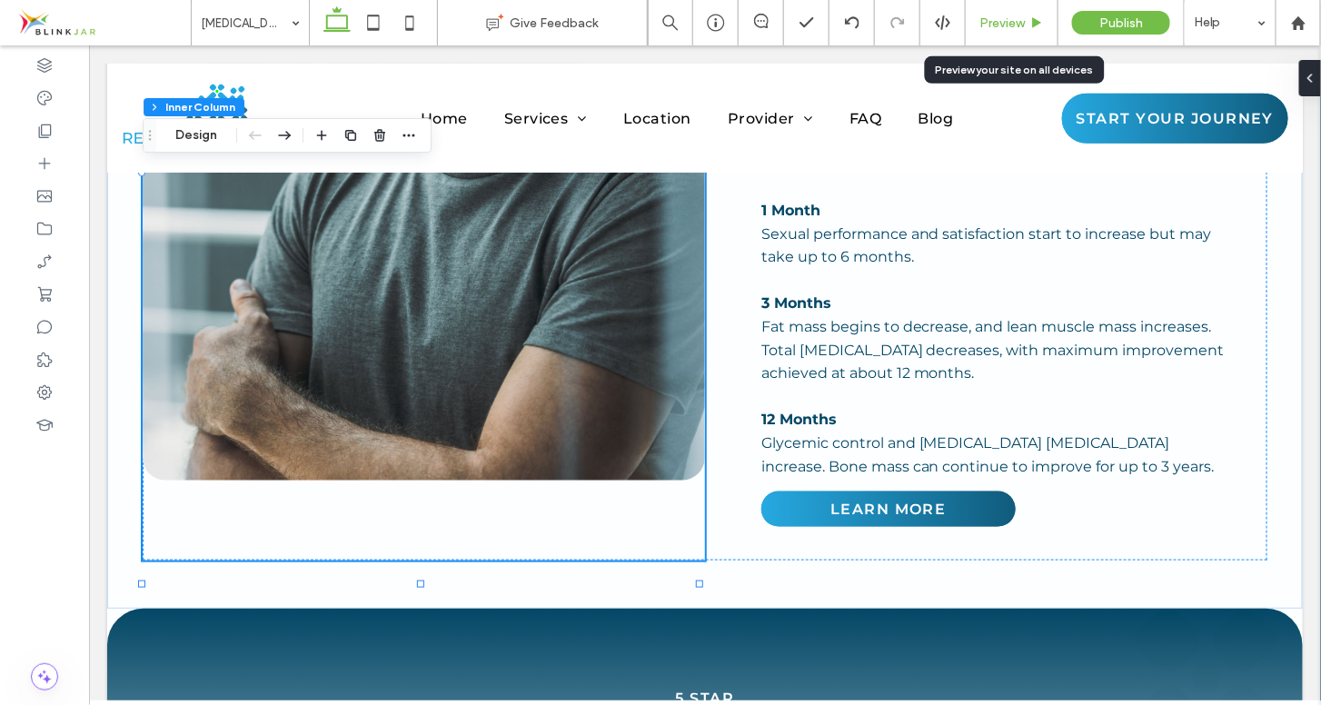
click at [997, 32] on div "Preview" at bounding box center [1012, 22] width 93 height 45
click at [1004, 32] on div "Preview" at bounding box center [1012, 22] width 93 height 45
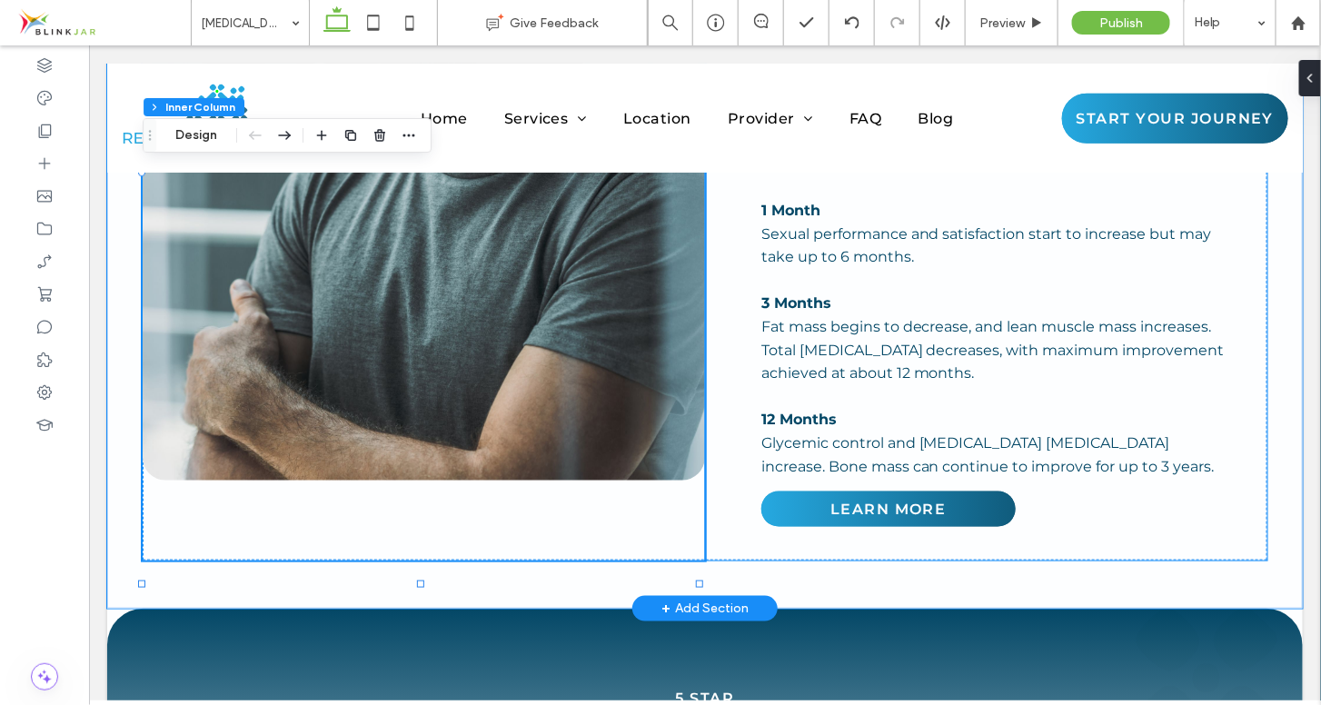
click at [1065, 246] on div "What to Expect After Starting Testosterone Replacement Therapy You should begin…" at bounding box center [985, 138] width 562 height 842
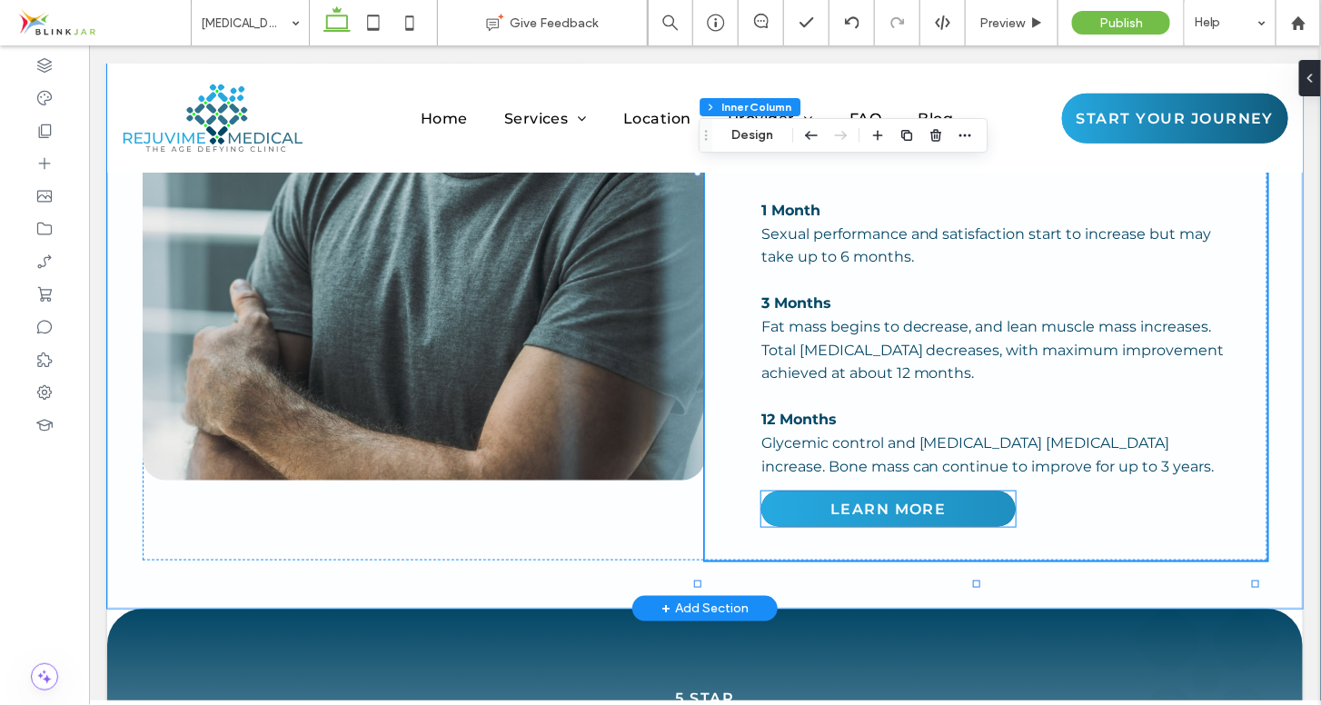
click at [892, 500] on span "LEARN MORE" at bounding box center [887, 508] width 116 height 17
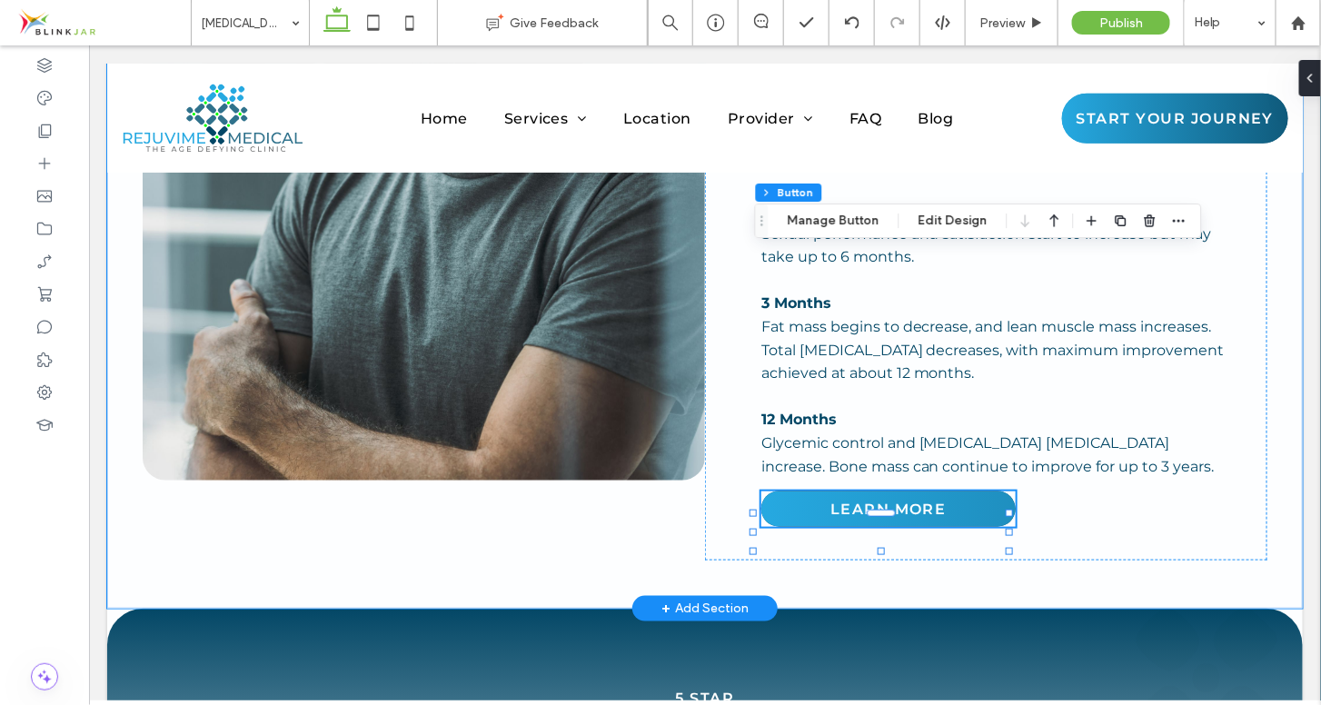
type input "**"
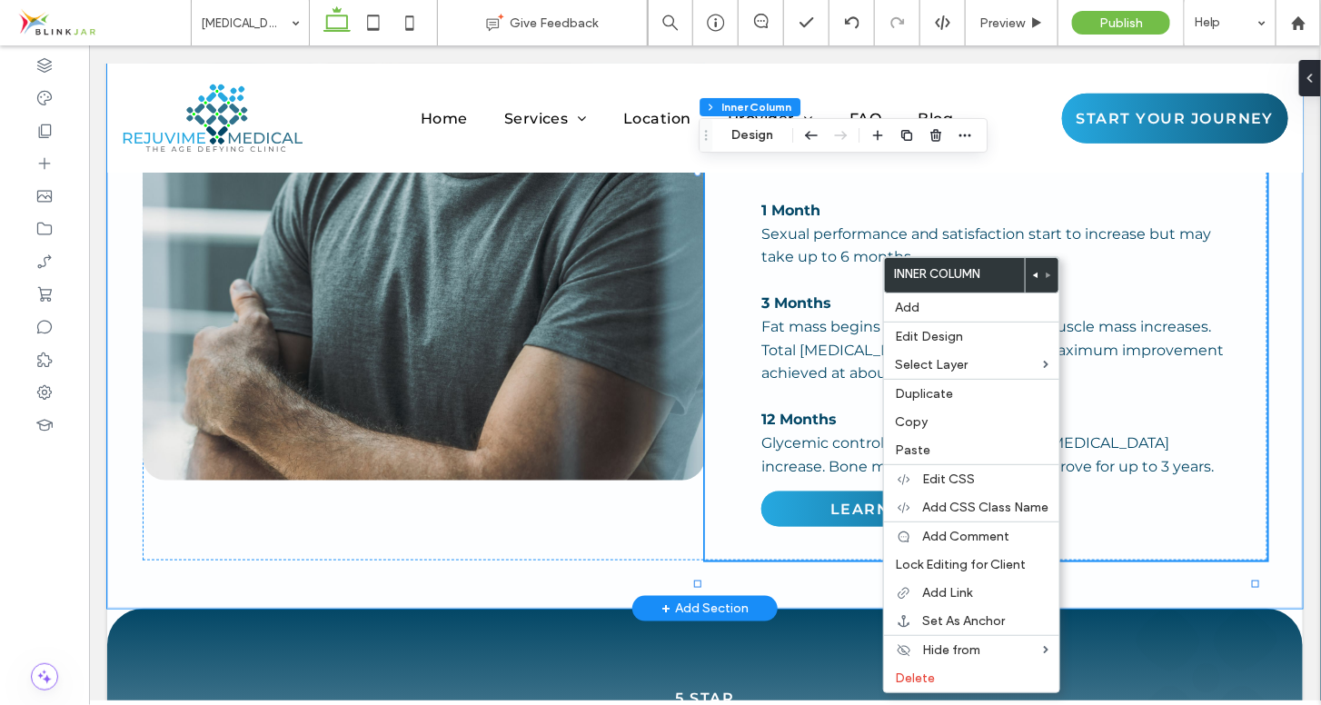
click at [1122, 266] on div "What to Expect After Starting Testosterone Replacement Therapy You should begin…" at bounding box center [985, 138] width 562 height 842
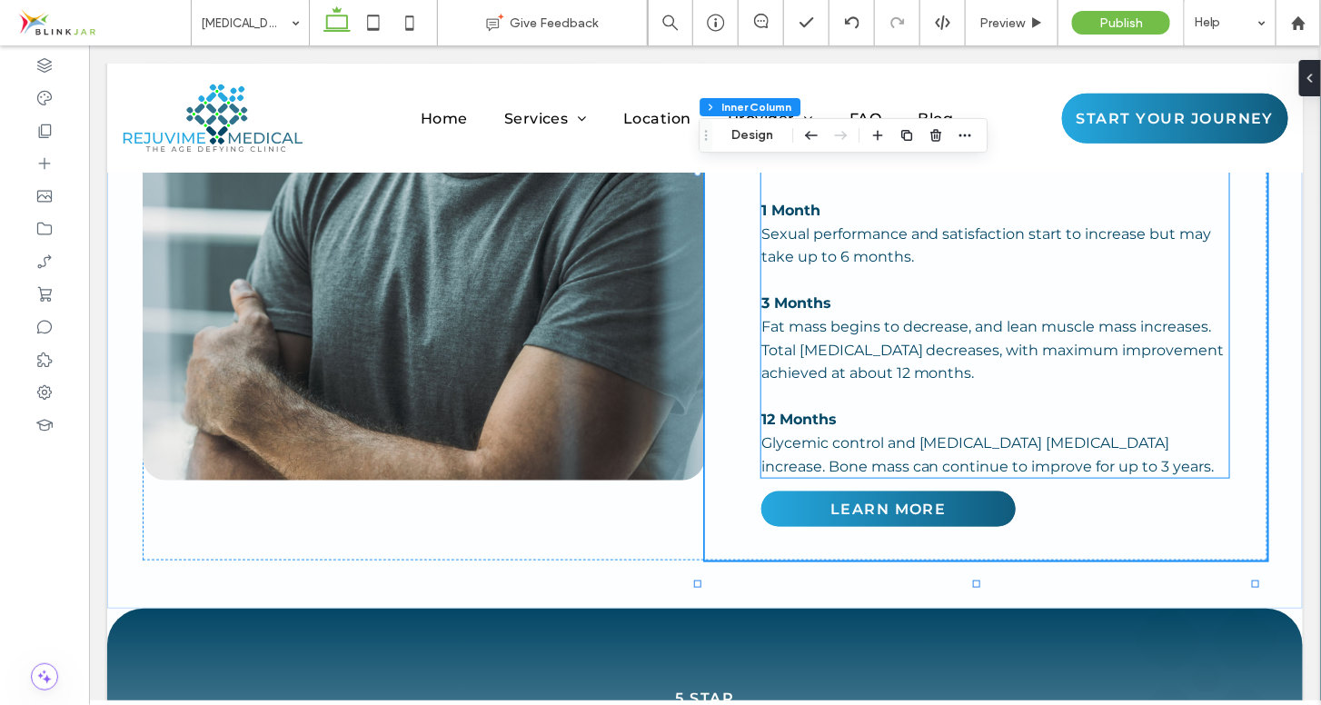
click at [1058, 431] on p "Glycemic control and [MEDICAL_DATA] [MEDICAL_DATA] increase. Bone mass can cont…" at bounding box center [994, 454] width 468 height 46
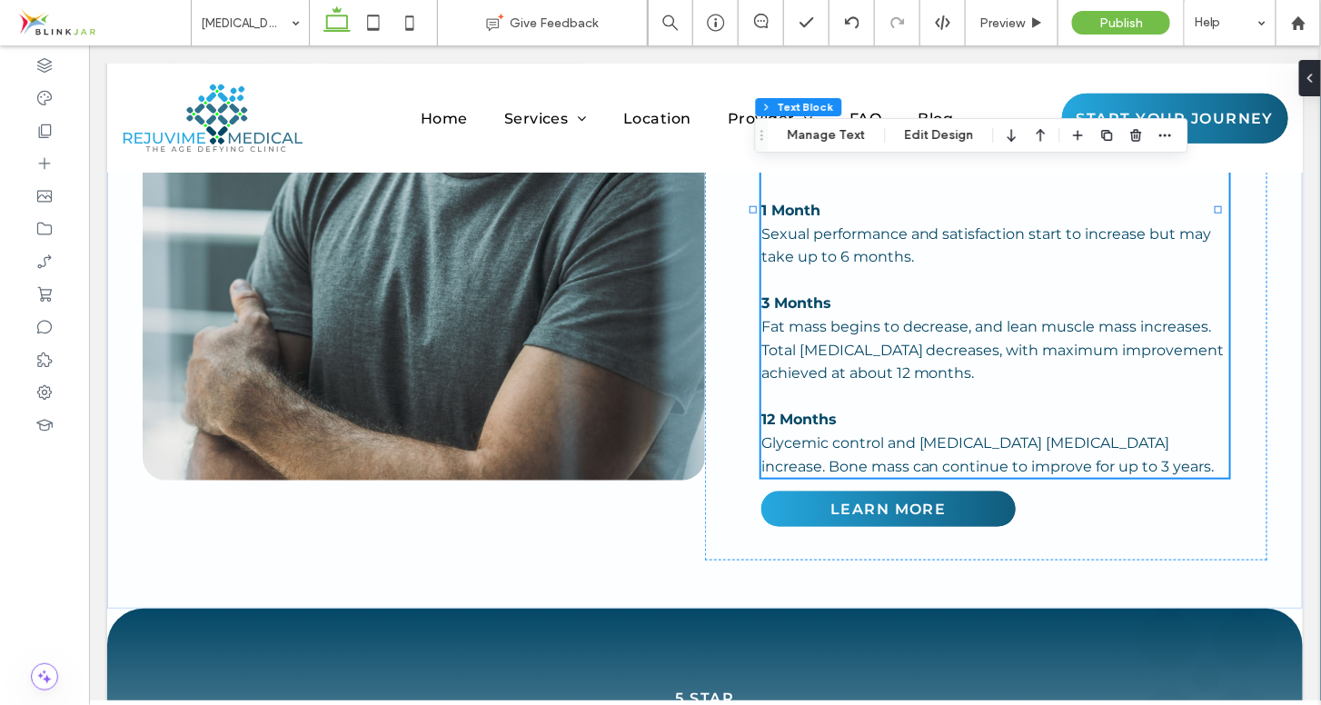
click at [1058, 431] on p "Glycemic control and [MEDICAL_DATA] [MEDICAL_DATA] increase. Bone mass can cont…" at bounding box center [994, 454] width 468 height 46
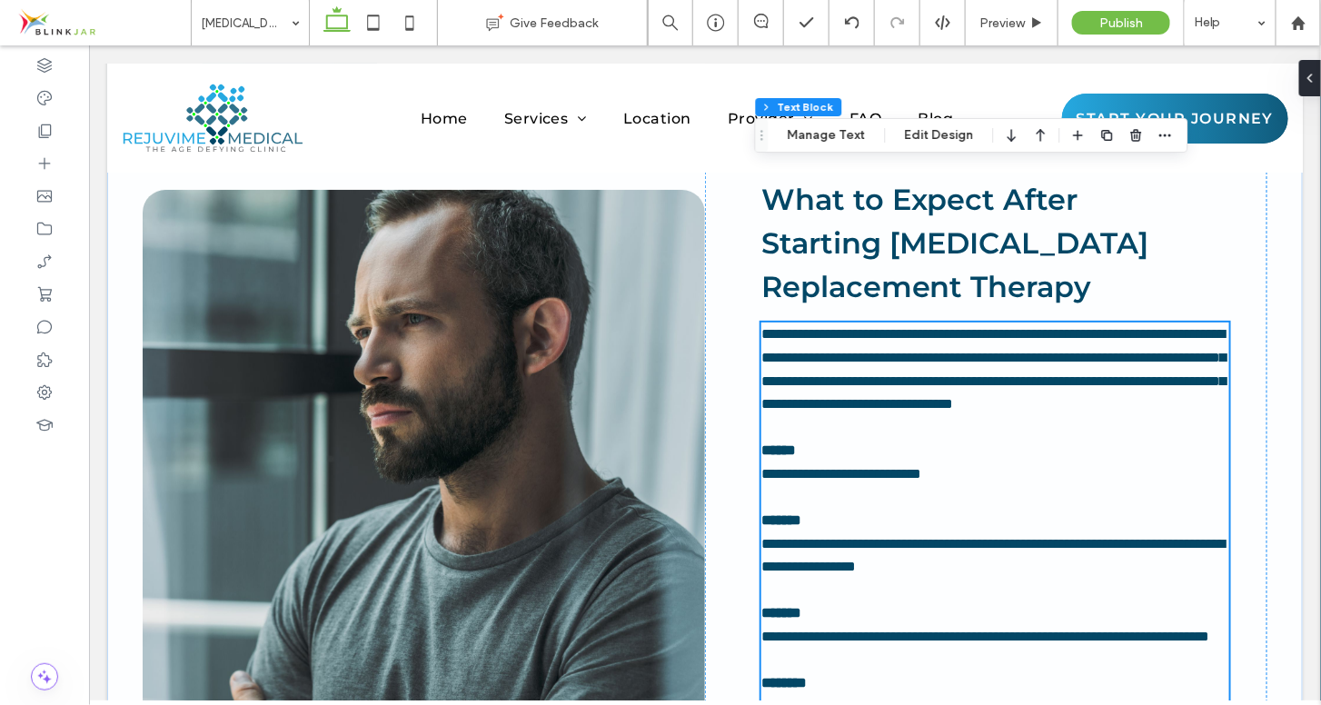
type input "**********"
type input "**"
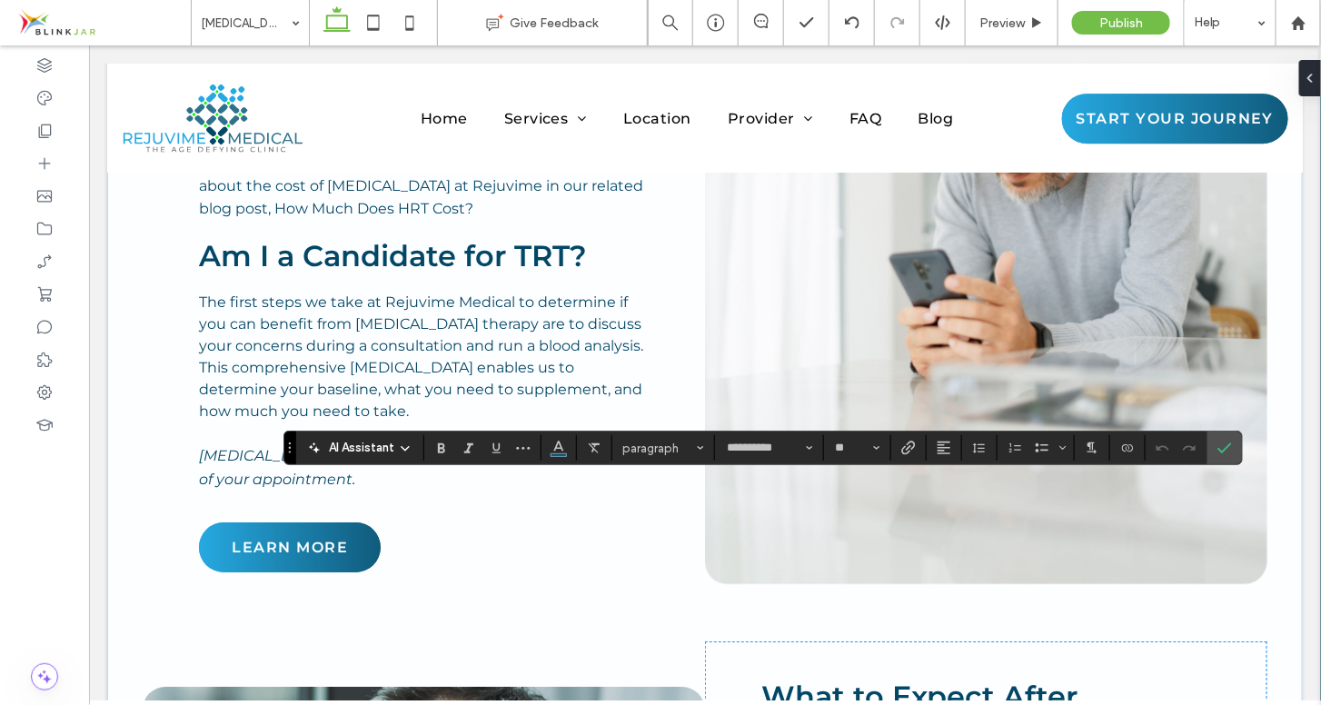
scroll to position [4404, 0]
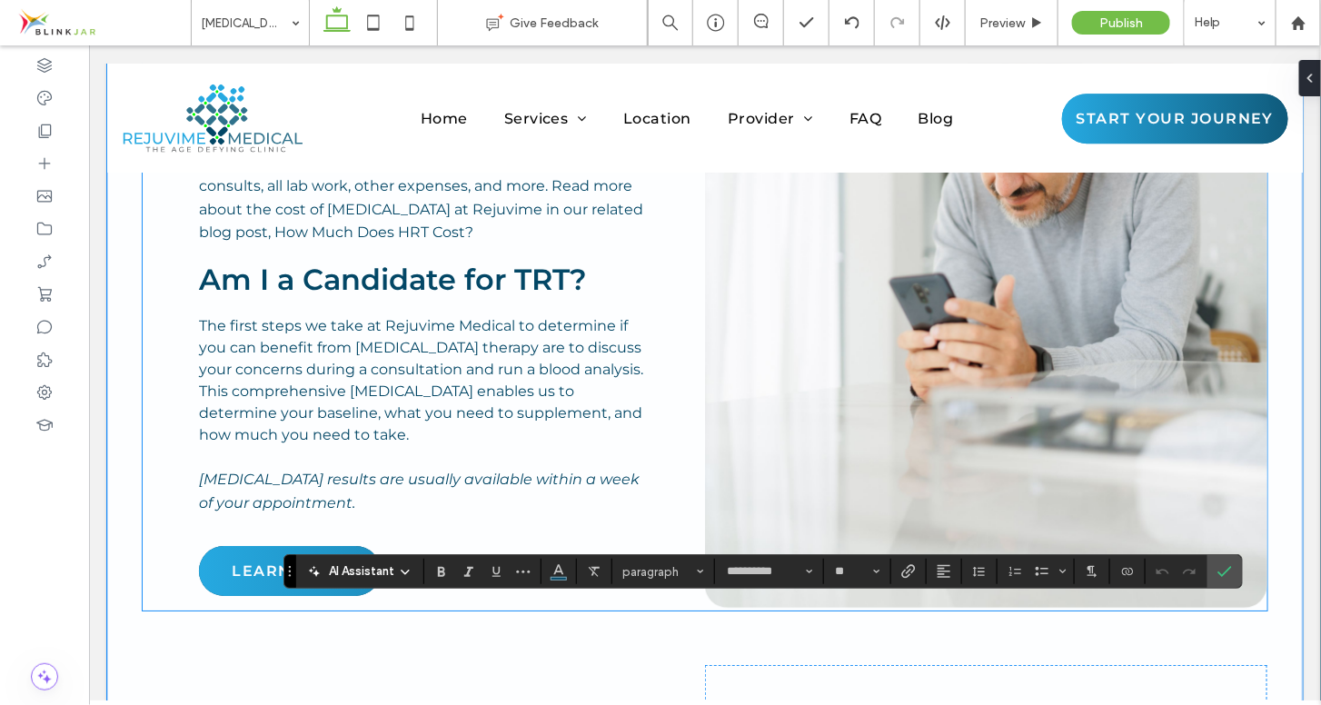
click at [331, 561] on span "Learn More" at bounding box center [289, 569] width 116 height 17
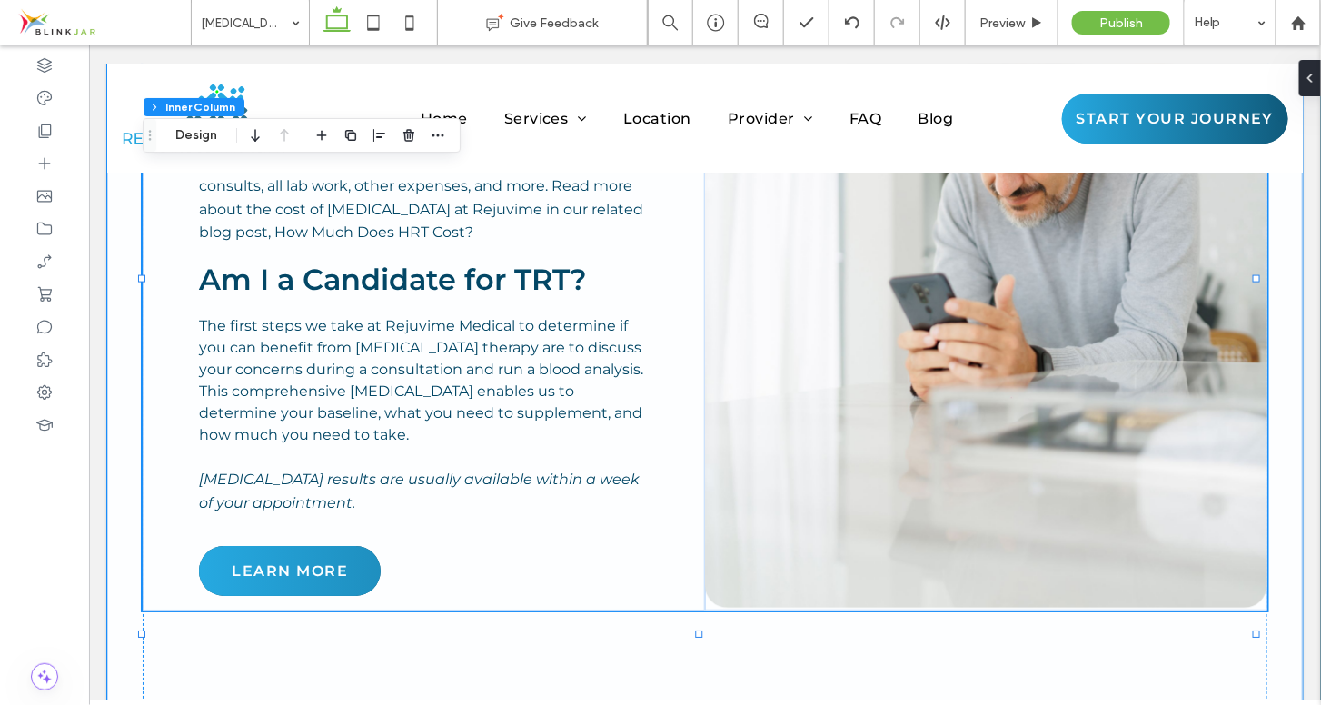
click at [331, 561] on span "Learn More" at bounding box center [289, 569] width 116 height 17
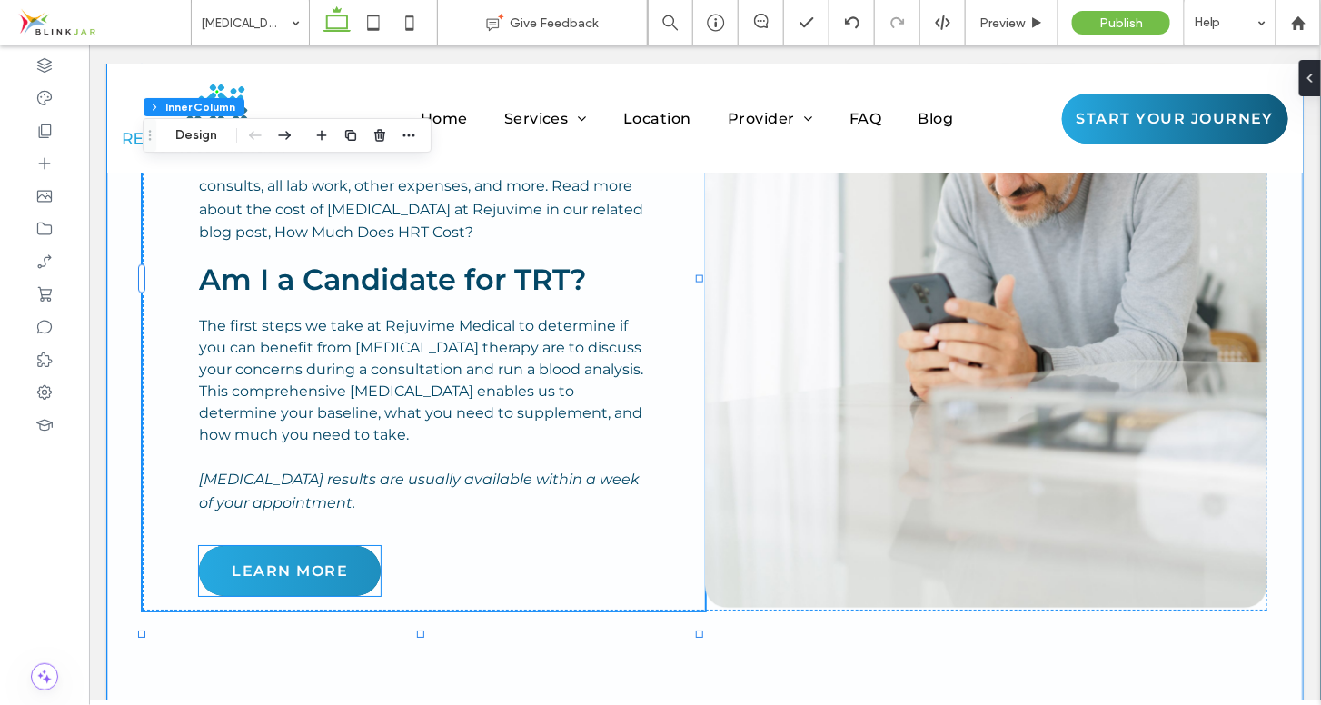
click at [317, 545] on link "Learn More" at bounding box center [289, 570] width 182 height 50
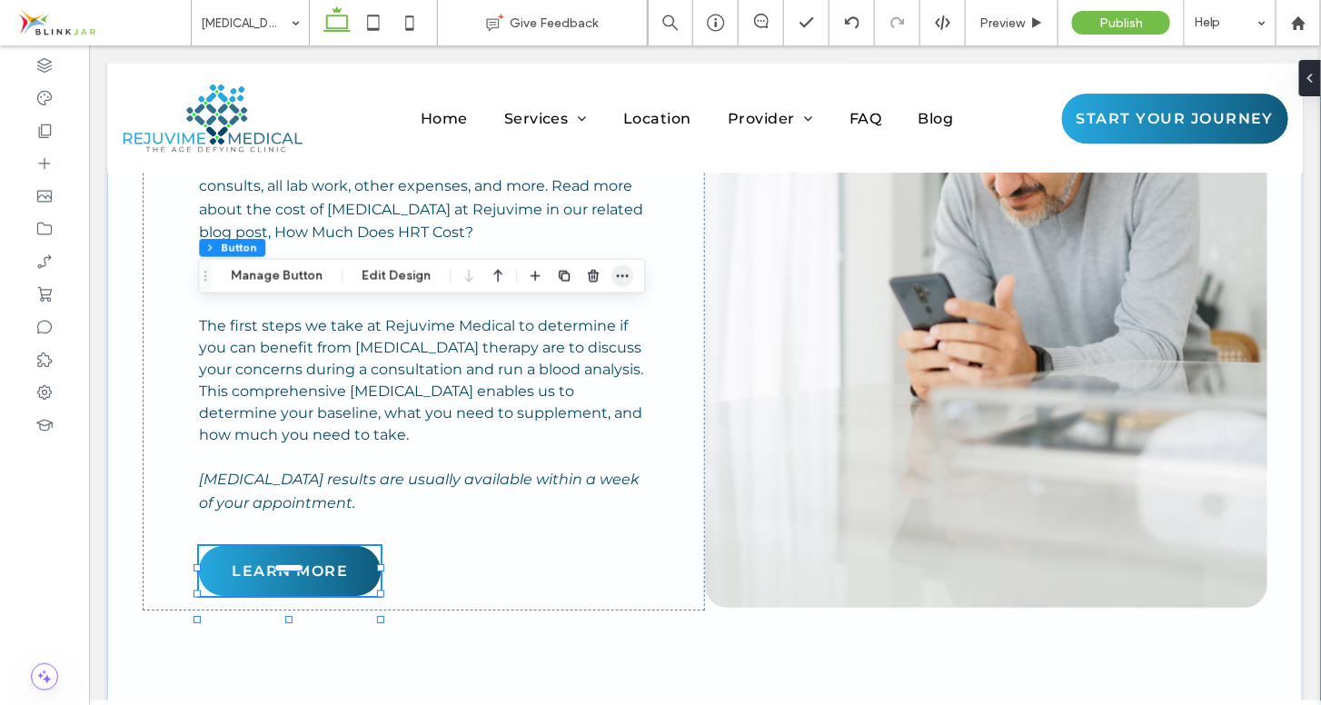
click at [616, 285] on span "button" at bounding box center [622, 276] width 22 height 22
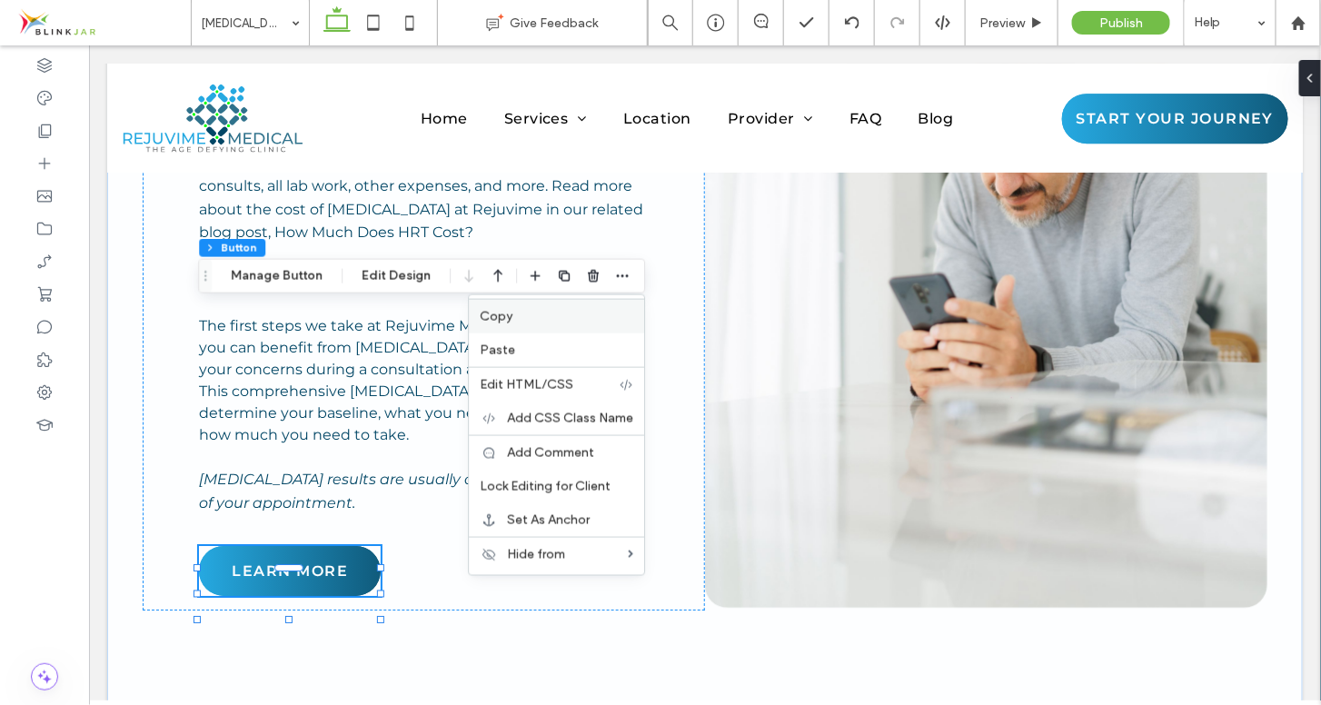
click at [587, 319] on label "Copy" at bounding box center [557, 316] width 154 height 15
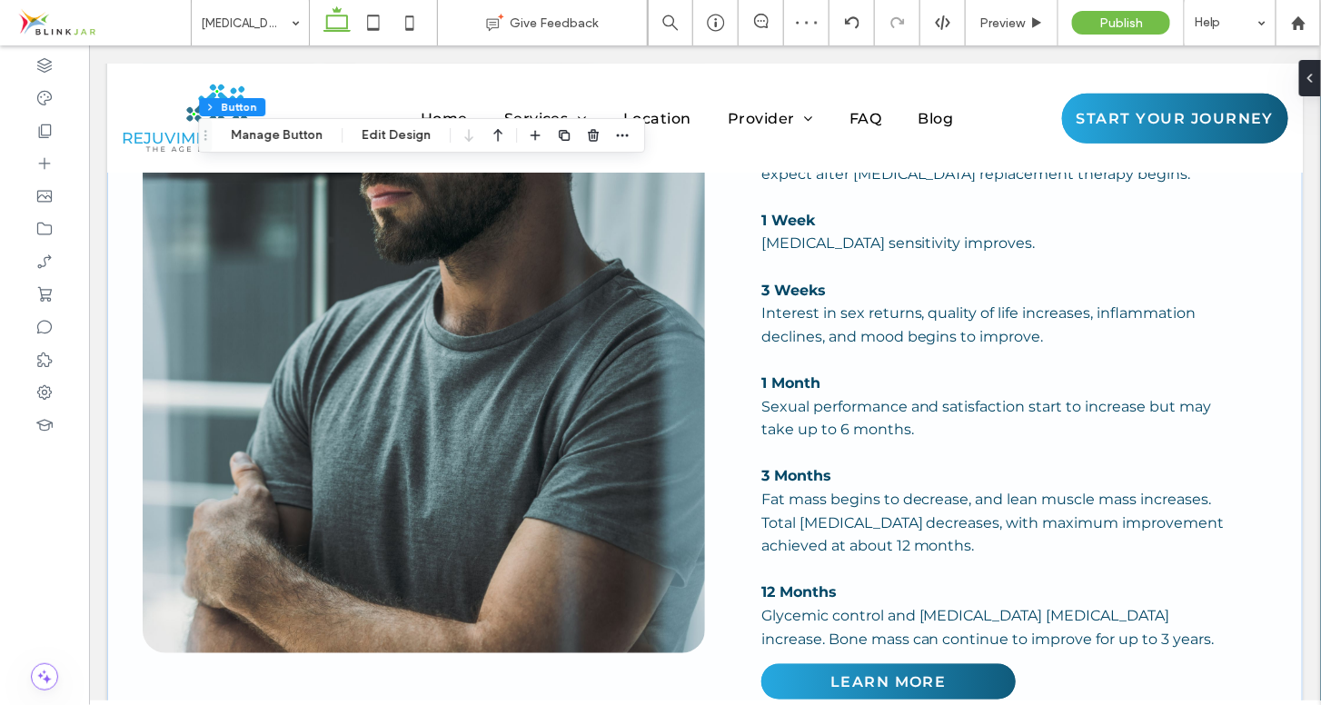
scroll to position [5187, 0]
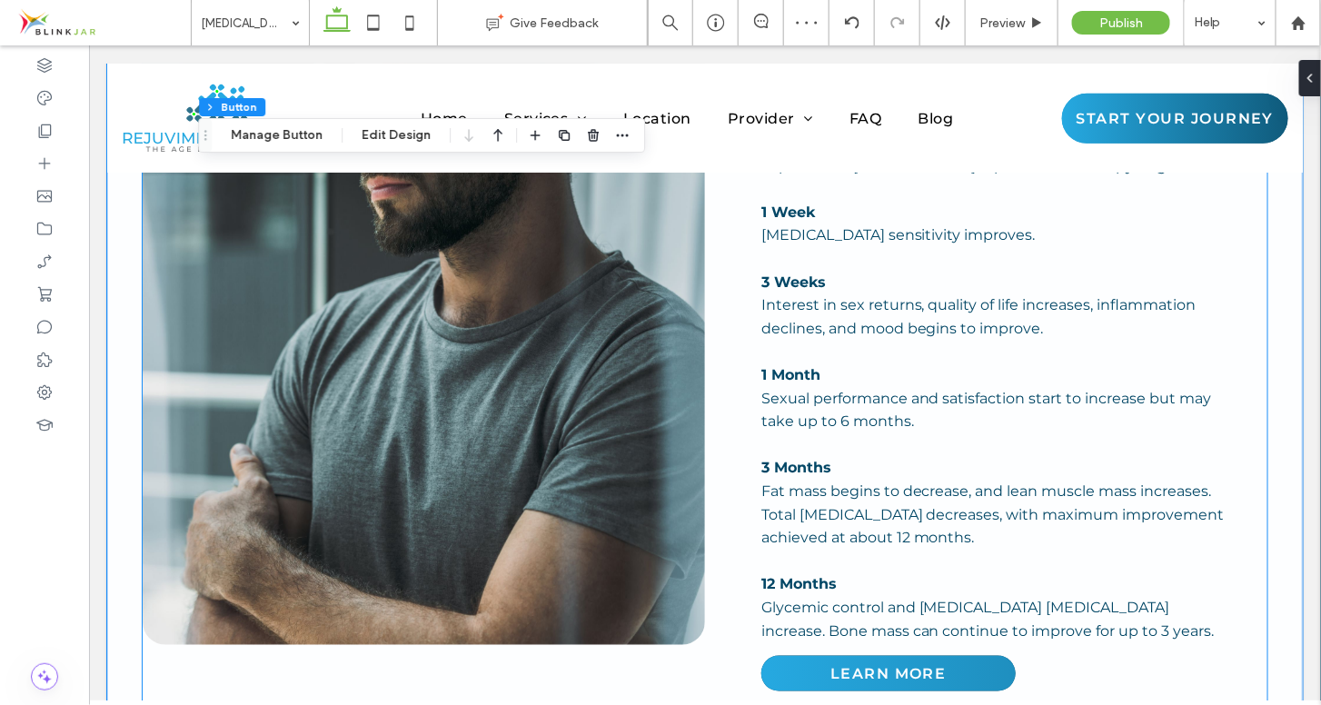
click at [982, 655] on link "LEARN MORE" at bounding box center [887, 672] width 254 height 35
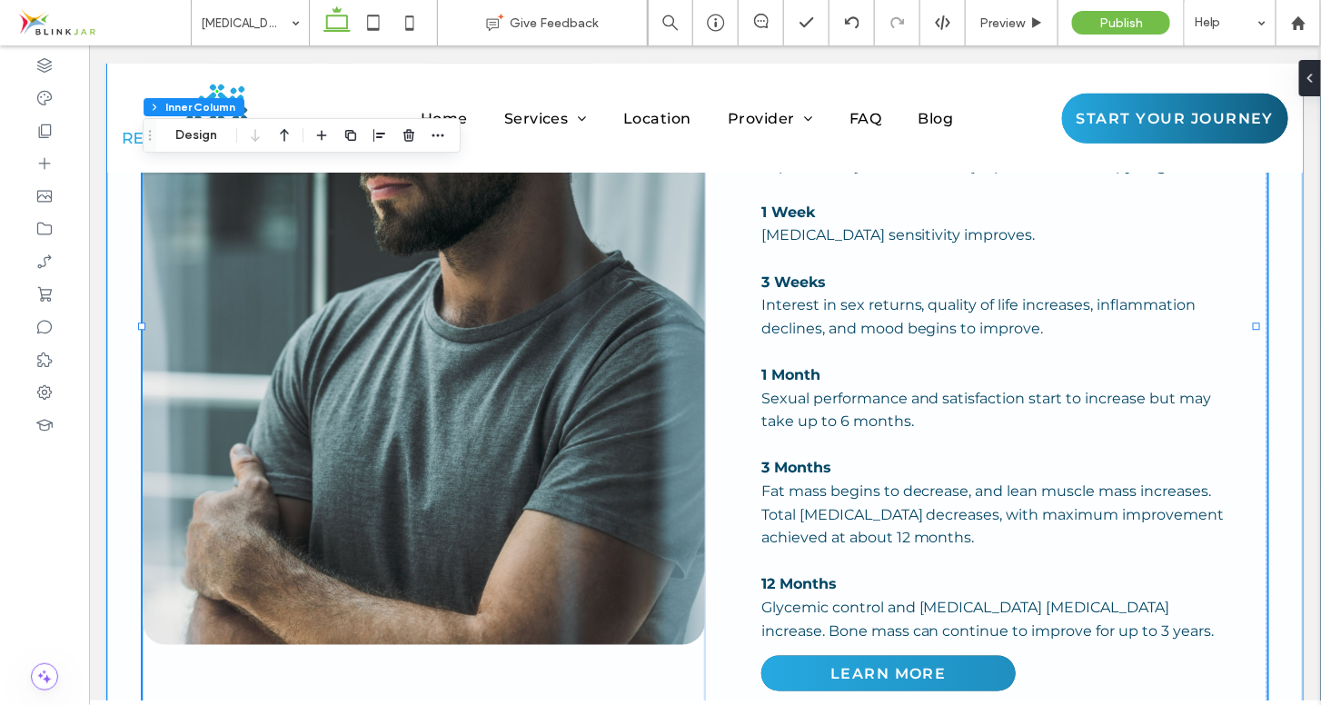
click at [982, 655] on link "LEARN MORE" at bounding box center [887, 672] width 254 height 35
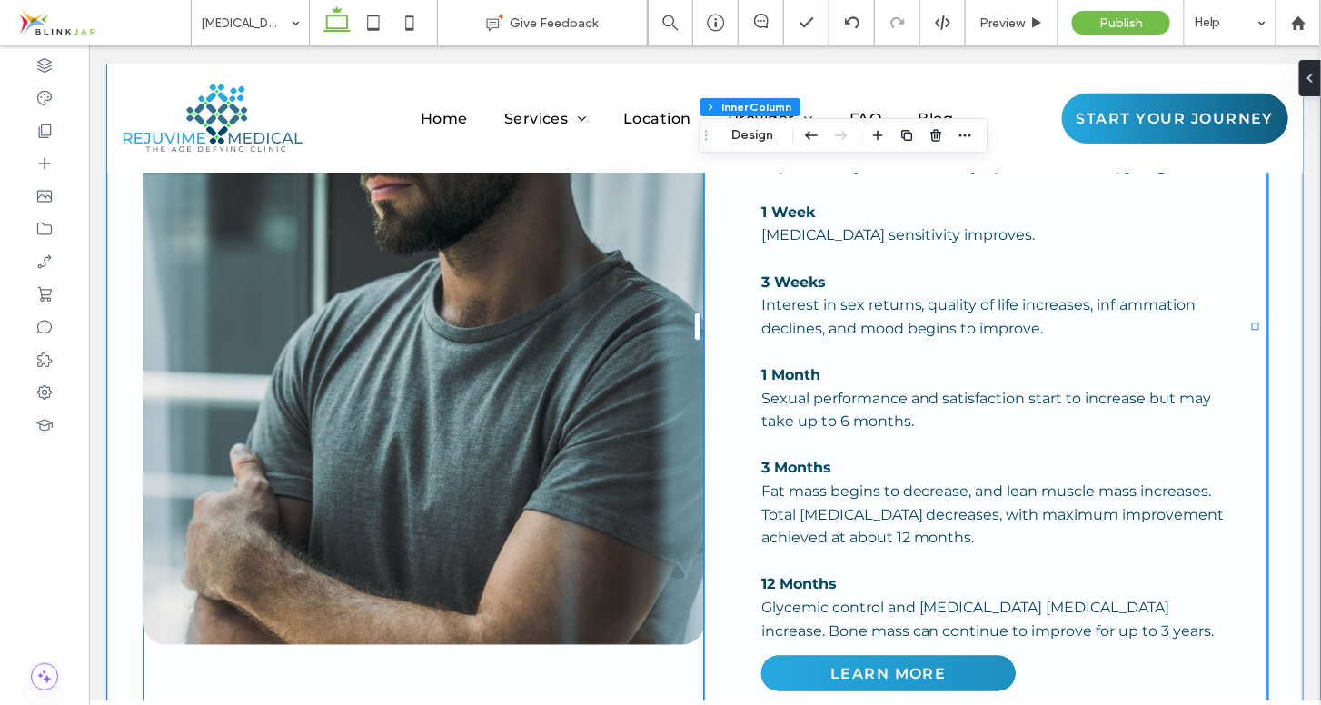
click at [982, 655] on link "LEARN MORE" at bounding box center [887, 672] width 254 height 35
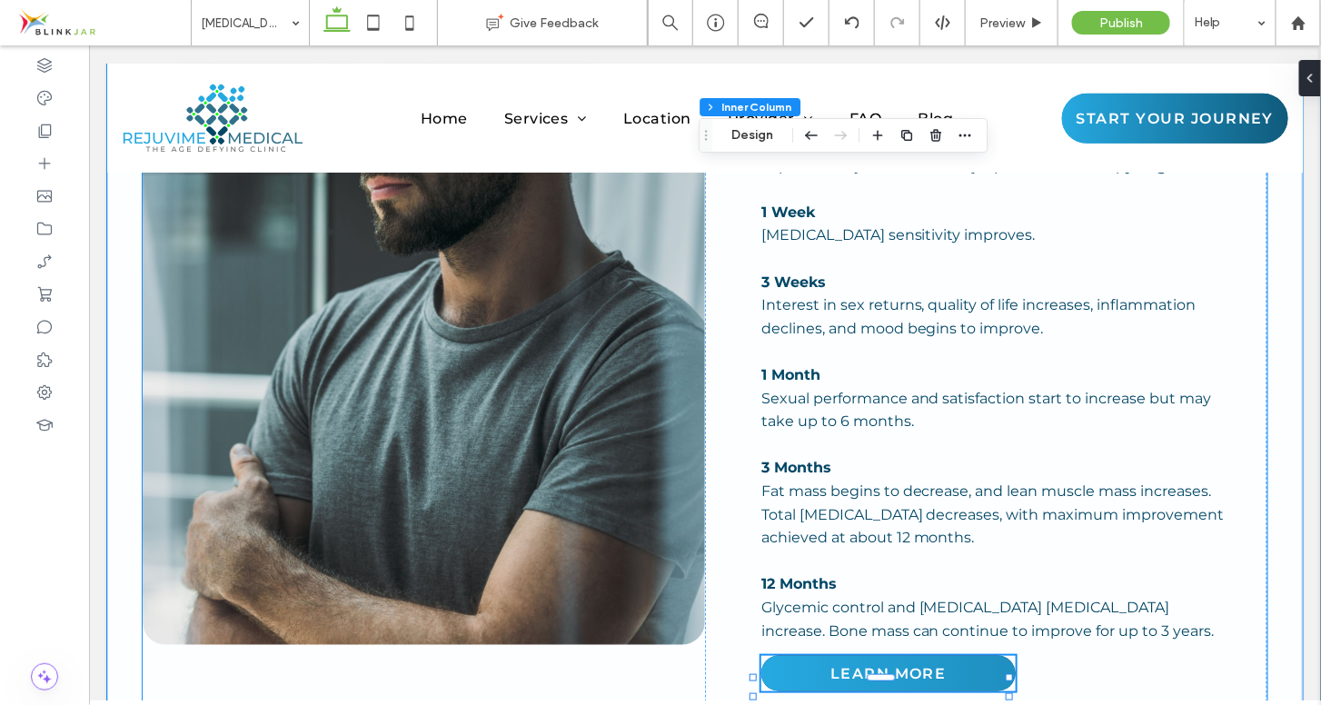
click at [982, 655] on div "LEARN MORE" at bounding box center [887, 672] width 254 height 35
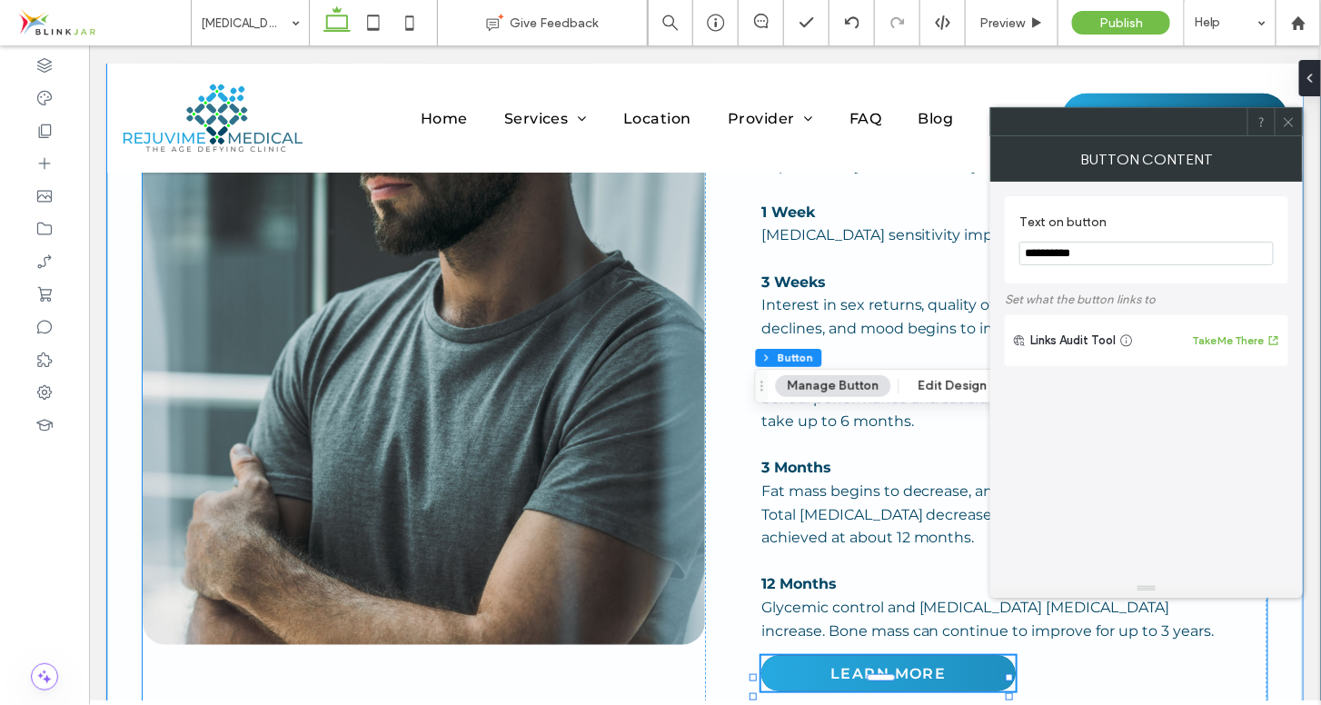
type input "**"
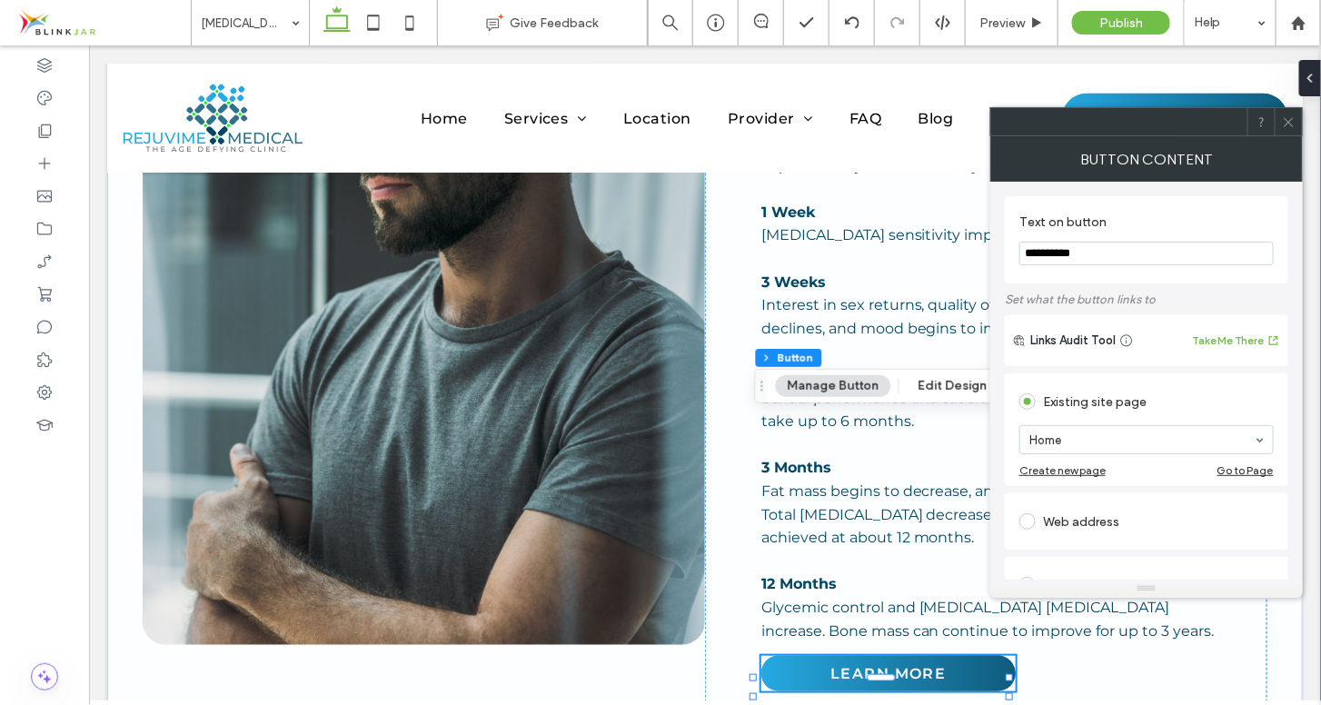
click at [1295, 127] on icon at bounding box center [1289, 122] width 14 height 14
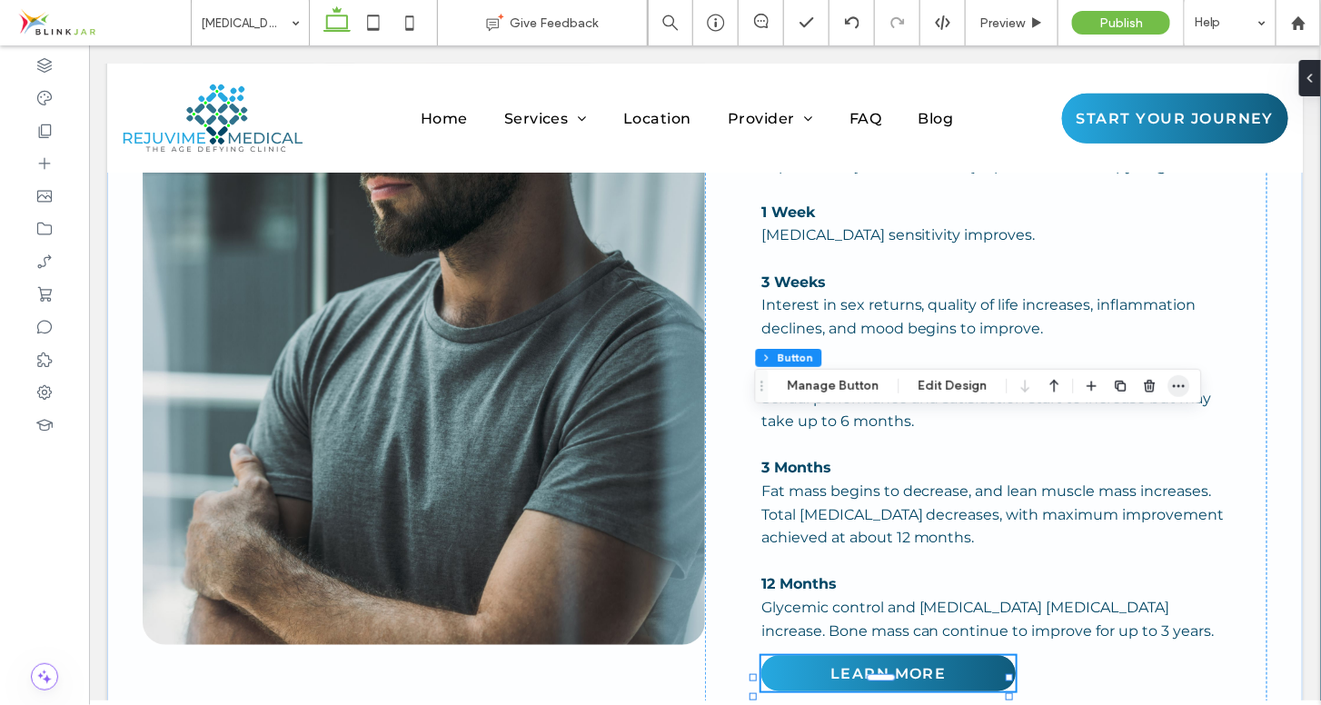
click at [1181, 390] on icon "button" at bounding box center [1179, 386] width 15 height 15
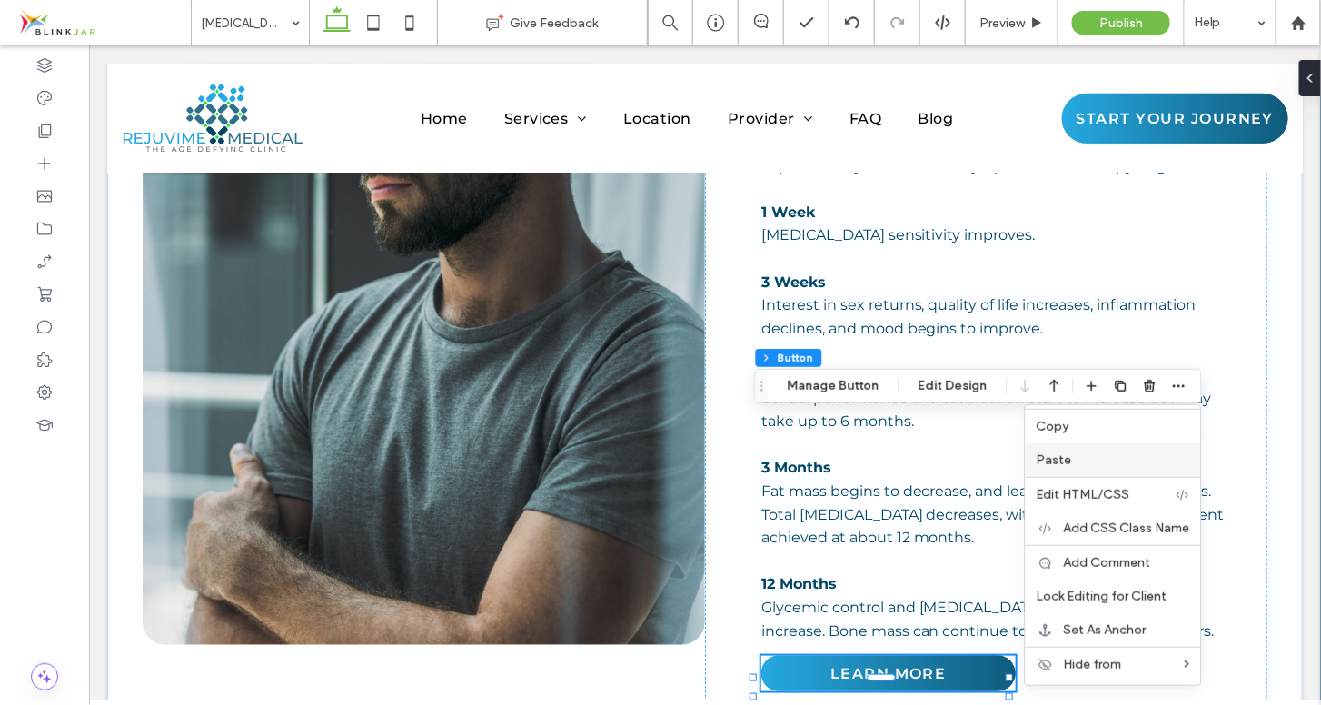
click at [1114, 458] on label "Paste" at bounding box center [1114, 459] width 154 height 15
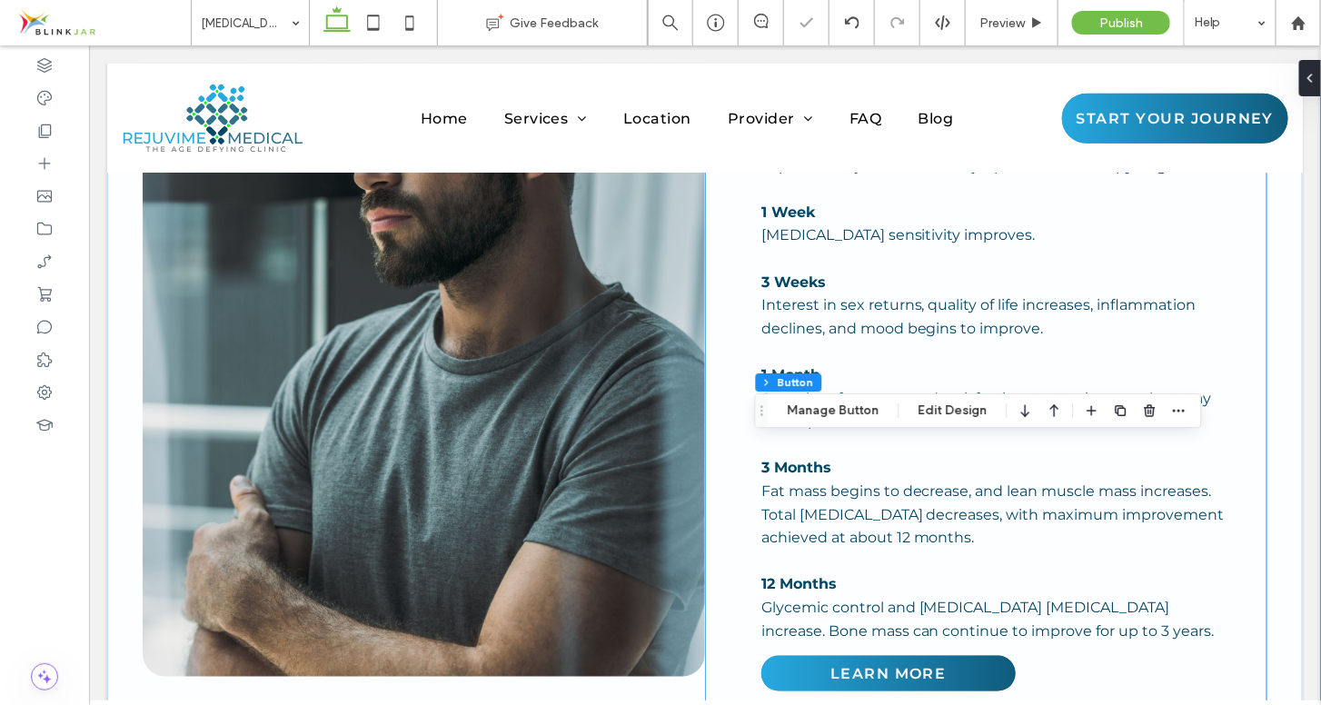
scroll to position [5218, 0]
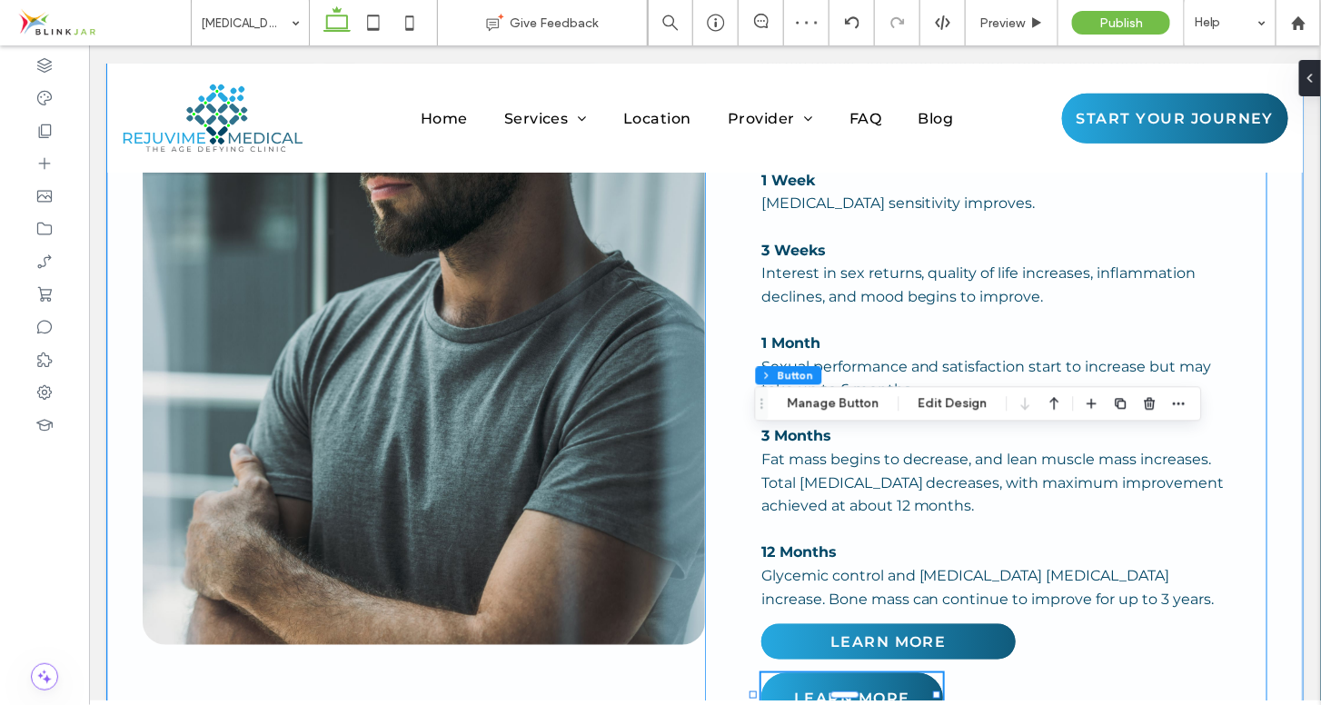
click at [1177, 458] on div "What to Expect After Starting Testosterone Replacement Therapy You should begin…" at bounding box center [985, 303] width 562 height 906
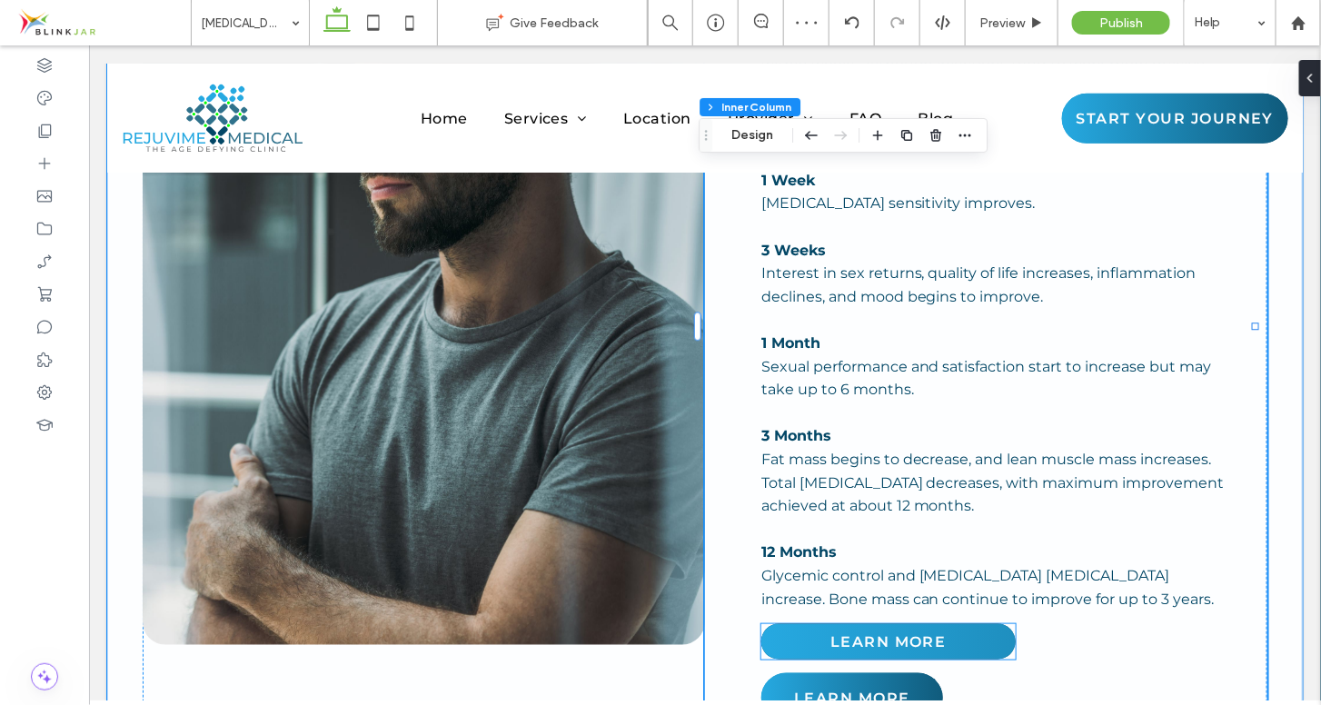
click at [998, 623] on link "LEARN MORE" at bounding box center [887, 640] width 254 height 35
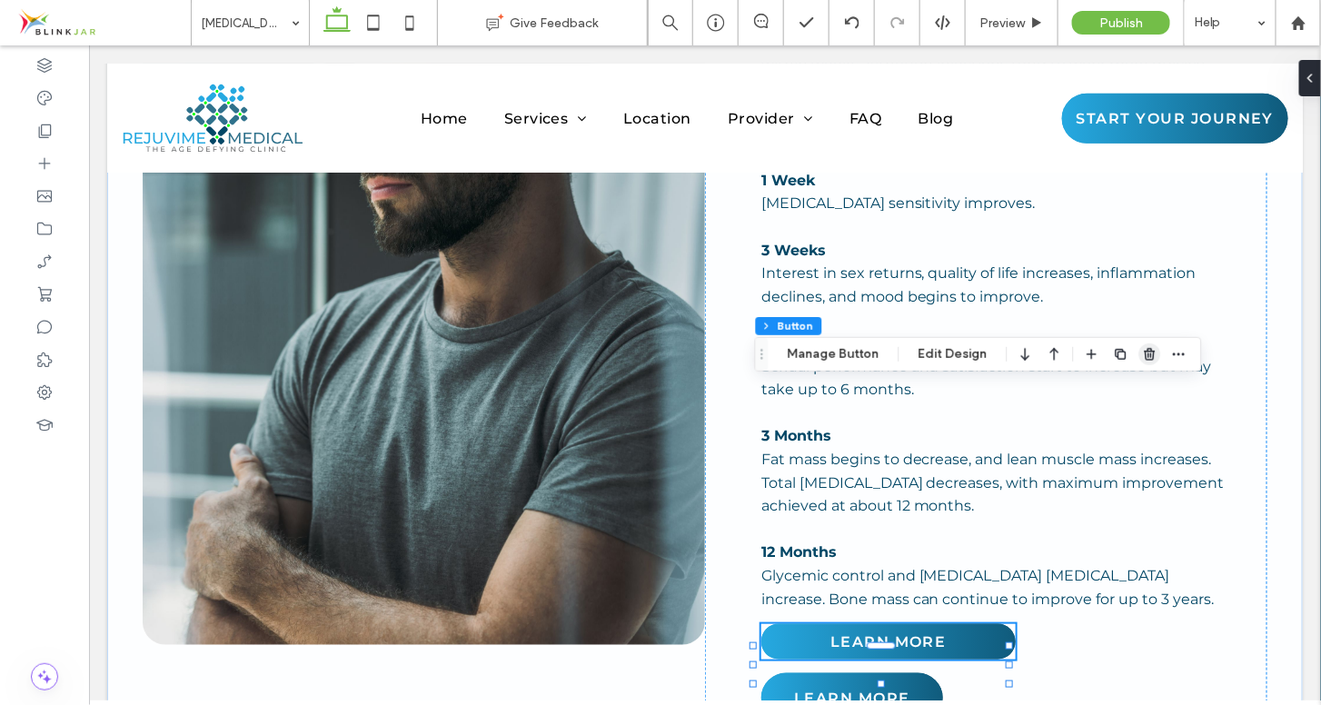
click at [1143, 353] on icon "button" at bounding box center [1150, 354] width 15 height 15
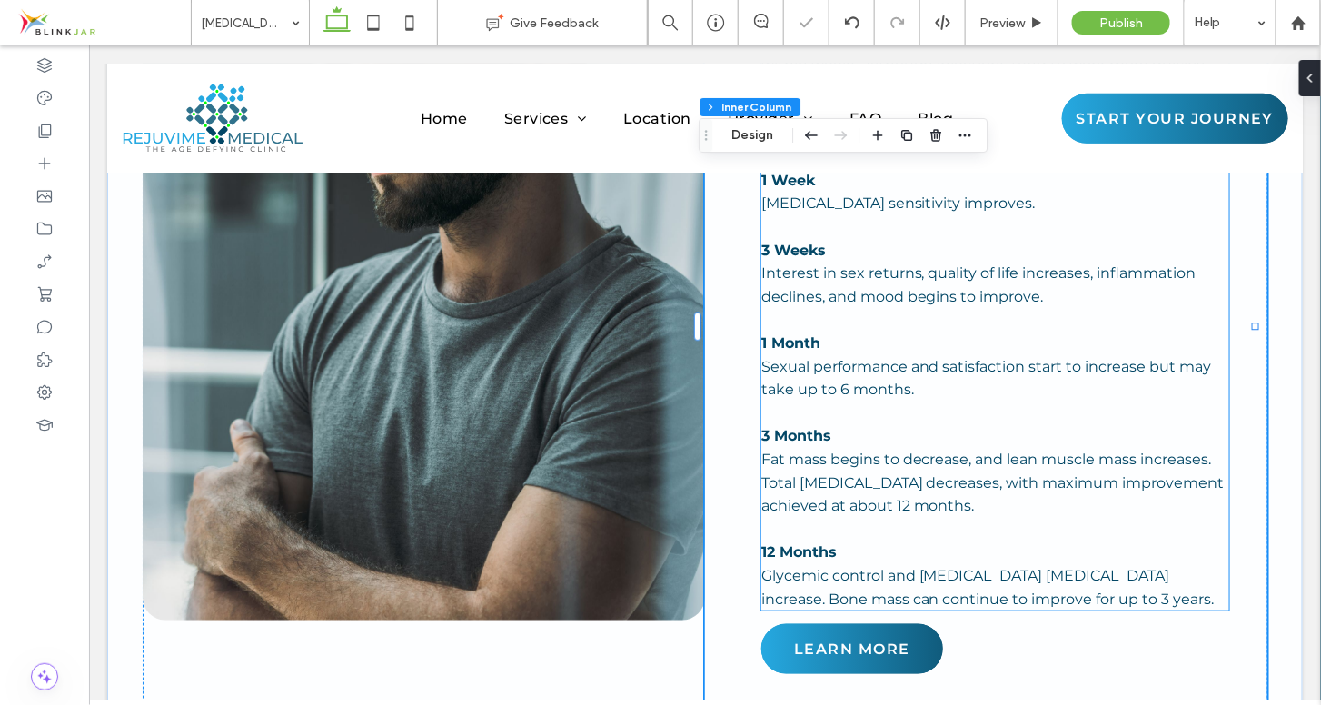
scroll to position [5193, 0]
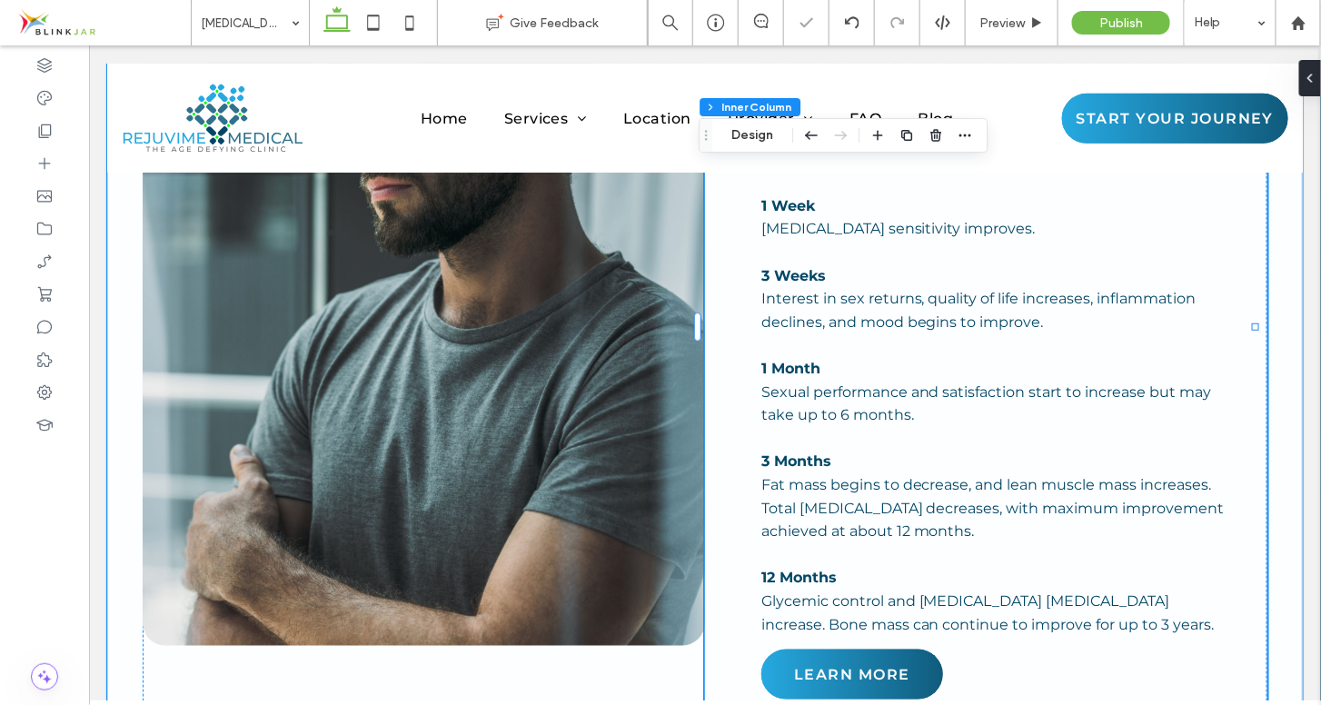
click at [1188, 450] on div "What to Expect After Starting Testosterone Replacement Therapy You should begin…" at bounding box center [985, 304] width 562 height 857
click at [906, 649] on link "Learn More" at bounding box center [851, 674] width 182 height 50
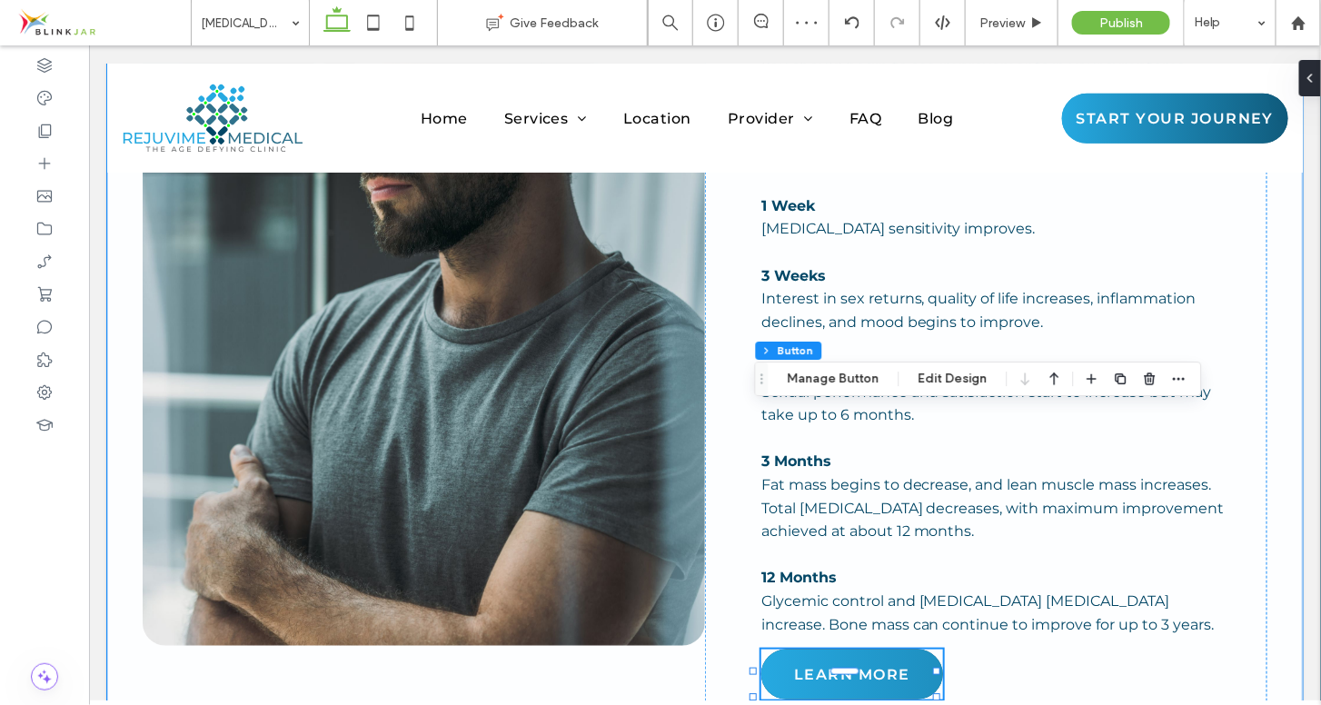
type input "**"
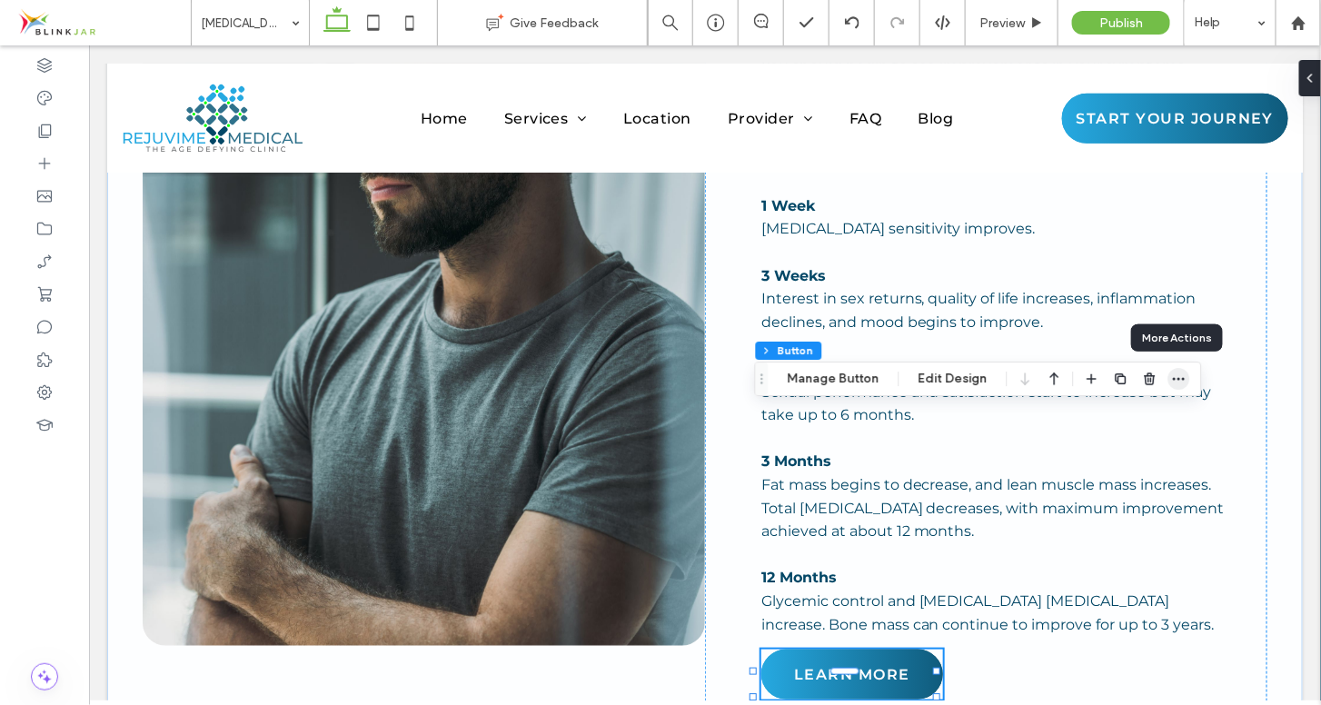
click at [1179, 382] on icon "button" at bounding box center [1179, 379] width 15 height 15
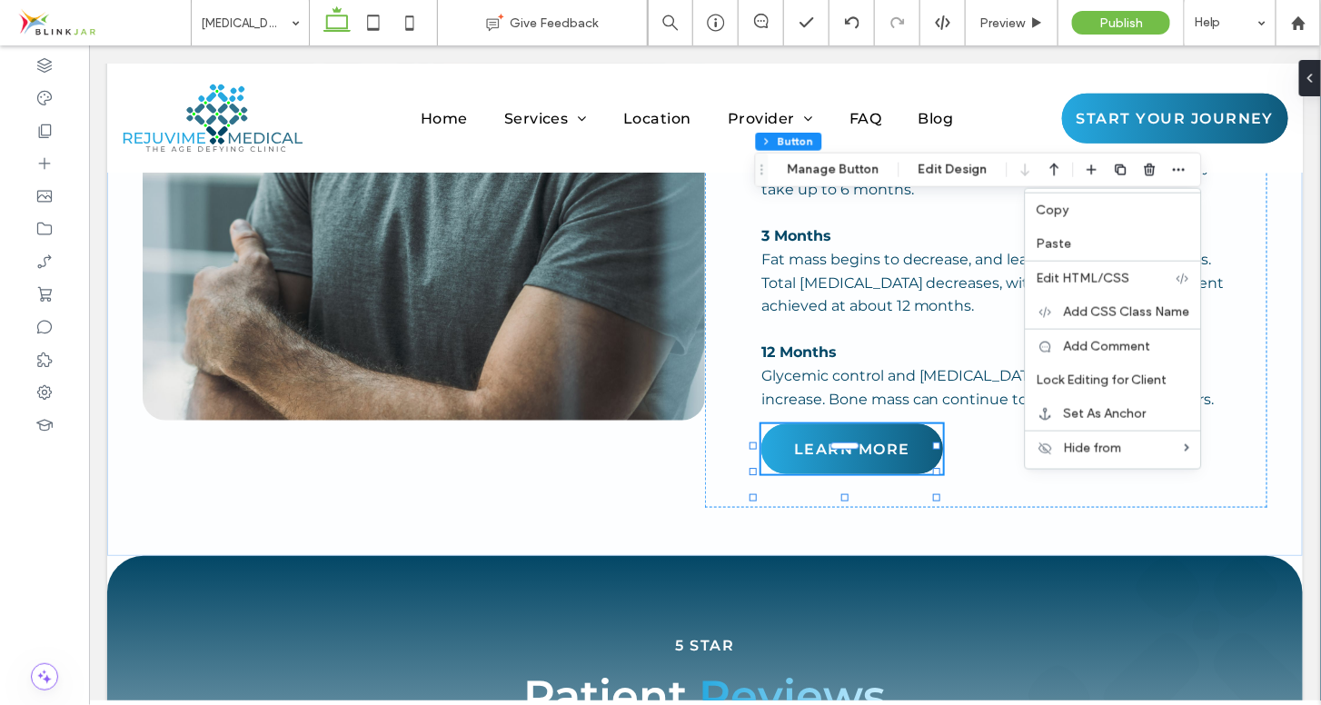
scroll to position [5357, 0]
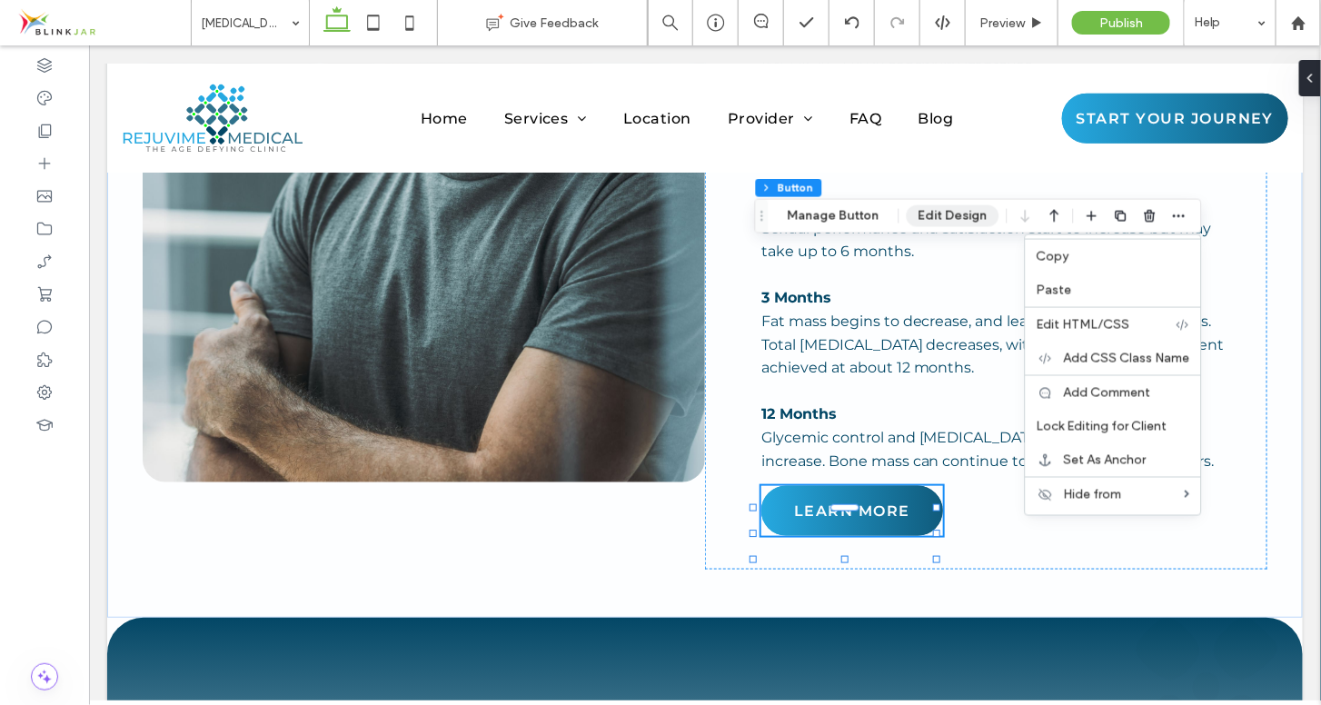
click at [958, 224] on button "Edit Design" at bounding box center [953, 216] width 93 height 22
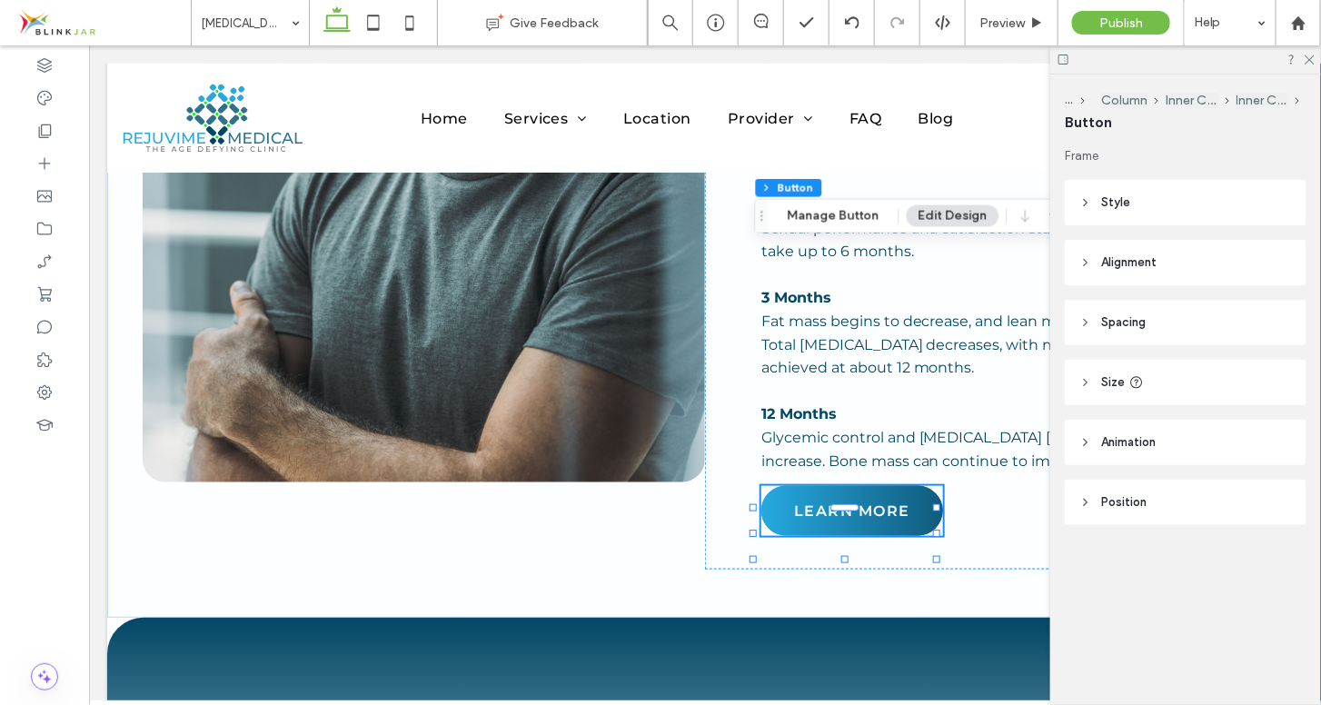
click at [1087, 325] on icon at bounding box center [1085, 322] width 13 height 13
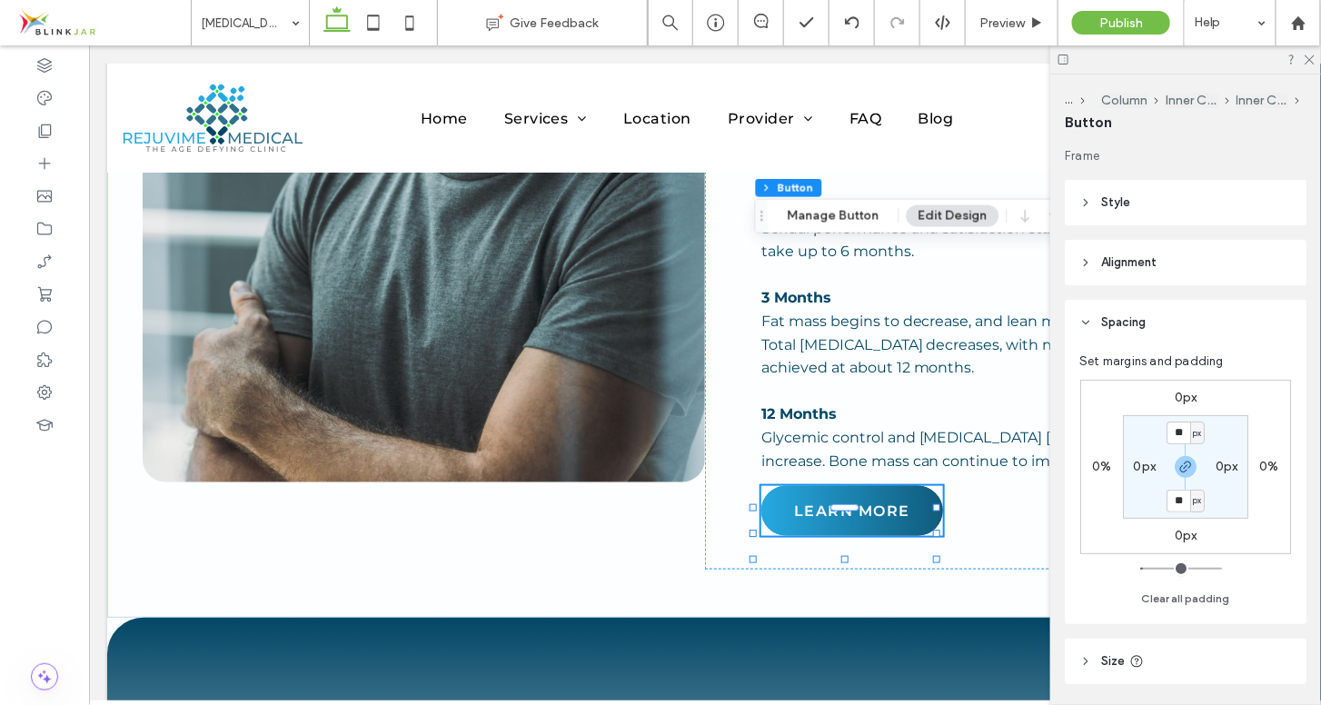
click at [1181, 401] on label "0px" at bounding box center [1186, 397] width 23 height 15
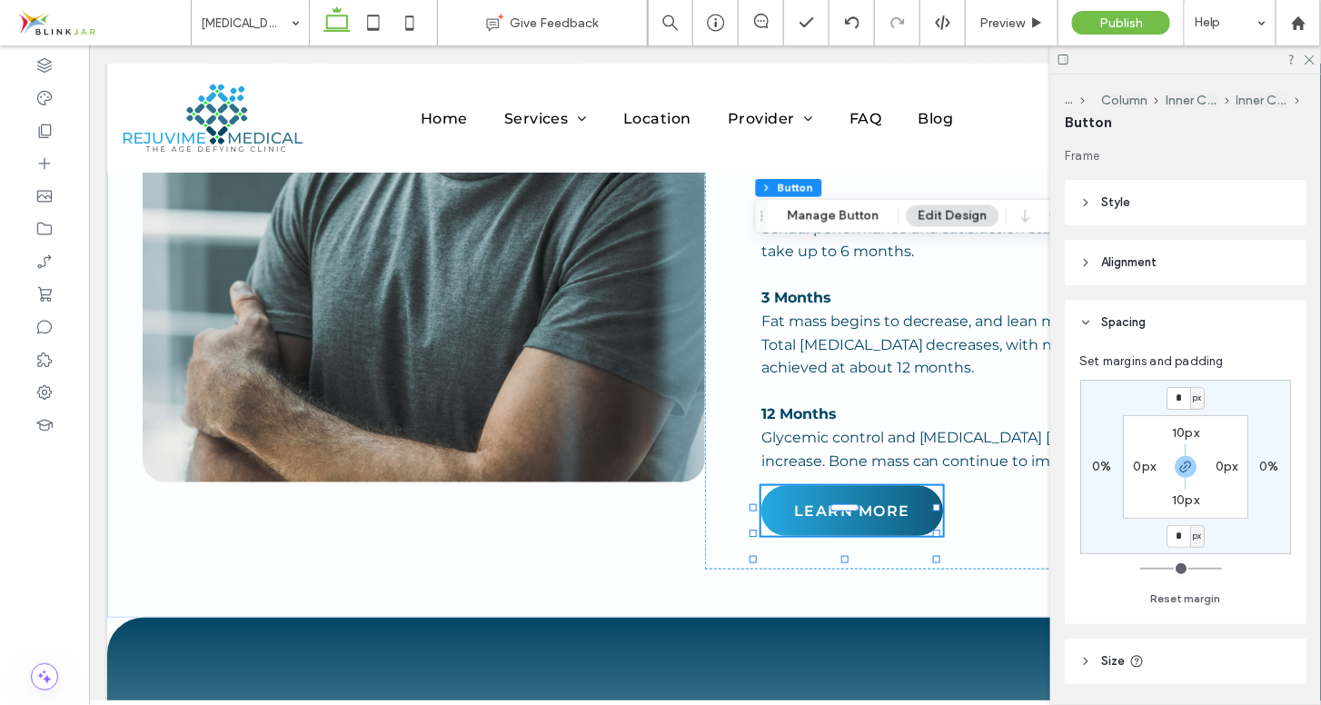
type input "*"
click at [1182, 400] on input "*" at bounding box center [1179, 398] width 24 height 23
type input "*"
click at [1295, 360] on div "Set margins and padding * px 0% px 0% 10px 0px 10px 0px Reset margin" at bounding box center [1186, 484] width 242 height 279
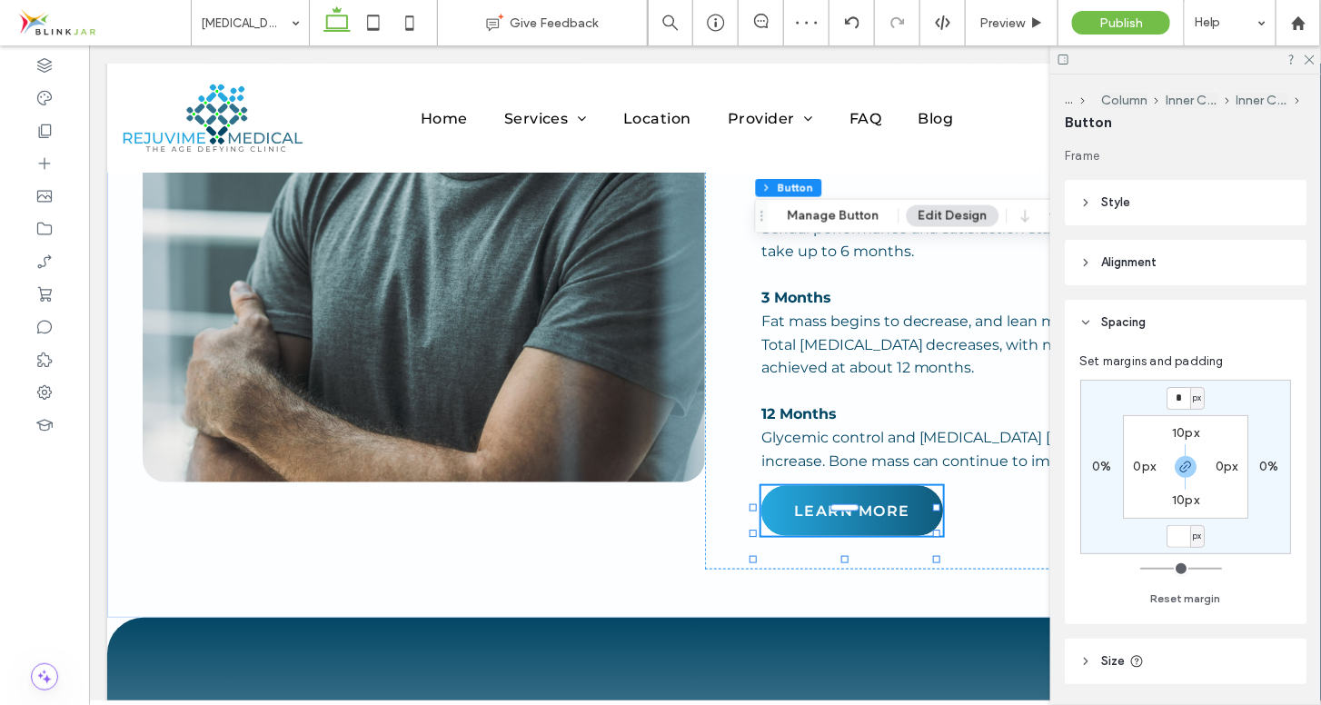
type input "*"
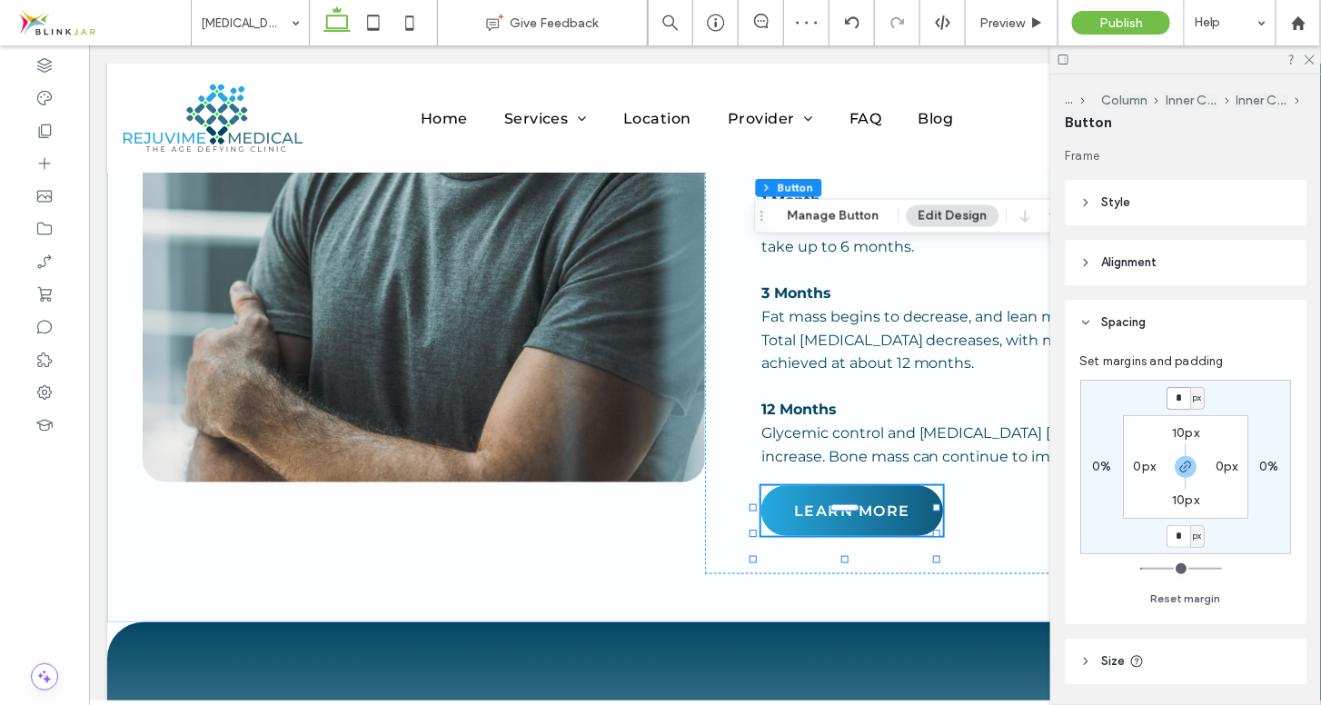
click at [1183, 393] on input "*" at bounding box center [1179, 398] width 24 height 23
type input "**"
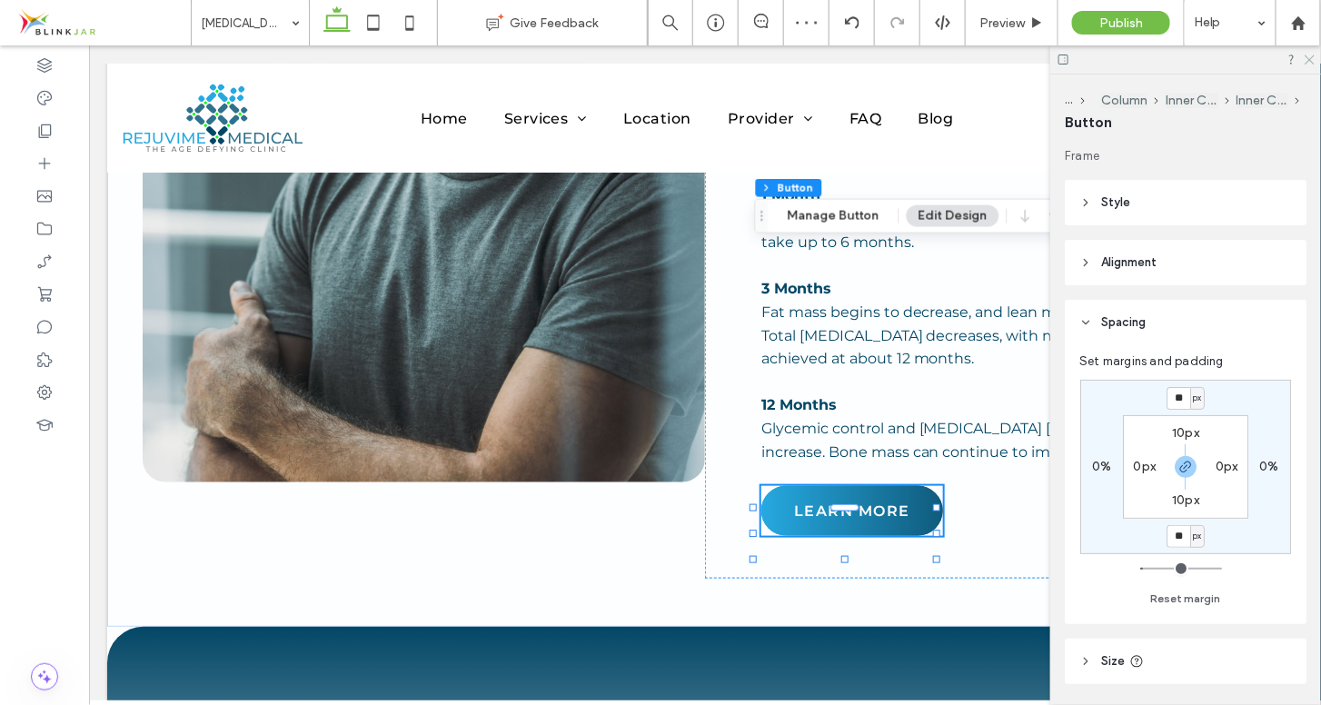
click at [1314, 61] on icon at bounding box center [1309, 59] width 12 height 12
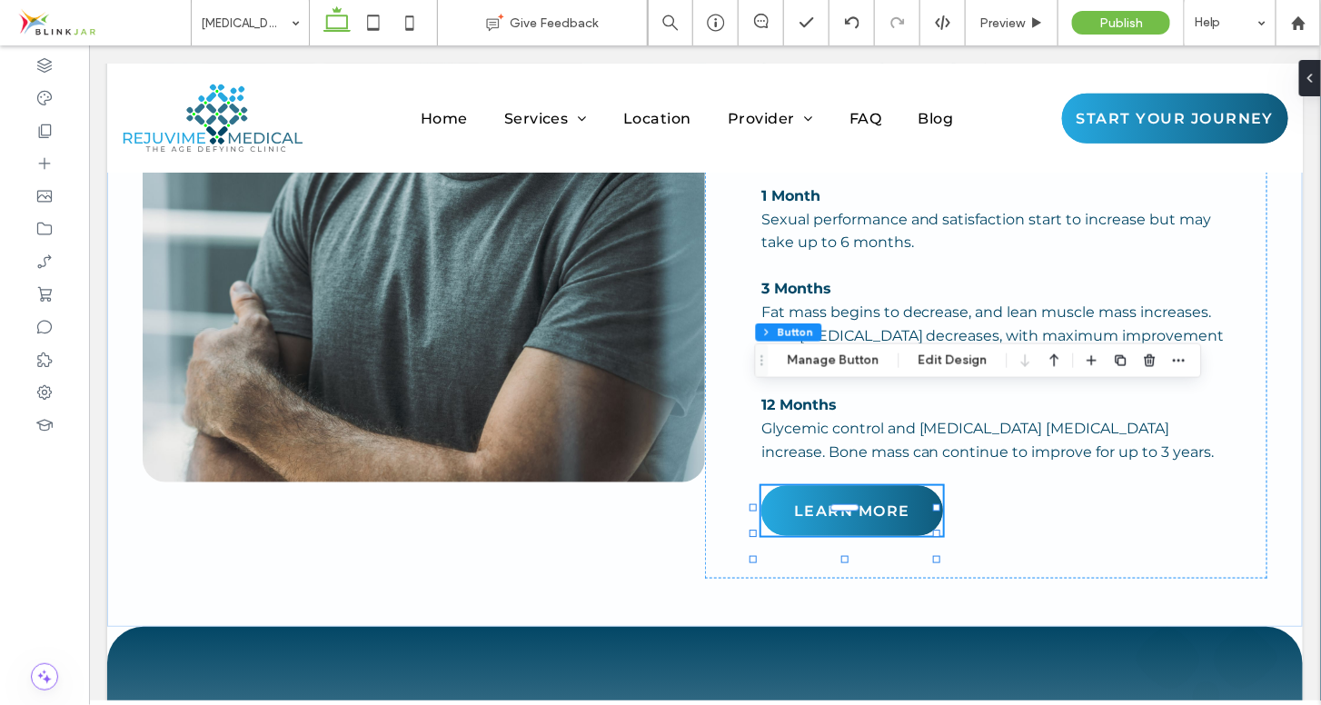
scroll to position [4792, 0]
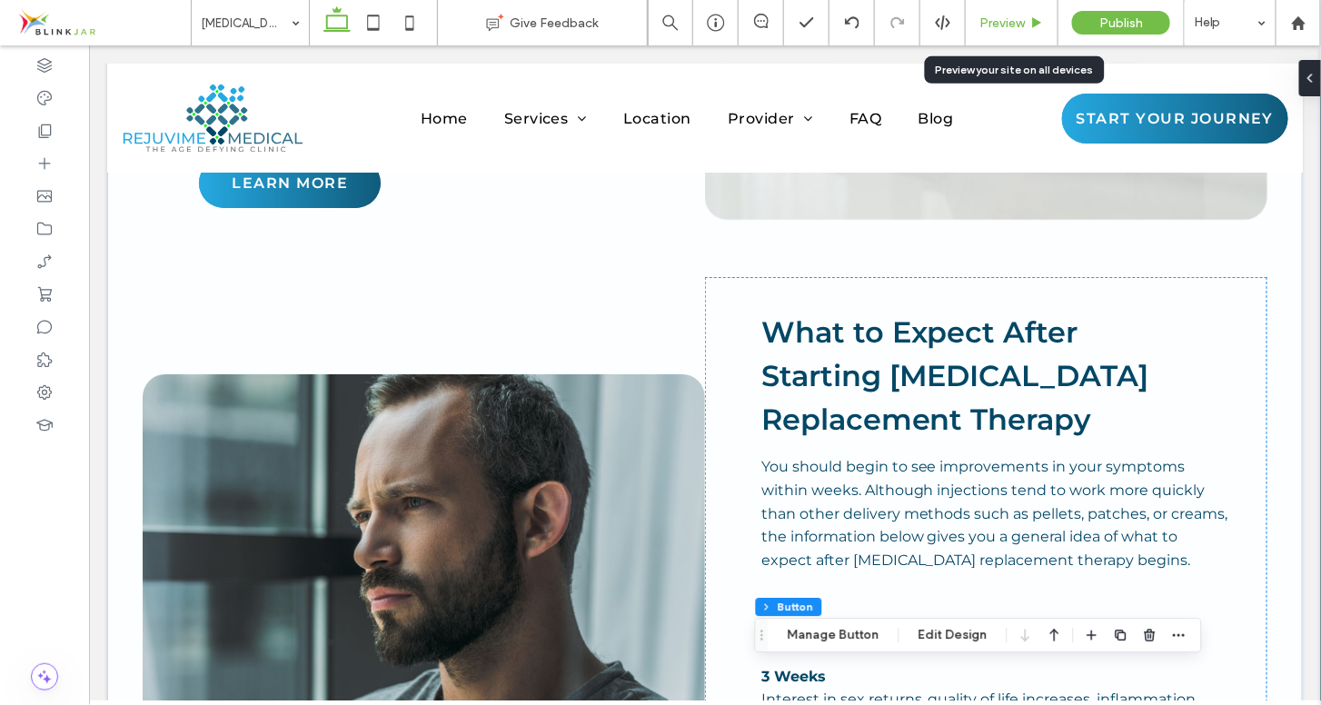
click at [1005, 18] on span "Preview" at bounding box center [1001, 22] width 45 height 15
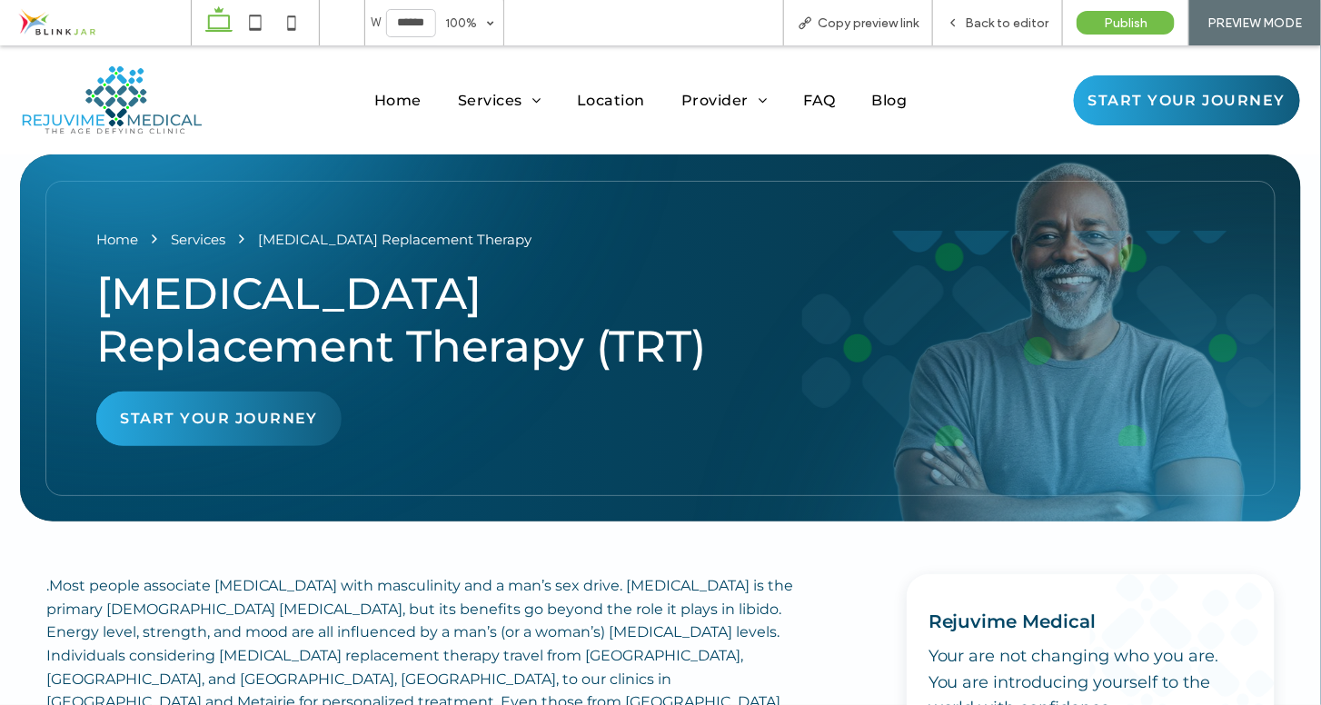
drag, startPoint x: 1317, startPoint y: 330, endPoint x: 1321, endPoint y: 76, distance: 253.5
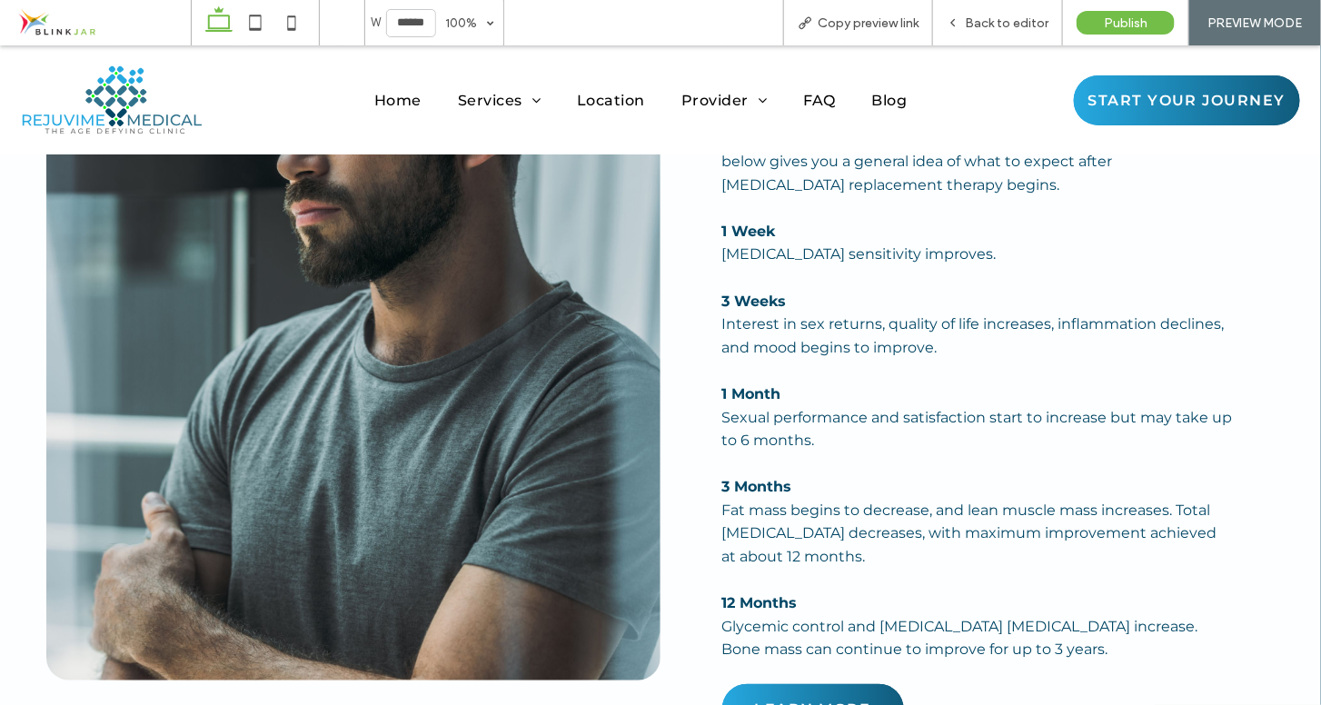
scroll to position [5251, 0]
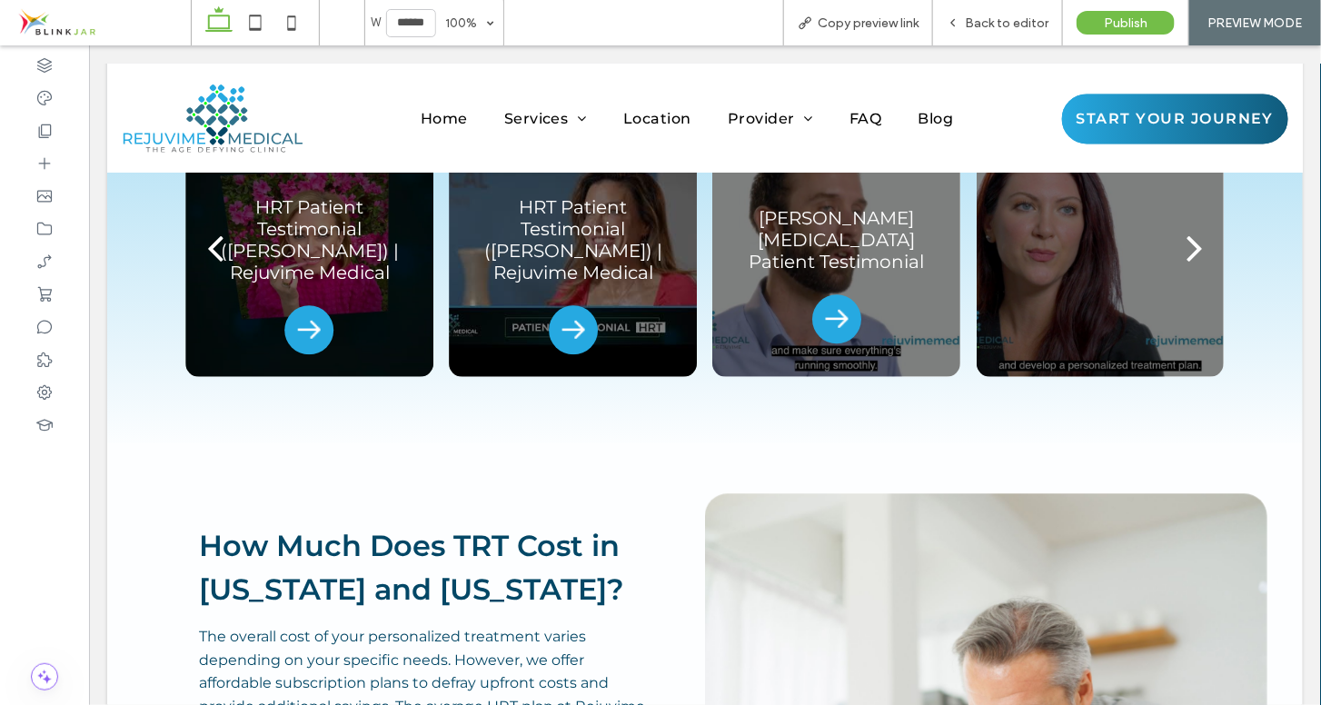
scroll to position [3815, 0]
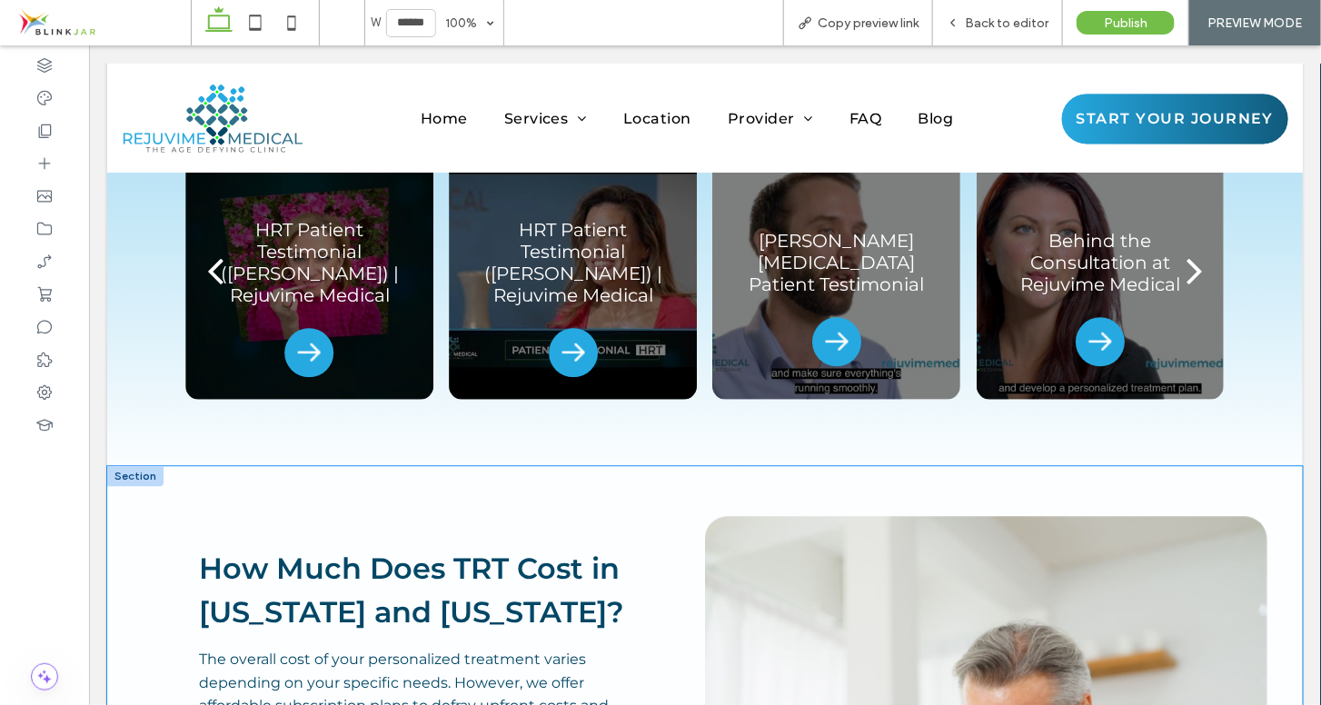
click at [135, 465] on div at bounding box center [134, 475] width 56 height 20
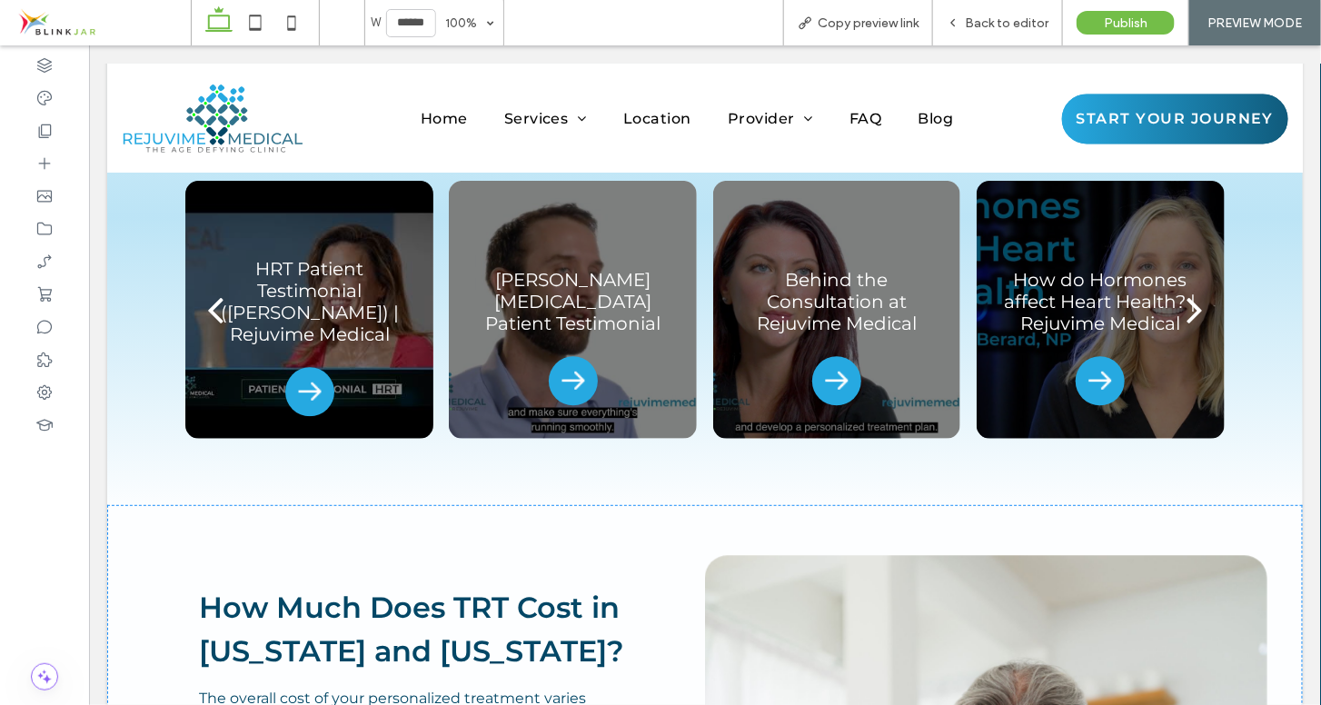
scroll to position [3791, 0]
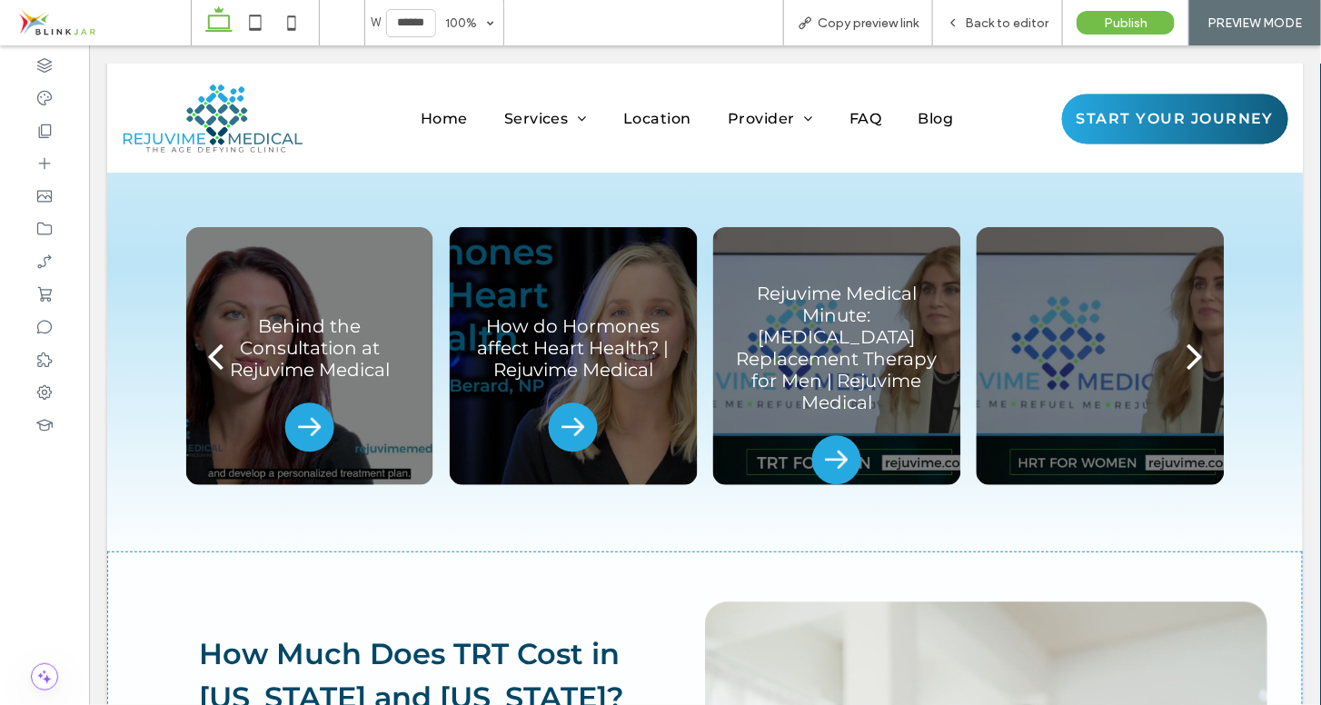
scroll to position [3699, 0]
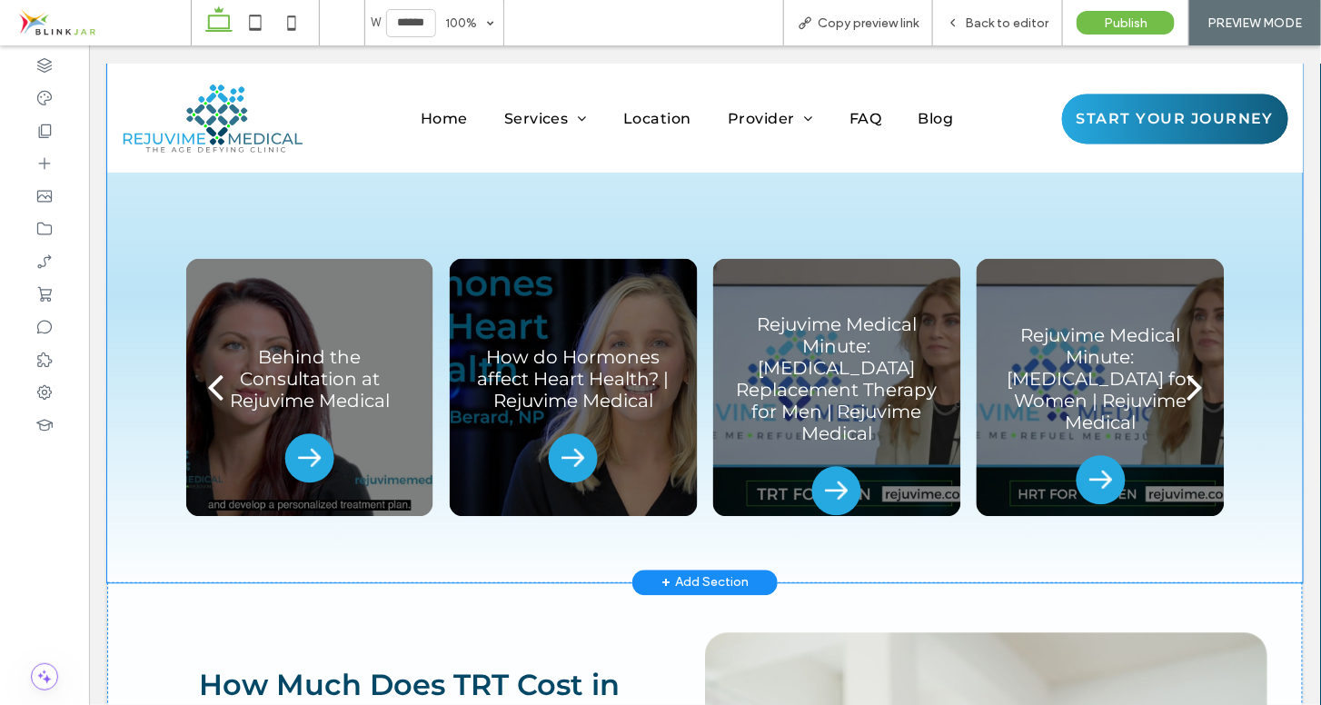
click at [463, 305] on div "Rejuvime Medical Minute: [MEDICAL_DATA] Replacement Therapy for Men | Rejuvime …" at bounding box center [704, 102] width 1196 height 957
click at [459, 293] on div "Rejuvime Medical Minute: [MEDICAL_DATA] Replacement Therapy for Men | Rejuvime …" at bounding box center [704, 102] width 1196 height 957
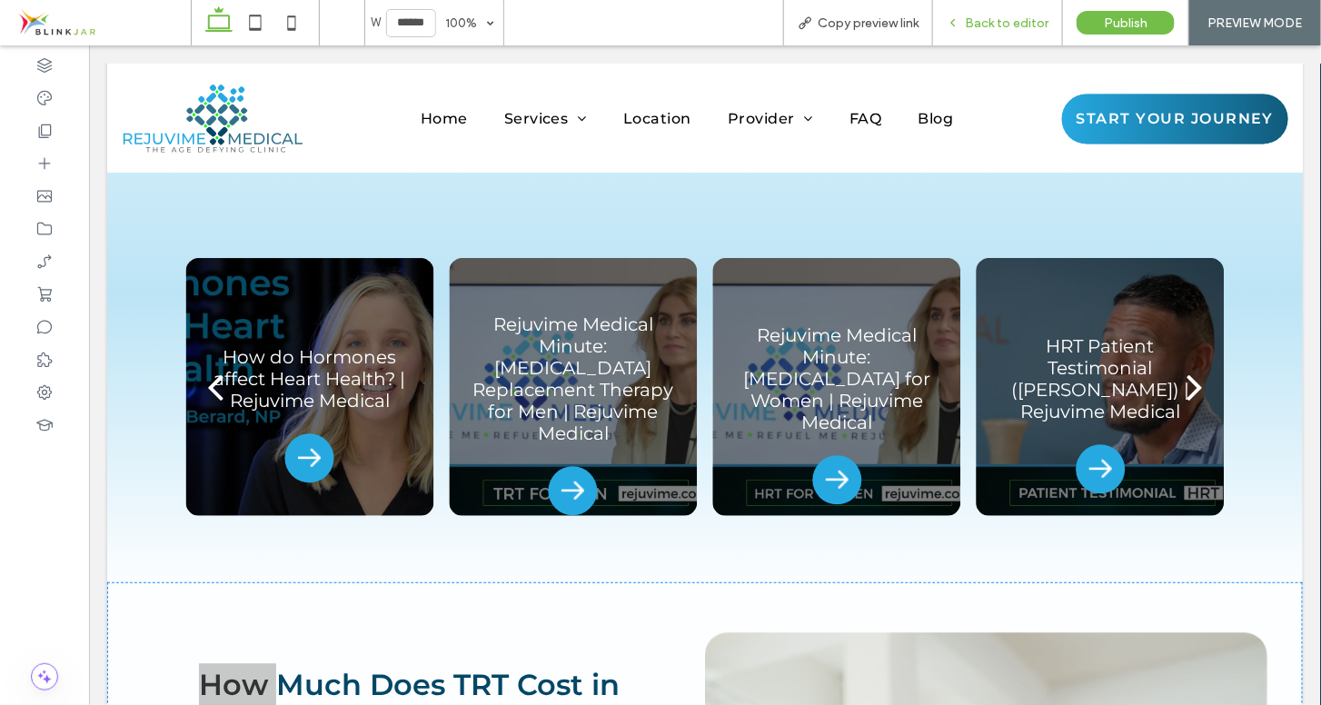
click at [974, 27] on span "Back to editor" at bounding box center [1007, 22] width 84 height 15
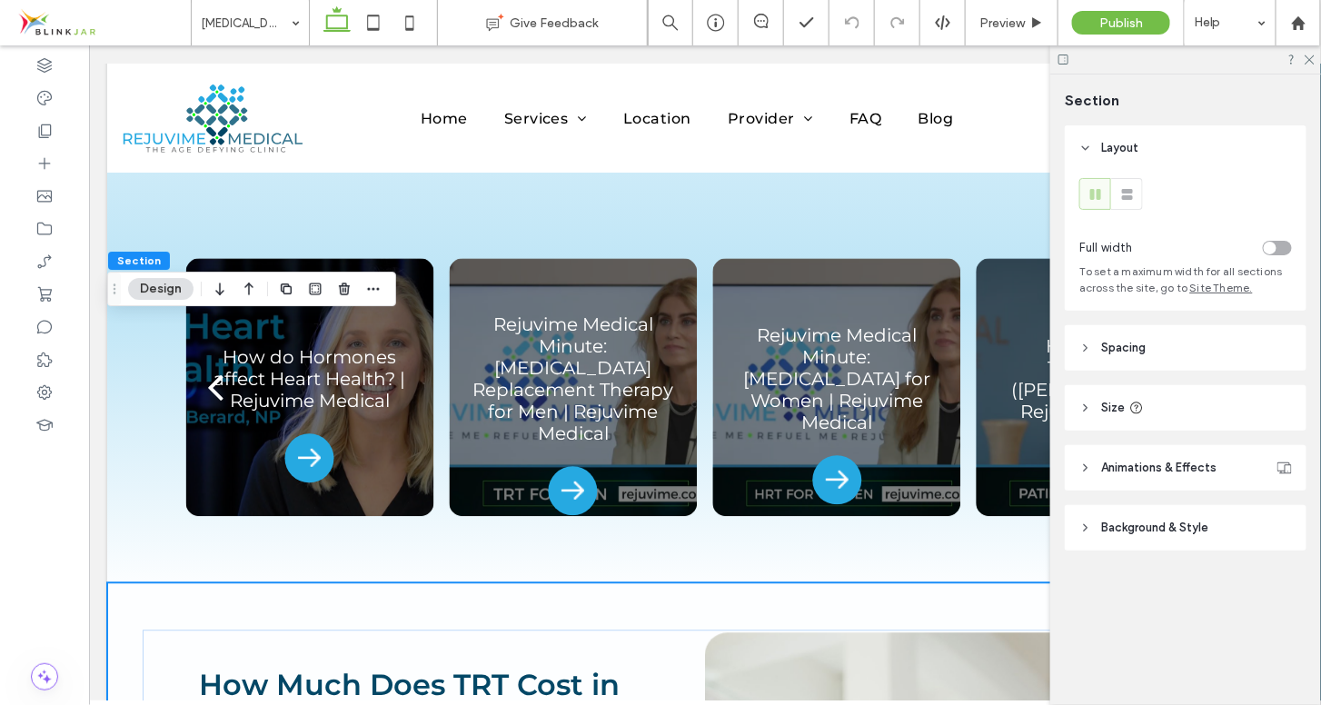
click at [373, 293] on icon "button" at bounding box center [373, 289] width 15 height 15
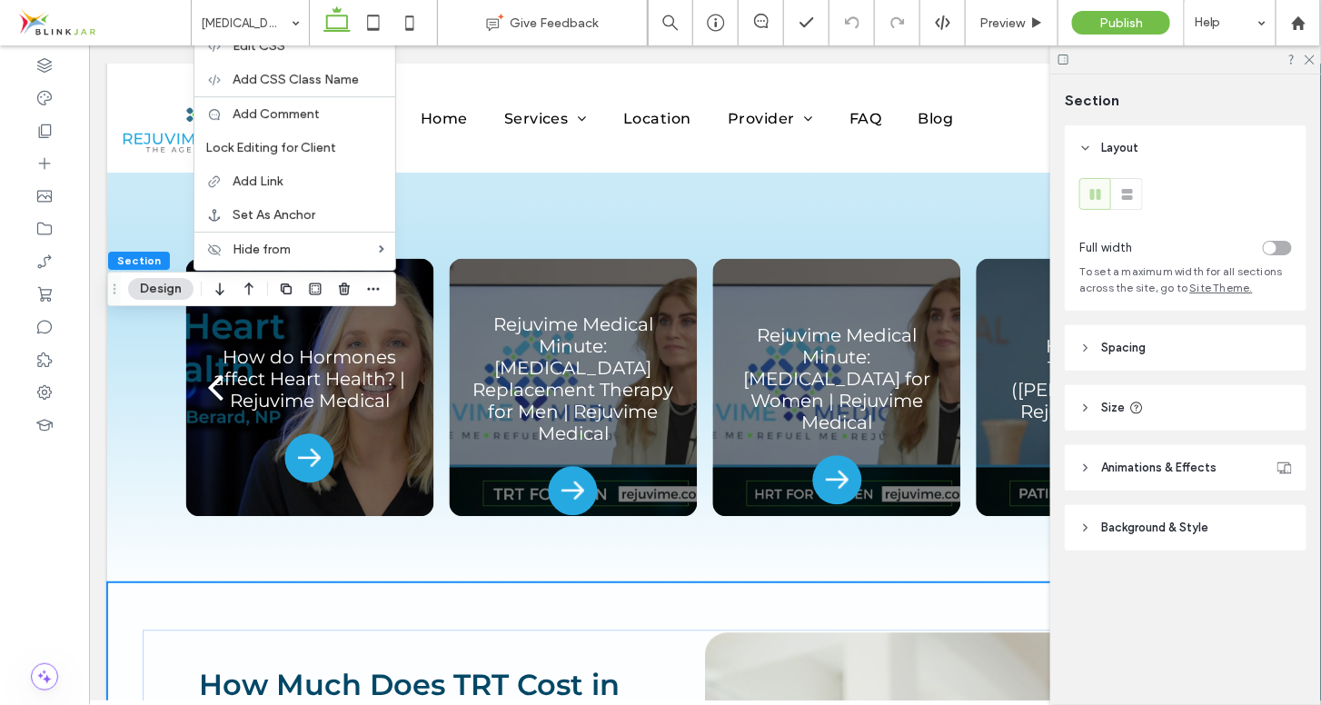
click at [1313, 65] on div at bounding box center [1185, 59] width 271 height 28
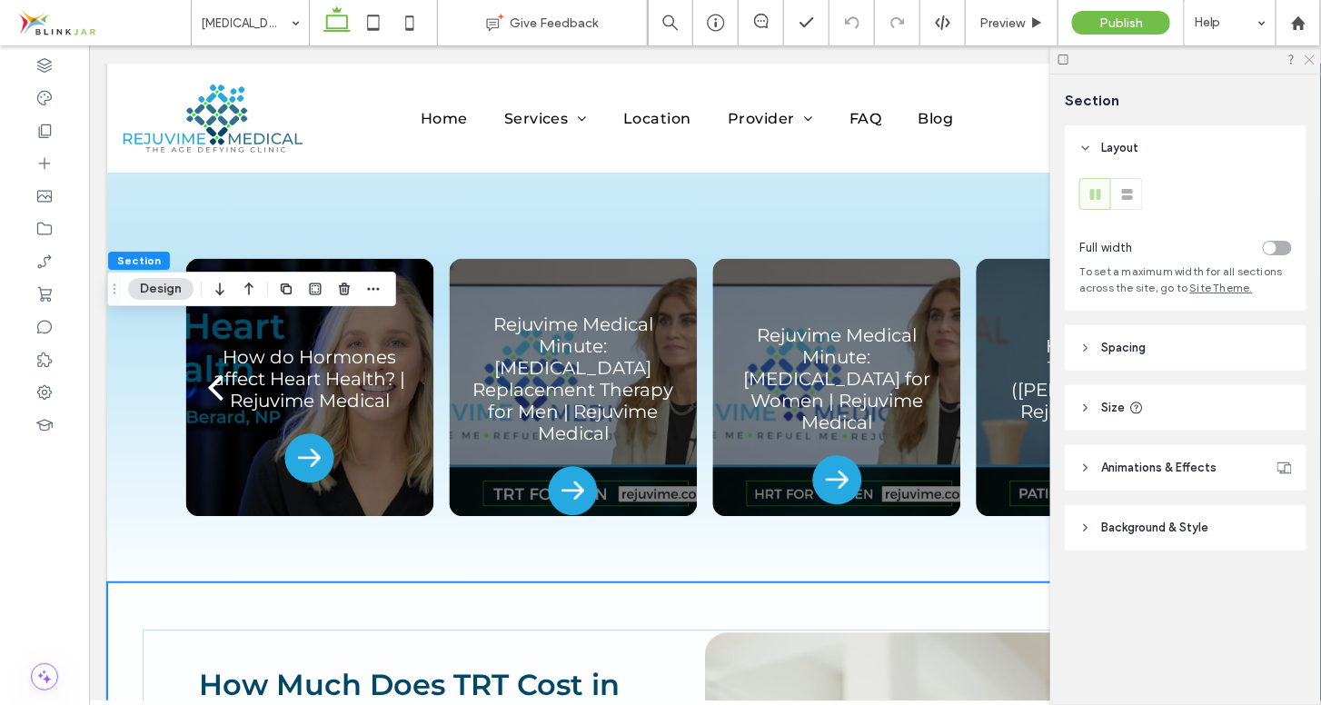
click at [1312, 59] on icon at bounding box center [1309, 59] width 12 height 12
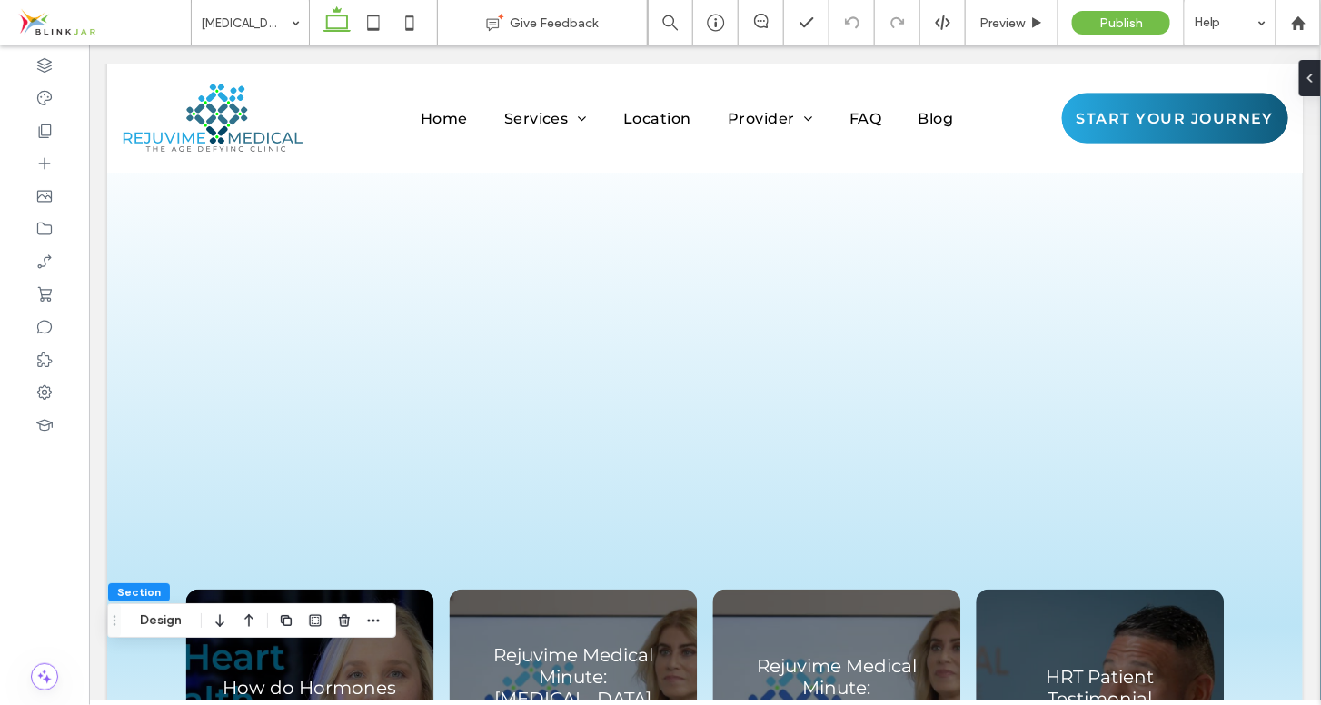
scroll to position [3374, 0]
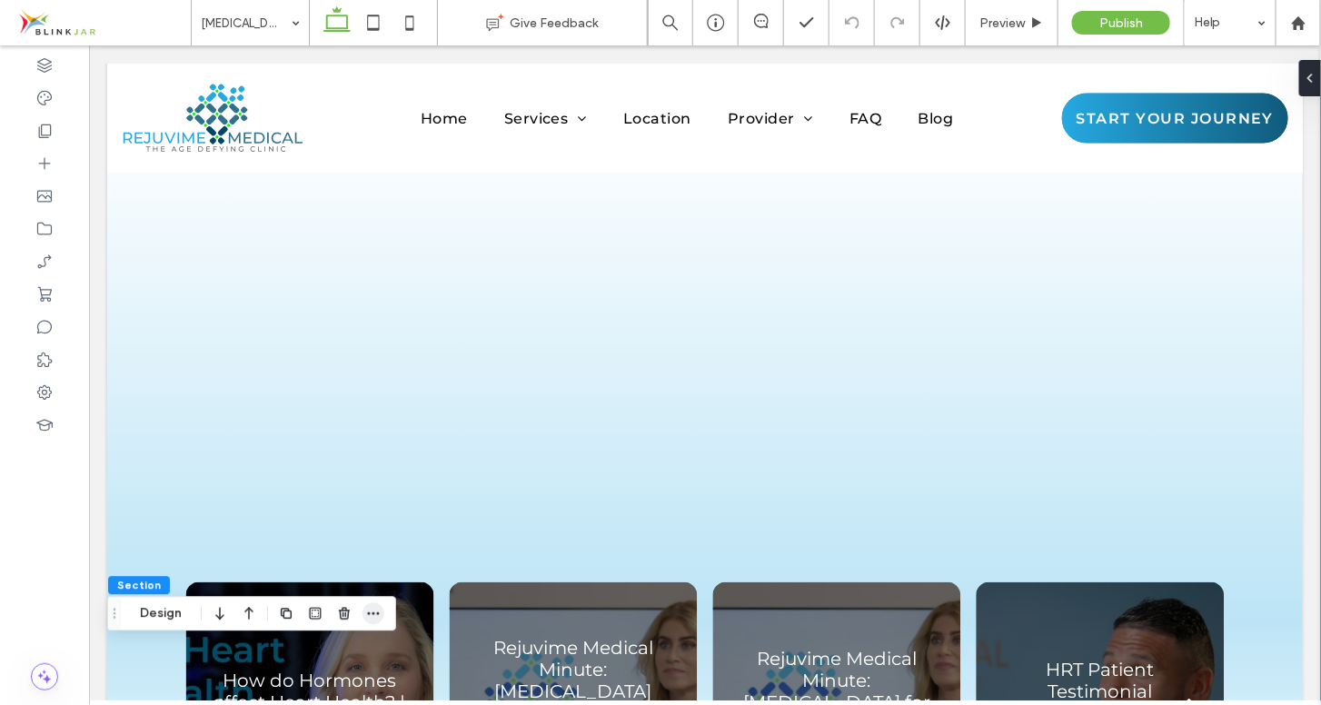
click at [368, 614] on use "button" at bounding box center [373, 613] width 12 height 3
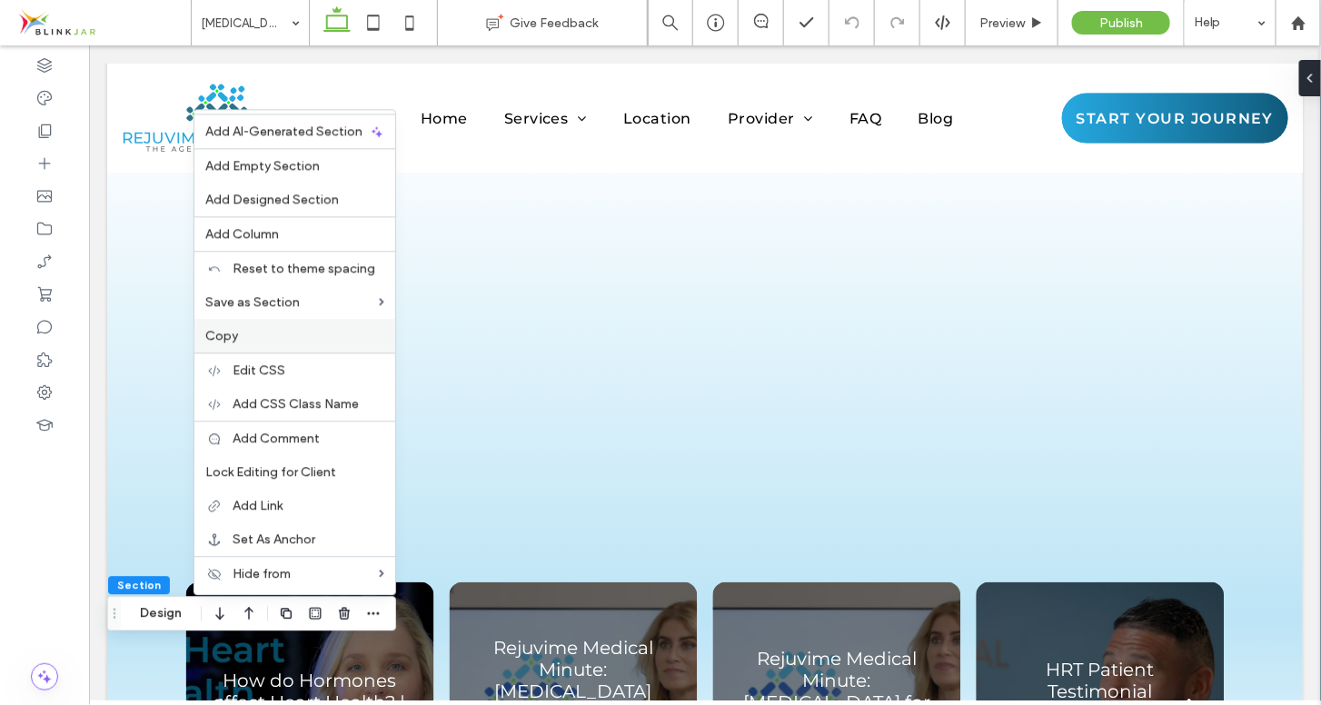
click at [297, 332] on label "Copy" at bounding box center [294, 335] width 179 height 15
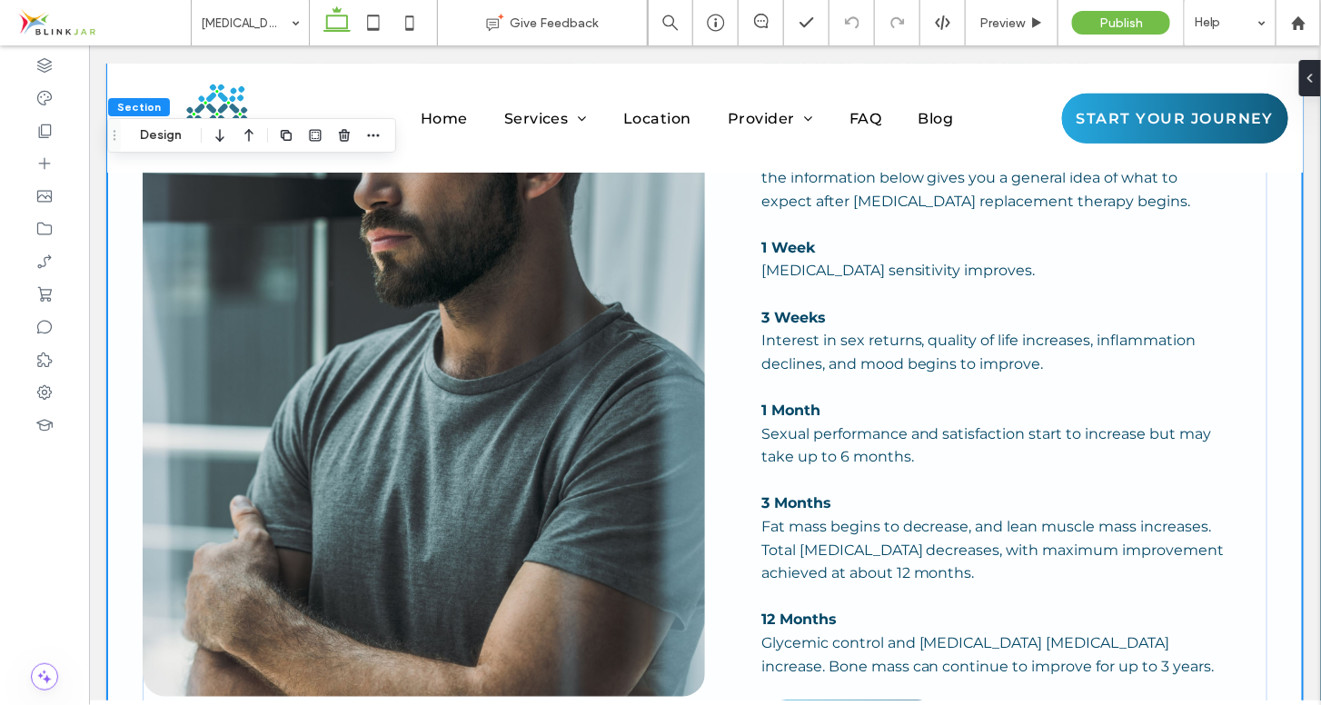
scroll to position [5182, 0]
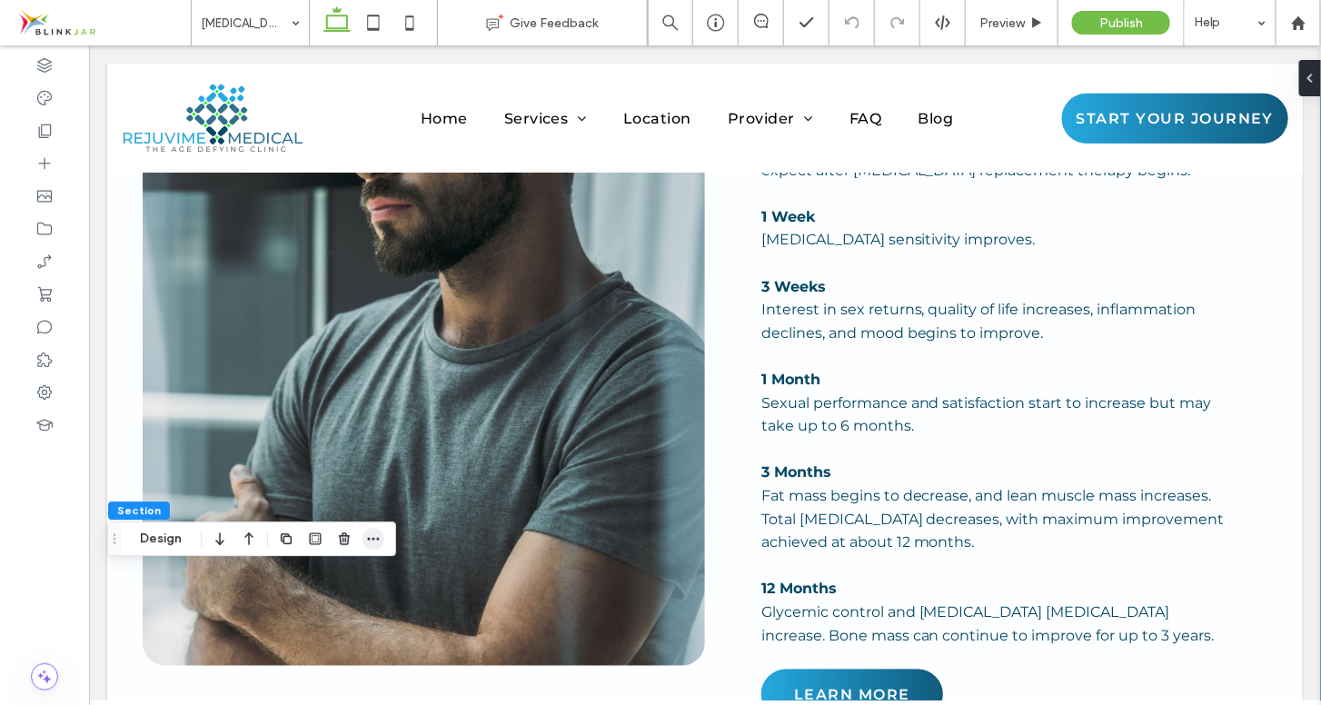
click at [363, 537] on span "button" at bounding box center [373, 539] width 22 height 22
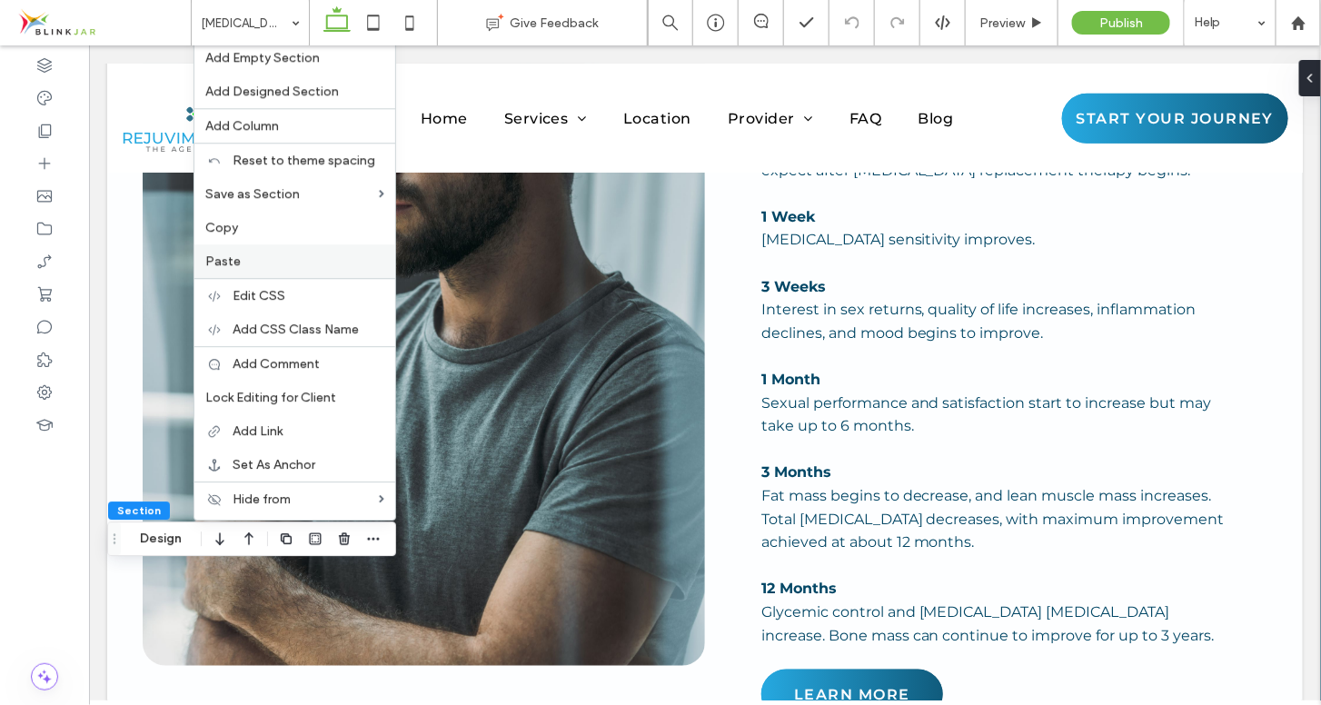
click at [260, 263] on label "Paste" at bounding box center [294, 260] width 179 height 15
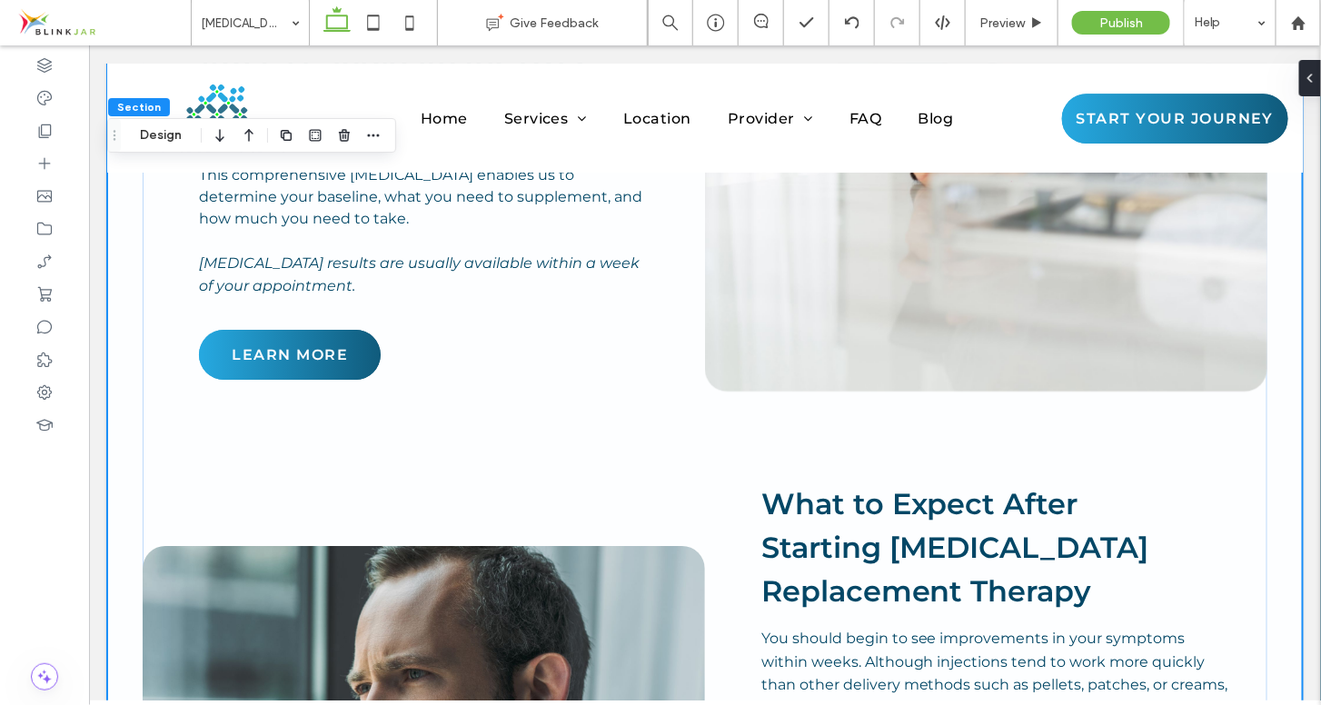
scroll to position [6926, 0]
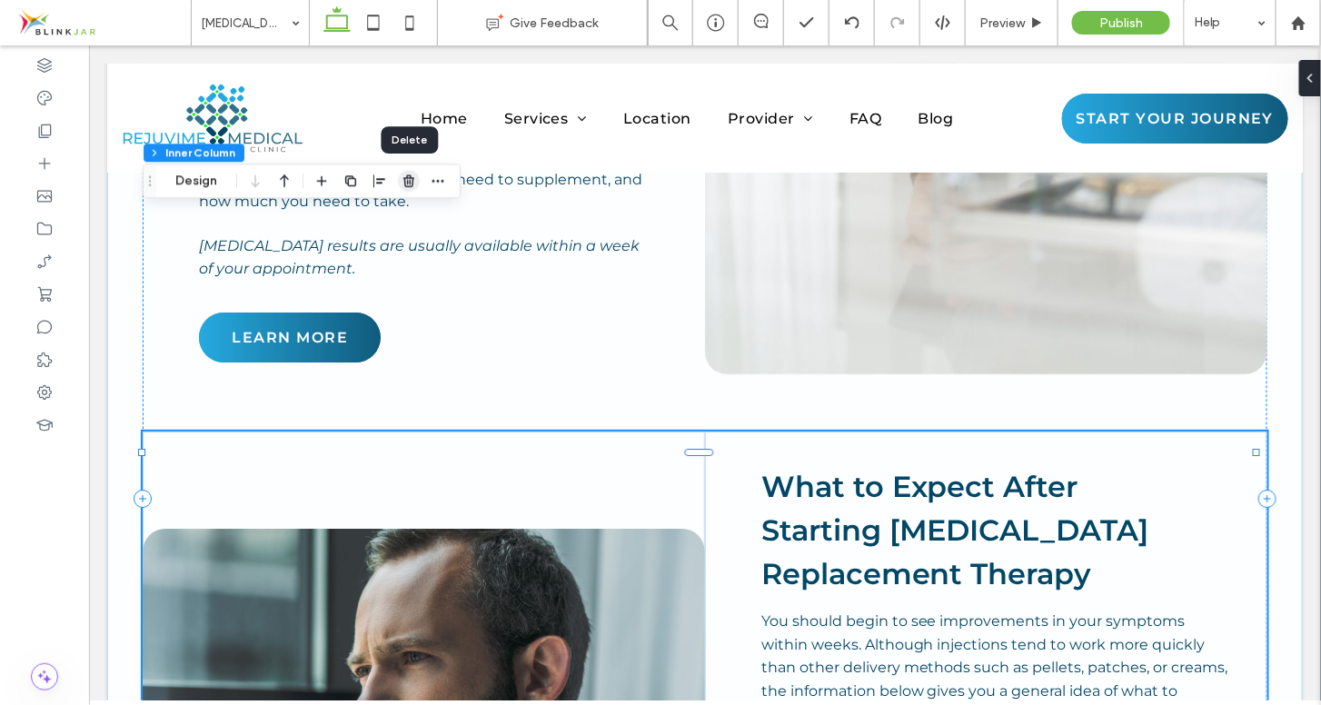
click at [402, 178] on icon "button" at bounding box center [409, 181] width 15 height 15
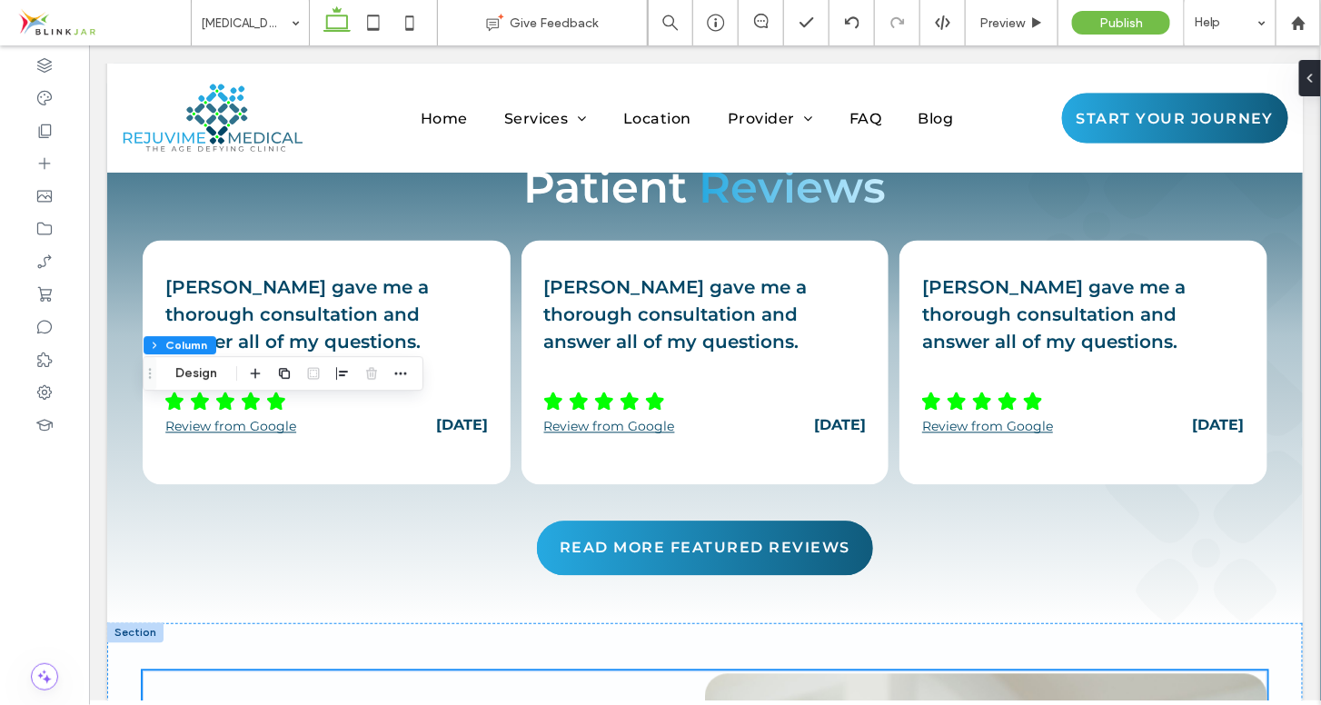
scroll to position [5970, 0]
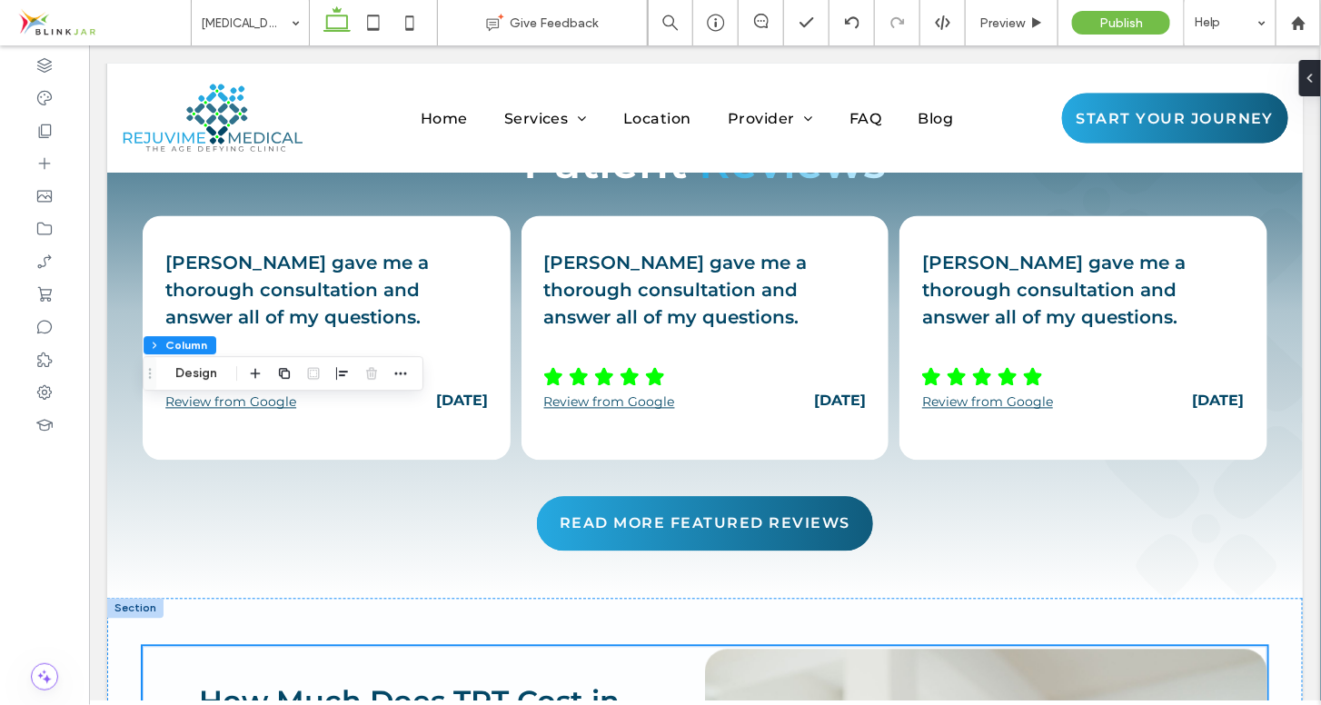
click at [126, 598] on div at bounding box center [134, 608] width 56 height 20
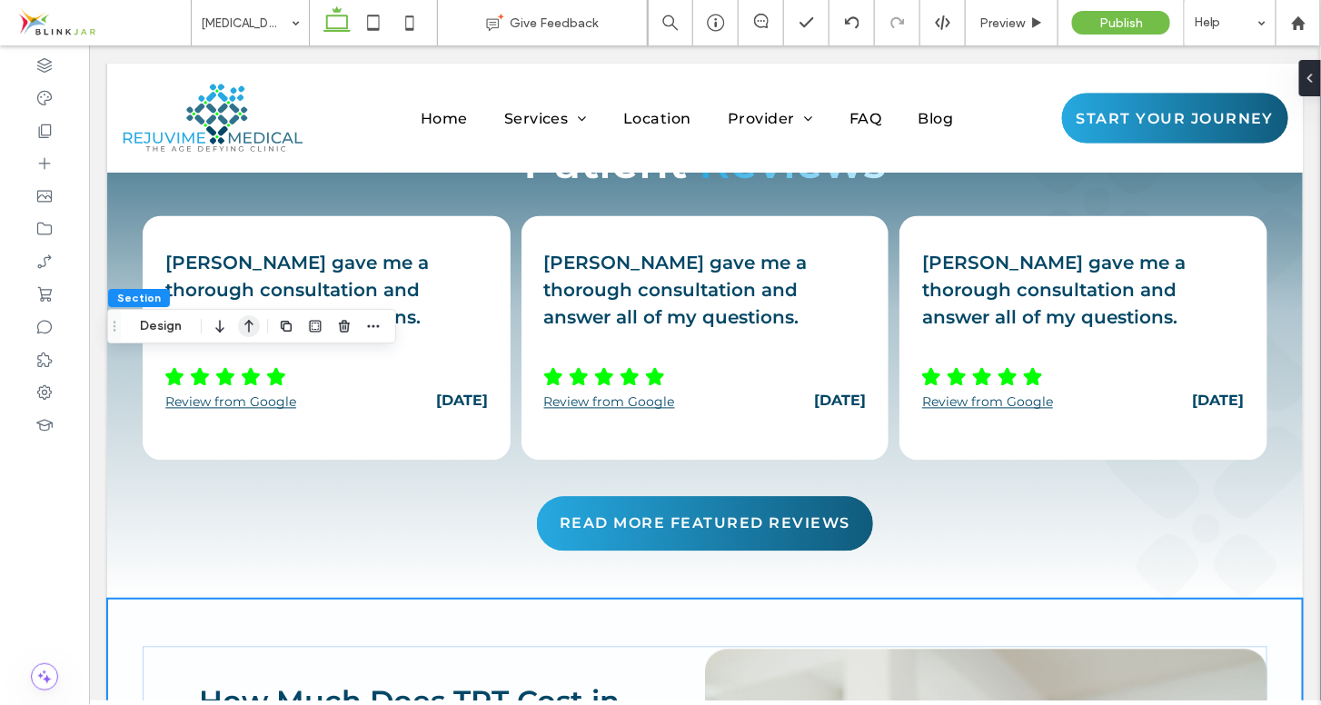
click at [245, 323] on icon "button" at bounding box center [249, 326] width 22 height 33
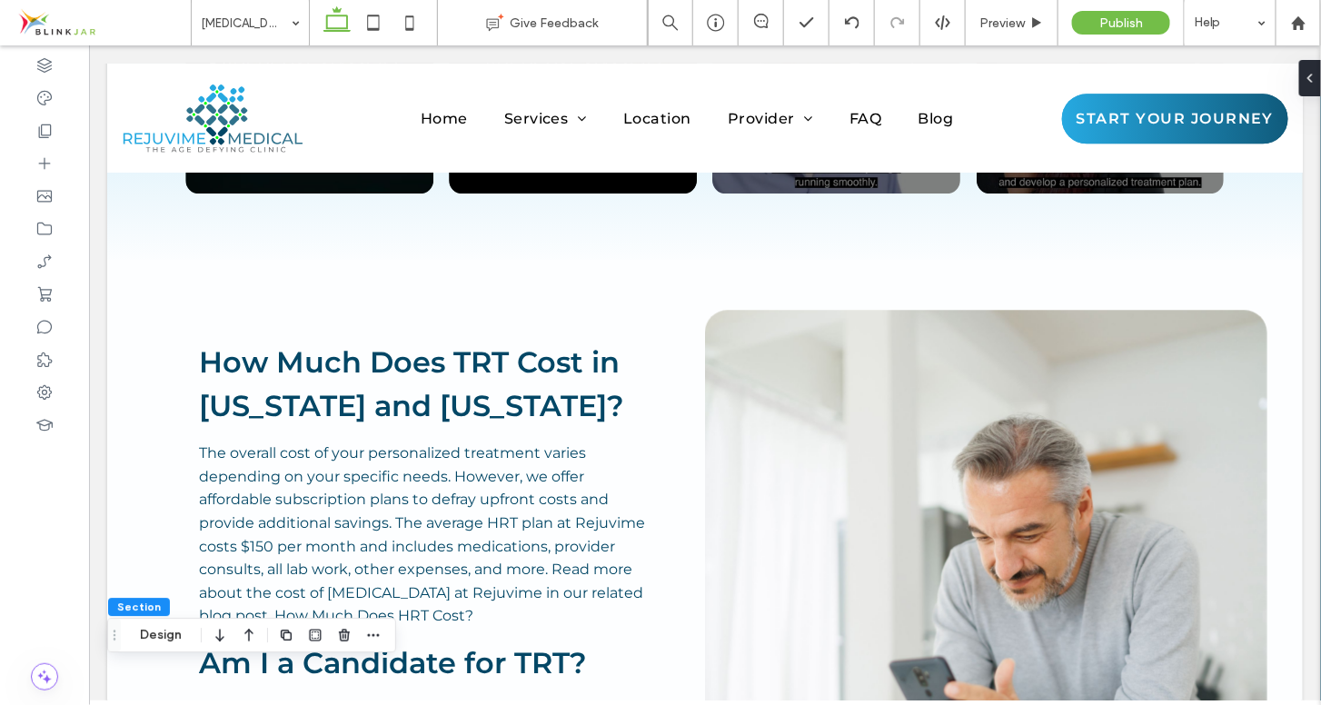
scroll to position [4038, 0]
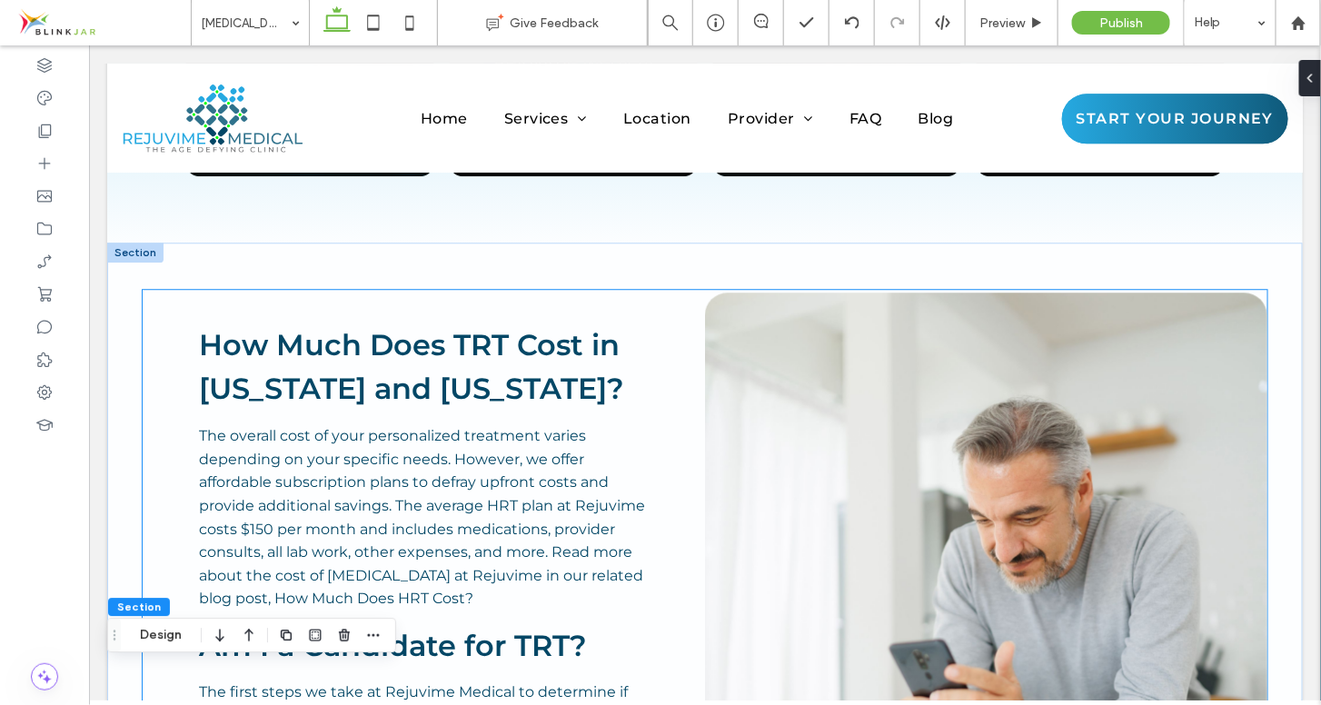
click at [1037, 292] on img at bounding box center [985, 632] width 562 height 681
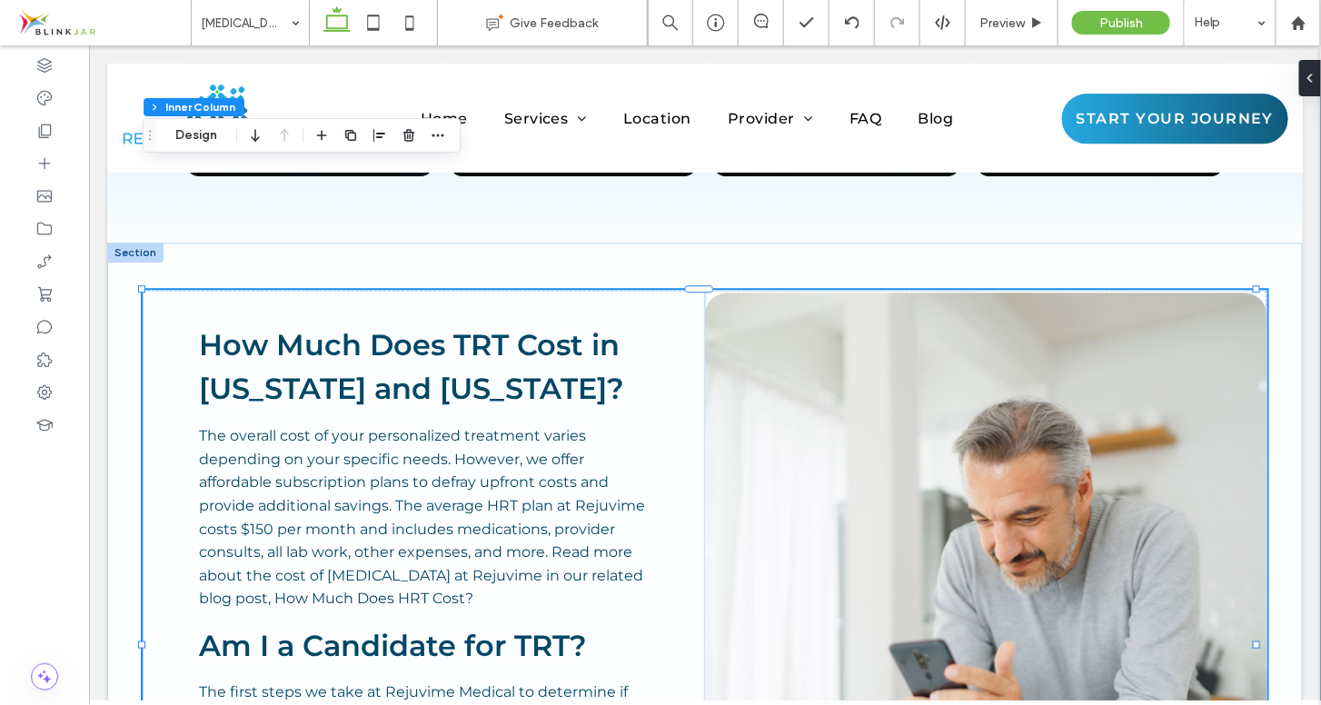
click at [1037, 292] on img at bounding box center [985, 632] width 562 height 681
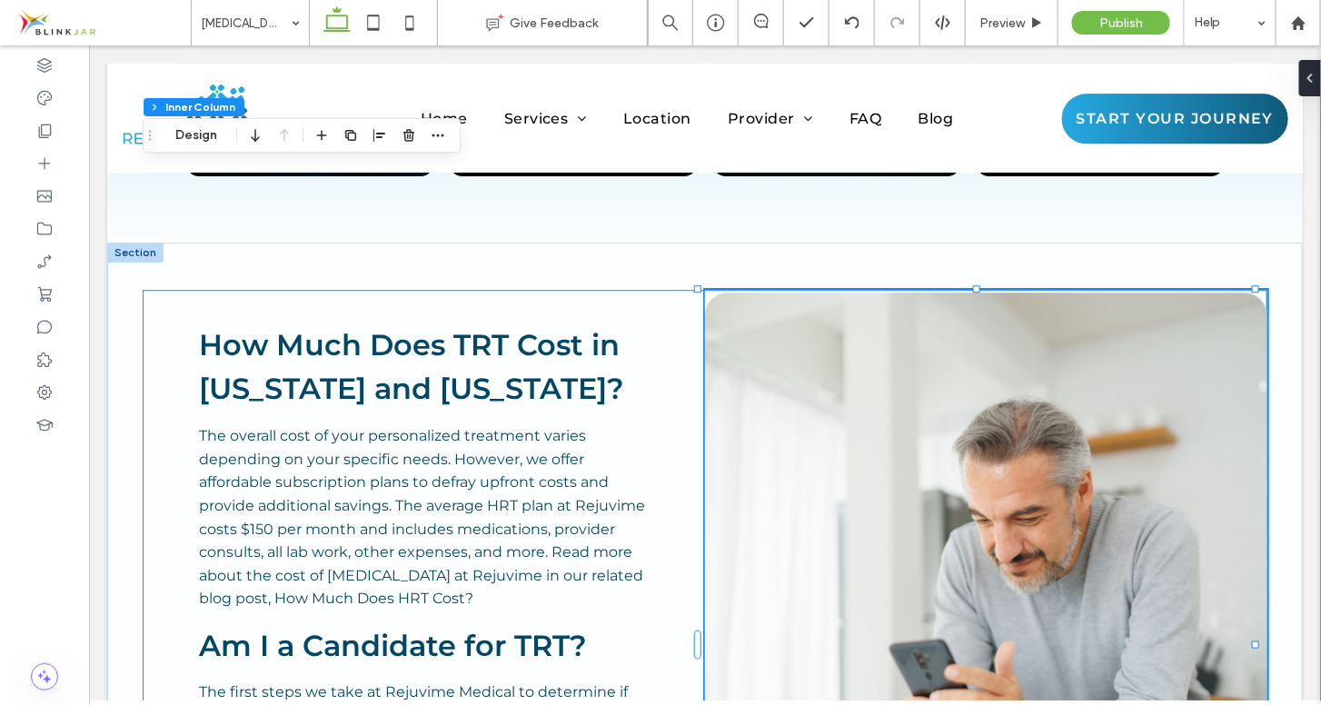
click at [1037, 292] on img at bounding box center [985, 632] width 562 height 681
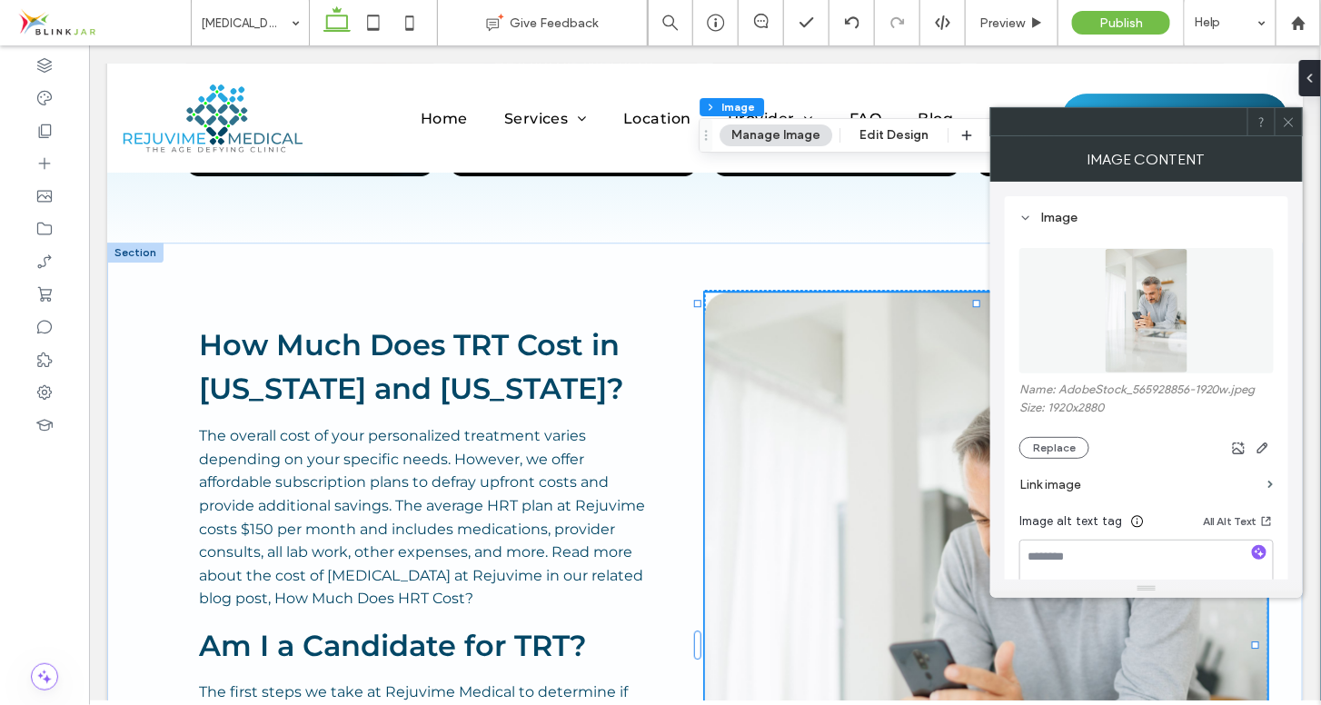
type input "**"
click at [1057, 449] on button "Replace" at bounding box center [1054, 448] width 70 height 22
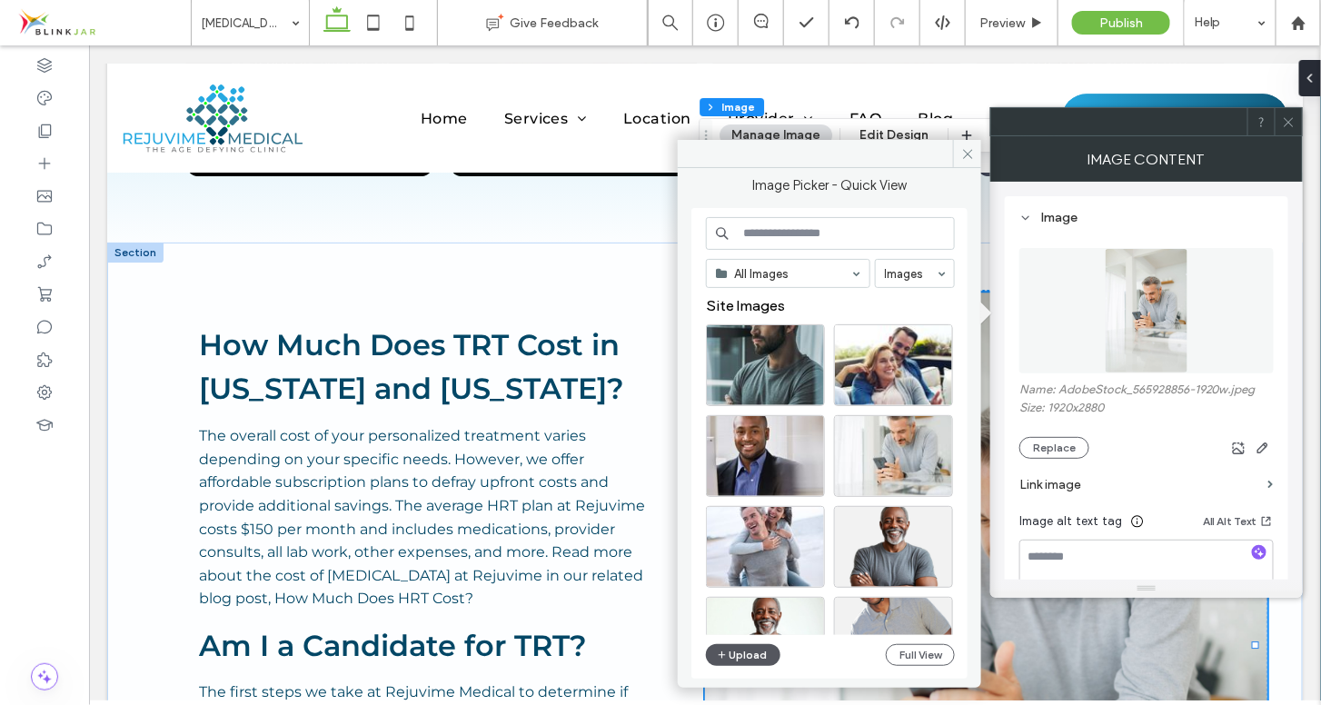
click at [754, 650] on button "Upload" at bounding box center [743, 655] width 74 height 22
